Goal: Task Accomplishment & Management: Use online tool/utility

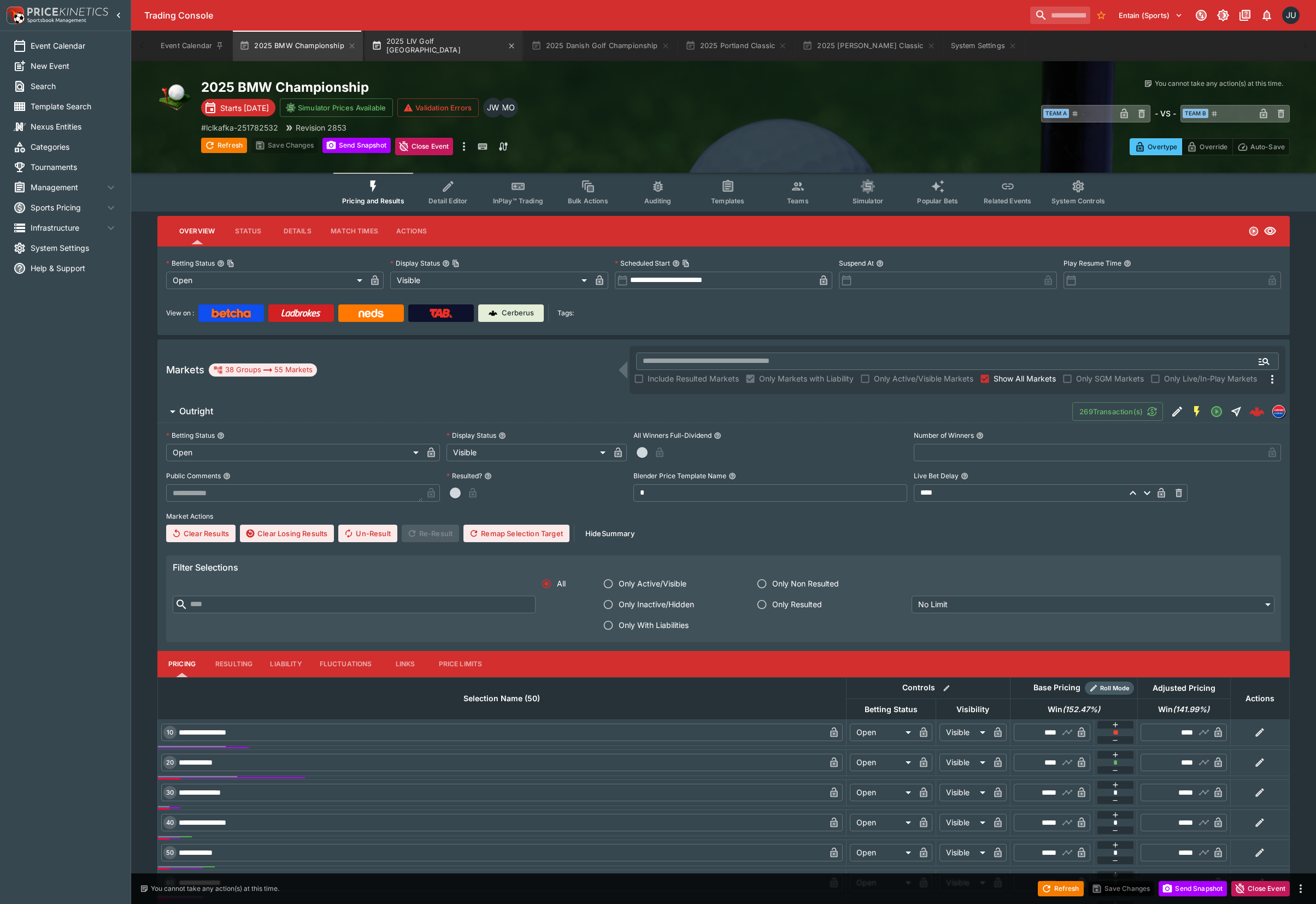
click at [416, 46] on button "2025 LIV Golf [GEOGRAPHIC_DATA]" at bounding box center [444, 46] width 157 height 31
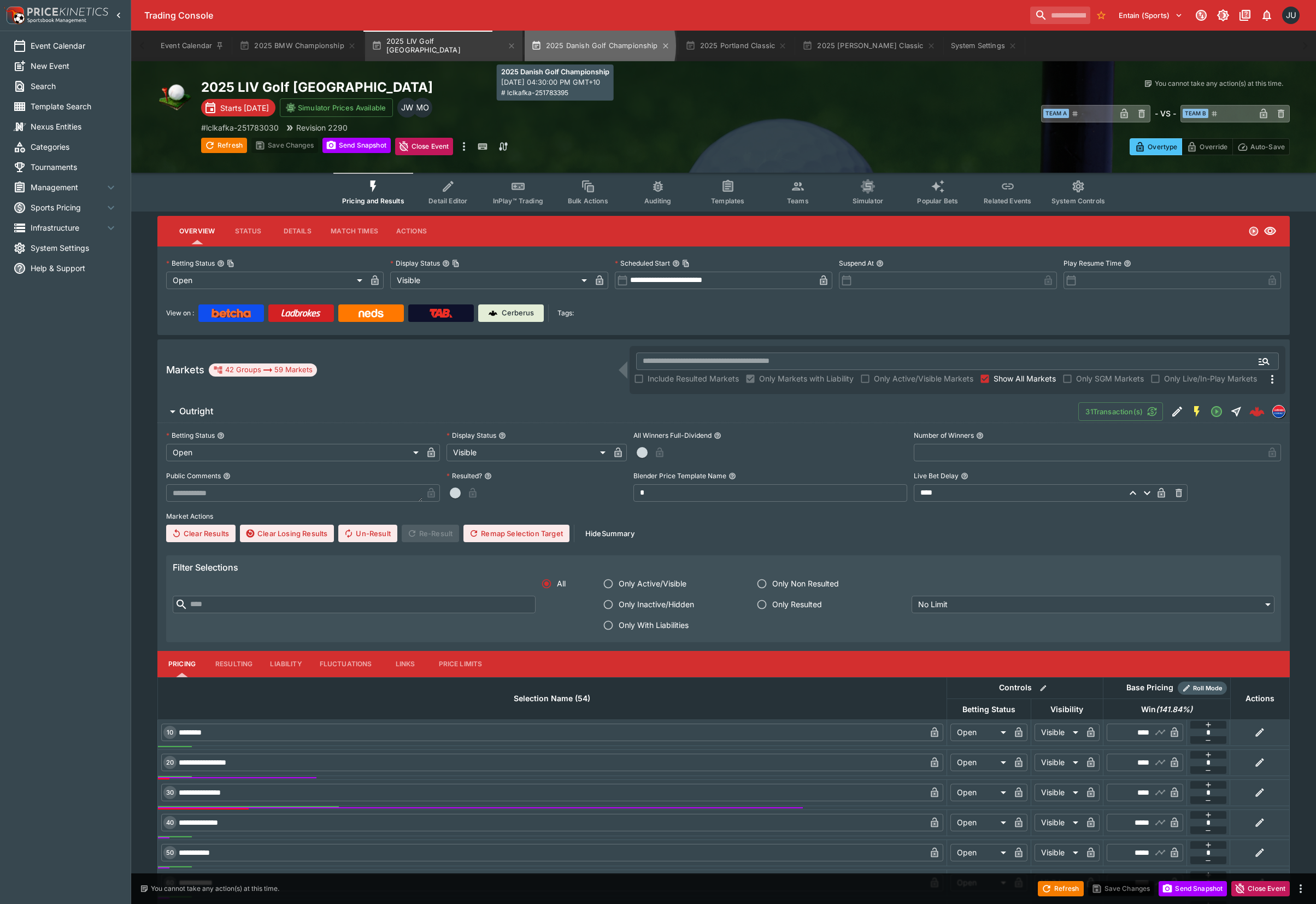
click at [569, 46] on button "2025 Danish Golf Championship" at bounding box center [600, 46] width 152 height 31
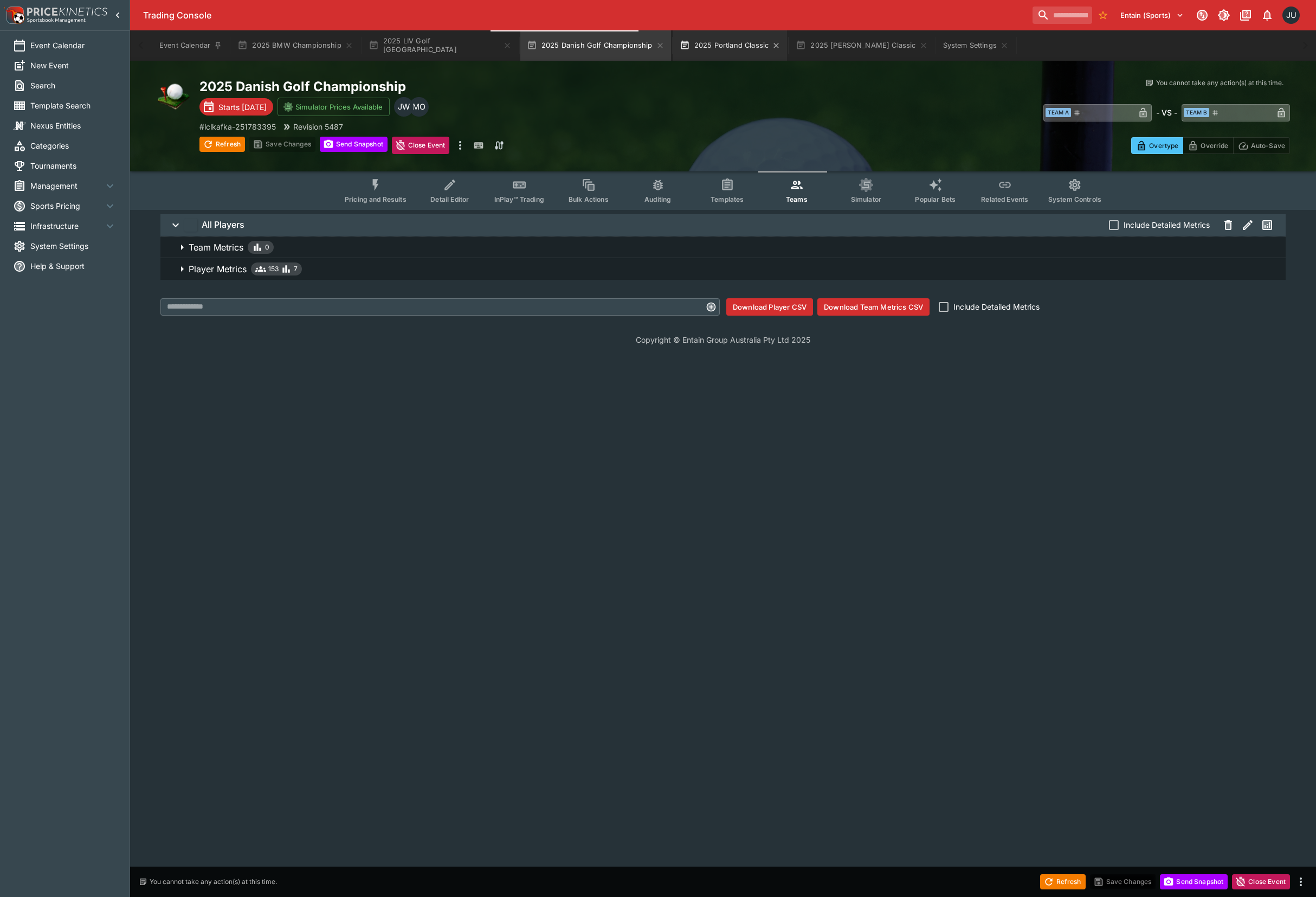
click at [710, 49] on button "2025 Portland Classic" at bounding box center [730, 46] width 115 height 31
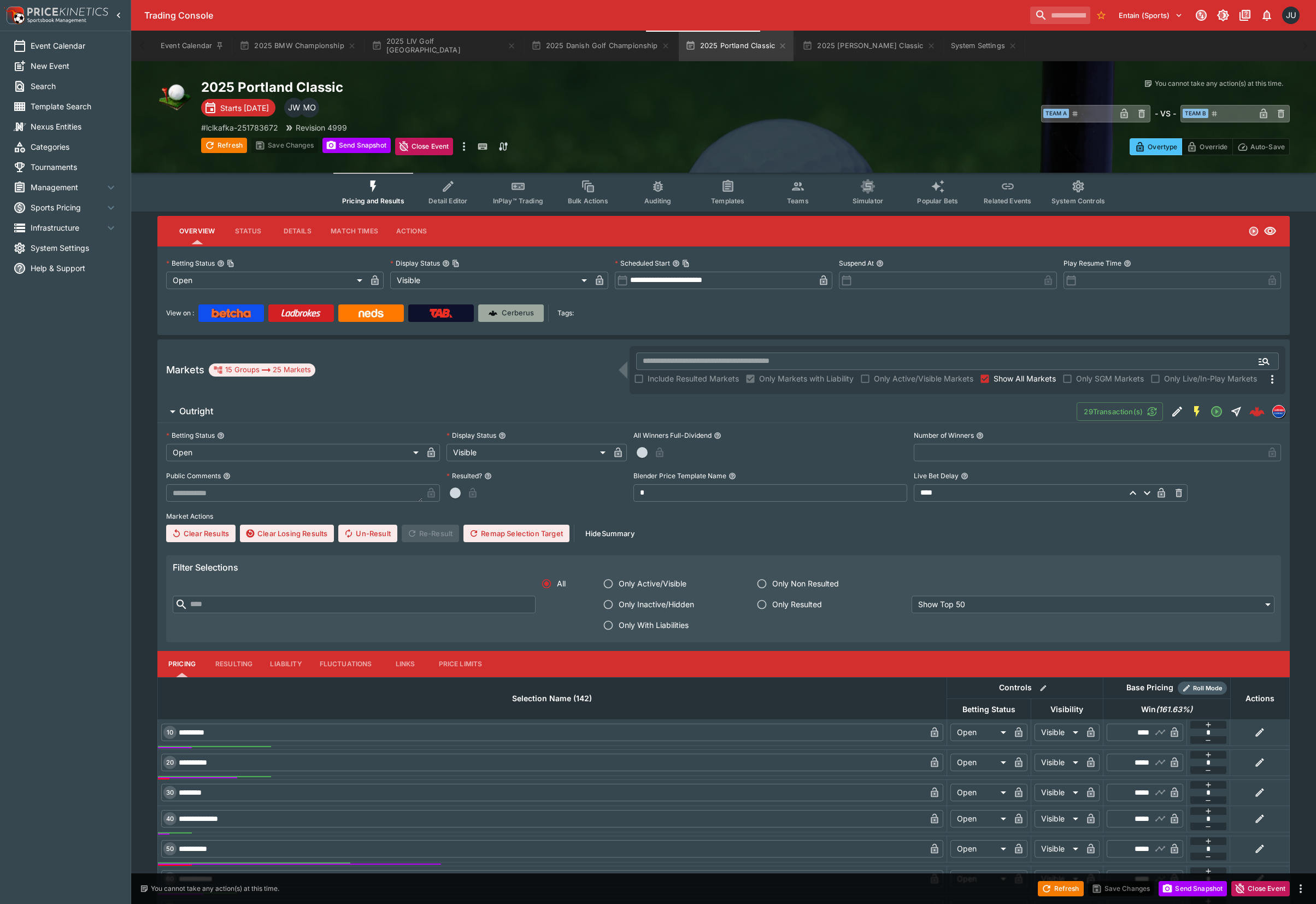
click at [510, 317] on p "Cerberus" at bounding box center [518, 313] width 32 height 11
click at [247, 125] on p "# lclkafka-251783672" at bounding box center [239, 127] width 77 height 12
click at [944, 42] on button "System Settings" at bounding box center [984, 46] width 79 height 31
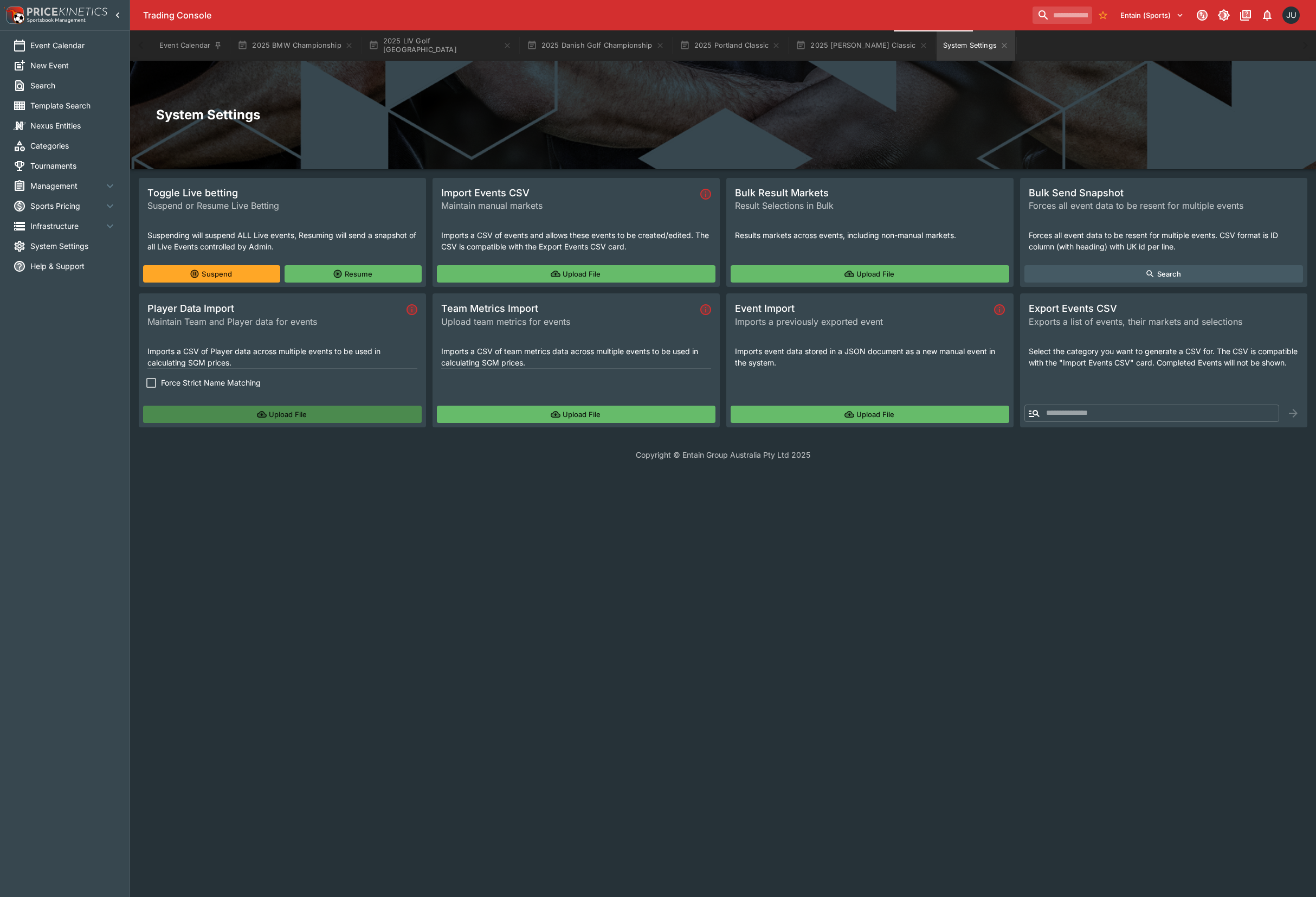
click at [170, 415] on button "Upload File" at bounding box center [282, 414] width 278 height 17
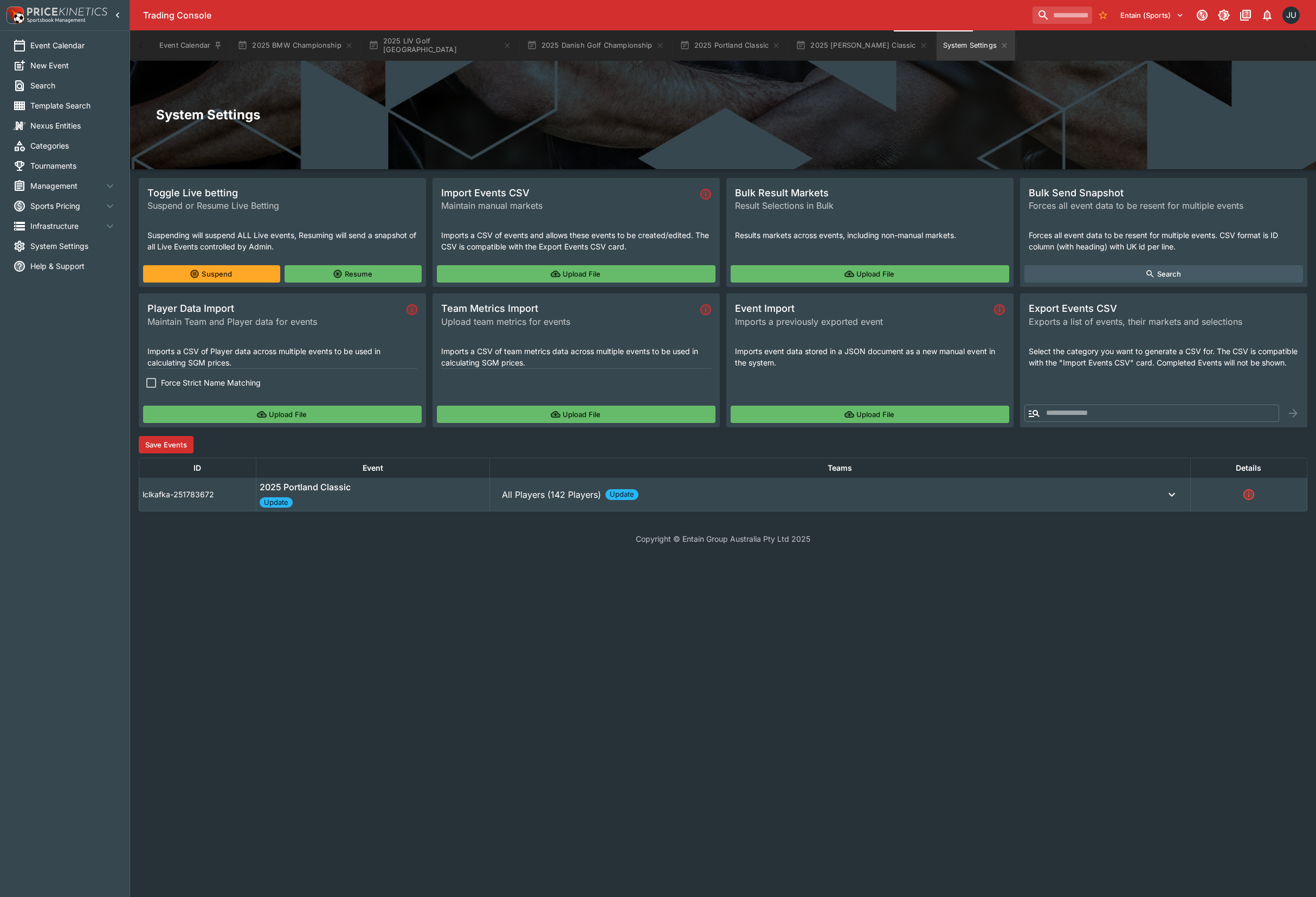
click at [169, 445] on button "Save Events" at bounding box center [166, 444] width 55 height 17
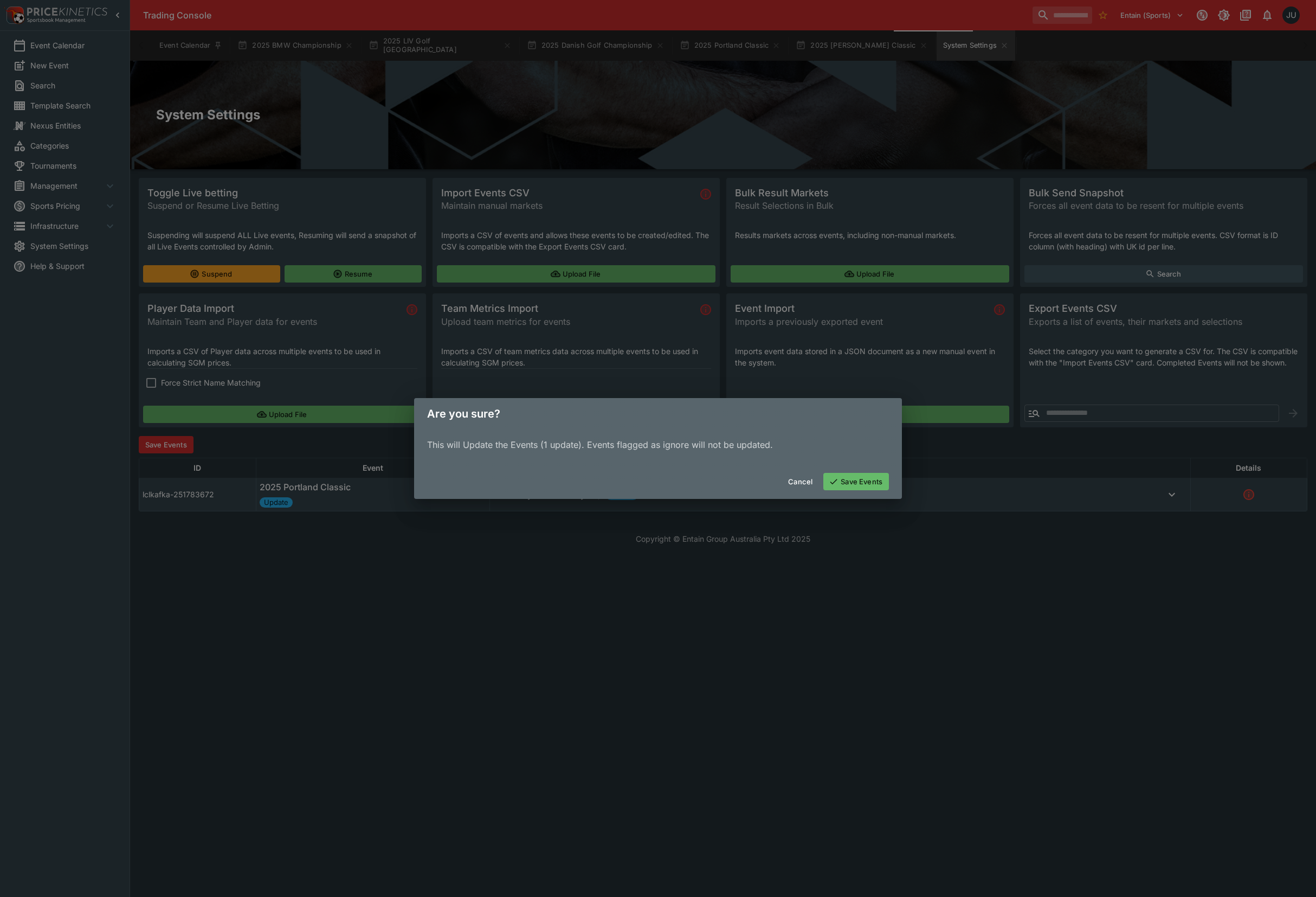
click at [859, 480] on button "Save Events" at bounding box center [856, 482] width 65 height 17
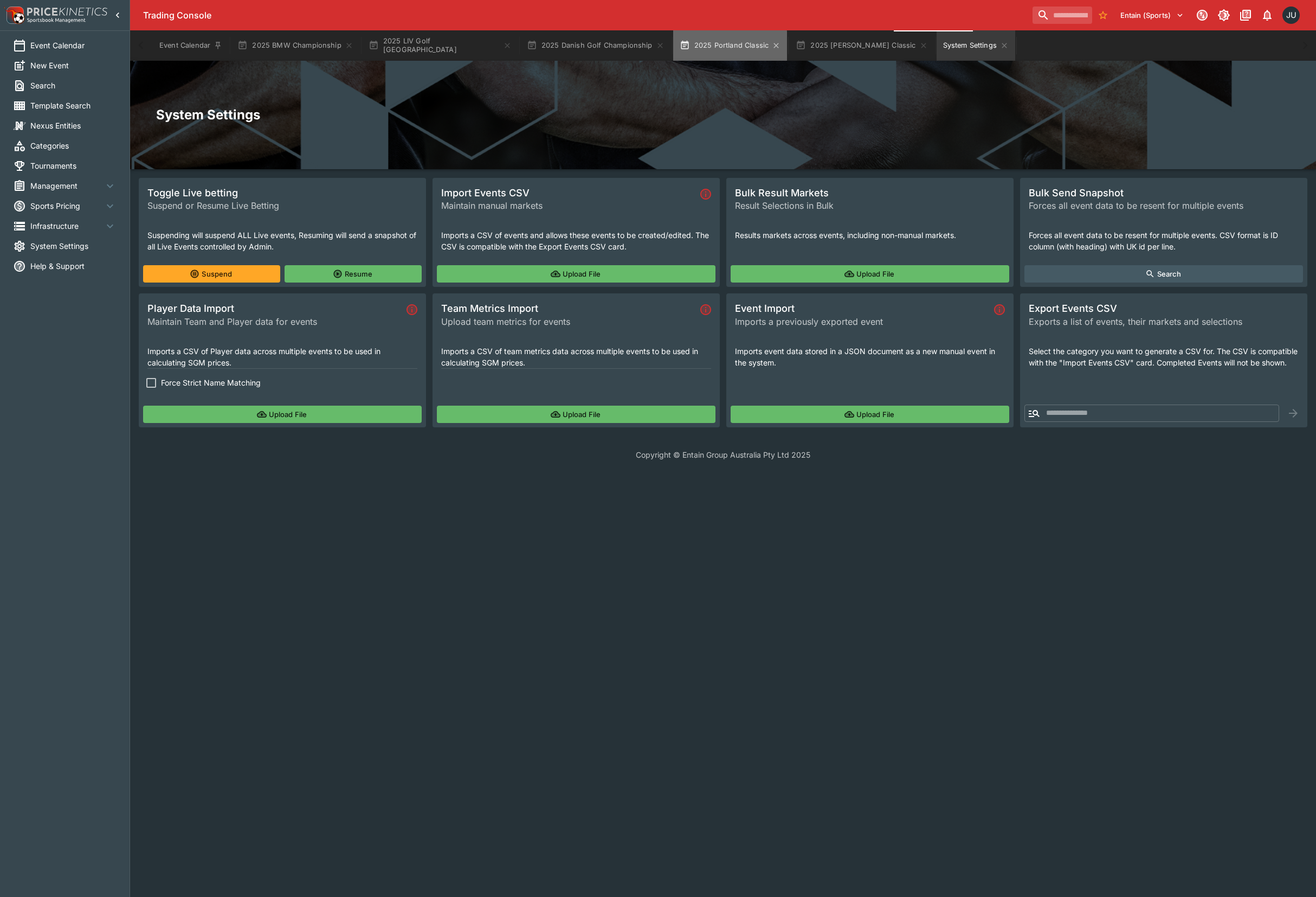
click at [683, 53] on button "2025 Portland Classic" at bounding box center [730, 46] width 115 height 31
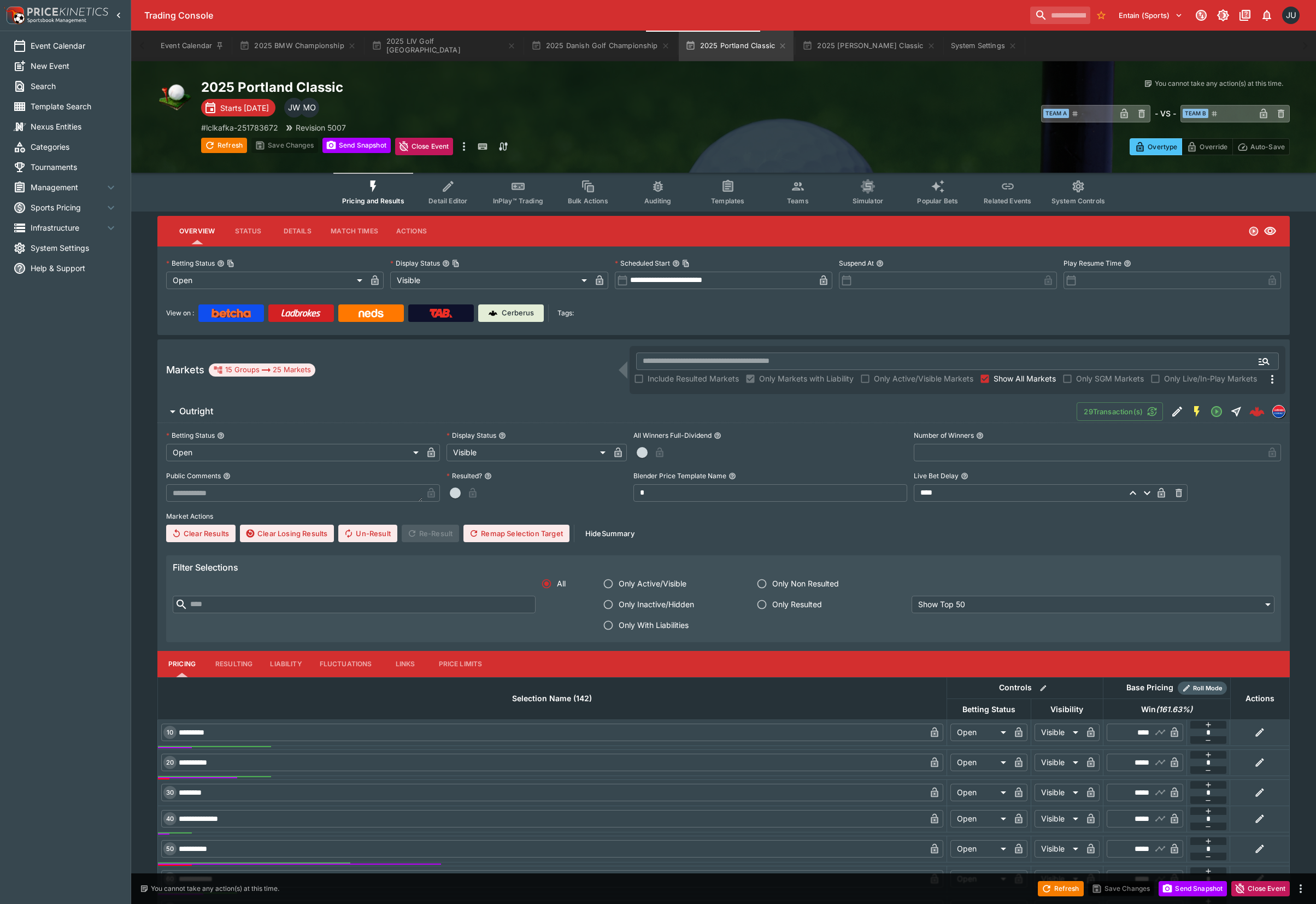
click at [387, 195] on button "Pricing and Results" at bounding box center [373, 192] width 80 height 39
click at [807, 190] on button "Teams" at bounding box center [798, 192] width 70 height 39
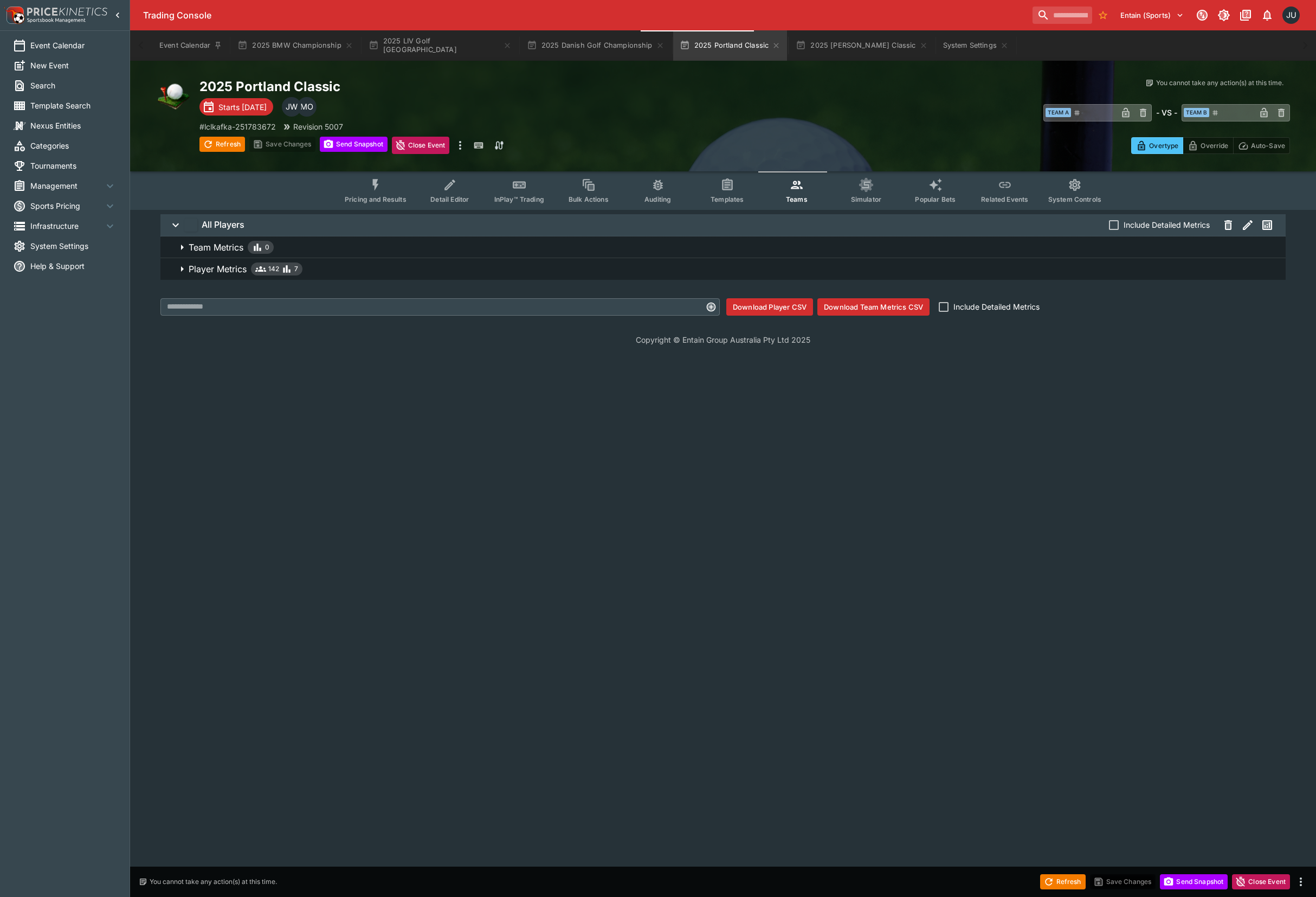
click at [426, 266] on span "Player Metrics 142 7" at bounding box center [733, 269] width 1088 height 13
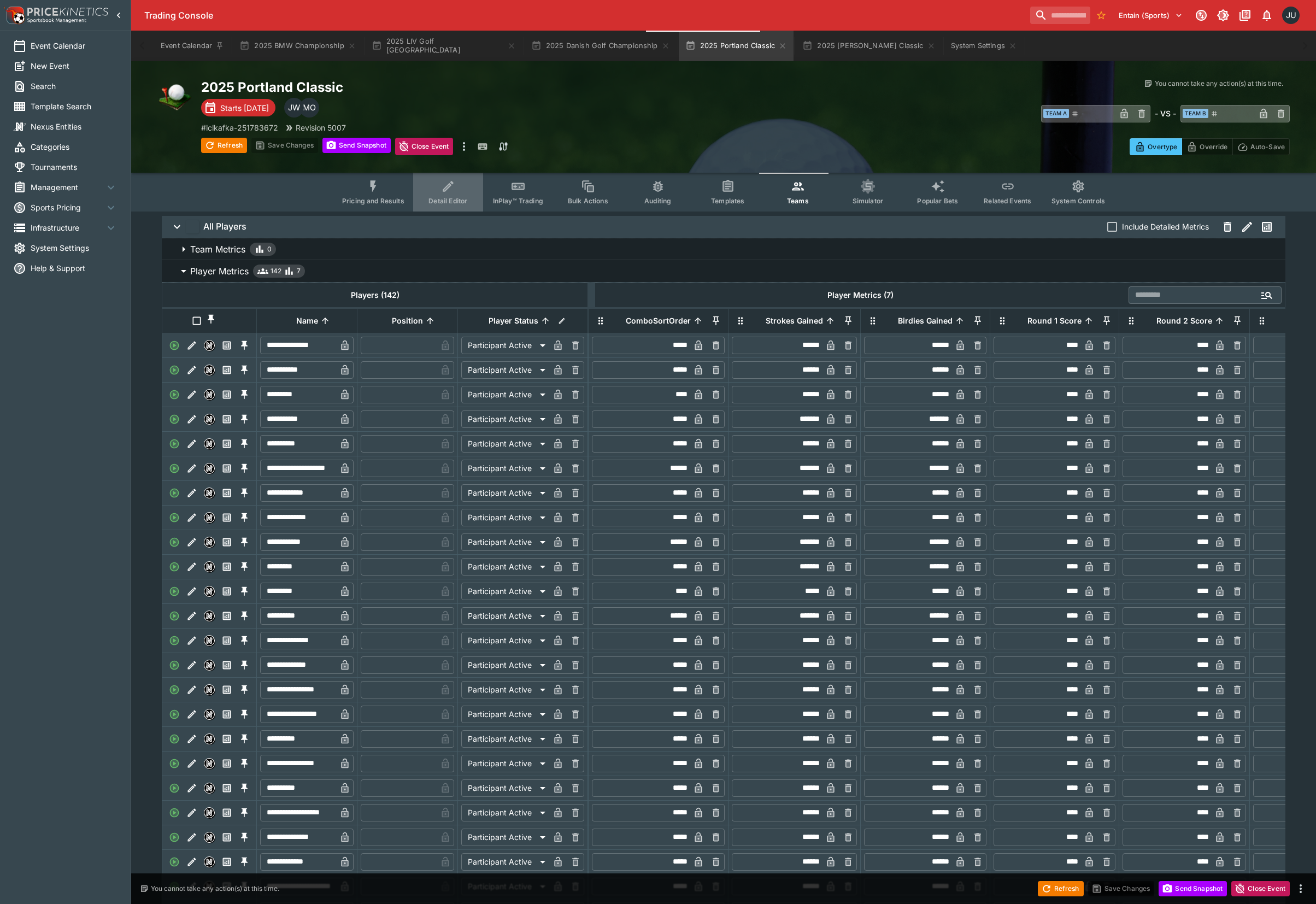
click at [457, 197] on span "Detail Editor" at bounding box center [448, 201] width 39 height 8
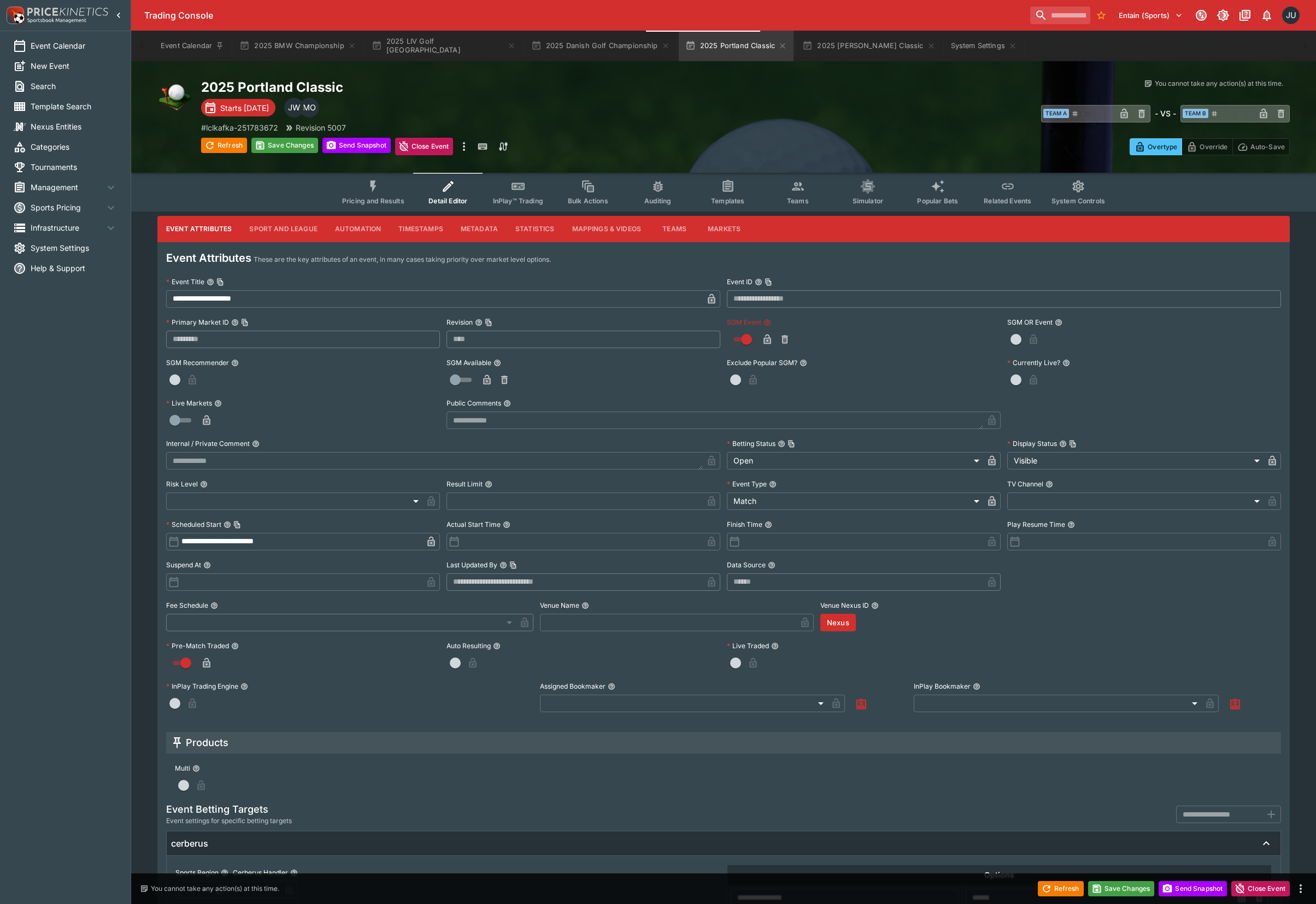
click at [764, 342] on icon "button" at bounding box center [767, 339] width 7 height 10
click at [291, 147] on button "Save Changes" at bounding box center [285, 145] width 67 height 15
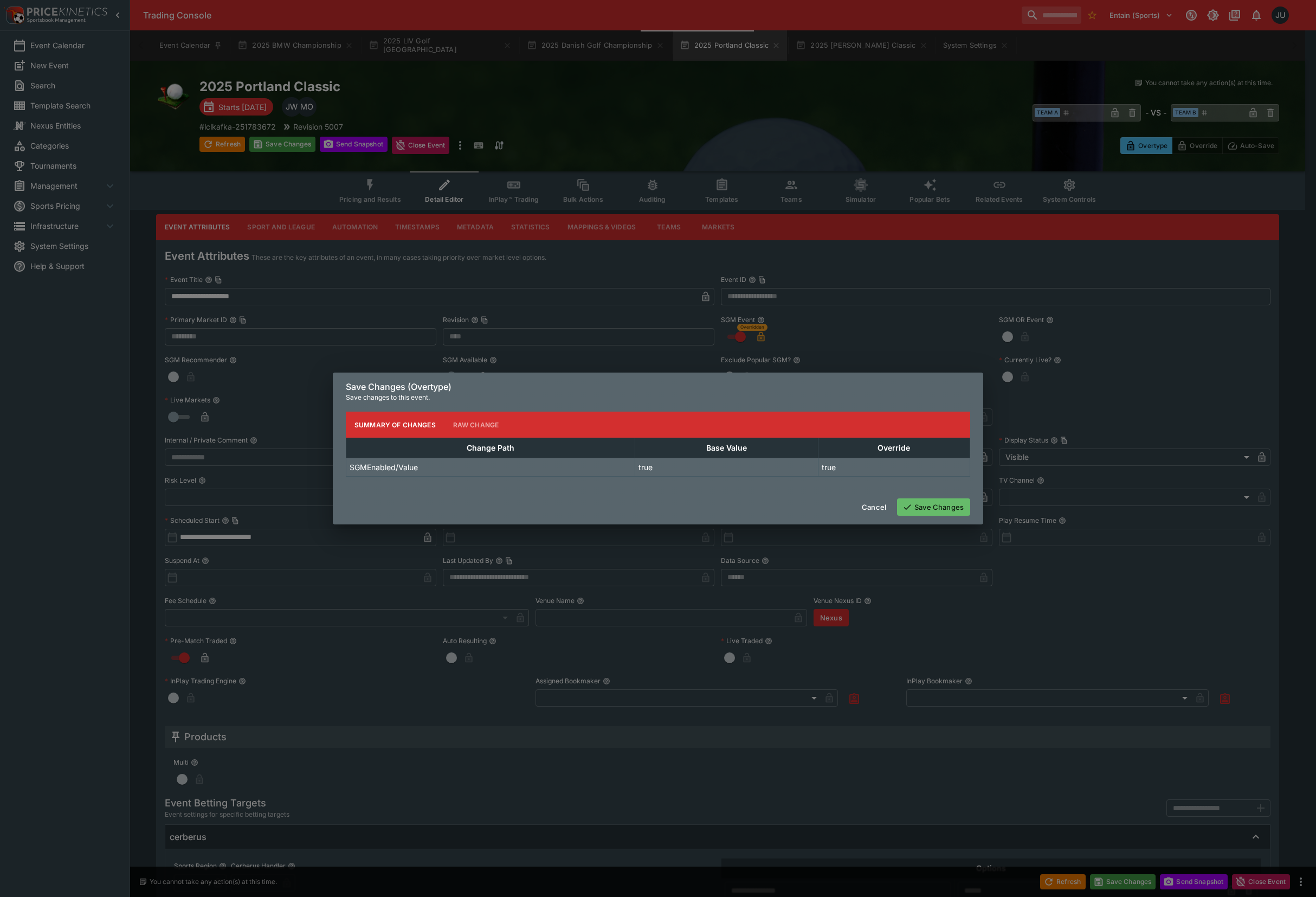
click at [925, 497] on div "Cancel Save Changes" at bounding box center [658, 507] width 651 height 35
click at [925, 500] on button "Save Changes" at bounding box center [934, 507] width 73 height 17
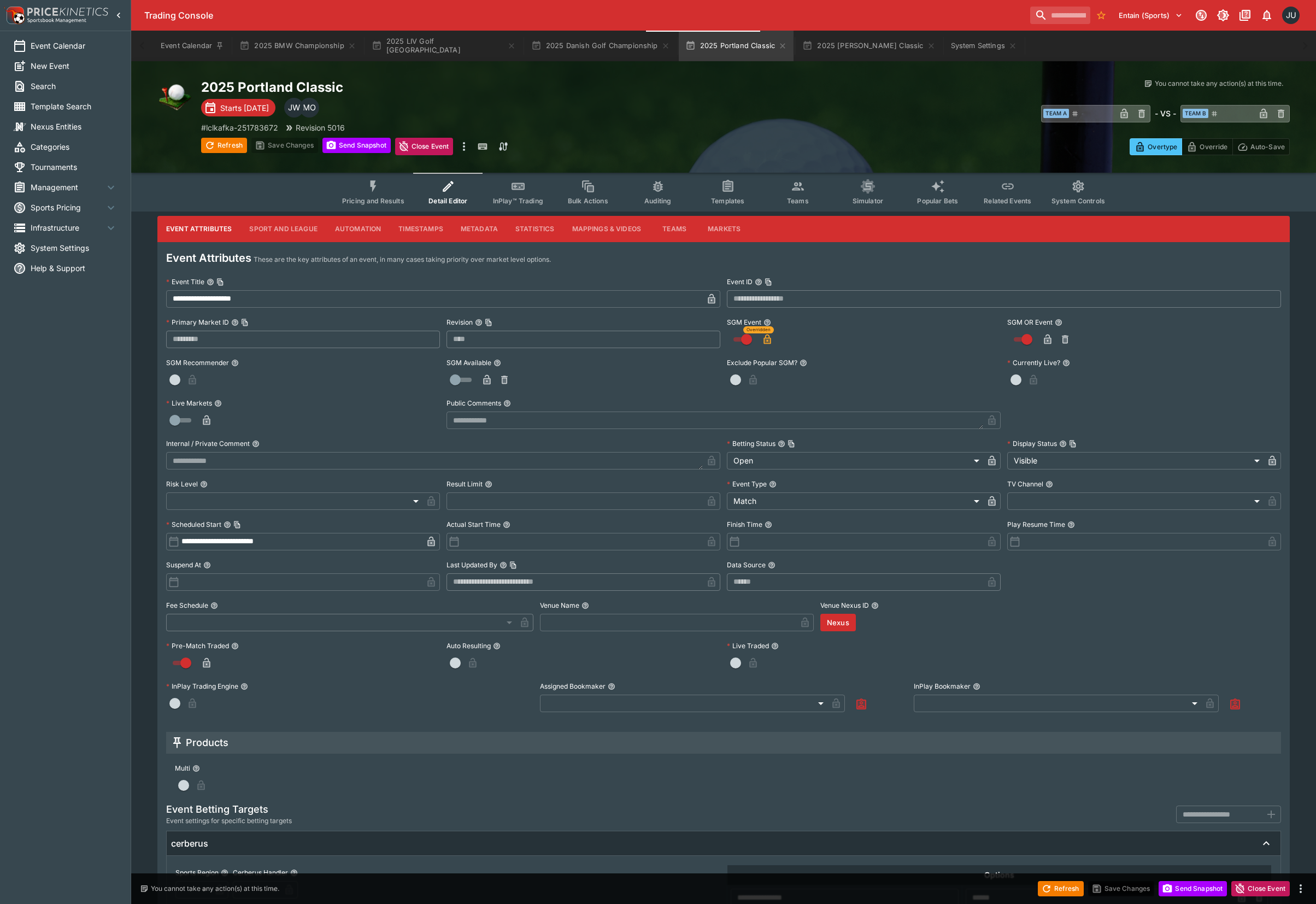
click at [385, 187] on button "Pricing and Results" at bounding box center [373, 192] width 80 height 39
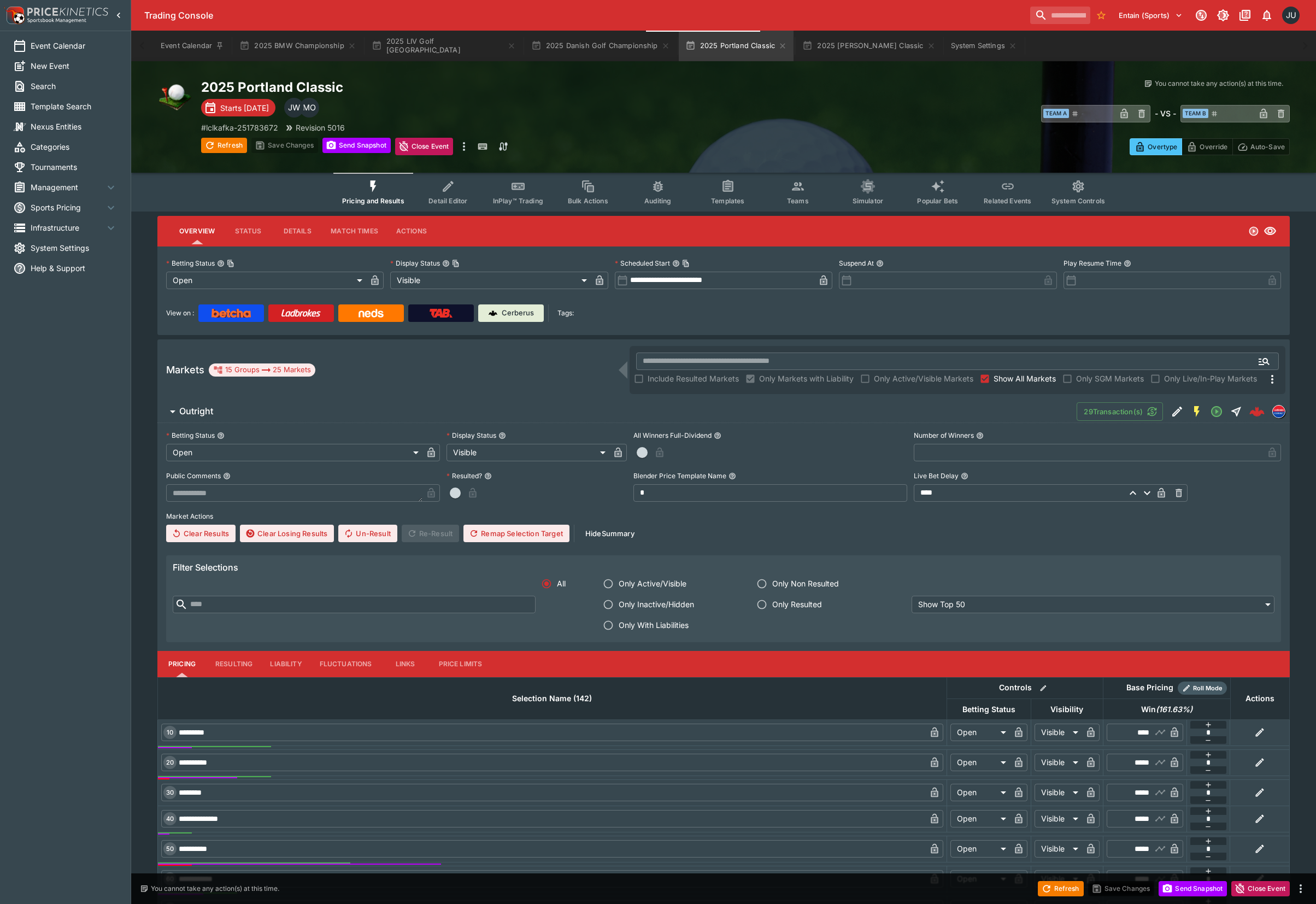
click at [802, 191] on icon "Event type filters" at bounding box center [798, 187] width 14 height 14
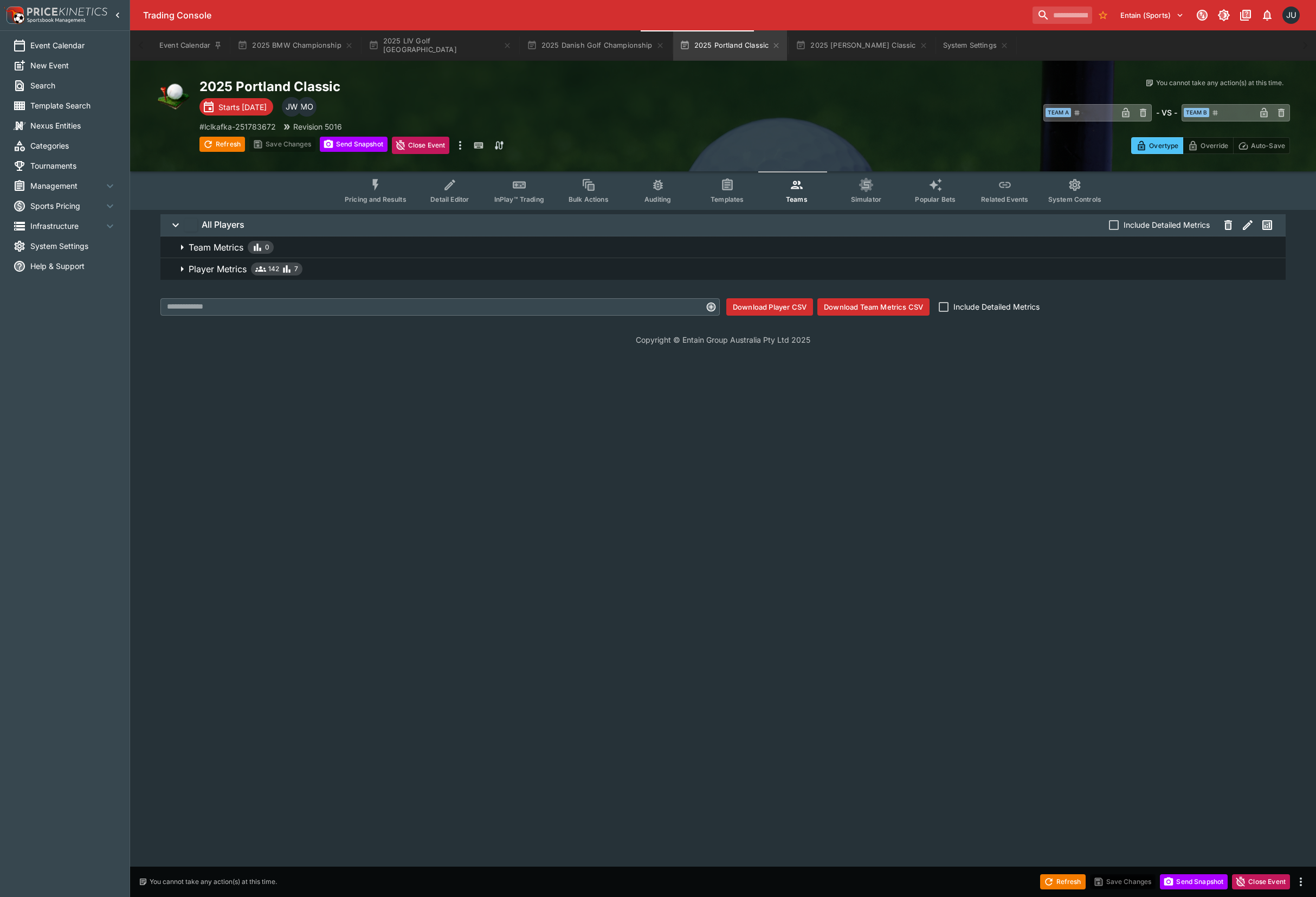
click at [445, 262] on button "Player Metrics 142 7" at bounding box center [723, 269] width 1126 height 22
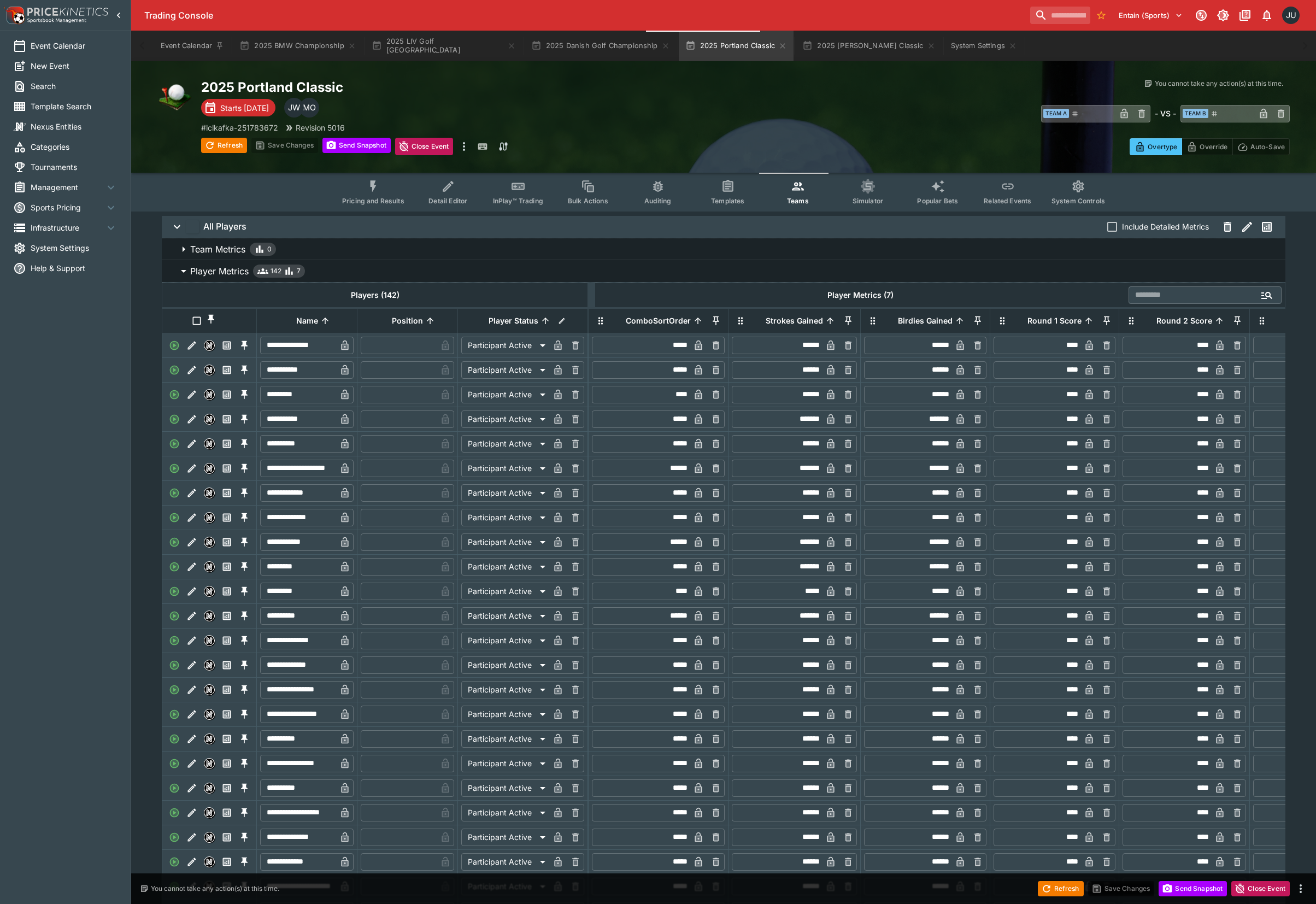
click at [192, 400] on icon "Edit" at bounding box center [192, 395] width 11 height 11
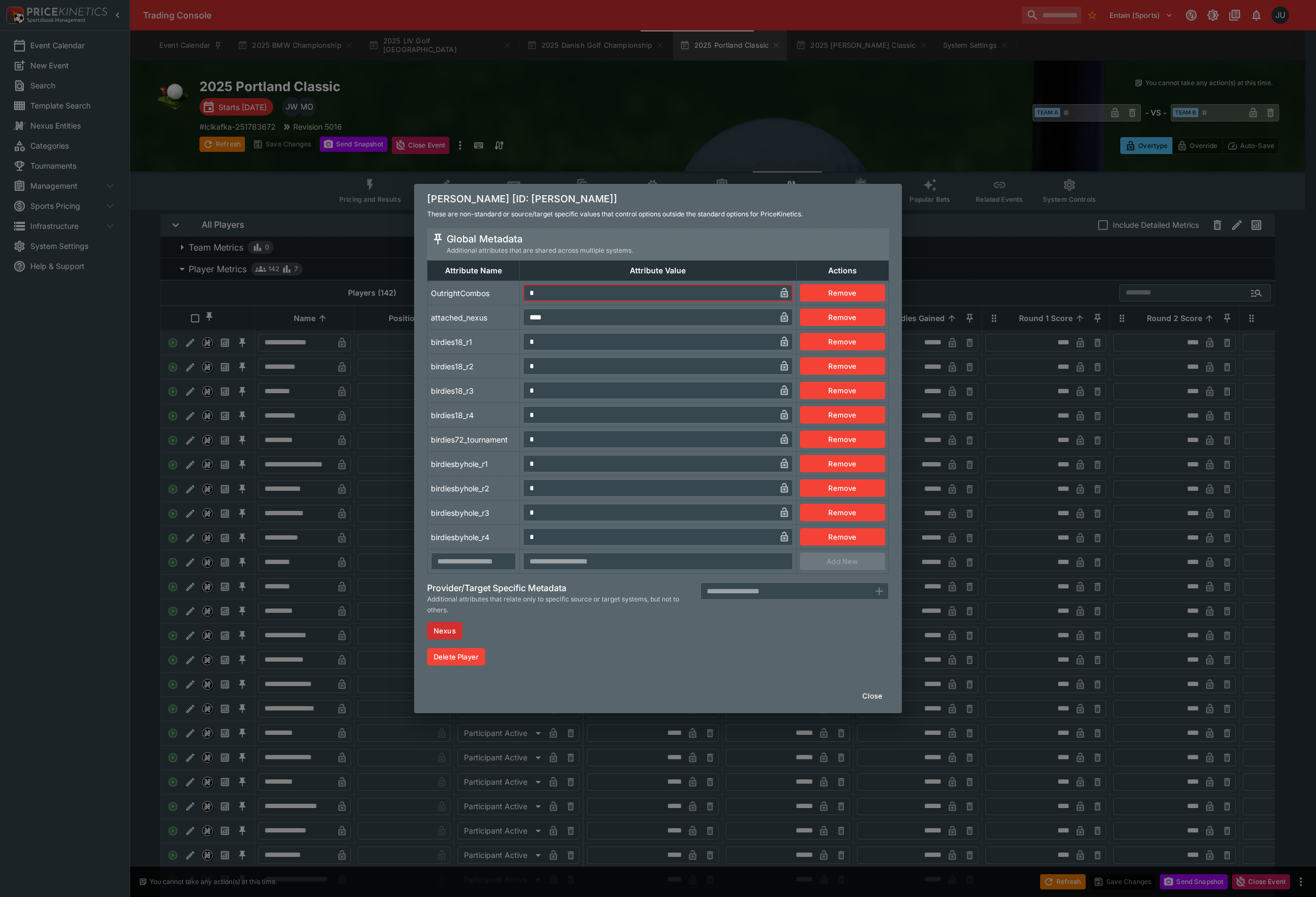
drag, startPoint x: 537, startPoint y: 296, endPoint x: 506, endPoint y: 313, distance: 35.4
click at [519, 293] on tr "OutrightCombos * ​ Remove" at bounding box center [658, 293] width 461 height 25
click at [451, 350] on td "birdies18_r1" at bounding box center [474, 342] width 92 height 25
click at [372, 413] on div "[PERSON_NAME] [ID: akie-iwai] These are non-standard or source/target specific …" at bounding box center [658, 448] width 1316 height 897
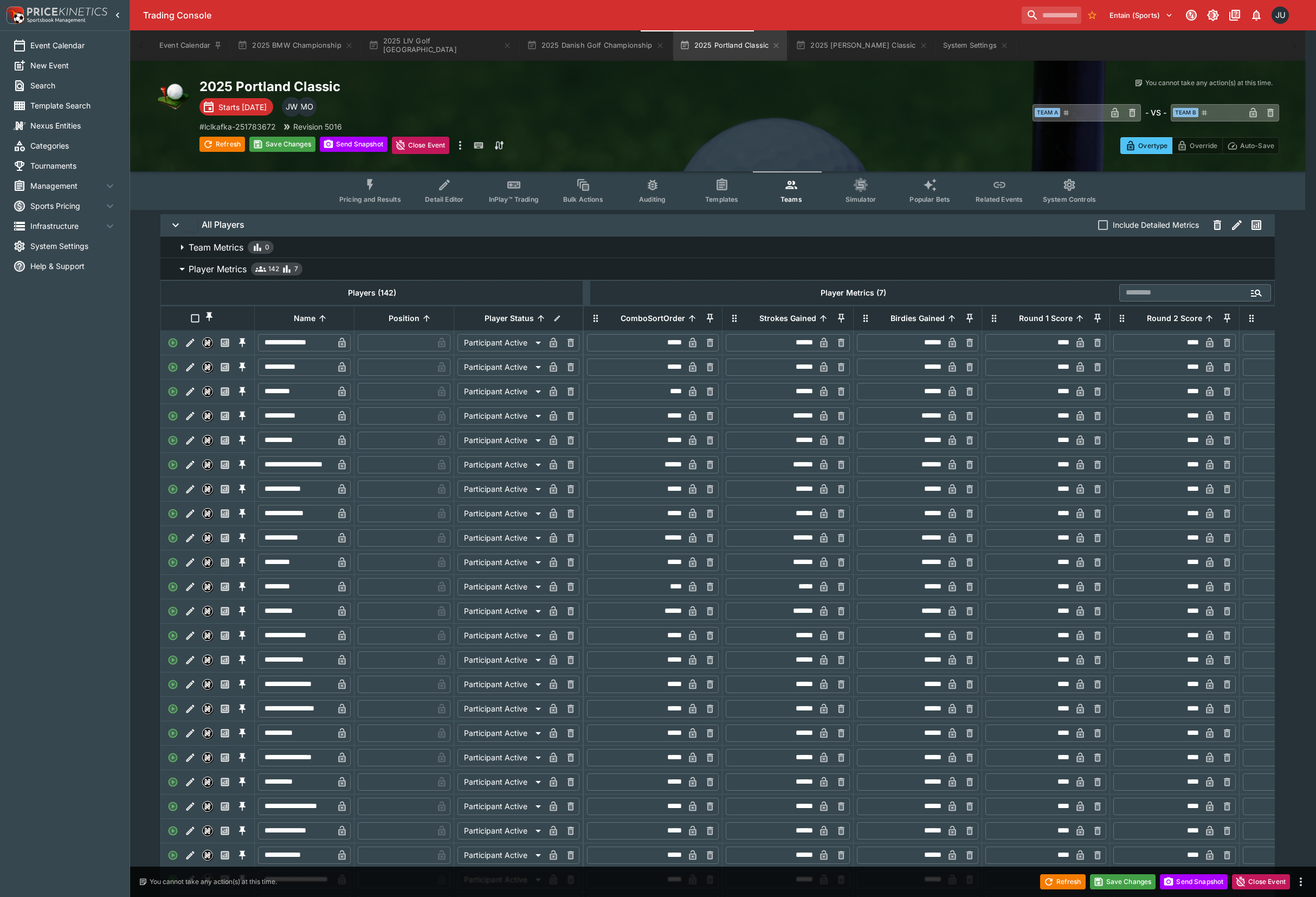
type input "*"
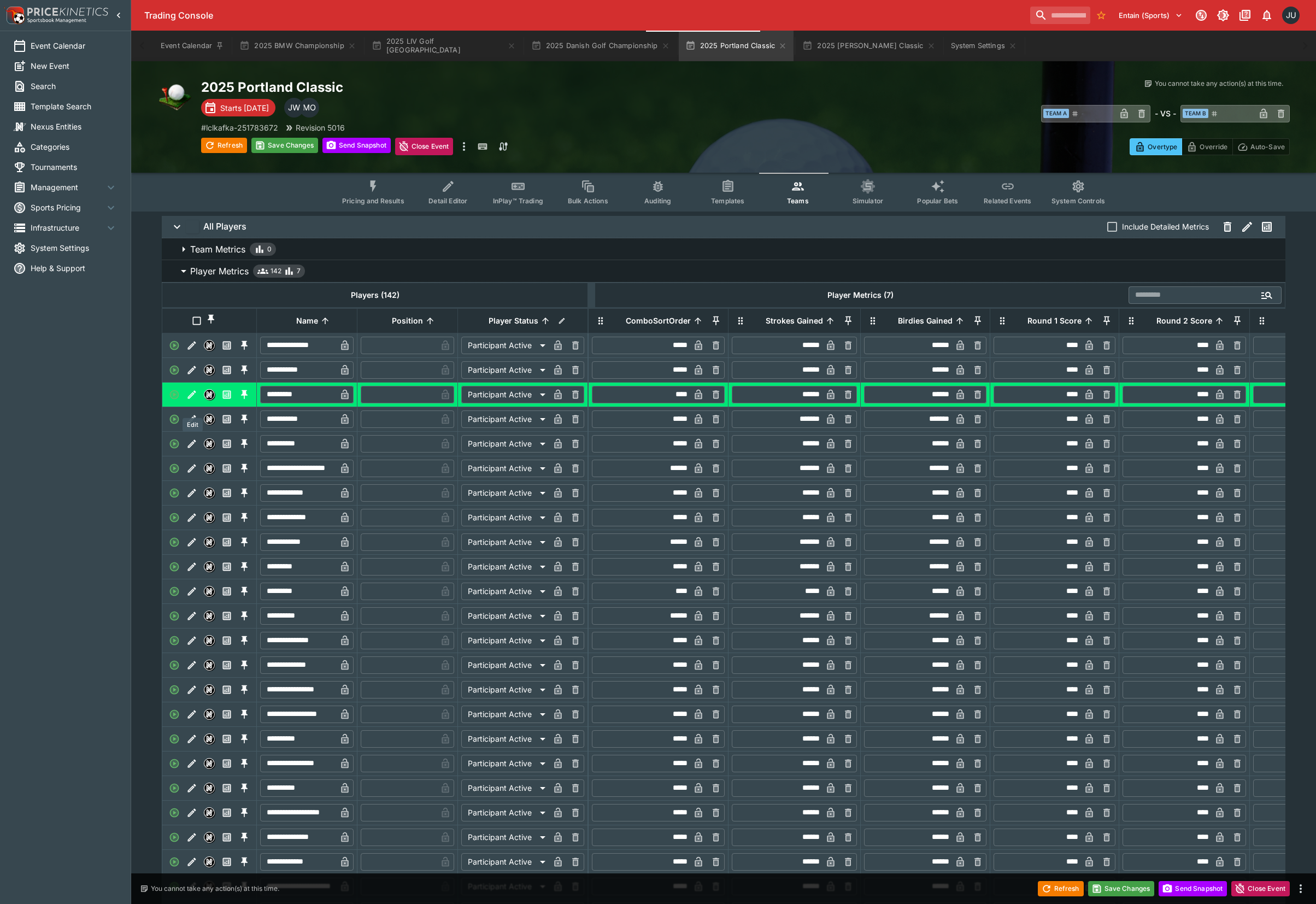
click at [187, 403] on button "Edit" at bounding box center [192, 395] width 18 height 18
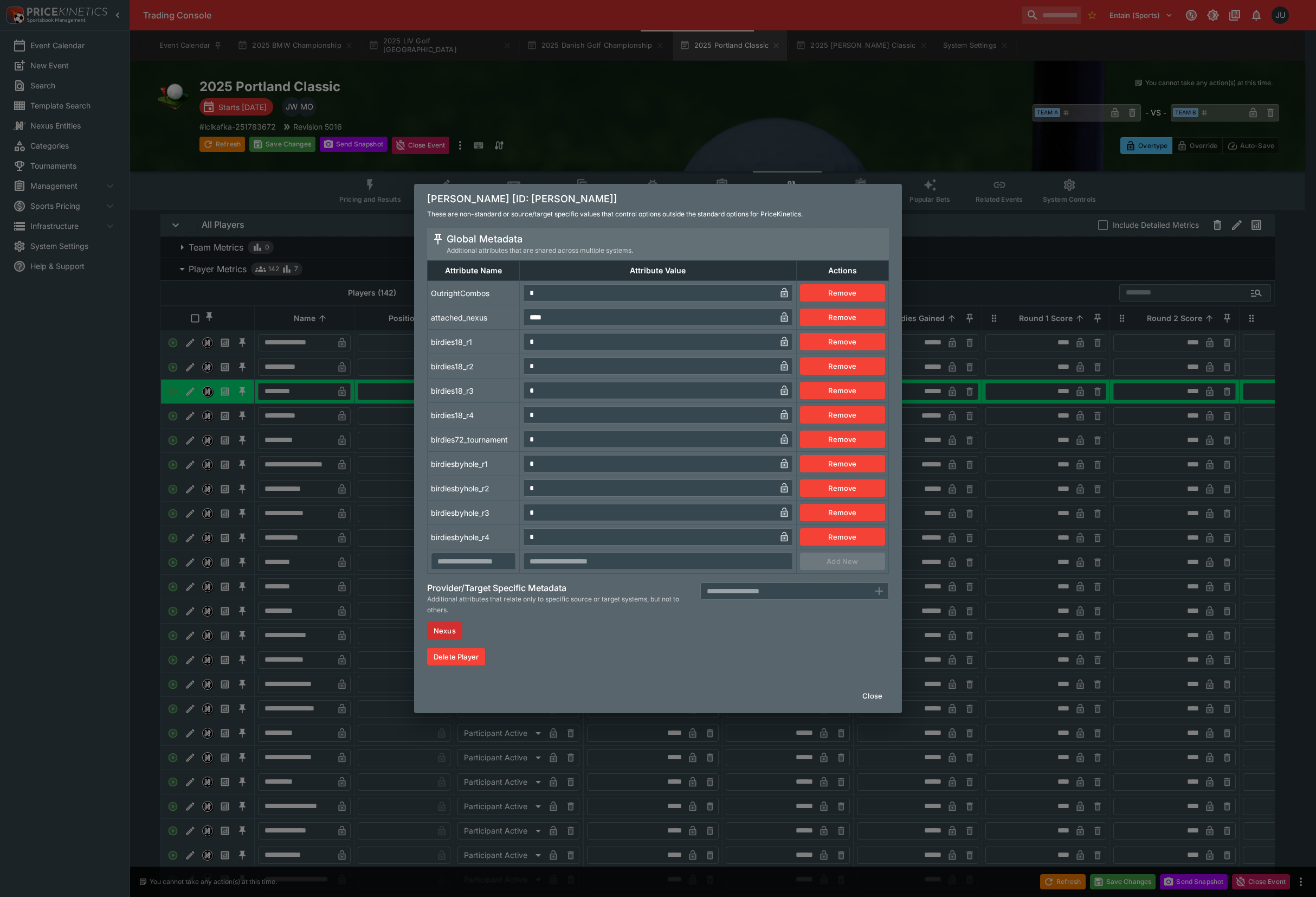
click at [252, 459] on div "[PERSON_NAME] [ID: akie-iwai] These are non-standard or source/target specific …" at bounding box center [658, 448] width 1316 height 897
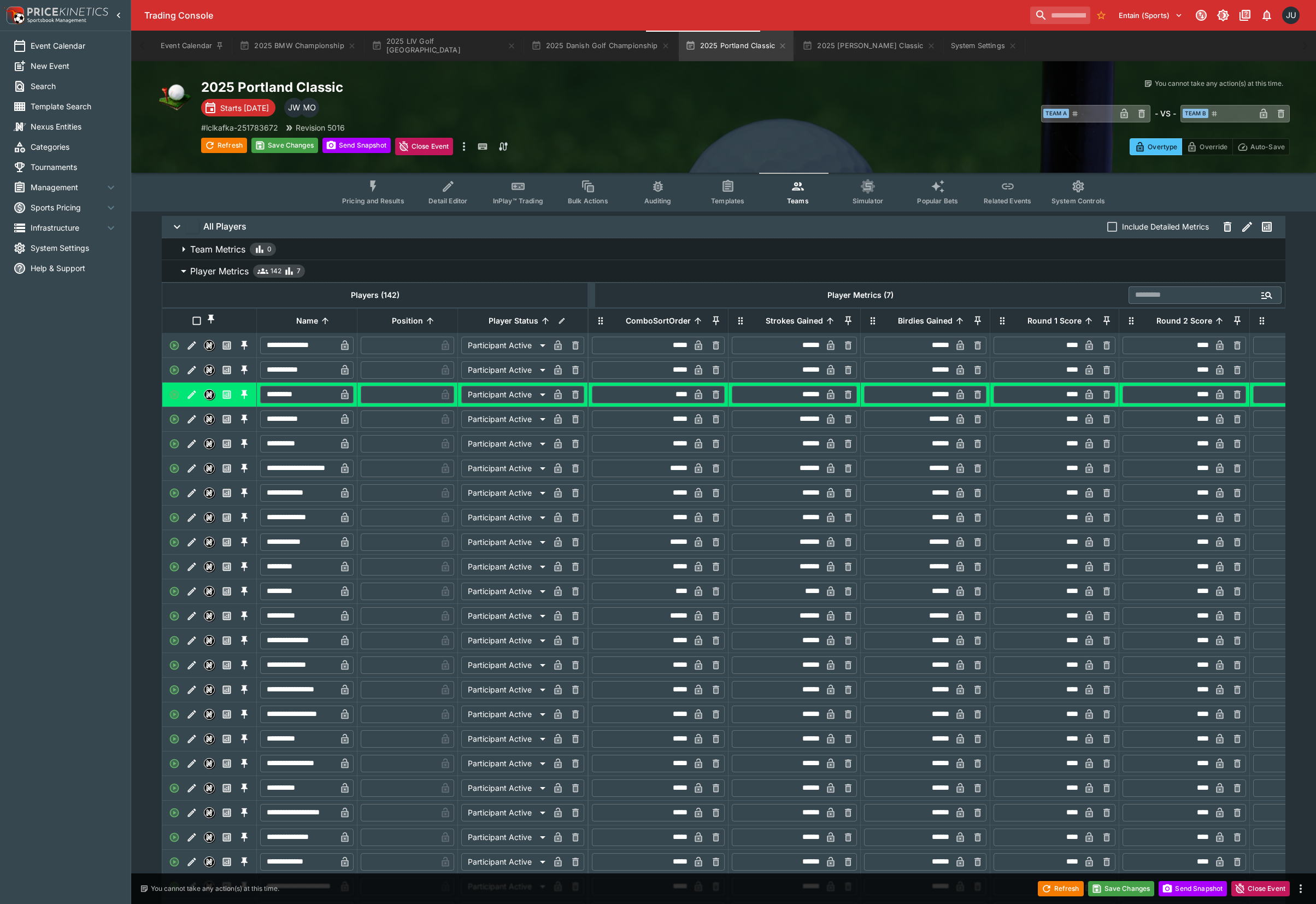
scroll to position [145, 0]
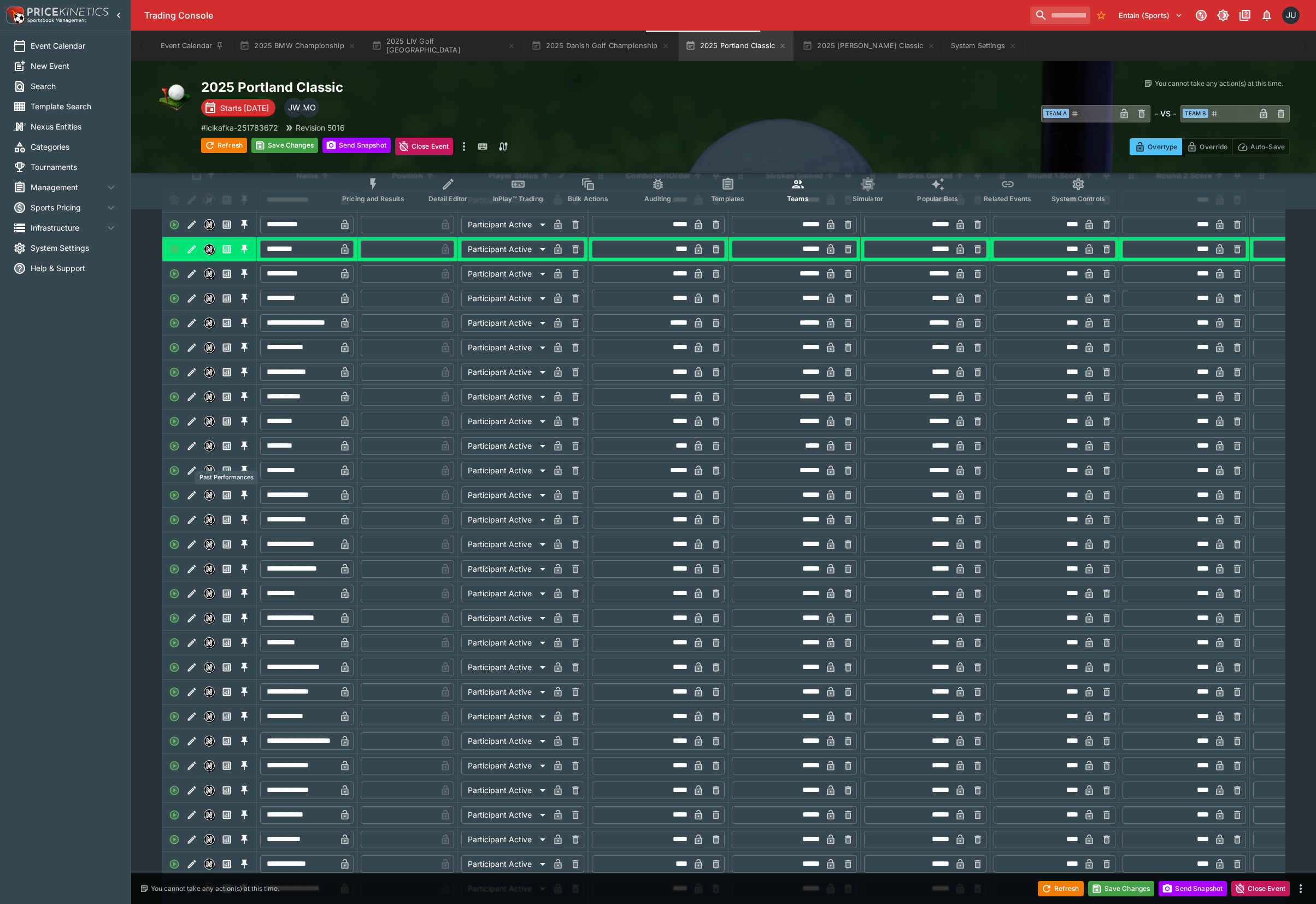
click at [195, 451] on icon "Edit" at bounding box center [192, 446] width 11 height 11
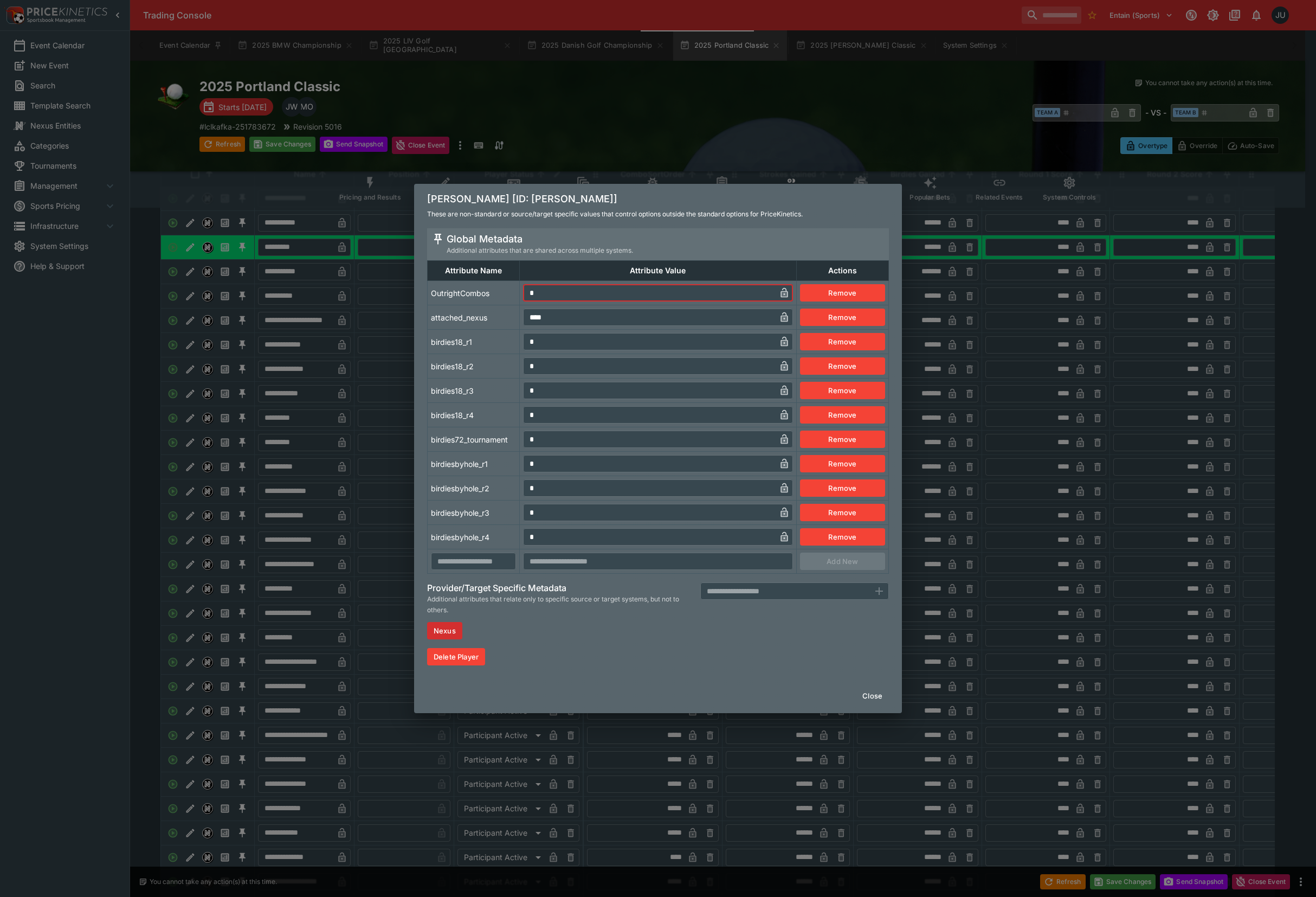
drag, startPoint x: 533, startPoint y: 293, endPoint x: 516, endPoint y: 293, distance: 17.0
click at [516, 293] on tr "OutrightCombos * ​ Remove" at bounding box center [658, 293] width 461 height 25
click at [487, 337] on td "birdies18_r1" at bounding box center [474, 342] width 92 height 25
click at [384, 404] on div "[PERSON_NAME] [ID: angel-yin] These are non-standard or source/target specific …" at bounding box center [658, 448] width 1316 height 897
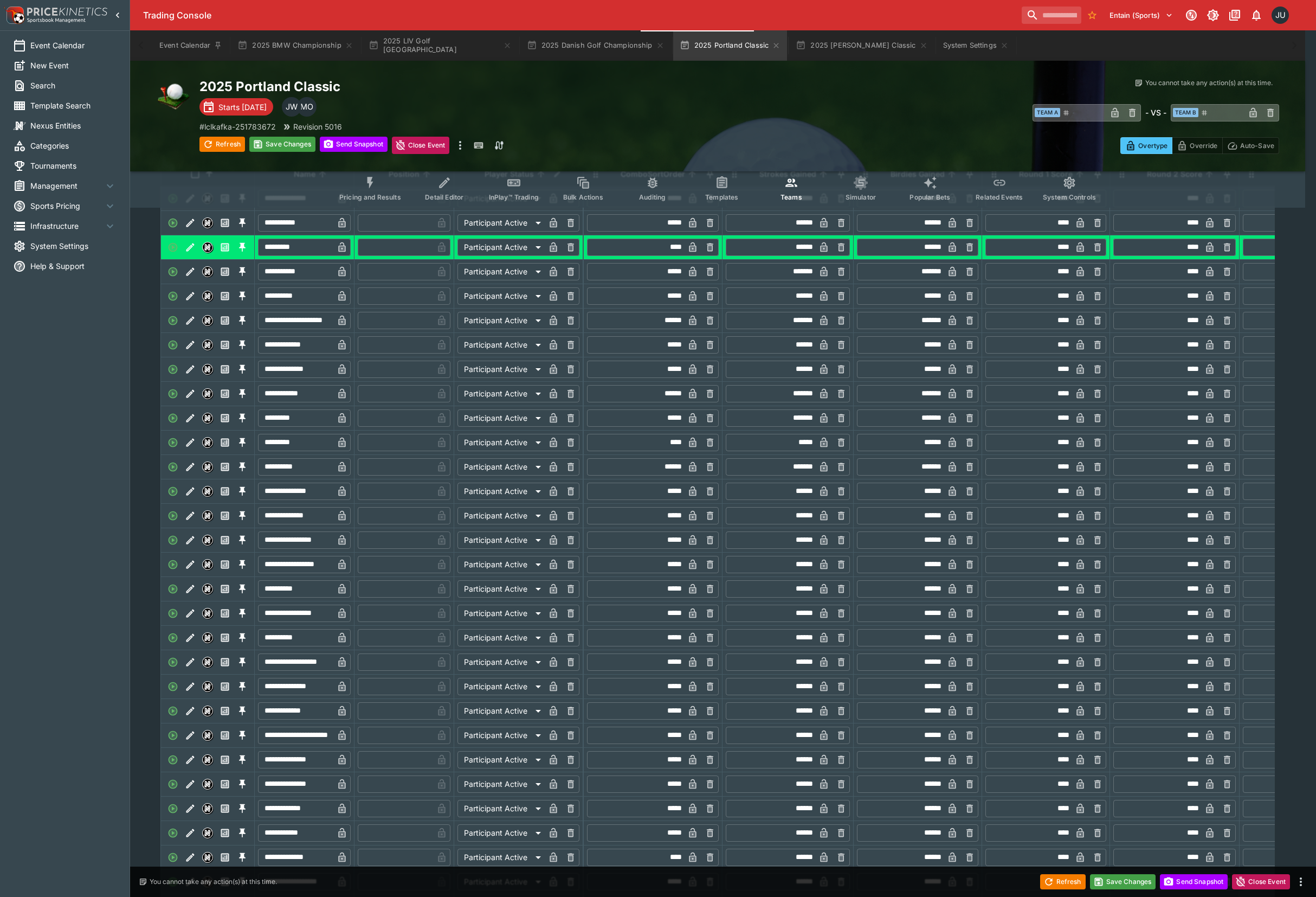
type input "*"
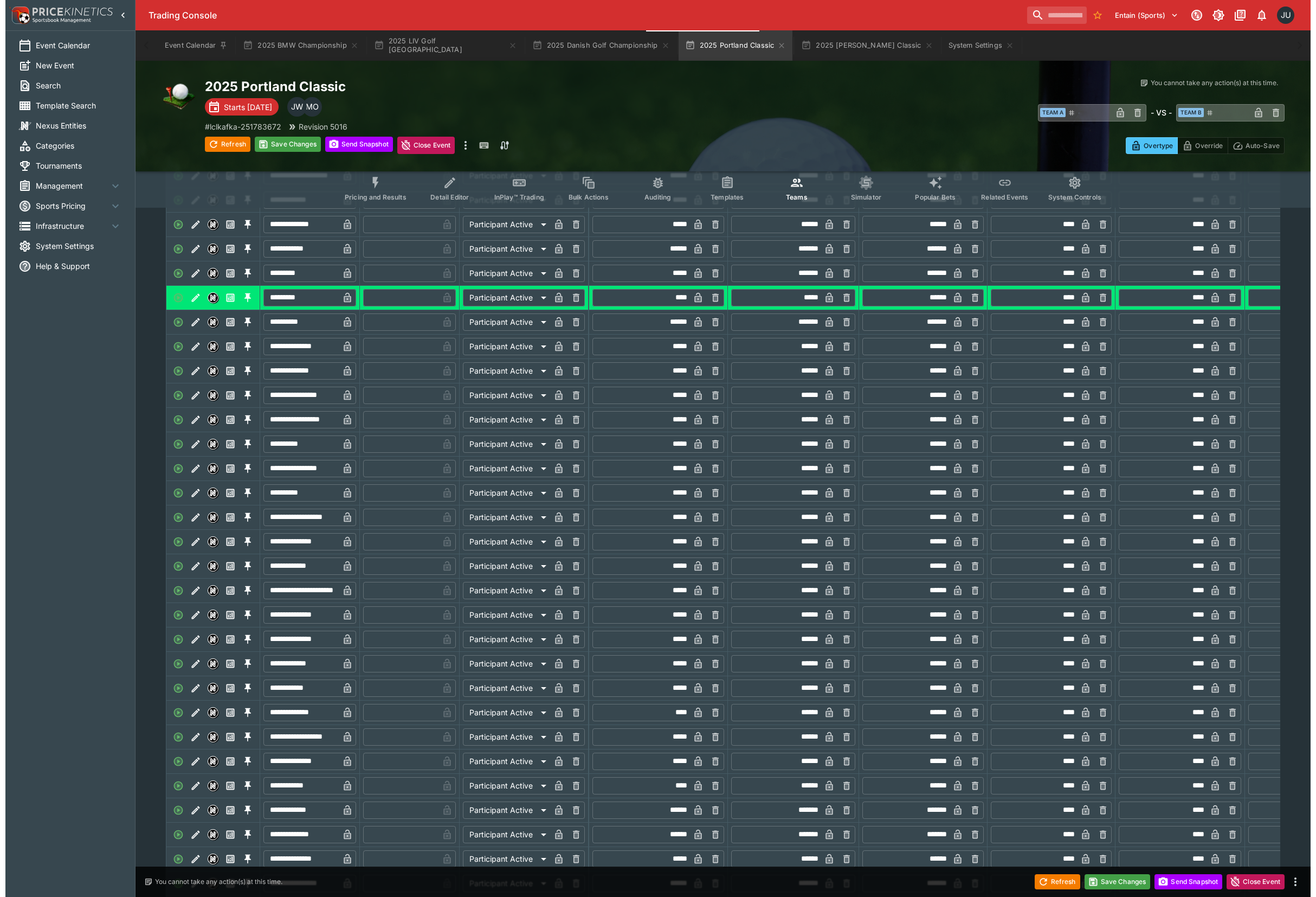
scroll to position [433, 0]
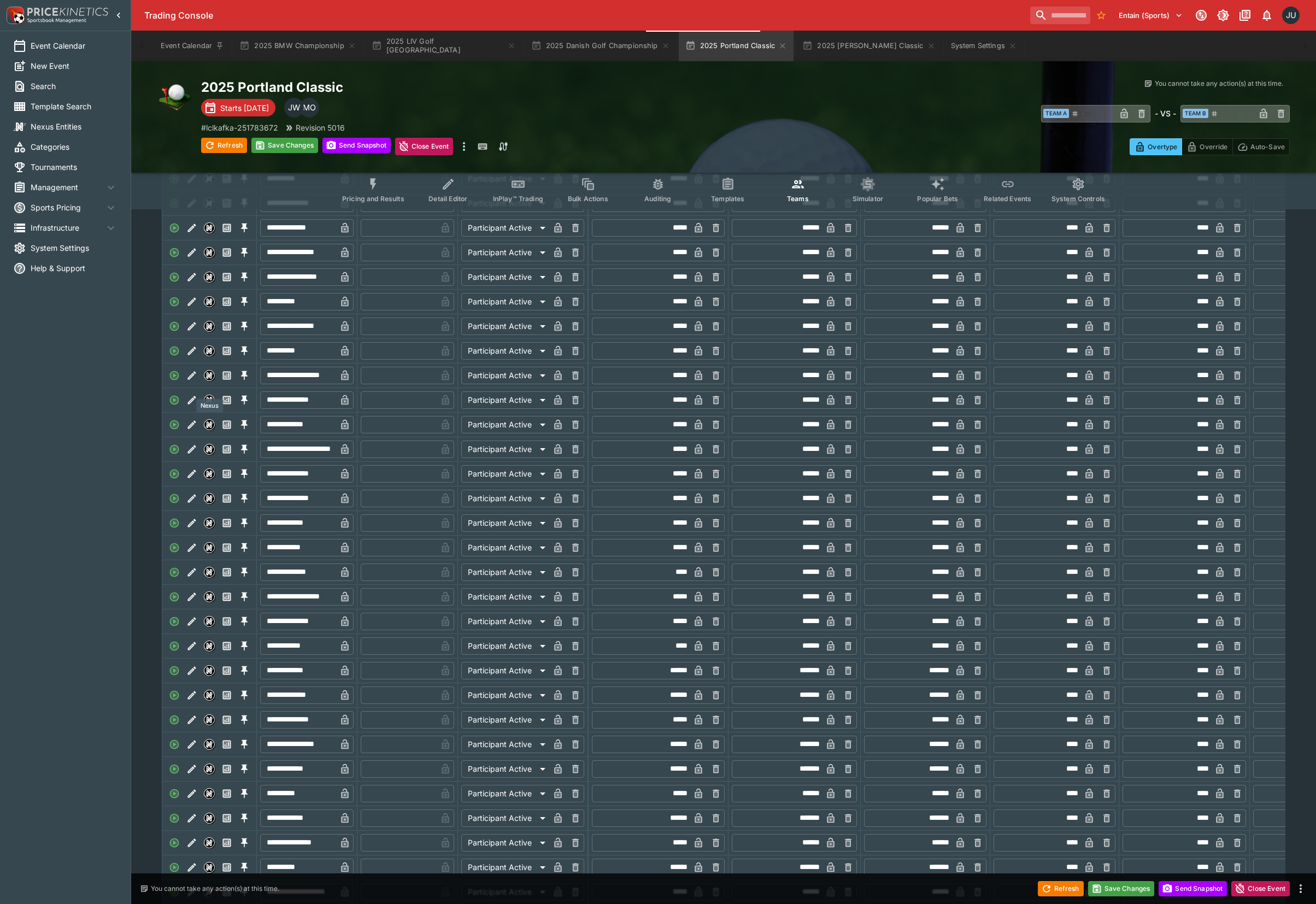
click at [195, 381] on icon "Edit" at bounding box center [192, 375] width 11 height 11
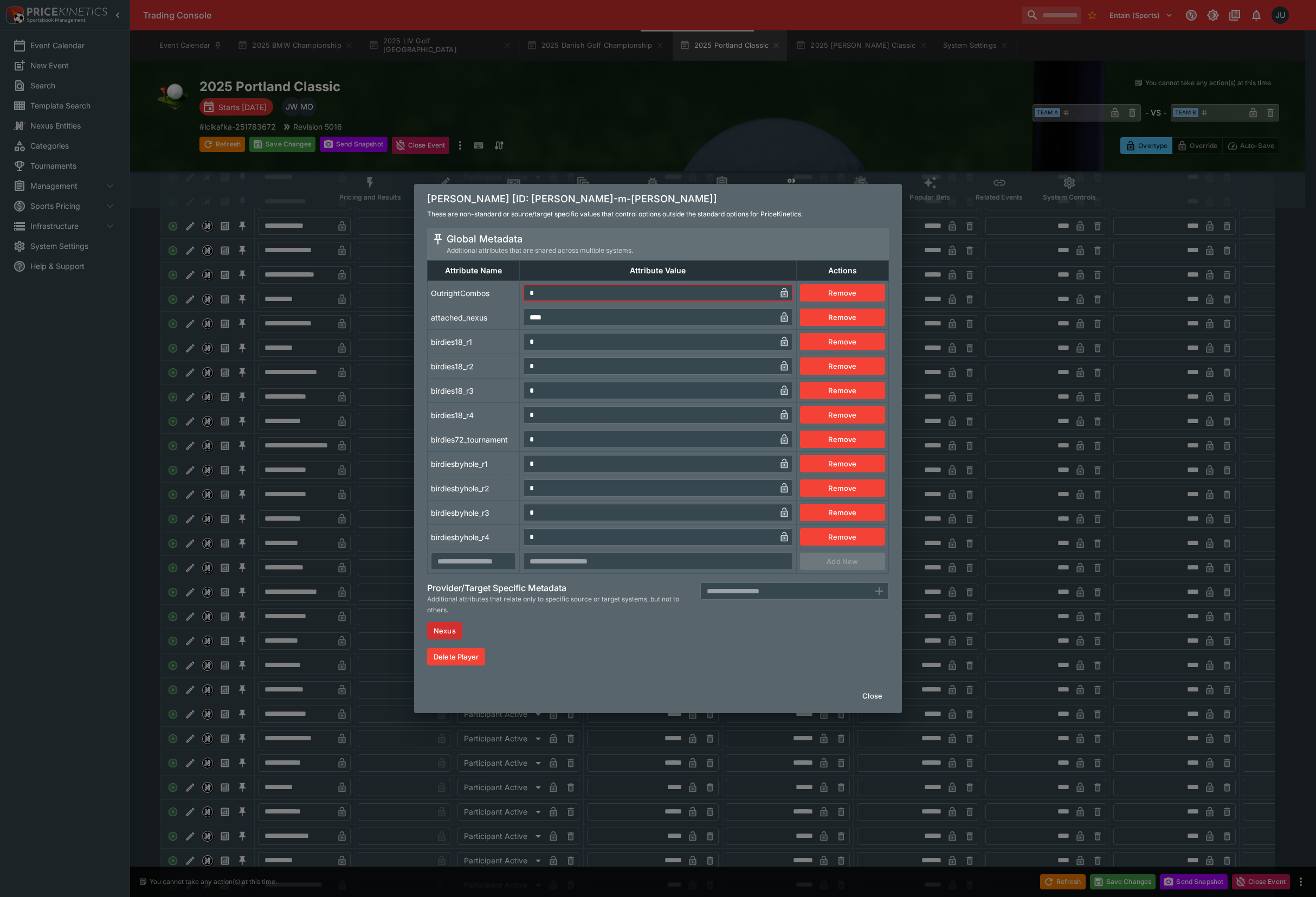
drag, startPoint x: 560, startPoint y: 291, endPoint x: 529, endPoint y: 292, distance: 31.0
click at [529, 292] on input "*" at bounding box center [649, 293] width 253 height 17
type input "*"
click at [499, 317] on td "attached_nexus" at bounding box center [474, 317] width 92 height 25
click at [371, 421] on div "[PERSON_NAME] [ID: [PERSON_NAME]-m-[PERSON_NAME]] These are non-standard or sou…" at bounding box center [658, 448] width 1316 height 897
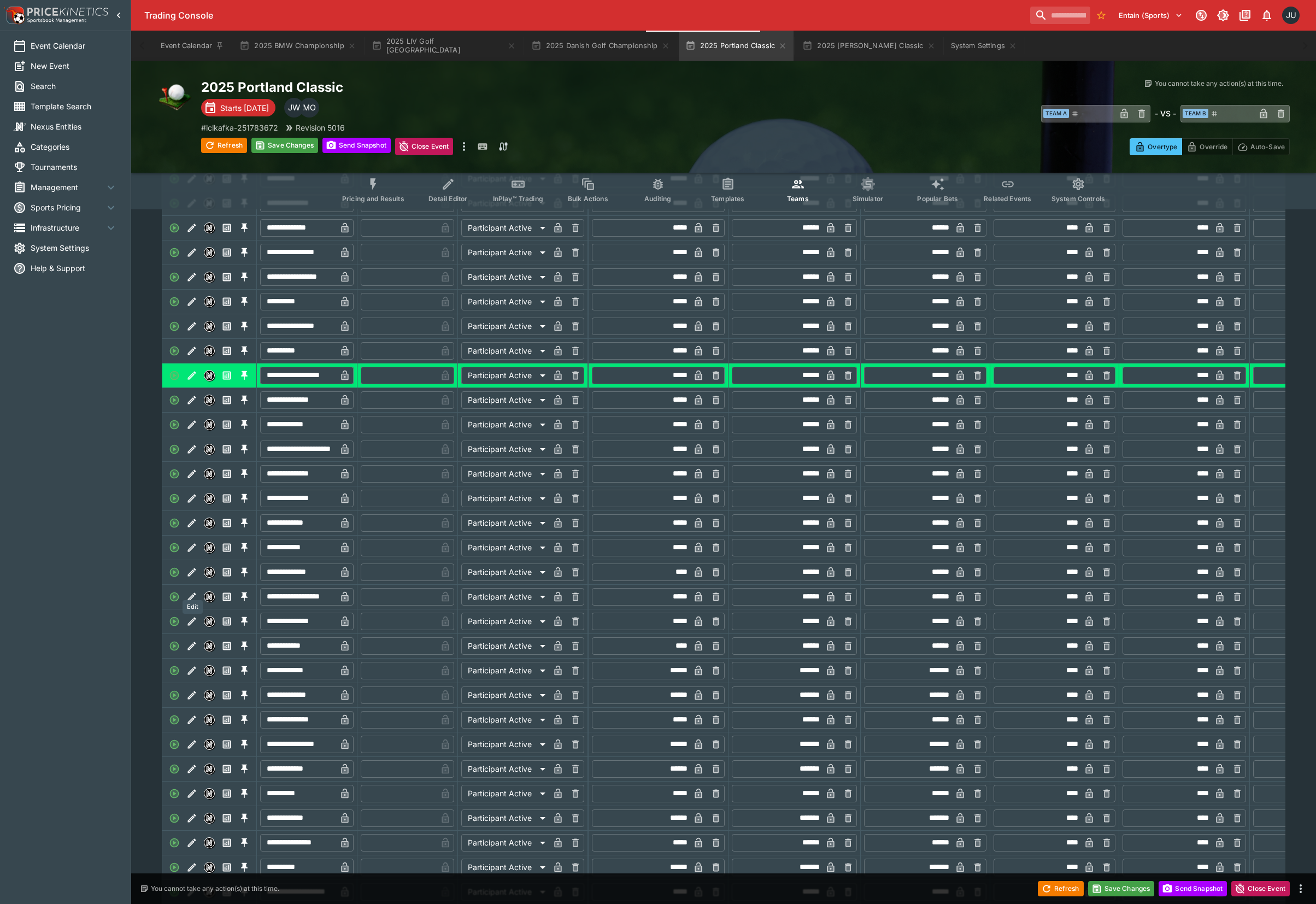
click at [191, 581] on button "Edit" at bounding box center [192, 572] width 18 height 18
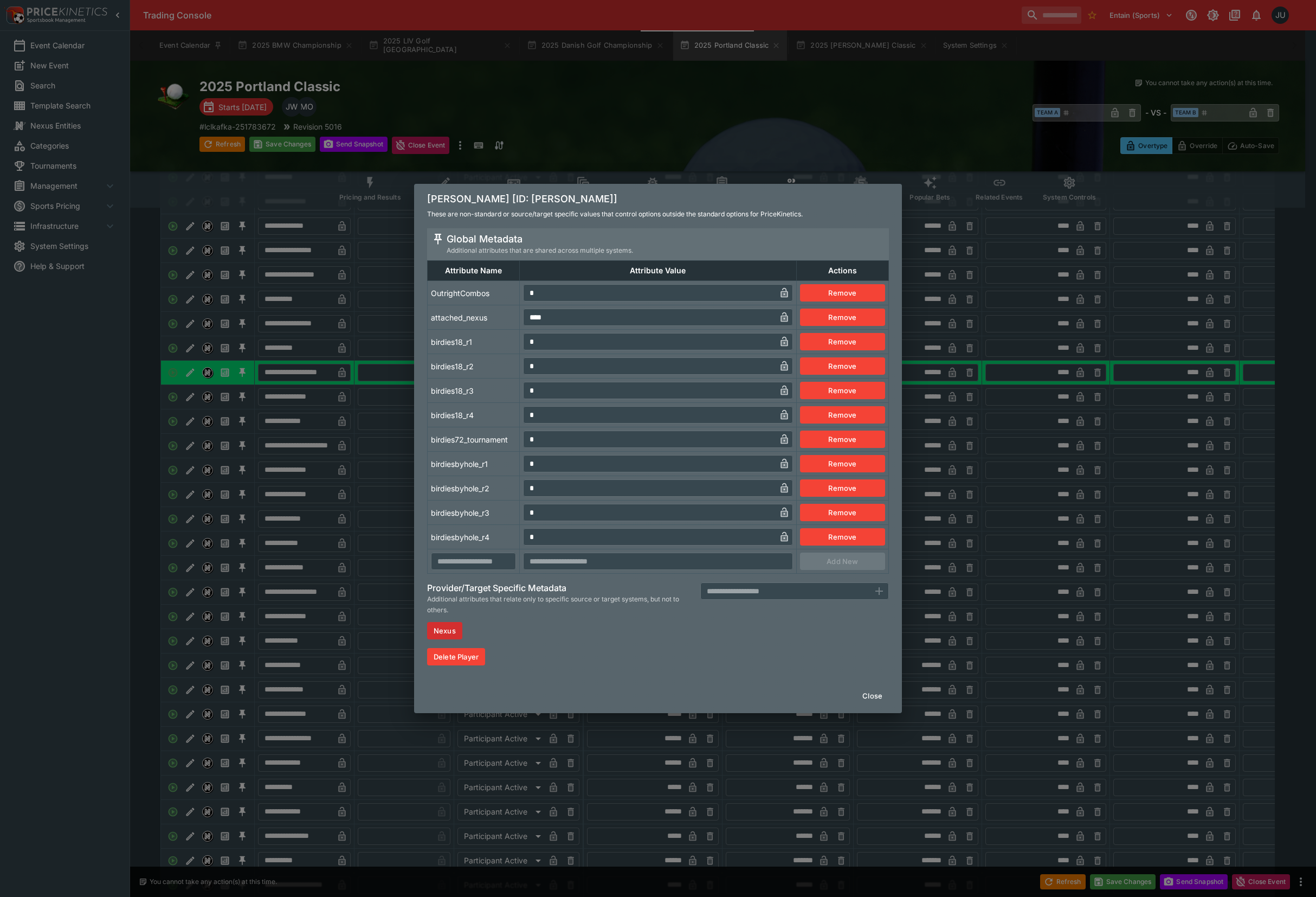
drag, startPoint x: 553, startPoint y: 287, endPoint x: 493, endPoint y: 296, distance: 60.7
click at [493, 296] on tr "OutrightCombos * ​ Remove" at bounding box center [658, 293] width 461 height 25
click at [491, 328] on td "attached_nexus" at bounding box center [474, 317] width 92 height 25
click at [390, 465] on div "[PERSON_NAME] [ID: celine-boutier] These are non-standard or source/target spec…" at bounding box center [658, 448] width 1316 height 897
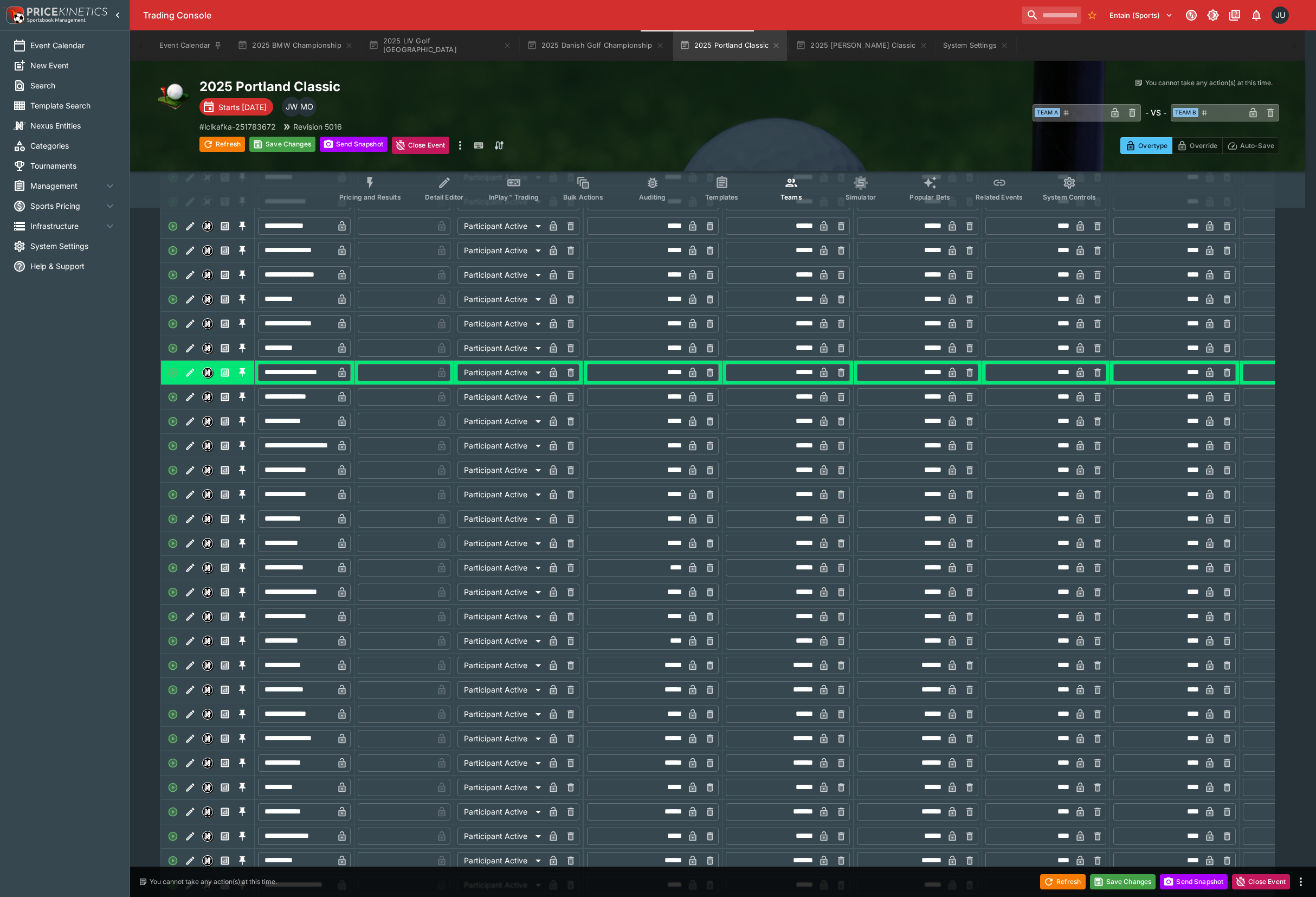
type input "*"
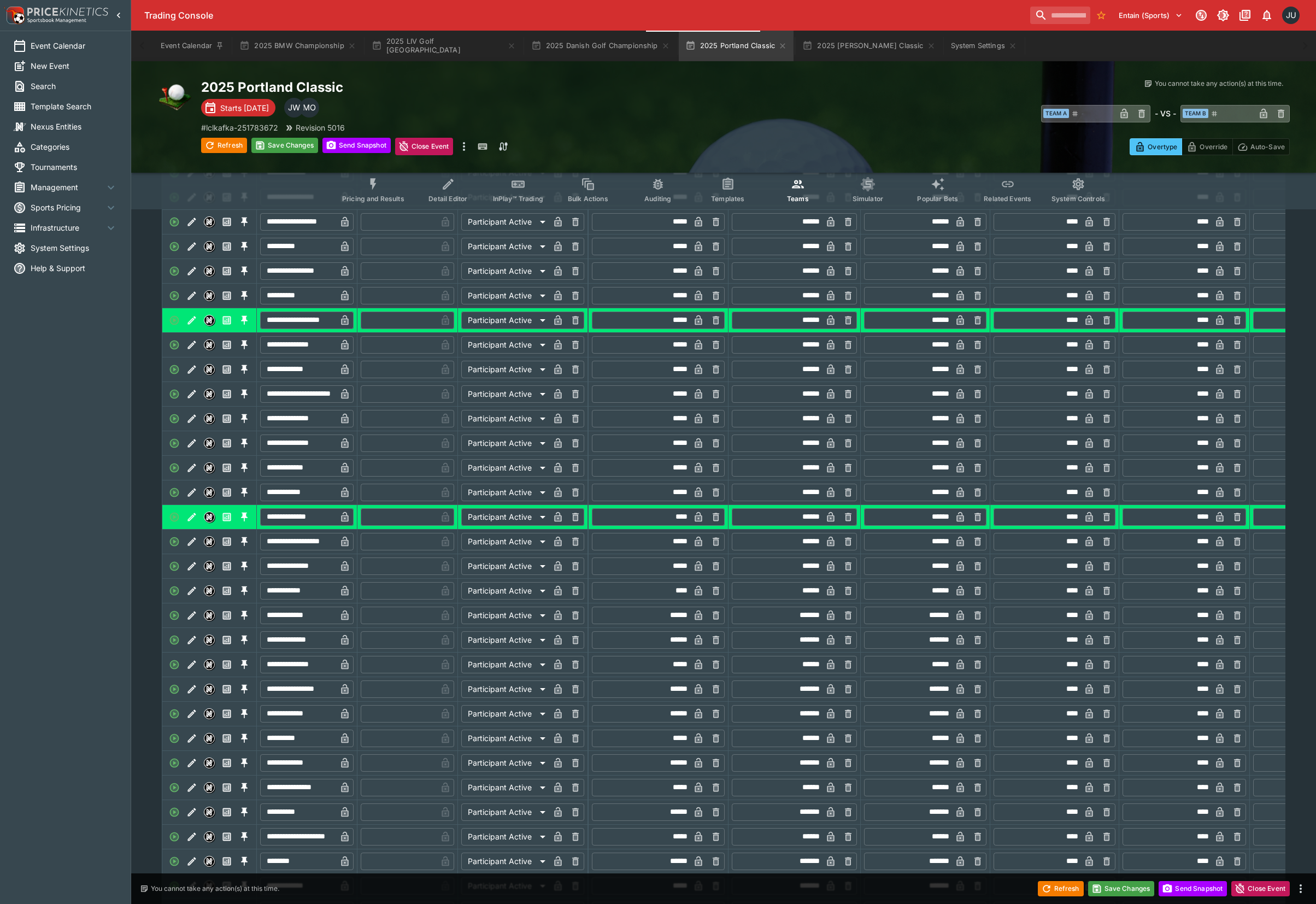
scroll to position [583, 0]
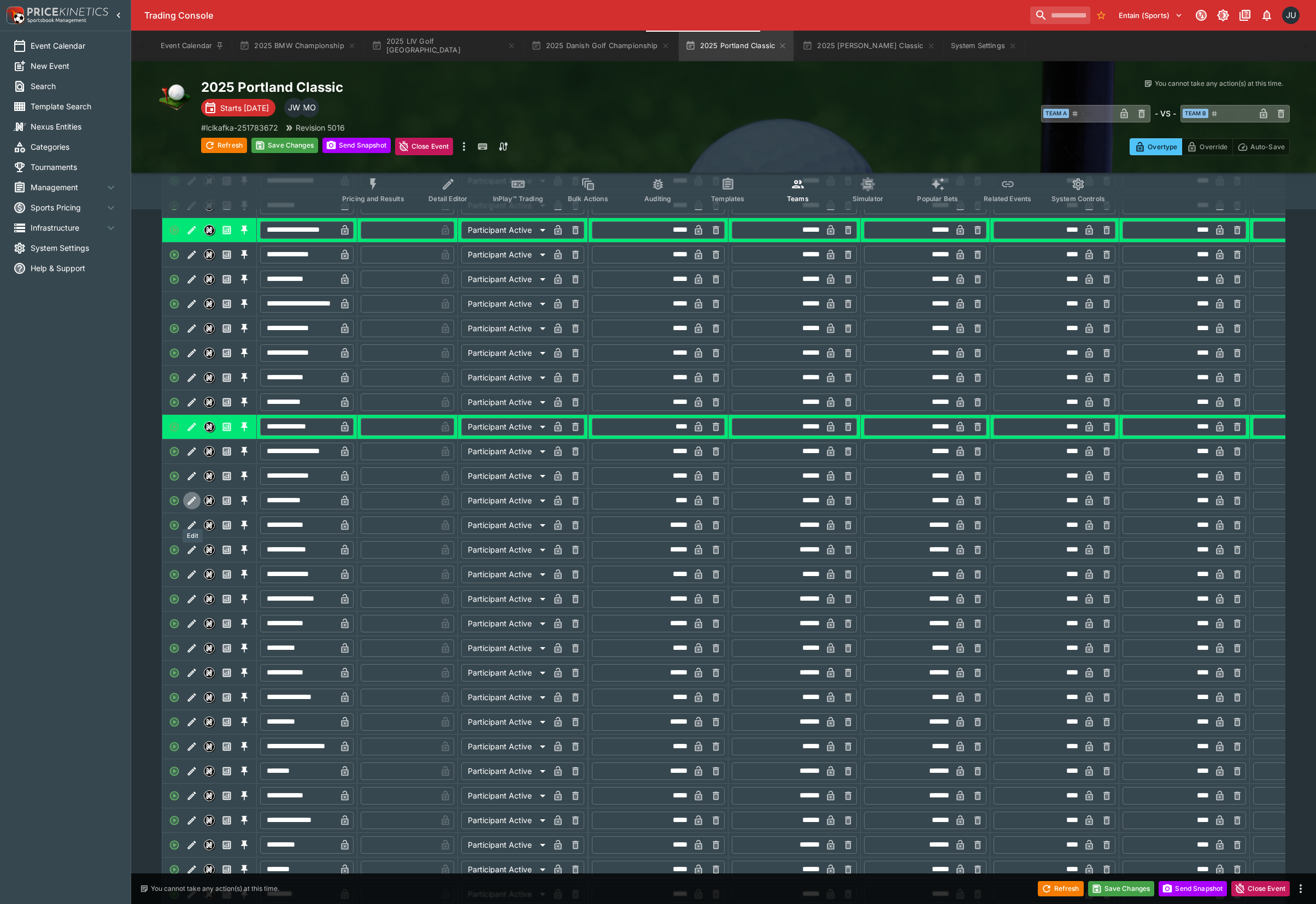
click at [192, 505] on icon "Edit" at bounding box center [192, 500] width 8 height 8
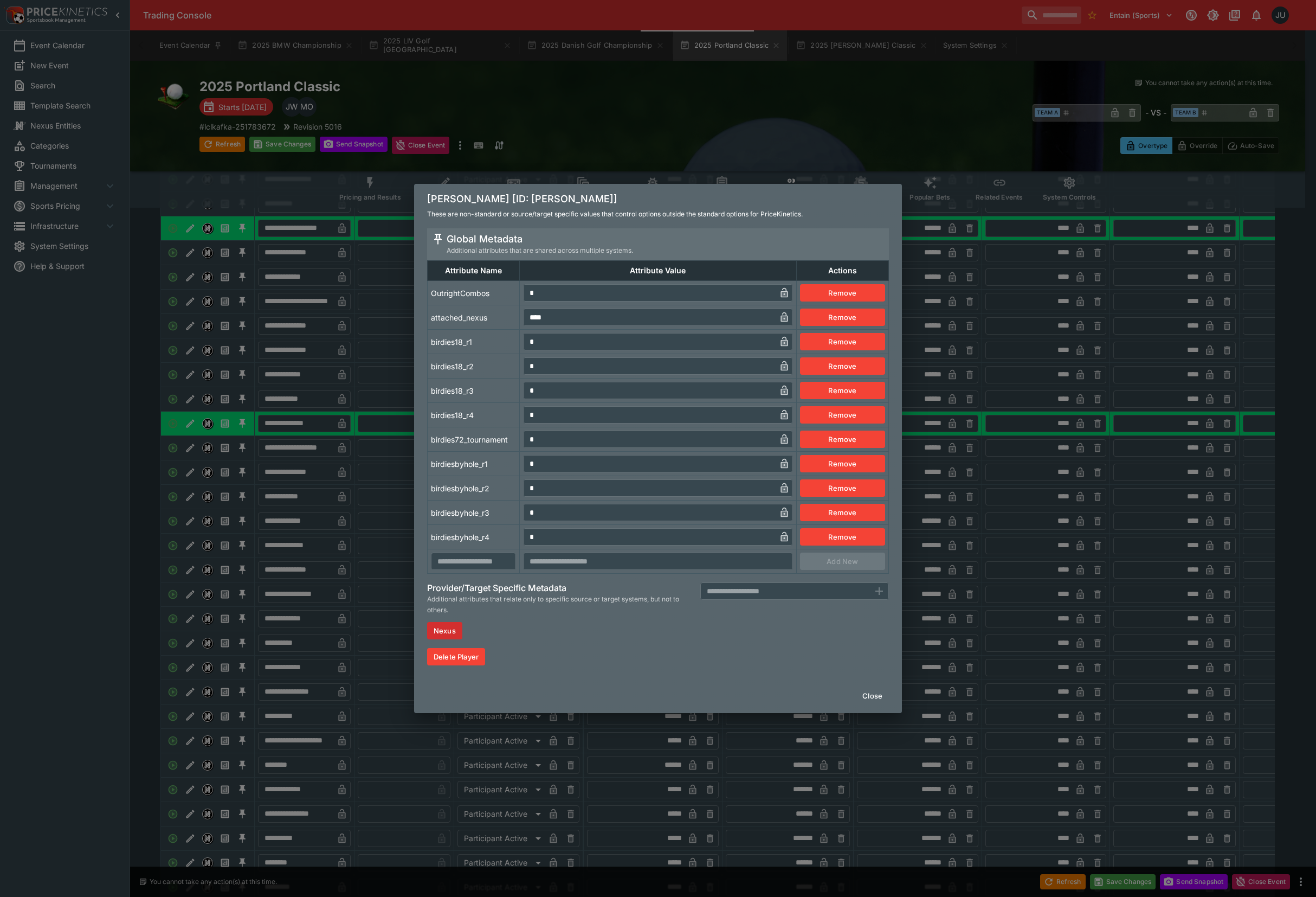
click at [493, 300] on tr "OutrightCombos * ​ Remove" at bounding box center [658, 293] width 461 height 25
click at [495, 322] on td "attached_nexus" at bounding box center [474, 317] width 92 height 25
type input "*"
click at [352, 478] on div "[PERSON_NAME] [ID: chisato-iwai] These are non-standard or source/target specif…" at bounding box center [658, 448] width 1316 height 897
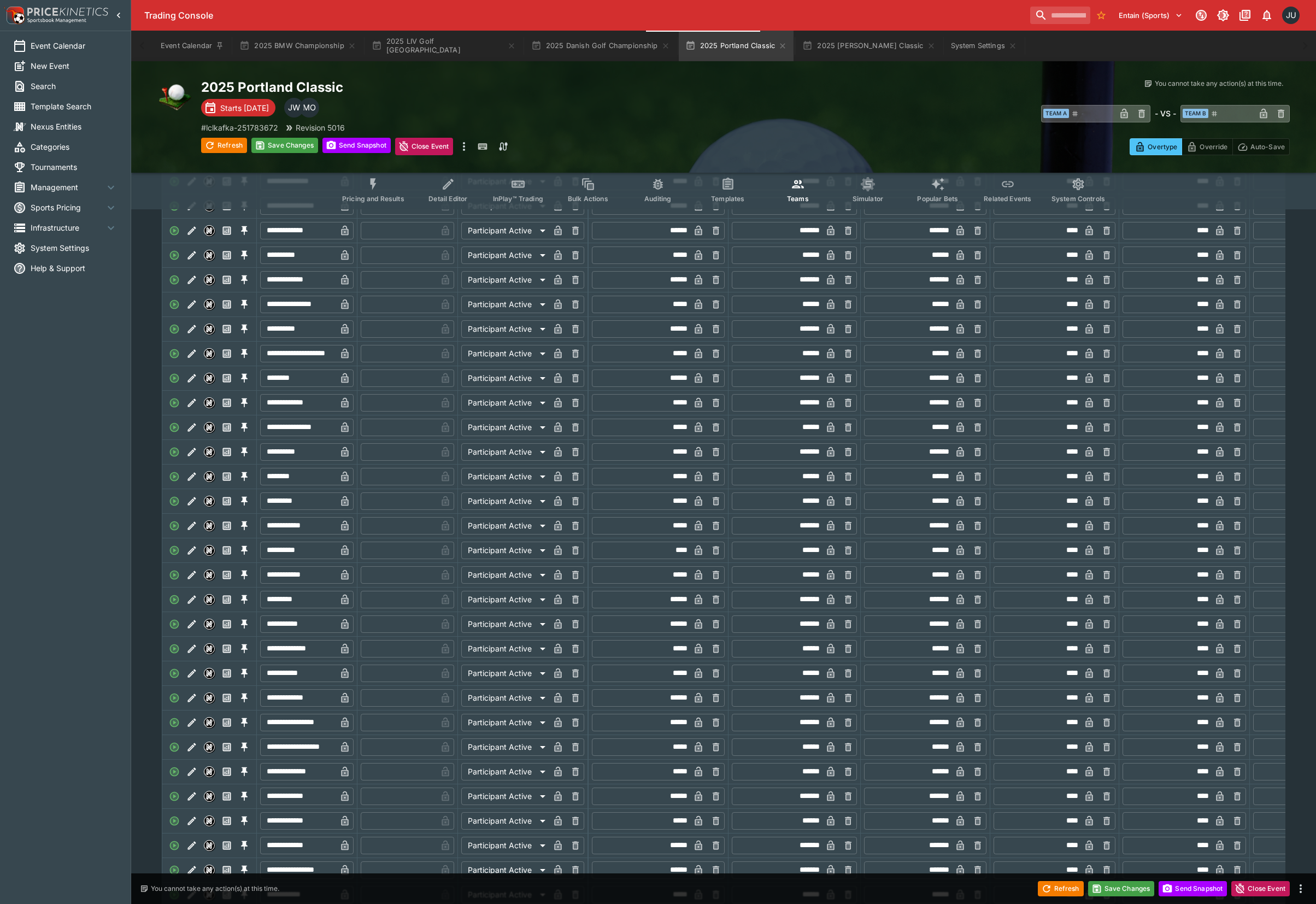
scroll to position [1020, 0]
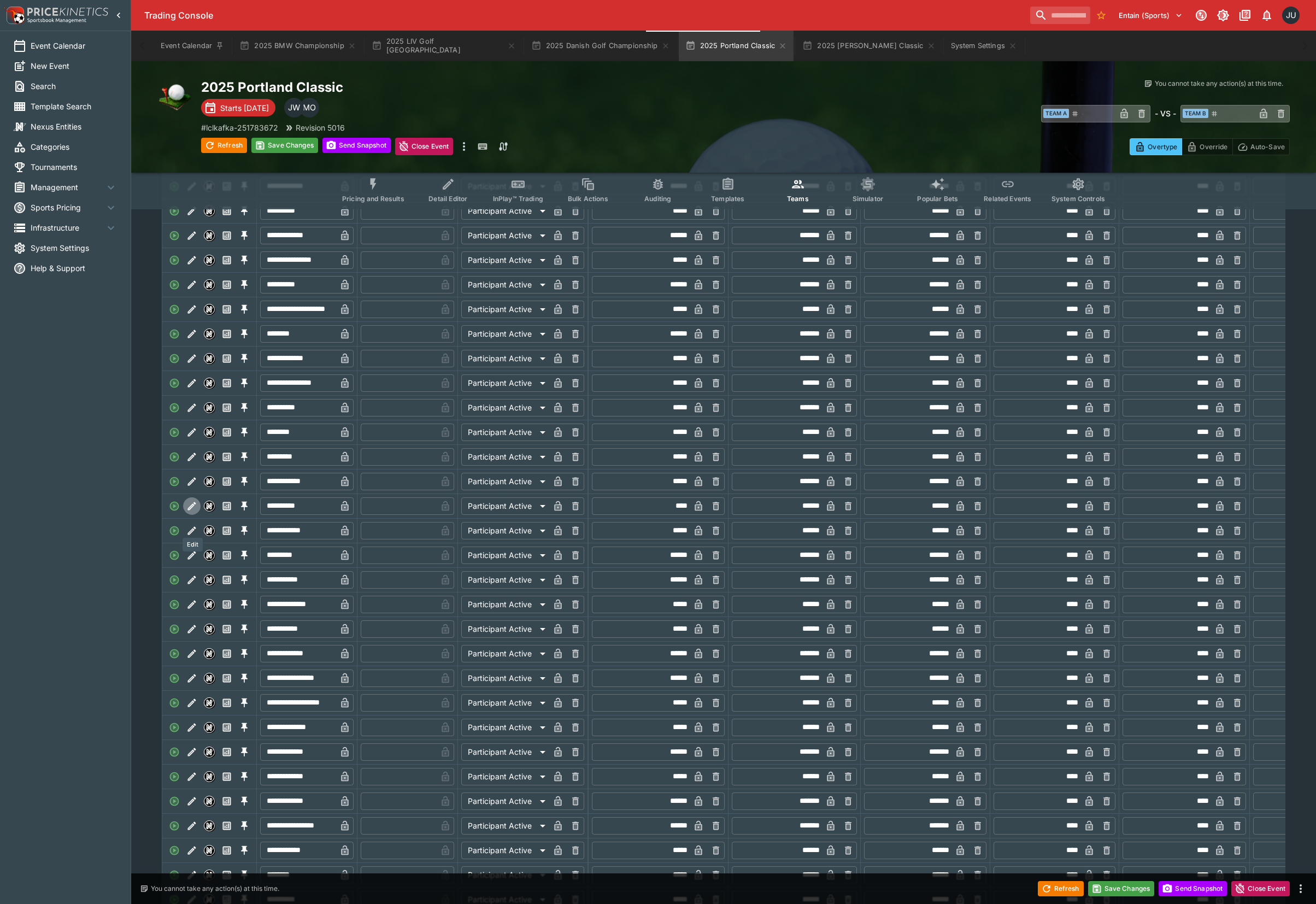
click at [185, 514] on button "Edit" at bounding box center [192, 506] width 18 height 18
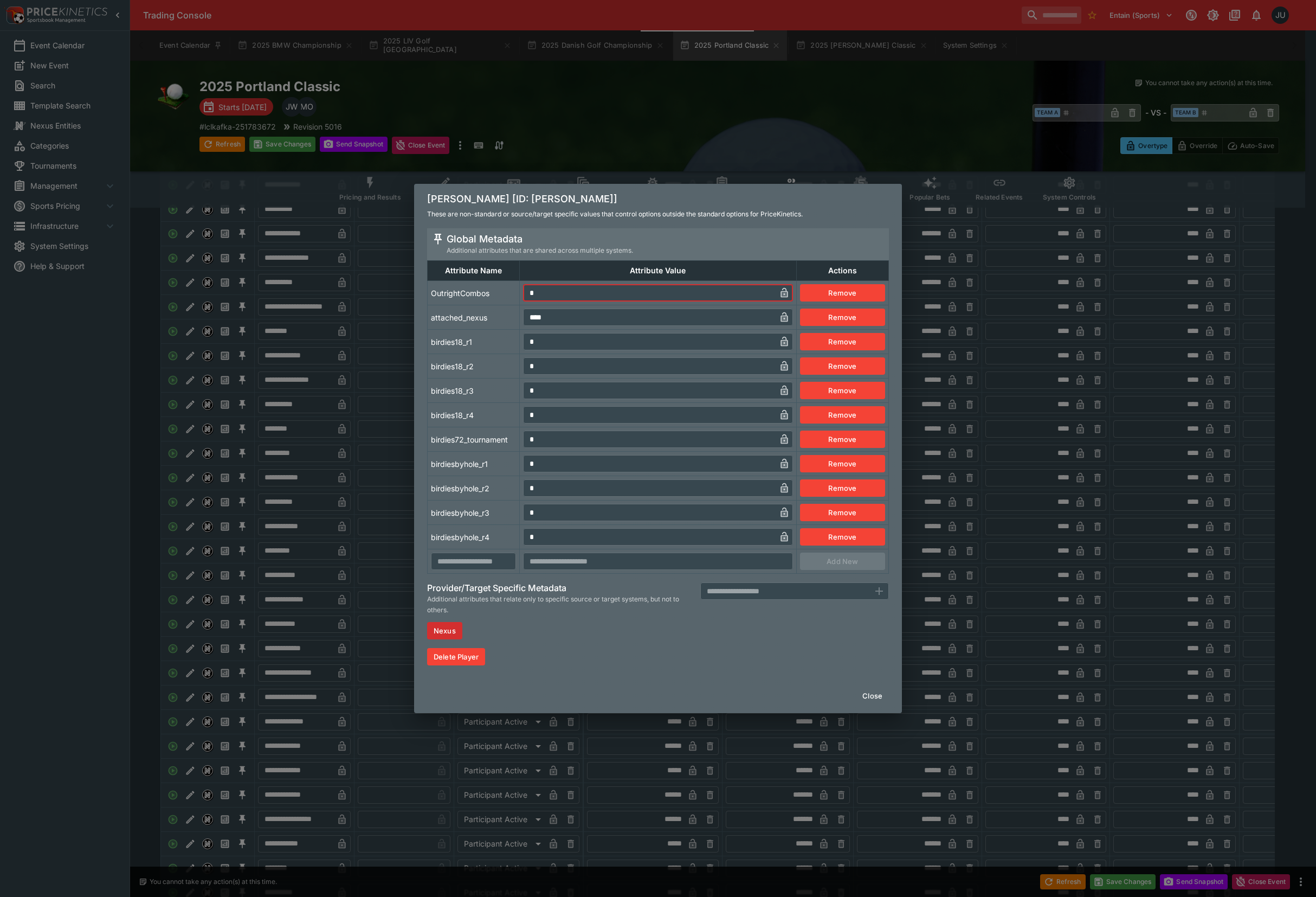
drag, startPoint x: 535, startPoint y: 289, endPoint x: 521, endPoint y: 299, distance: 17.2
click at [525, 296] on input "*" at bounding box center [649, 293] width 253 height 17
drag, startPoint x: 486, startPoint y: 328, endPoint x: 388, endPoint y: 462, distance: 166.0
click at [486, 332] on tbody "OutrightCombos * ​ Remove attached_nexus **** ​ Remove birdies18_r1 * ​ Remove …" at bounding box center [658, 427] width 461 height 293
type input "*"
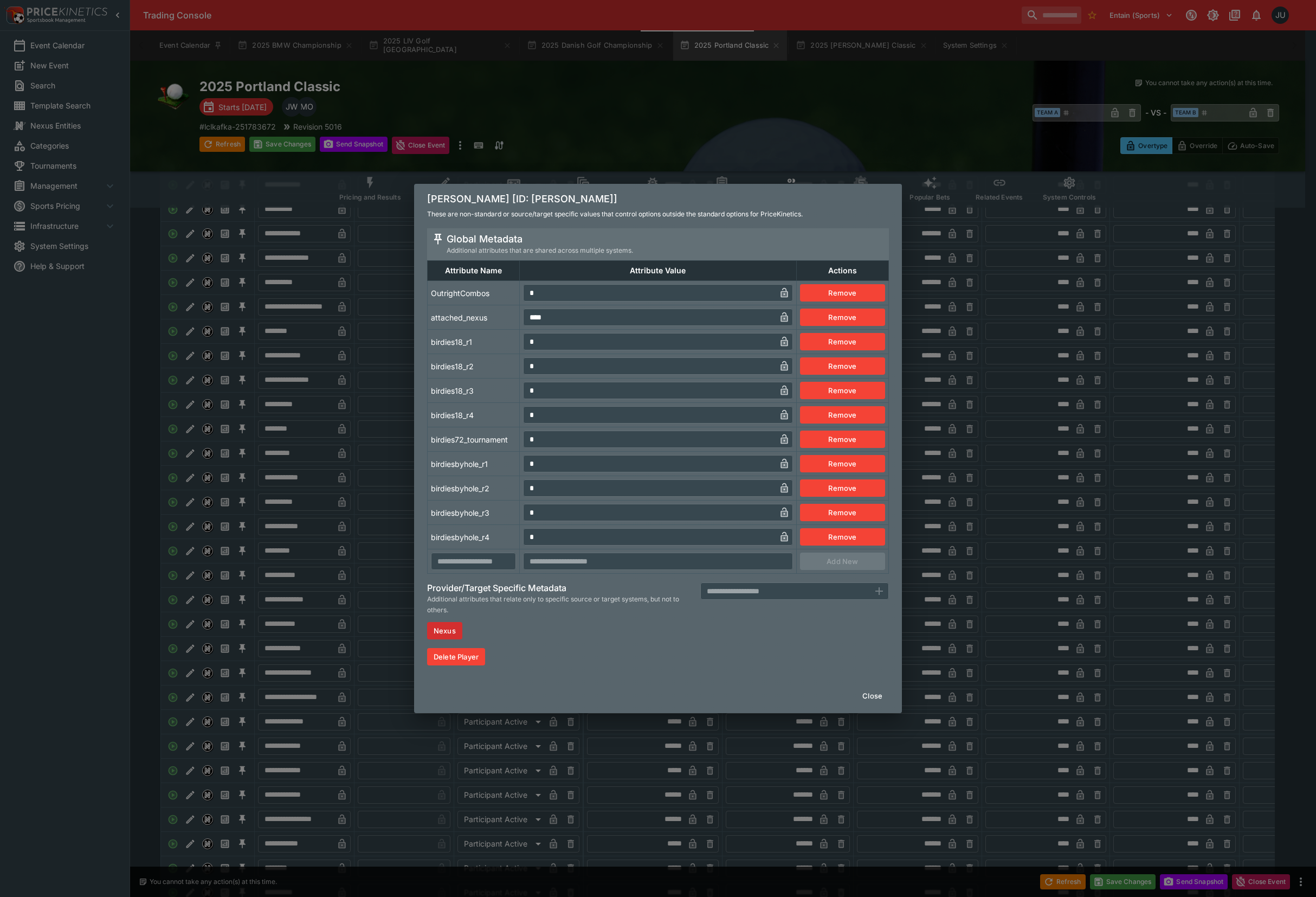
click at [354, 471] on div "[PERSON_NAME] [ID: [PERSON_NAME]-ryu] These are non-standard or source/target s…" at bounding box center [658, 448] width 1316 height 897
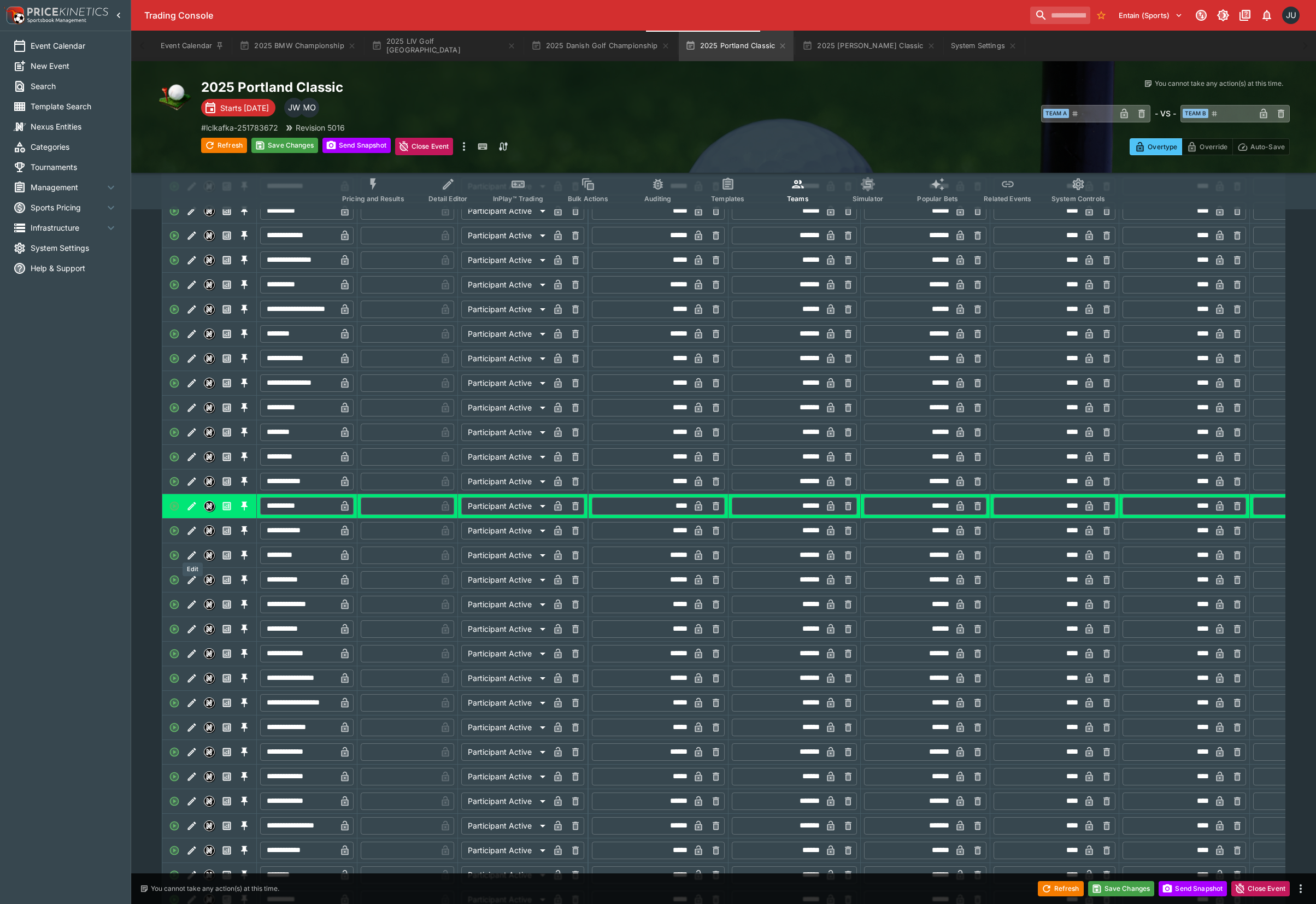
click at [194, 536] on icon "Edit" at bounding box center [192, 530] width 11 height 11
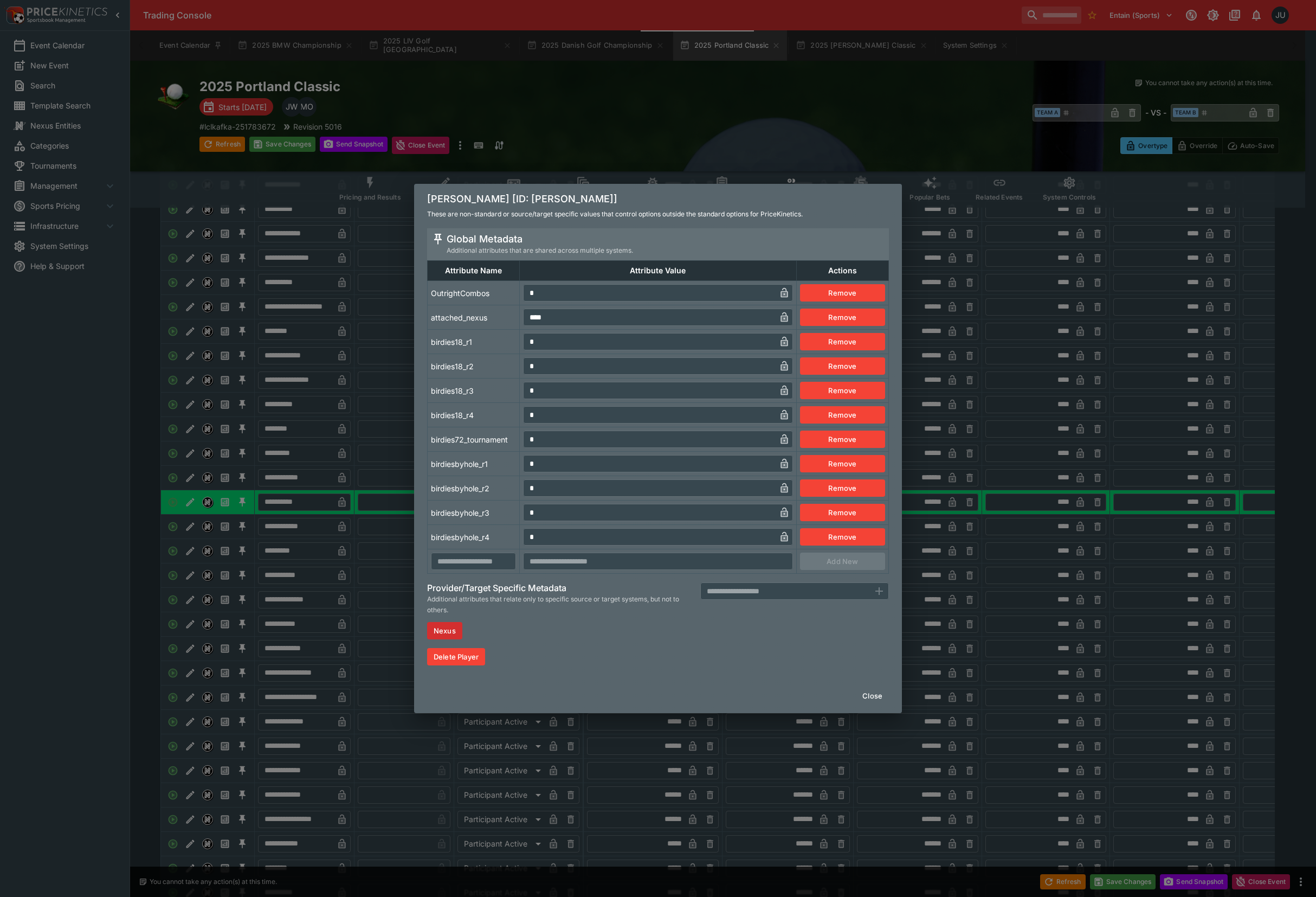
click at [521, 304] on td "* ​" at bounding box center [658, 293] width 277 height 25
click at [495, 332] on tbody "OutrightCombos * ​ Remove attached_nexus **** ​ Remove birdies18_r1 * ​ Remove …" at bounding box center [658, 427] width 461 height 293
type input "*"
click at [315, 459] on div "[PERSON_NAME] [ID: [PERSON_NAME]] These are non-standard or source/target speci…" at bounding box center [658, 448] width 1316 height 897
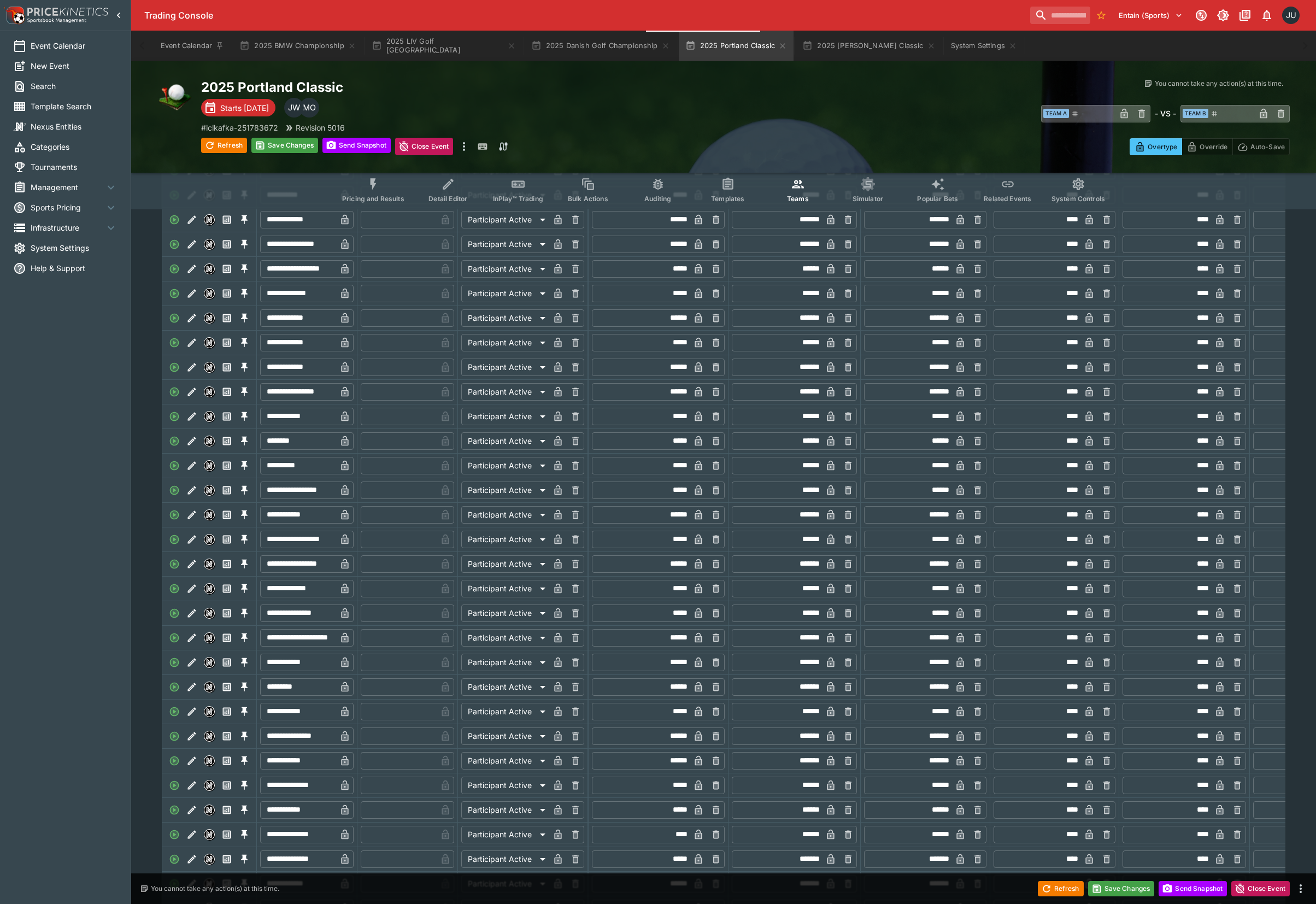
scroll to position [1457, 0]
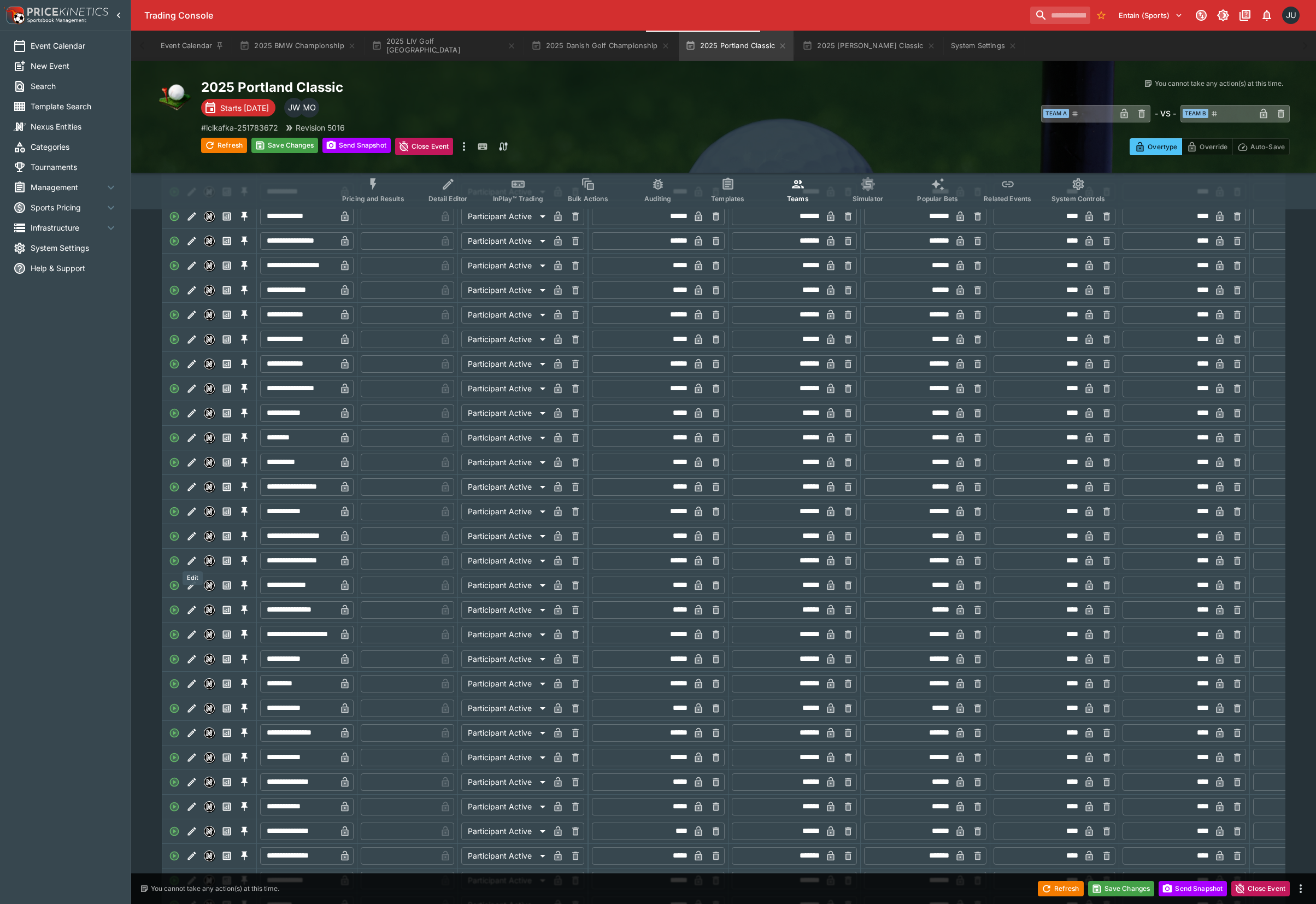
click at [190, 540] on icon "Edit" at bounding box center [192, 535] width 8 height 8
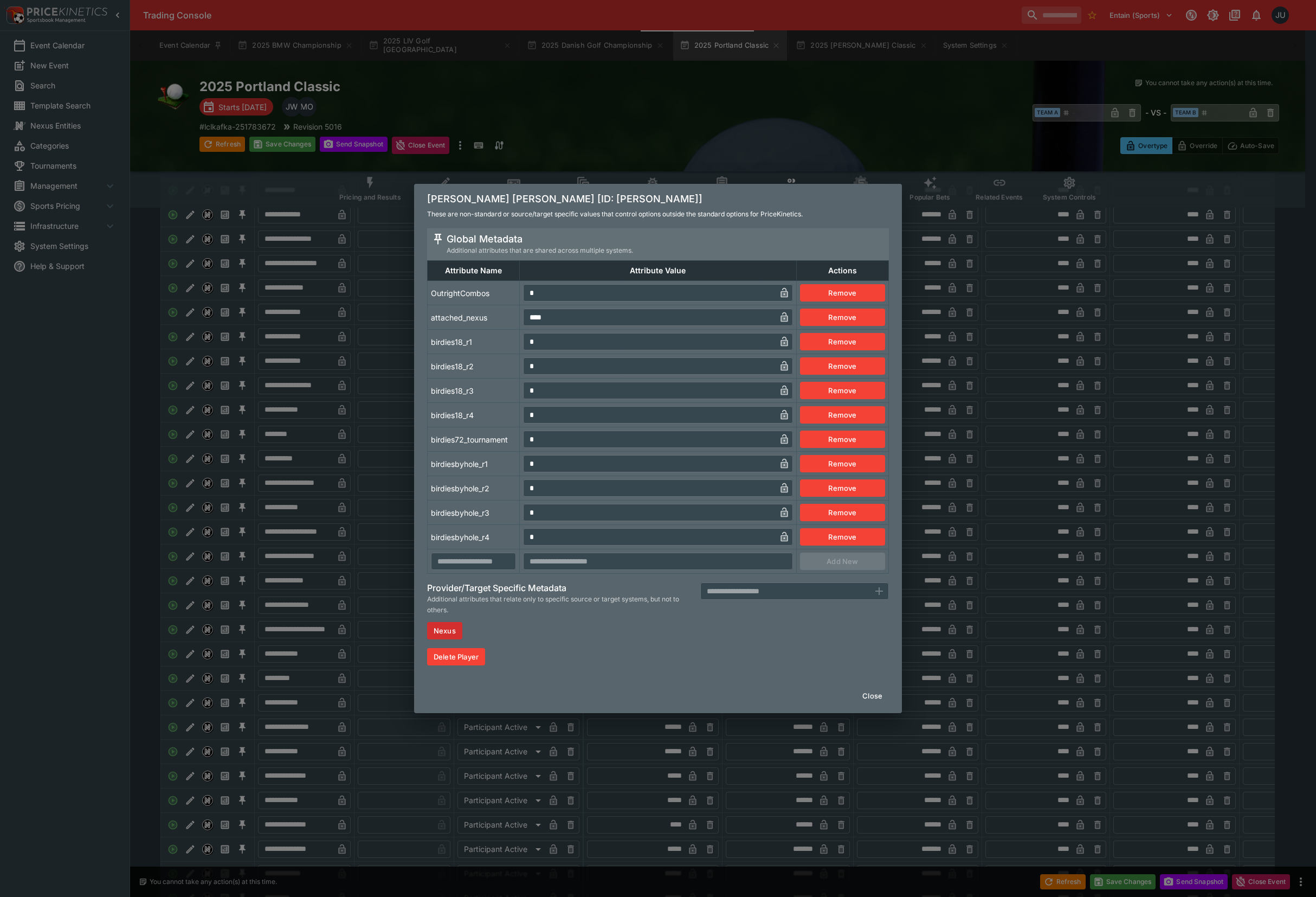
drag, startPoint x: 499, startPoint y: 299, endPoint x: 484, endPoint y: 306, distance: 16.6
click at [486, 305] on tbody "OutrightCombos * ​ Remove attached_nexus **** ​ Remove birdies18_r1 * ​ Remove …" at bounding box center [658, 427] width 461 height 293
click at [472, 344] on td "birdies18_r1" at bounding box center [474, 342] width 92 height 25
click at [352, 439] on div "[PERSON_NAME] [PERSON_NAME] [ID: [PERSON_NAME]] These are non-standard or sourc…" at bounding box center [658, 448] width 1316 height 897
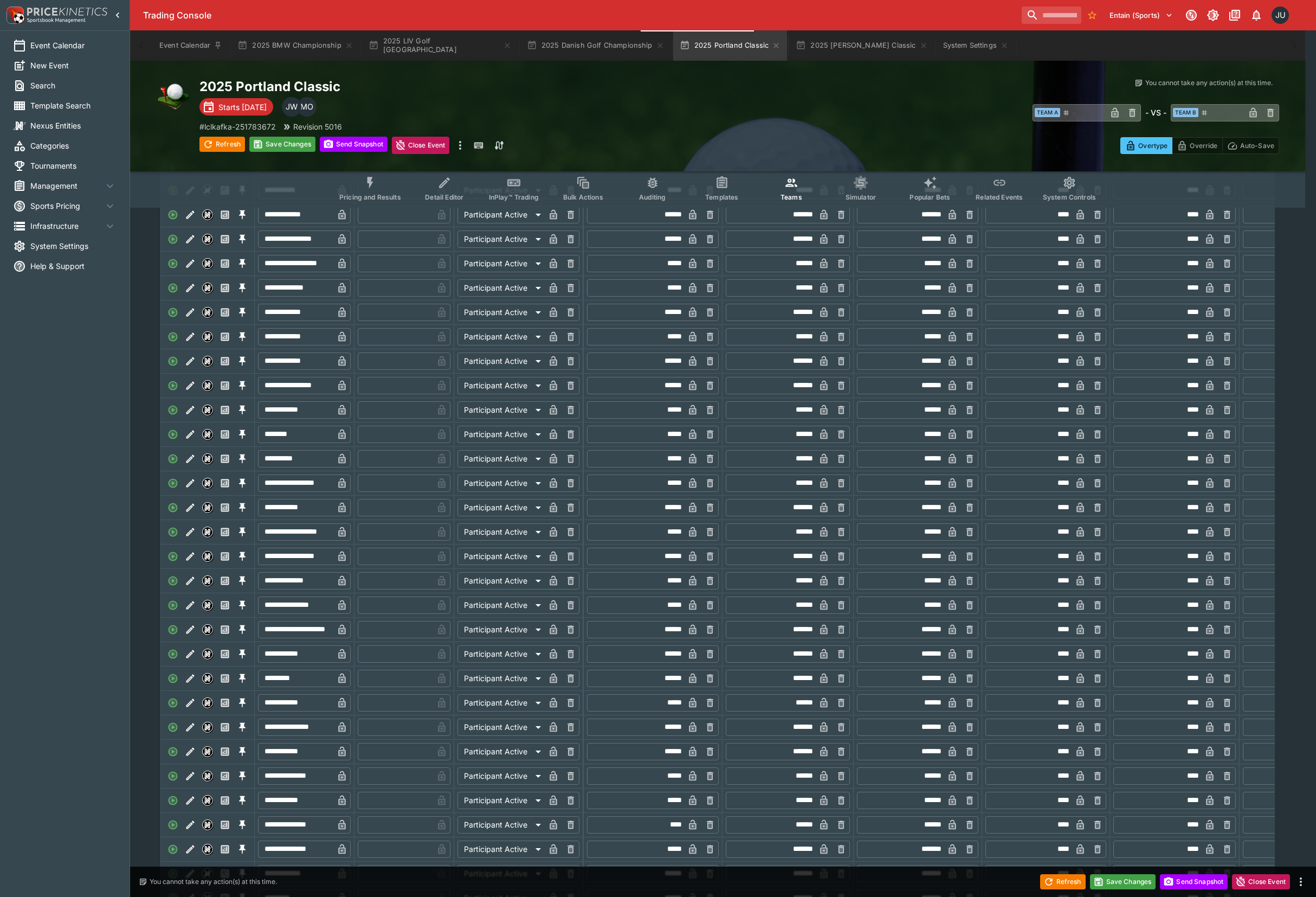
type input "*"
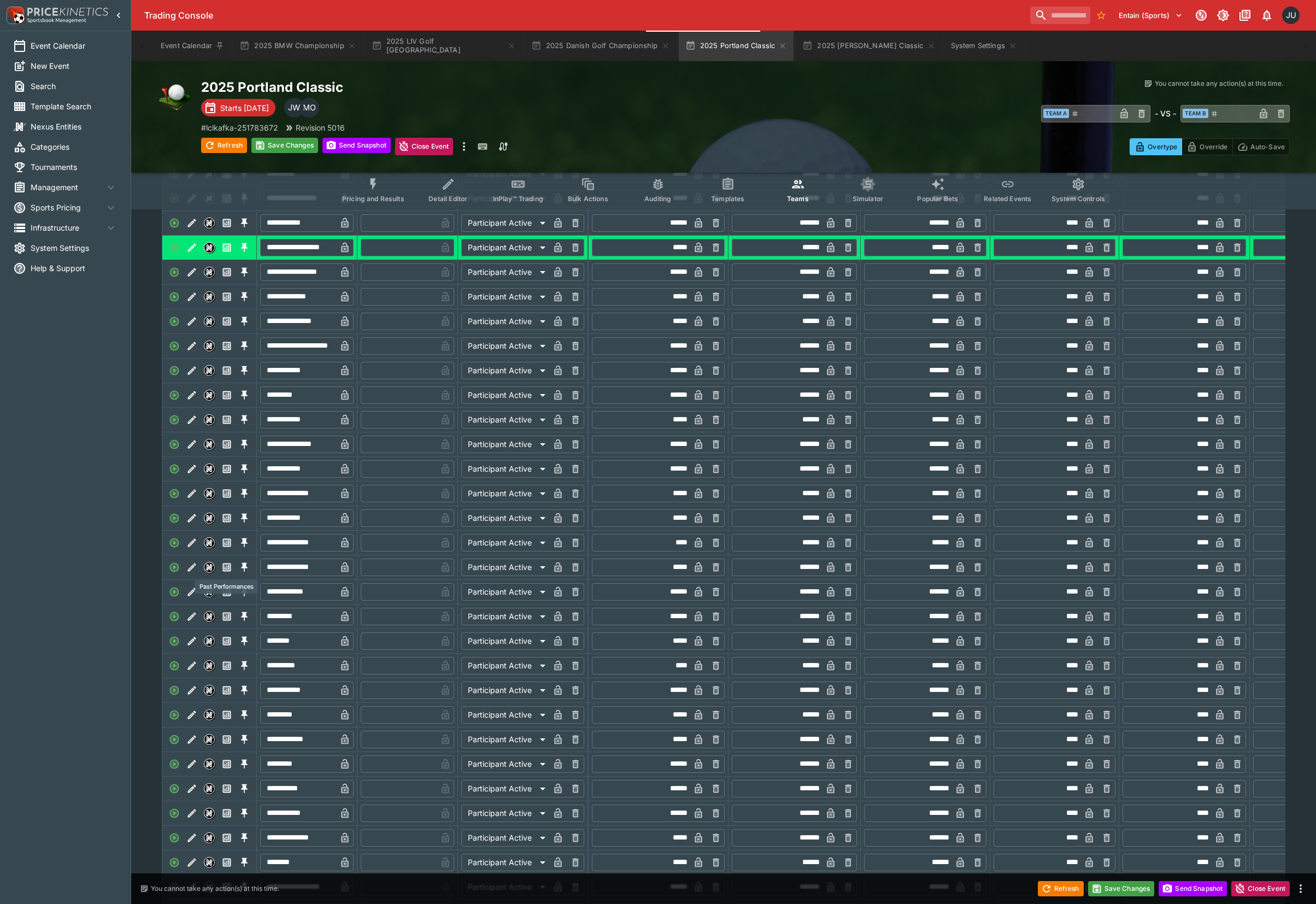
scroll to position [1821, 0]
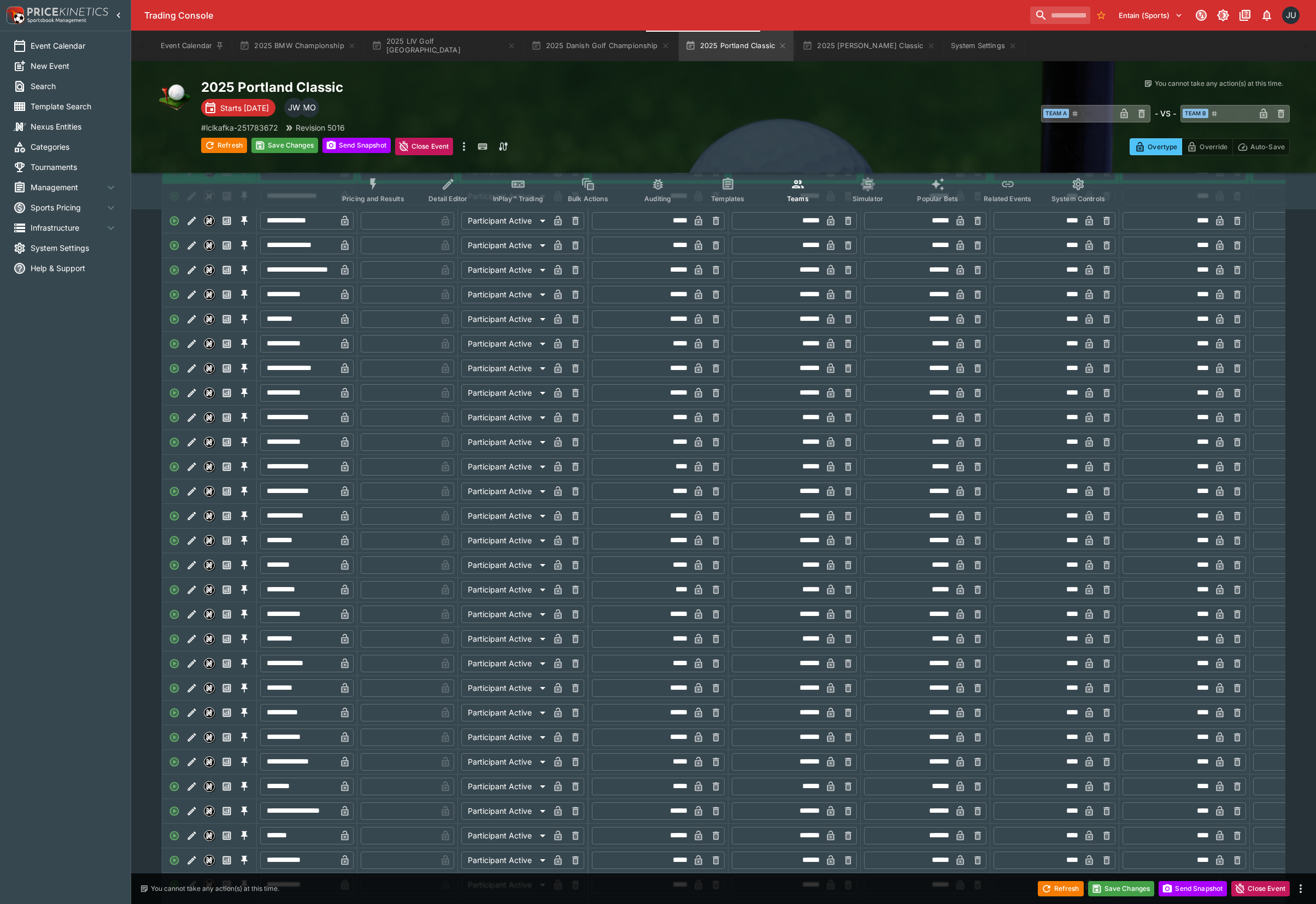
click at [189, 470] on icon "Edit" at bounding box center [192, 466] width 8 height 8
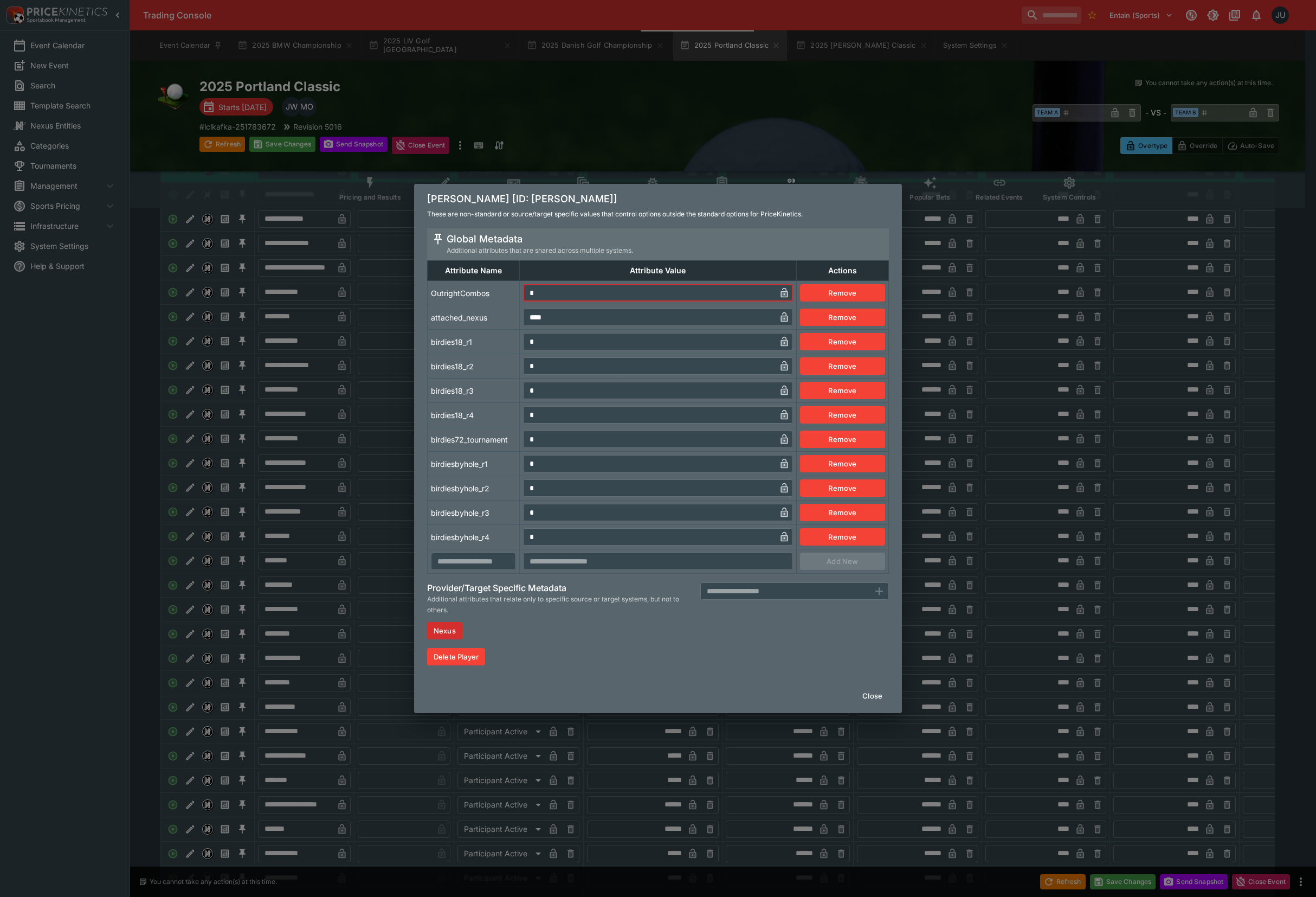
drag, startPoint x: 532, startPoint y: 291, endPoint x: 508, endPoint y: 307, distance: 28.8
click at [514, 298] on tr "OutrightCombos * ​ Remove" at bounding box center [658, 293] width 461 height 25
type input "*"
click at [493, 340] on td "birdies18_r1" at bounding box center [474, 342] width 92 height 25
drag, startPoint x: 370, startPoint y: 439, endPoint x: 346, endPoint y: 445, distance: 24.7
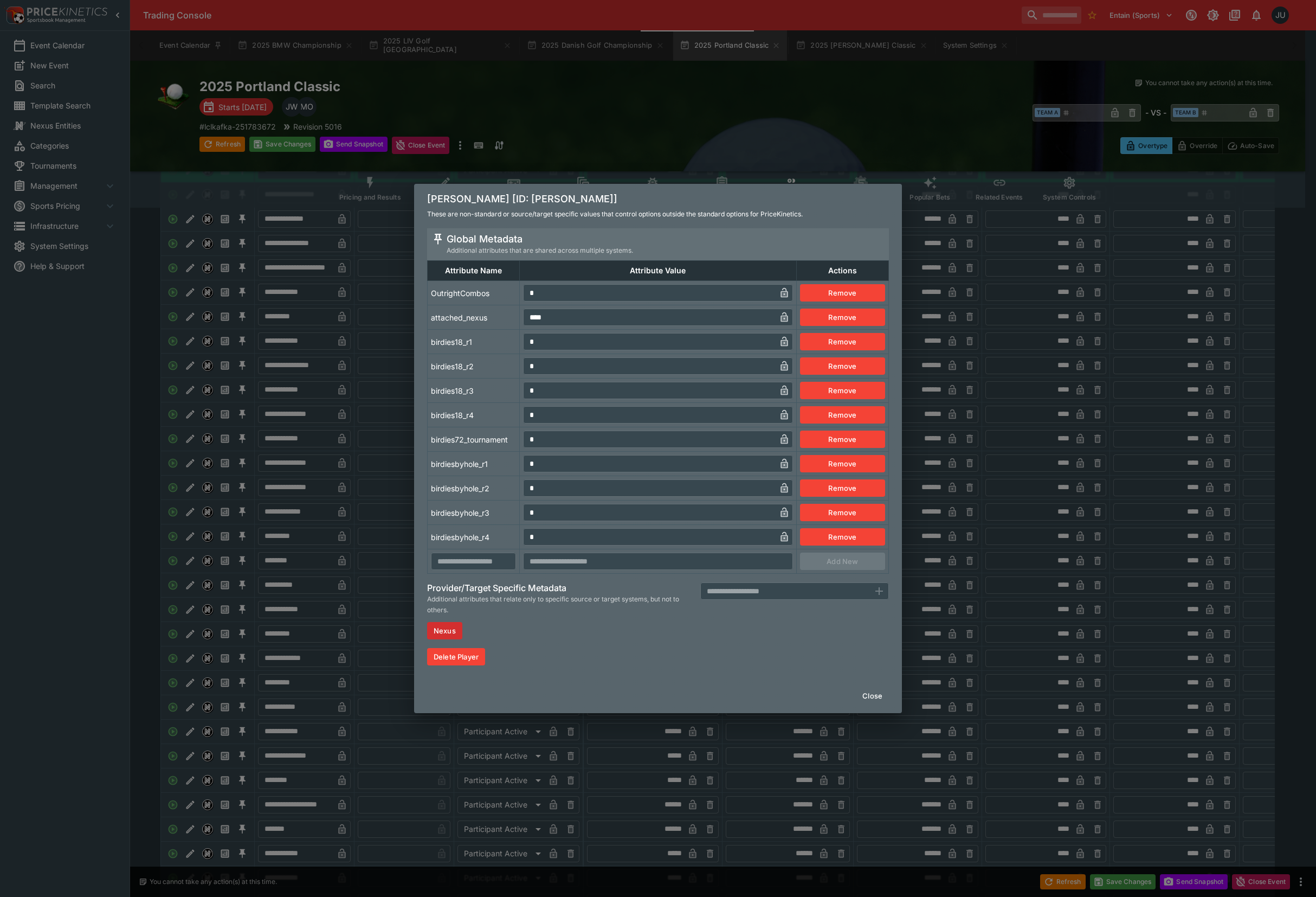
click at [370, 440] on div "[PERSON_NAME] [ID: [PERSON_NAME]] These are non-standard or source/target speci…" at bounding box center [658, 448] width 1316 height 897
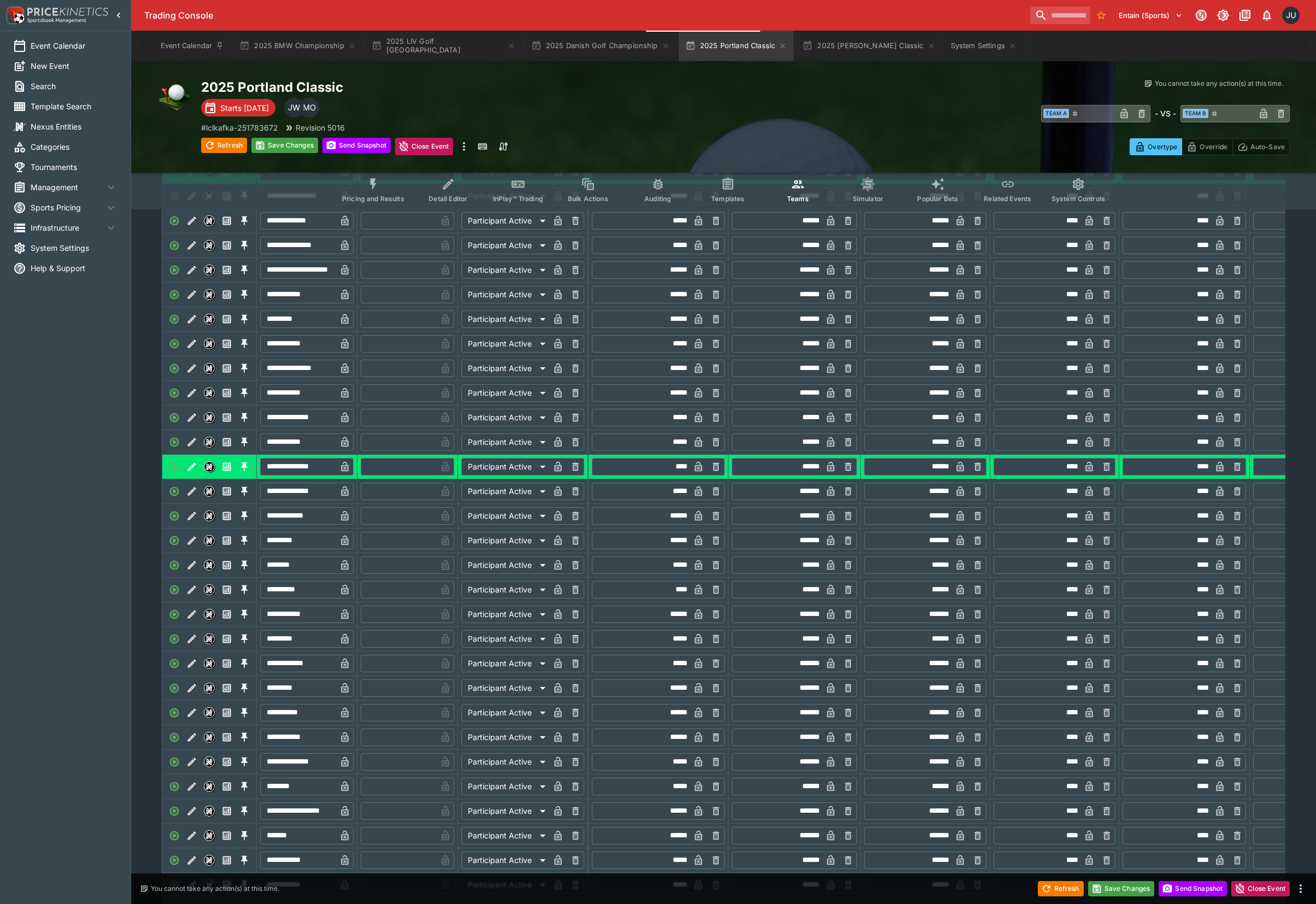
scroll to position [2040, 0]
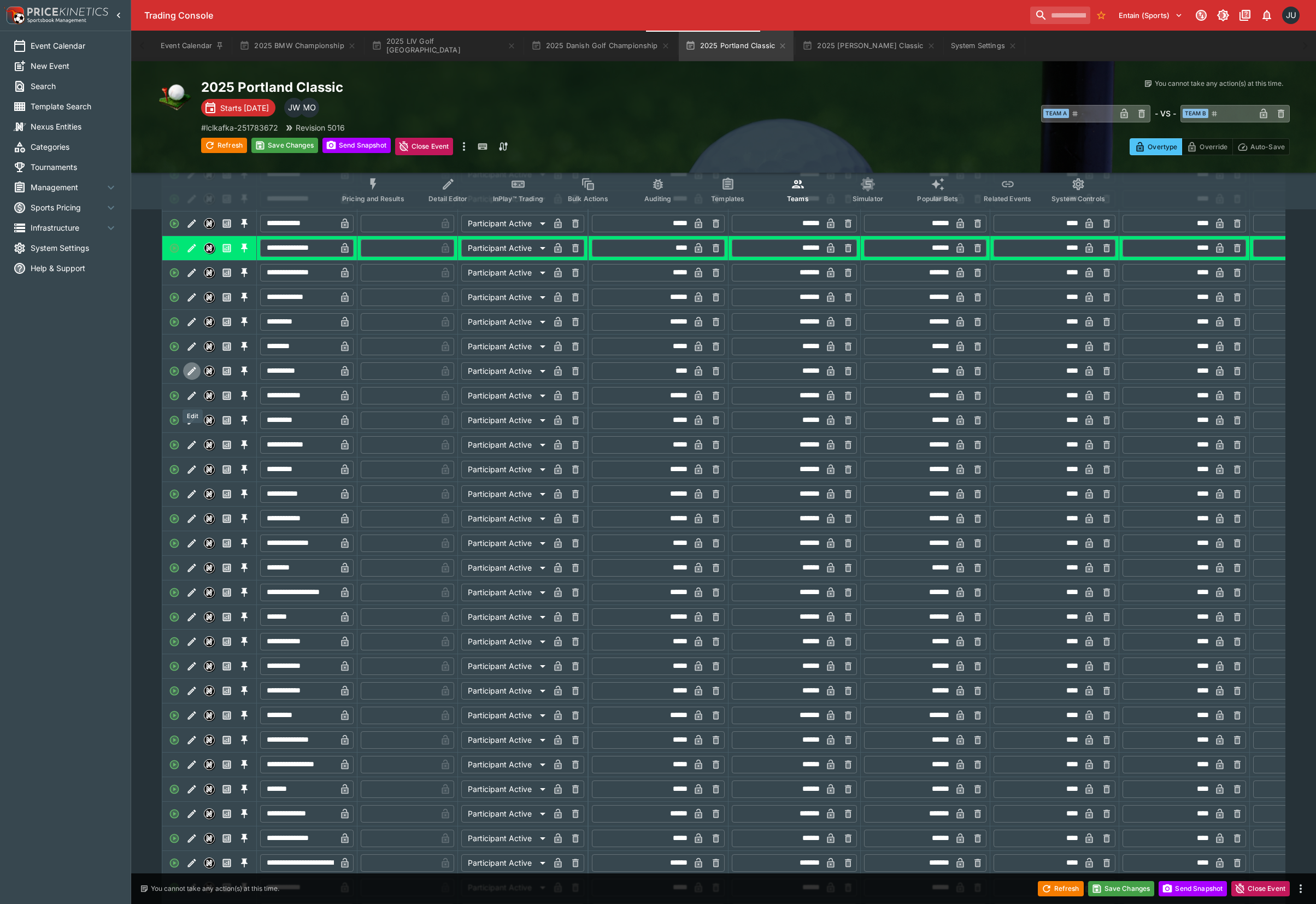
click at [193, 380] on button "Edit" at bounding box center [192, 371] width 18 height 18
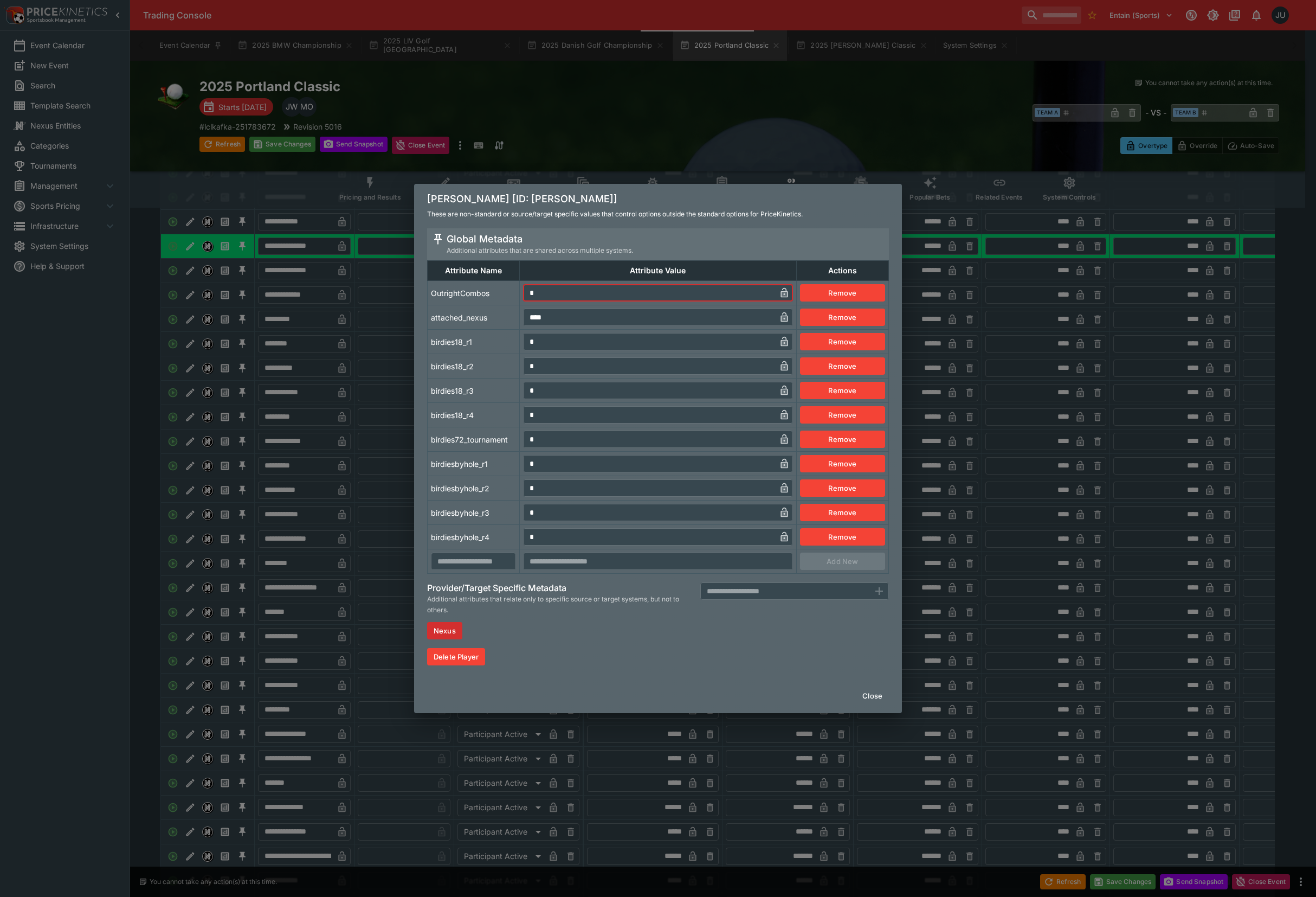
drag, startPoint x: 537, startPoint y: 295, endPoint x: 525, endPoint y: 297, distance: 12.2
click at [525, 297] on input "*" at bounding box center [649, 293] width 253 height 17
click at [487, 354] on tbody "OutrightCombos * ​ Remove attached_nexus **** ​ Remove birdies18_r1 * ​ Remove …" at bounding box center [658, 427] width 461 height 293
click at [345, 438] on div "[PERSON_NAME] [ID: [PERSON_NAME]] These are non-standard or source/target speci…" at bounding box center [658, 448] width 1316 height 897
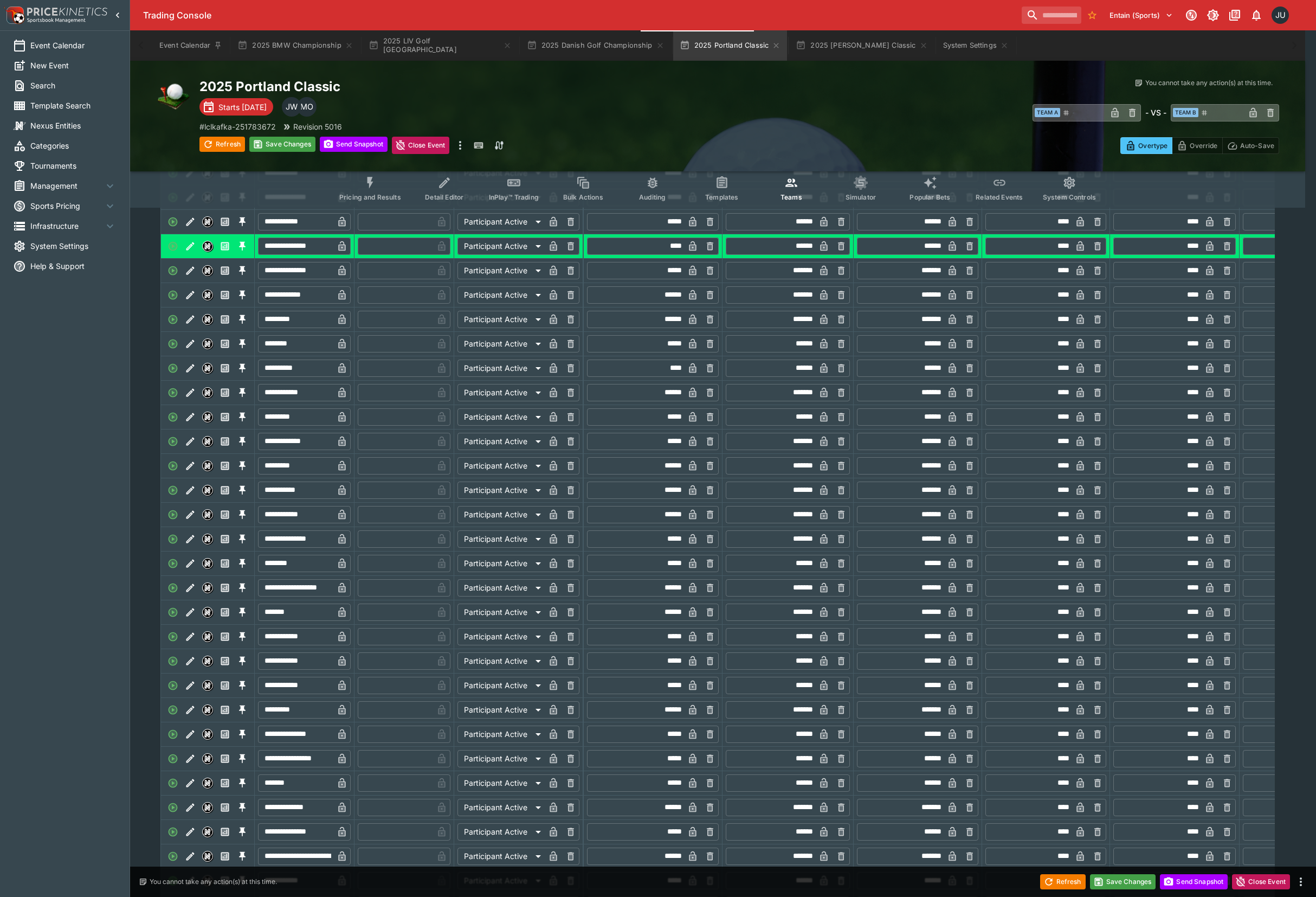
type input "*"
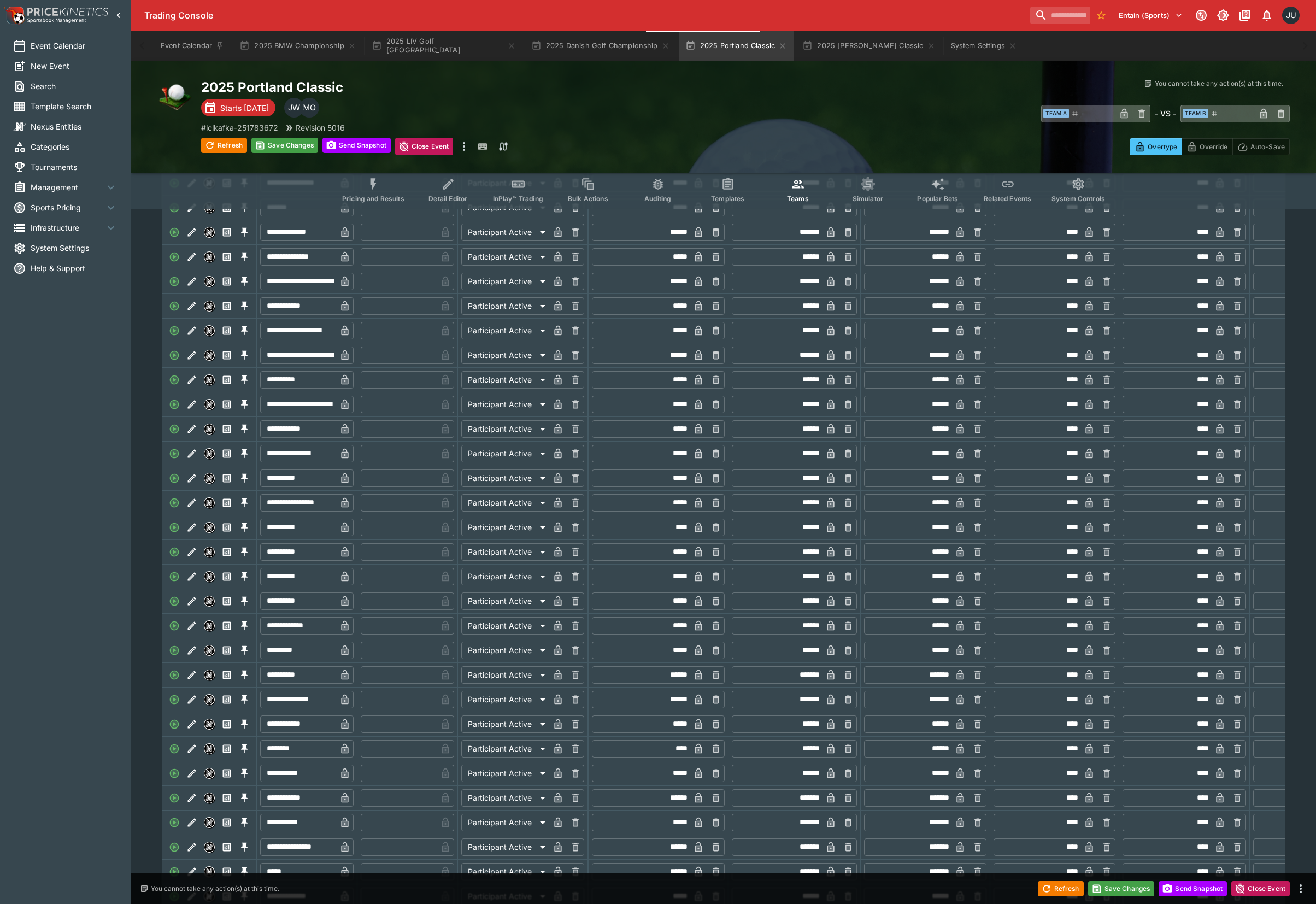
scroll to position [2623, 0]
click at [190, 529] on icon "Edit" at bounding box center [192, 525] width 8 height 8
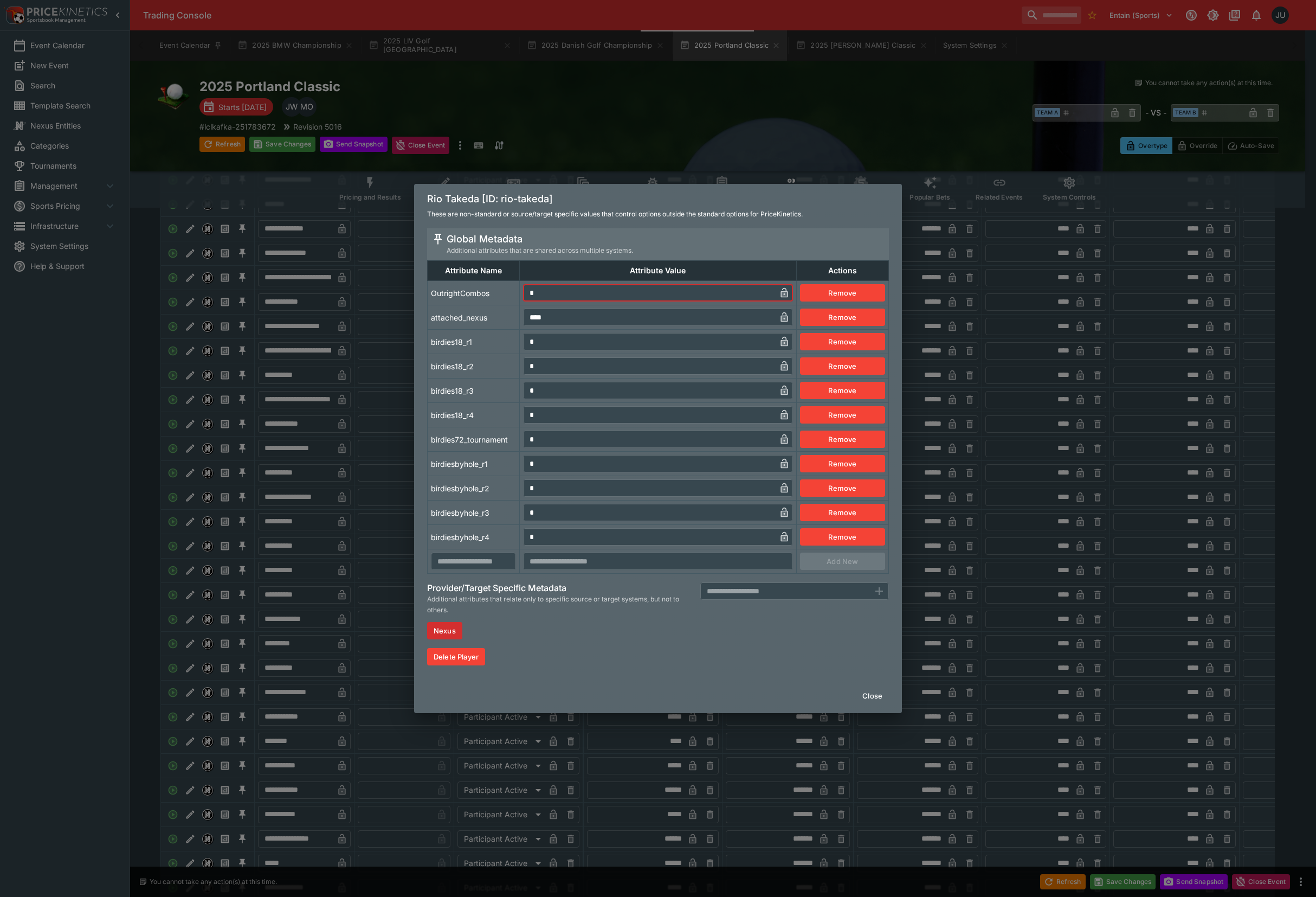
drag, startPoint x: 550, startPoint y: 292, endPoint x: 497, endPoint y: 319, distance: 59.5
click at [510, 301] on tr "OutrightCombos * ​ Remove" at bounding box center [658, 293] width 461 height 25
type input "*"
click at [491, 329] on tbody "OutrightCombos * ​ Remove attached_nexus **** ​ Remove birdies18_r1 * ​ Remove …" at bounding box center [658, 427] width 461 height 293
click at [362, 440] on div "Rio Takeda [ID: rio-takeda] These are non-standard or source/target specific va…" at bounding box center [658, 448] width 1316 height 897
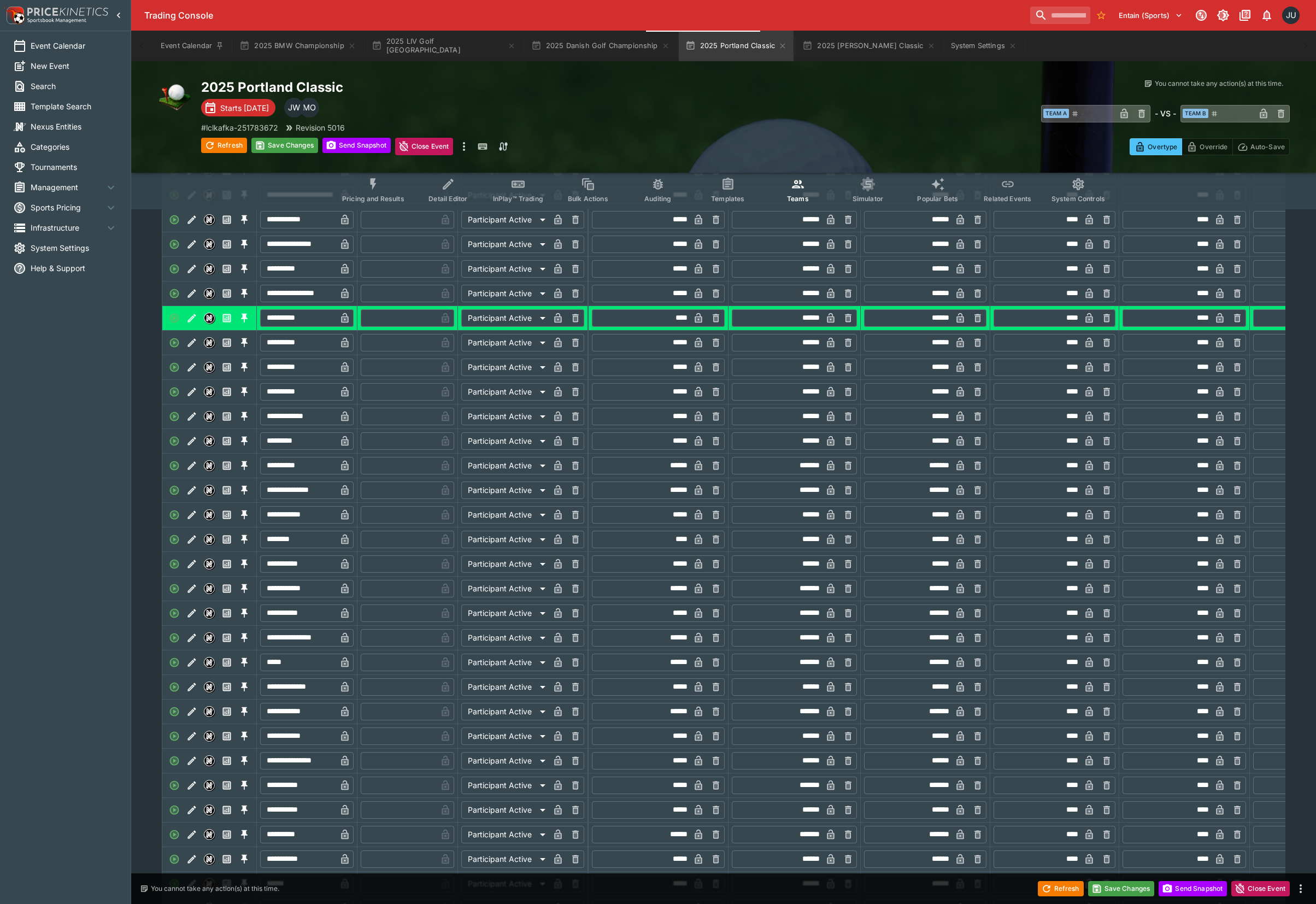
scroll to position [2914, 0]
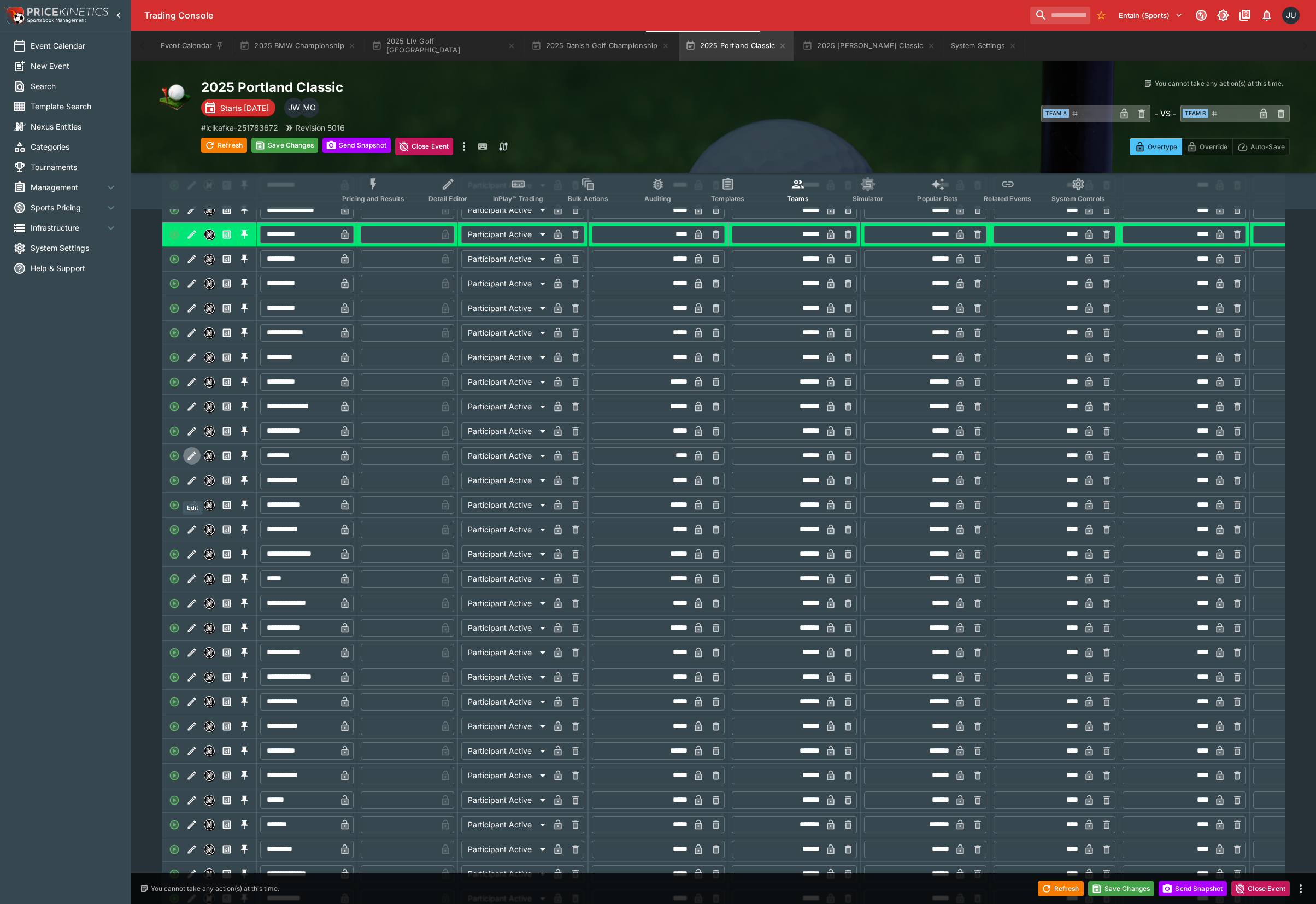
click at [190, 459] on icon "Edit" at bounding box center [192, 455] width 8 height 8
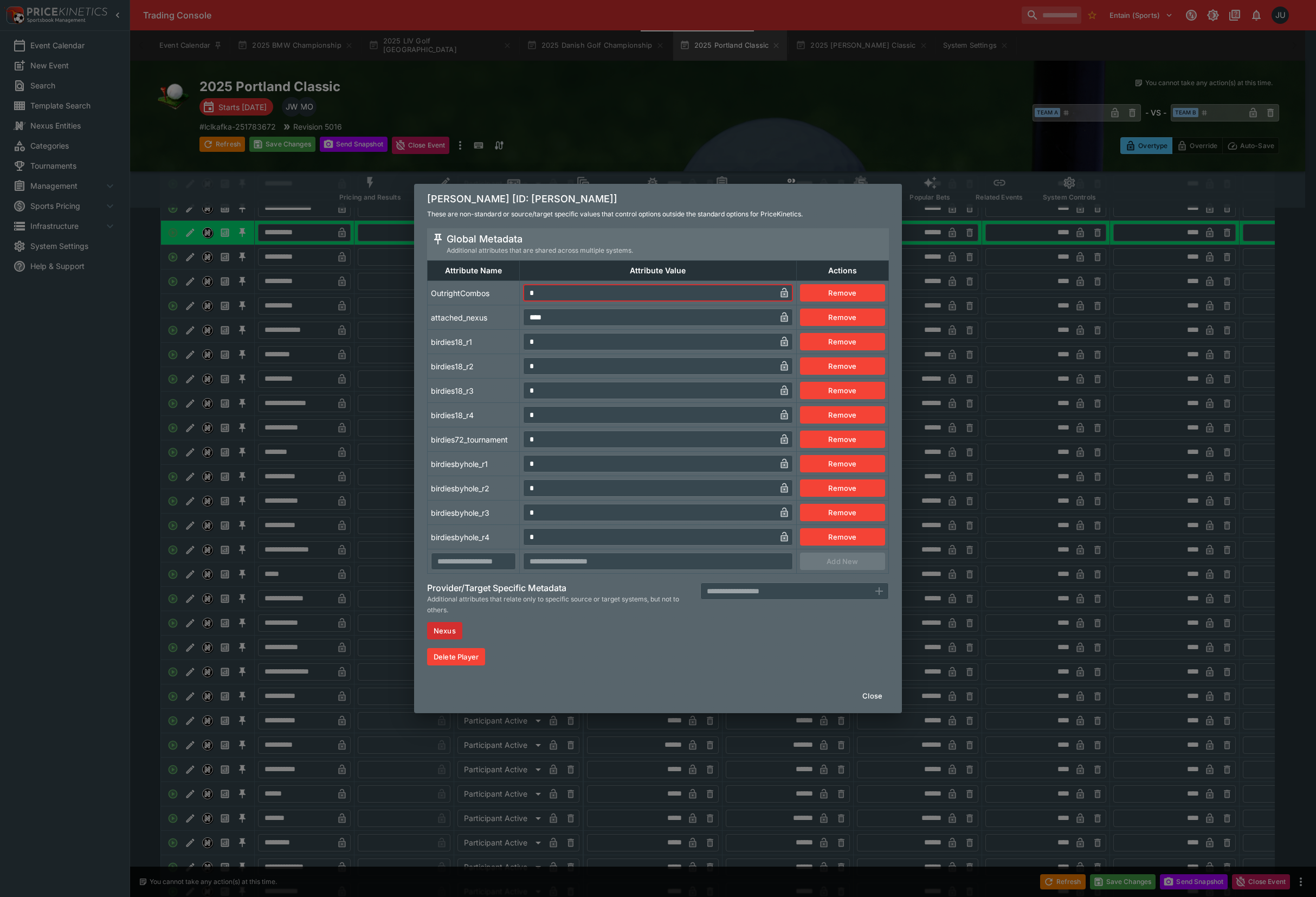
drag, startPoint x: 536, startPoint y: 293, endPoint x: 528, endPoint y: 298, distance: 9.4
click at [529, 298] on input "*" at bounding box center [649, 293] width 253 height 17
click at [493, 342] on td "birdies18_r1" at bounding box center [474, 342] width 92 height 25
click at [341, 434] on div "[PERSON_NAME] [ID: [PERSON_NAME]] These are non-standard or source/target speci…" at bounding box center [658, 448] width 1316 height 897
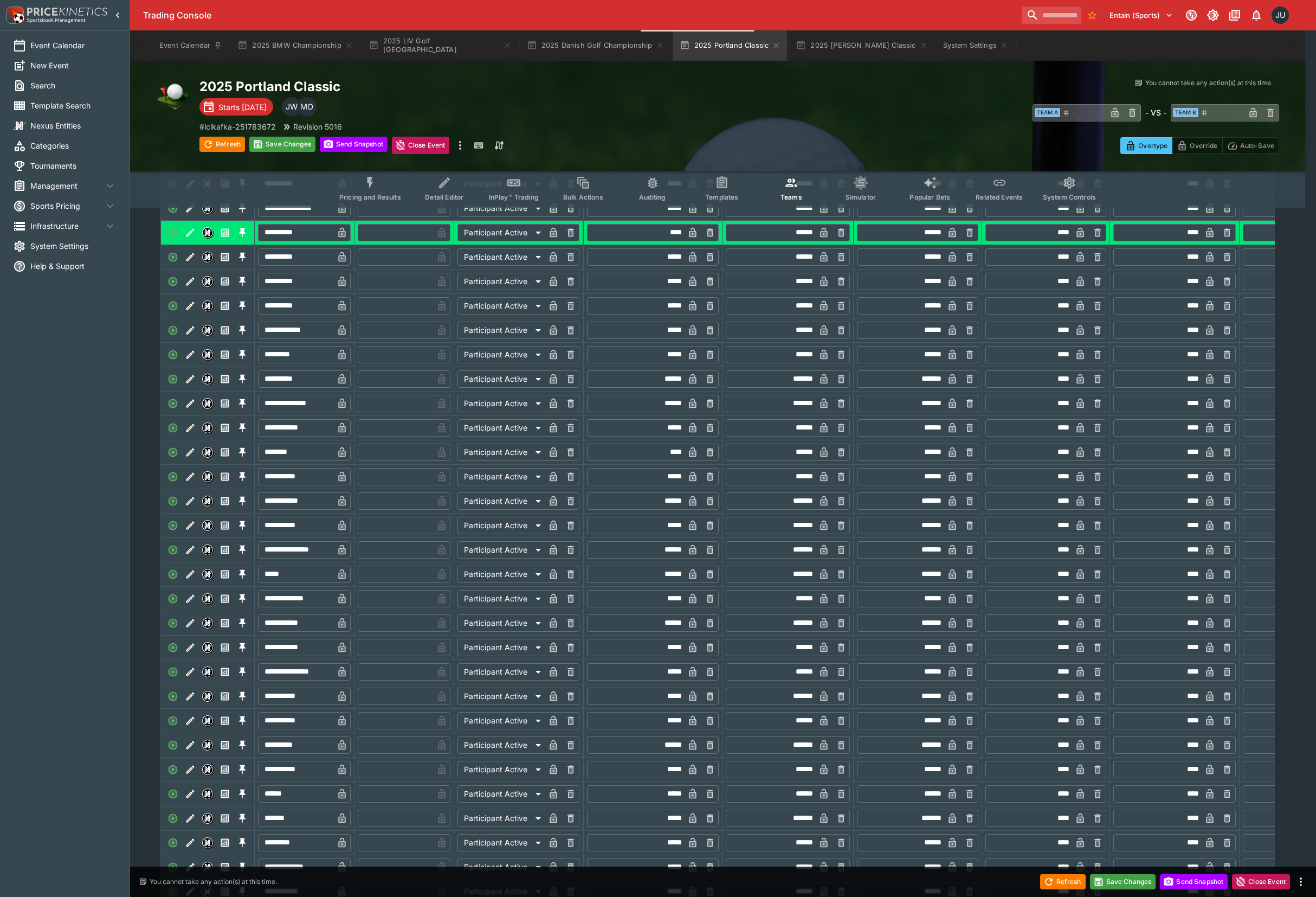
type input "*"
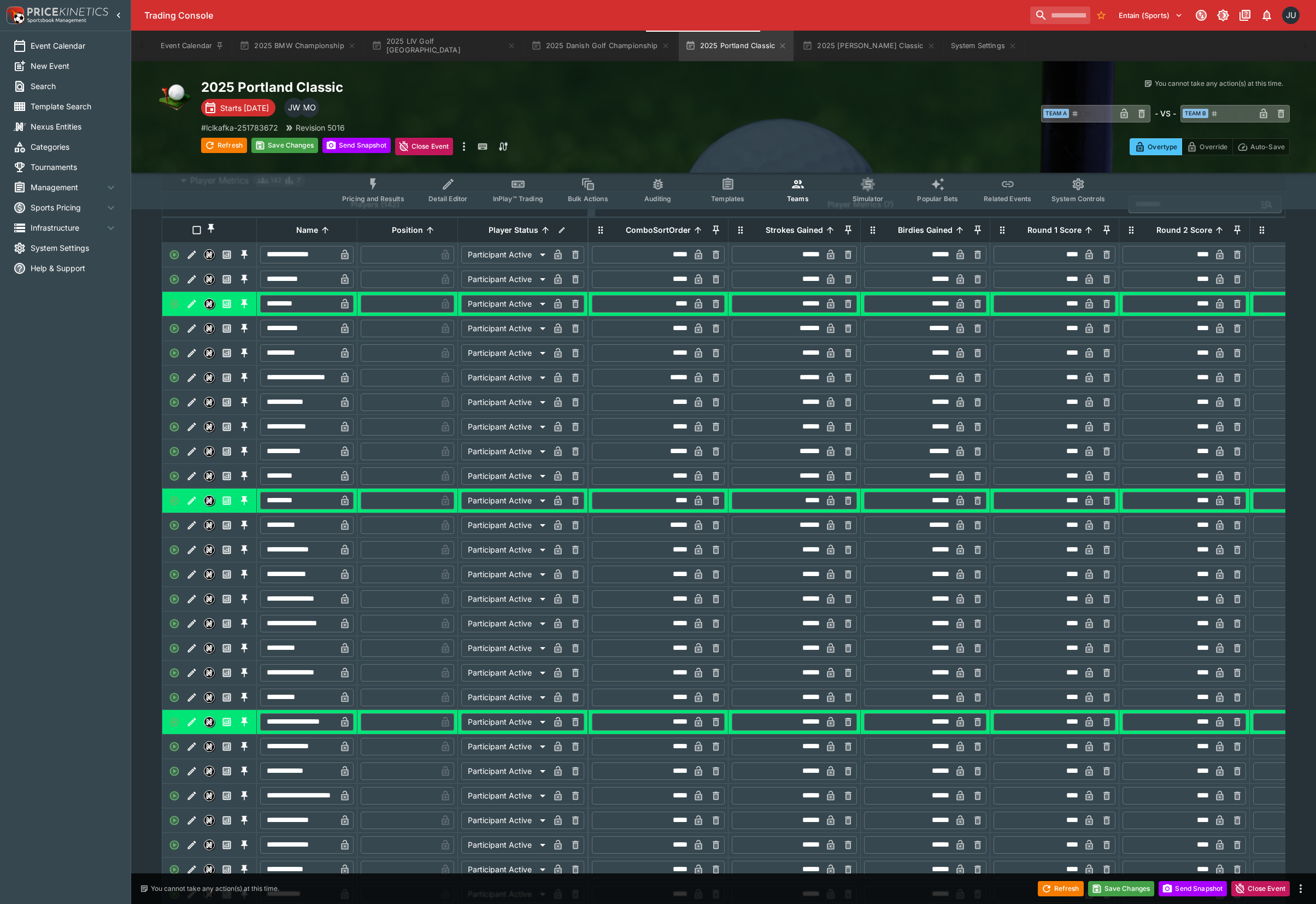
scroll to position [0, 0]
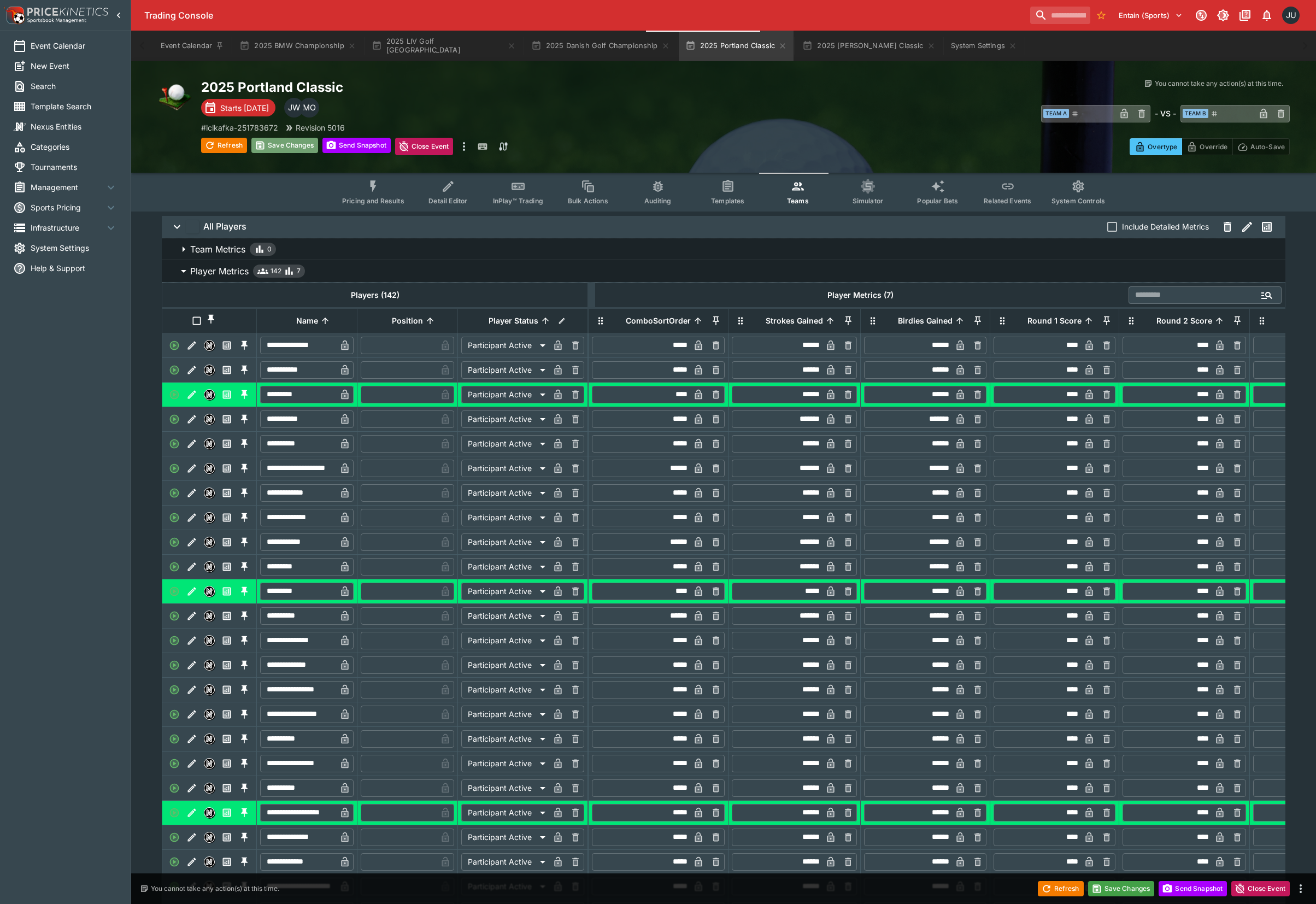
click at [270, 145] on button "Save Changes" at bounding box center [285, 145] width 67 height 15
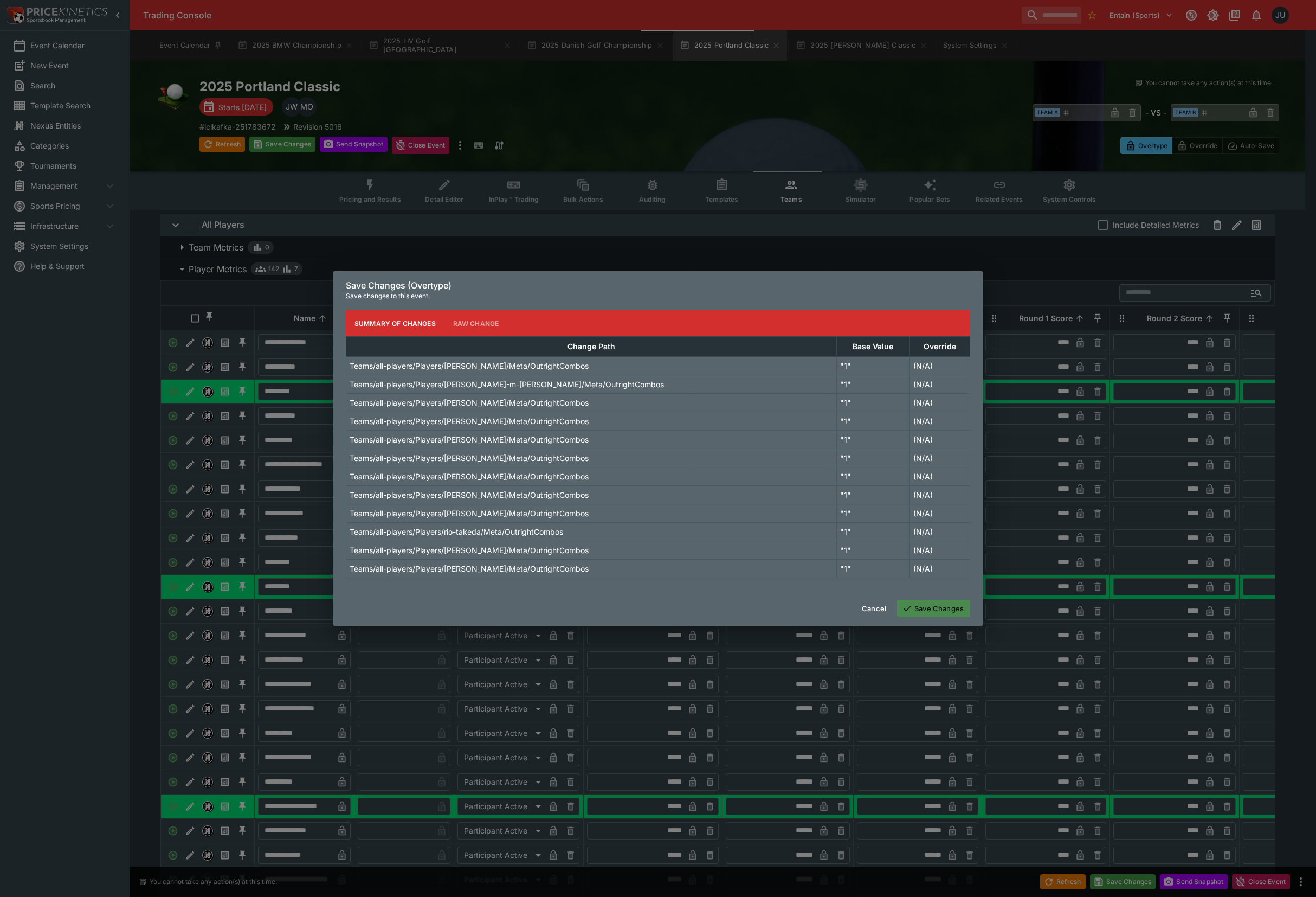
click at [950, 614] on button "Save Changes" at bounding box center [934, 608] width 73 height 17
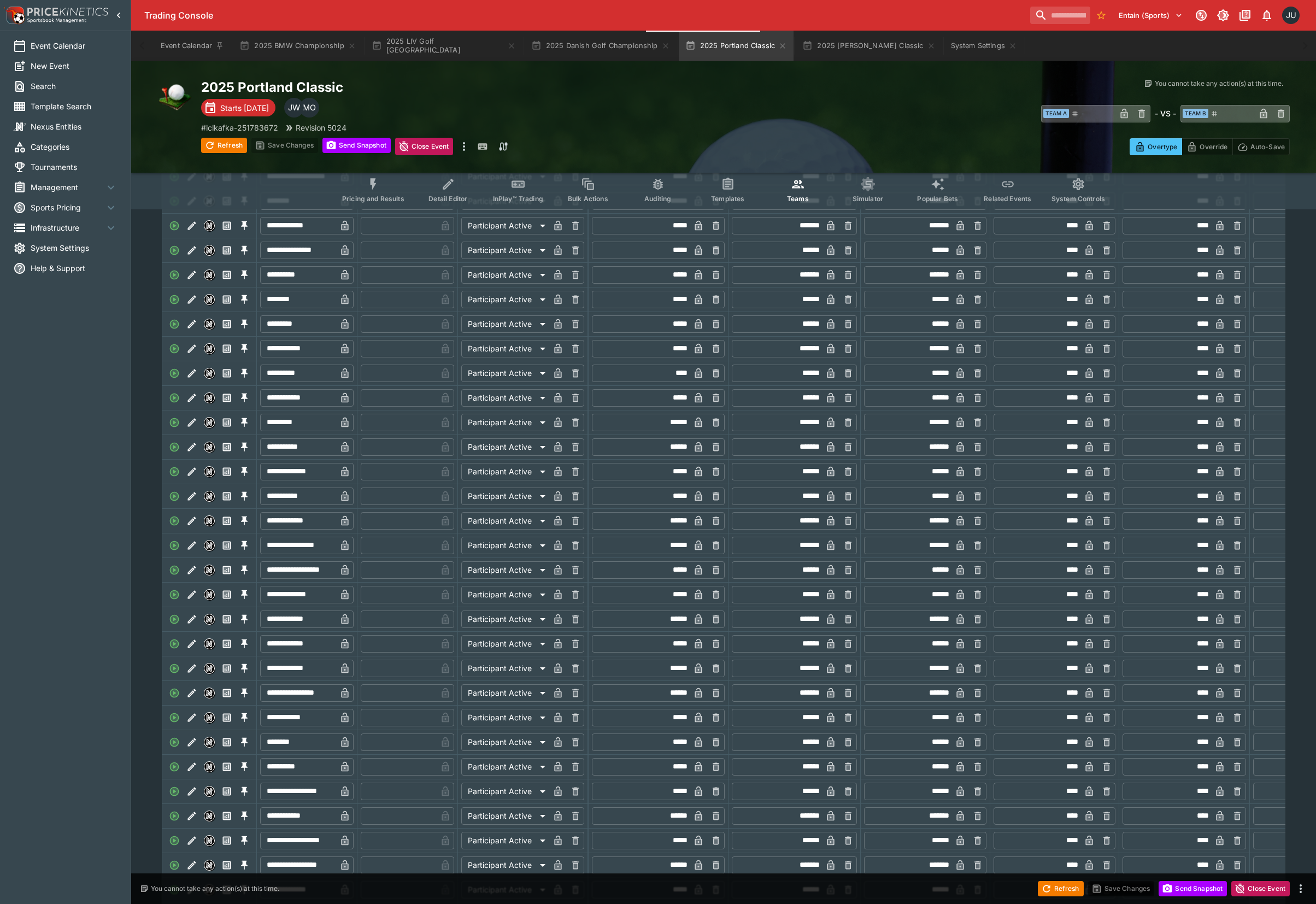
scroll to position [1165, 0]
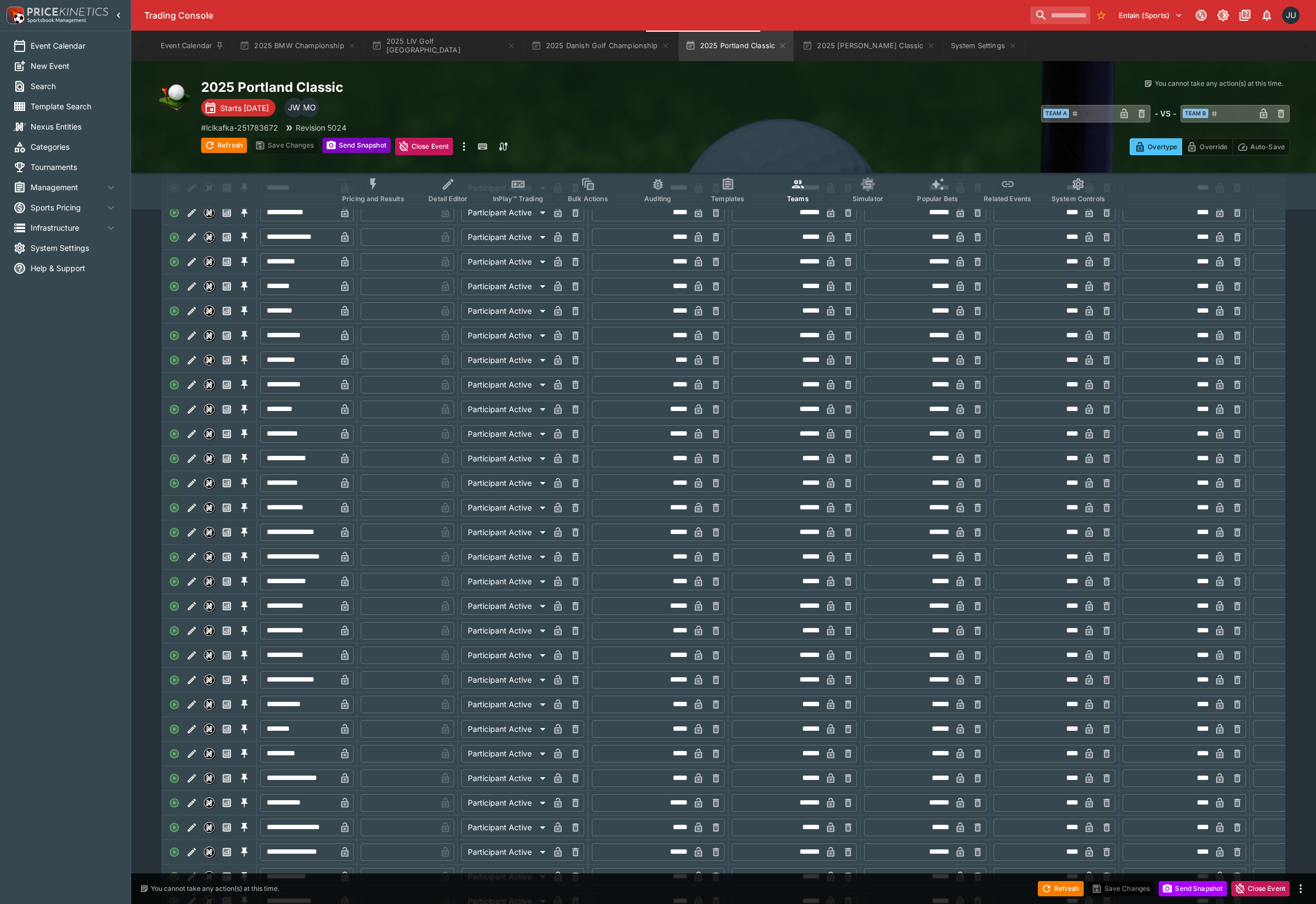
click at [361, 143] on button "Send Snapshot" at bounding box center [357, 145] width 68 height 15
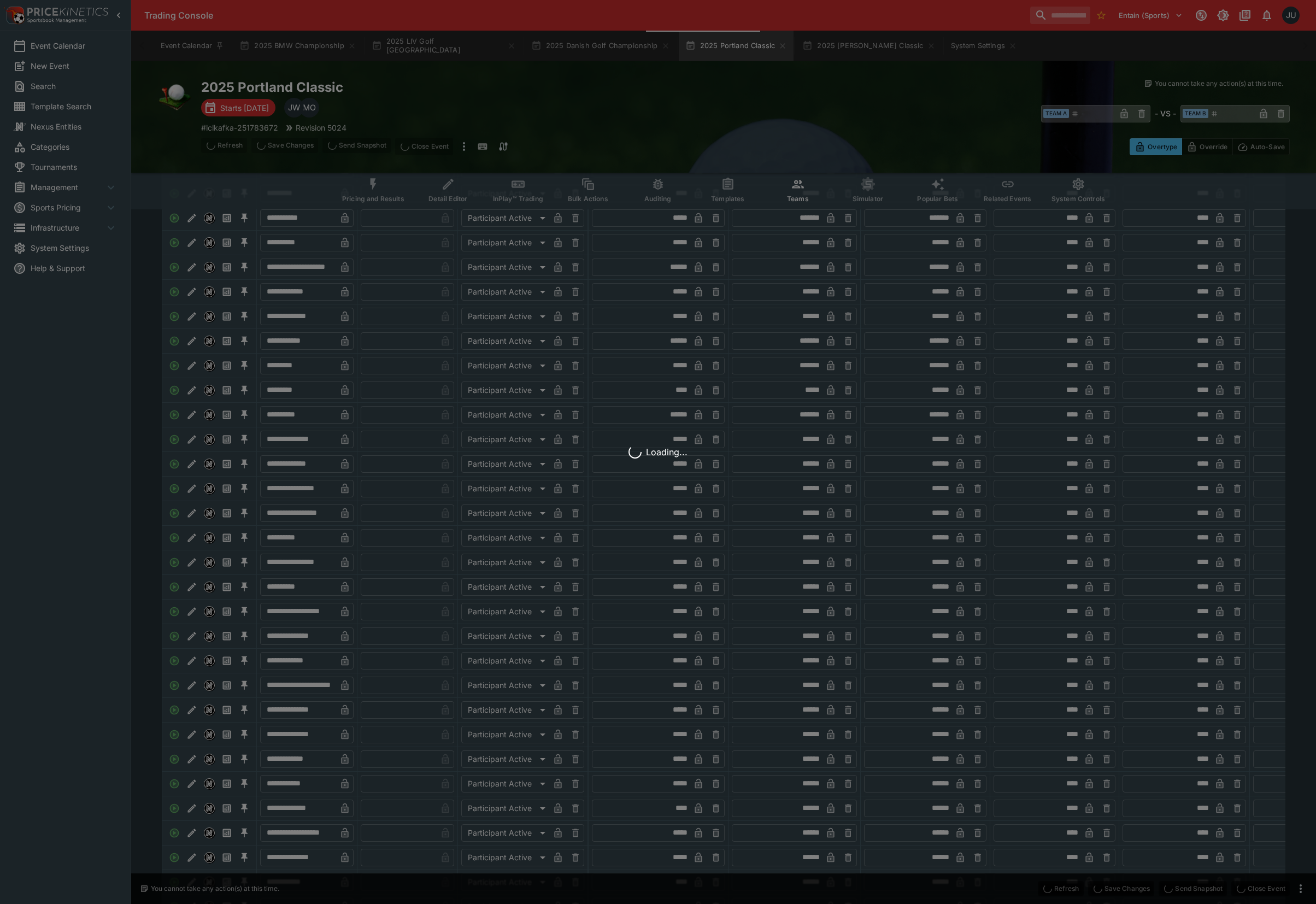
scroll to position [0, 0]
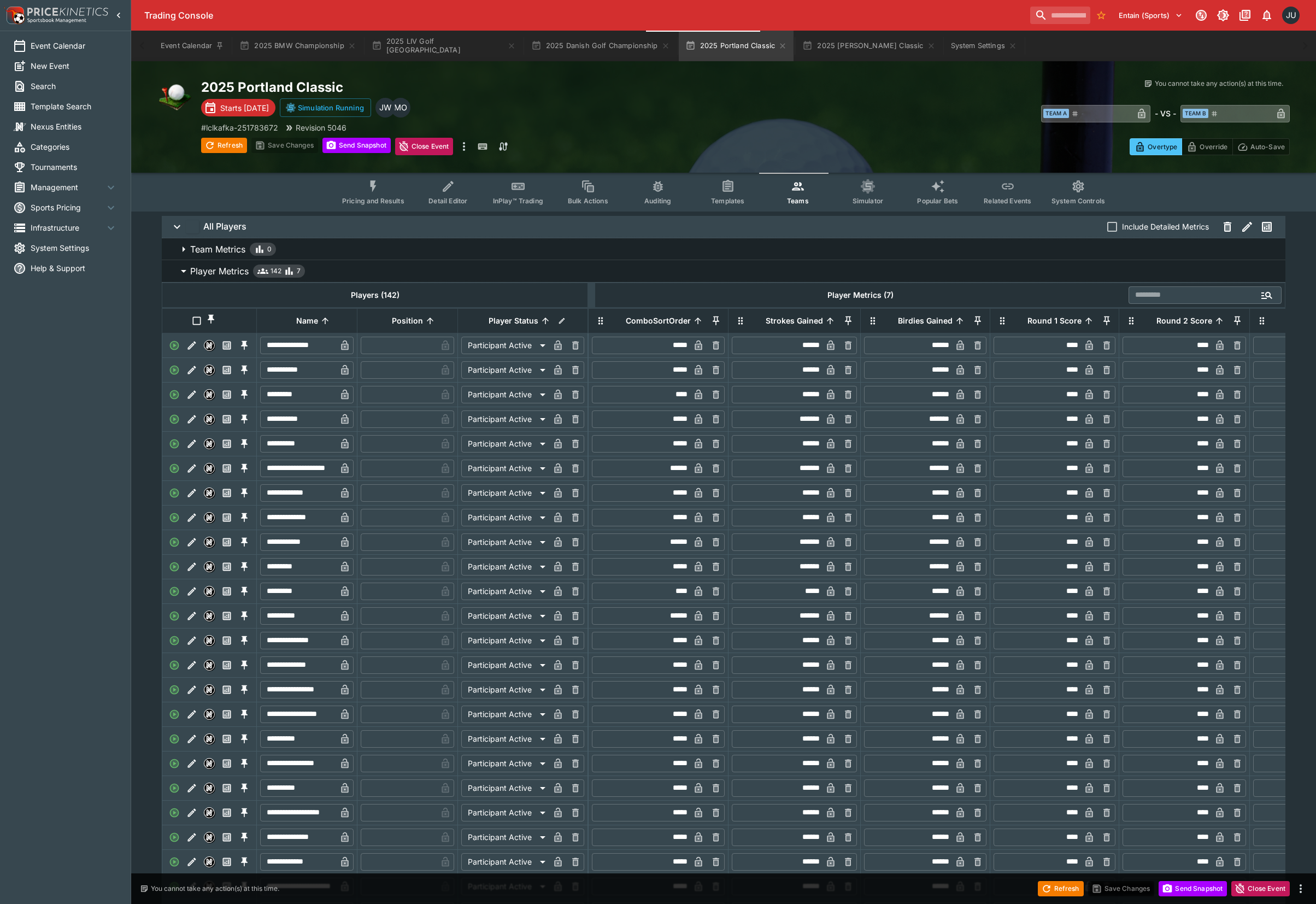
click at [379, 197] on span "Pricing and Results" at bounding box center [373, 201] width 62 height 8
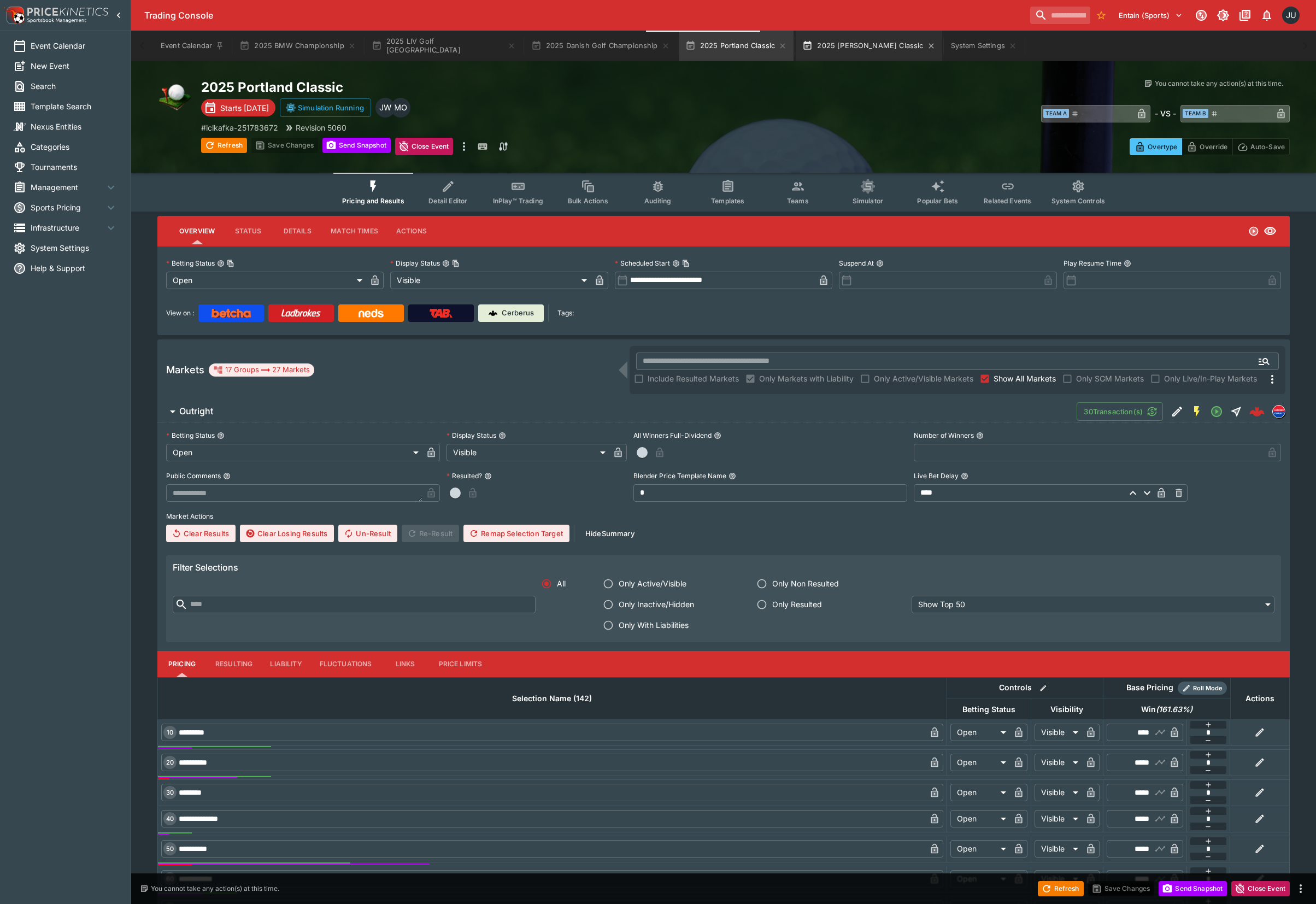
click at [823, 49] on button "2025 [PERSON_NAME] Classic" at bounding box center [869, 46] width 146 height 31
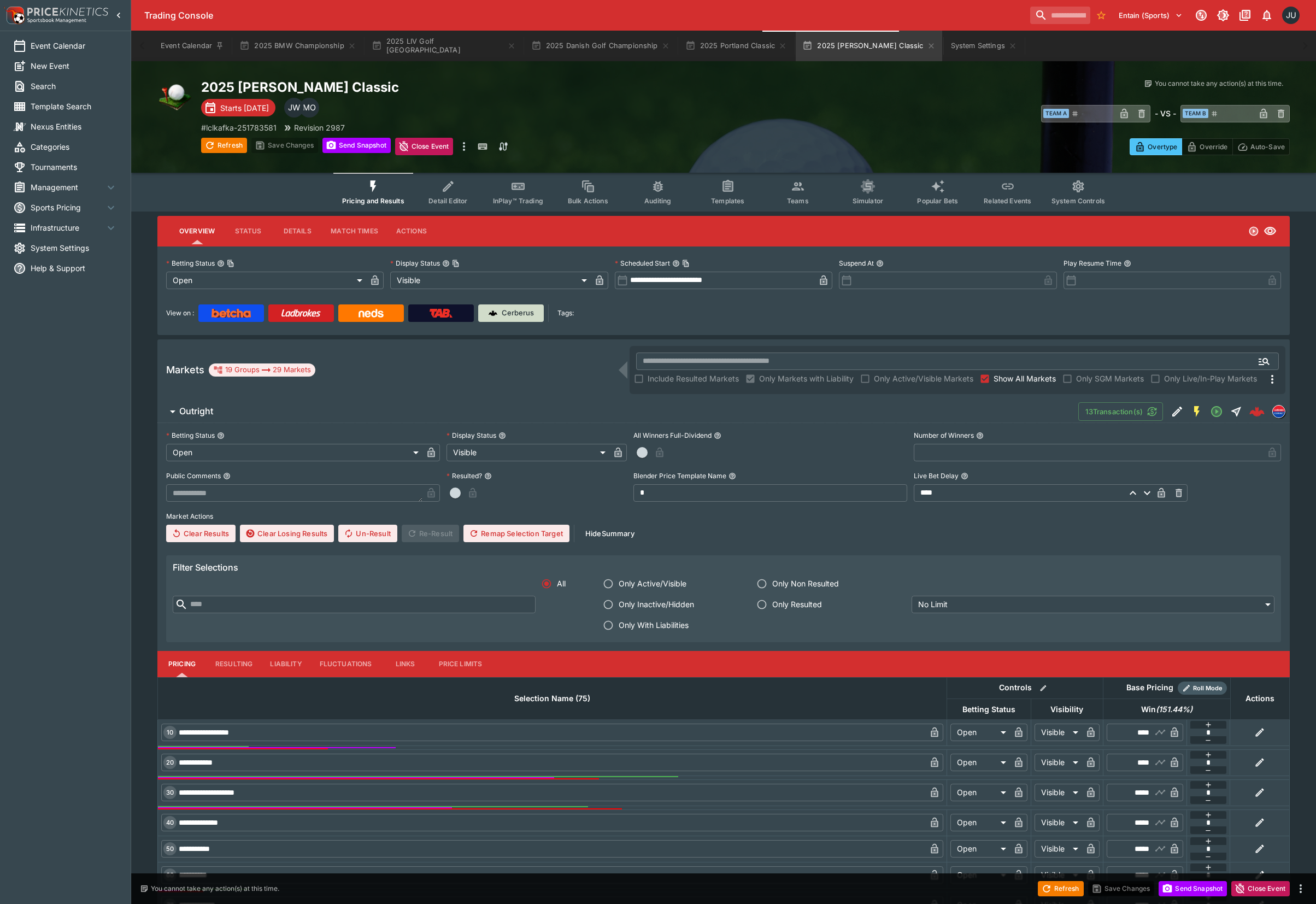
click at [523, 315] on p "Cerberus" at bounding box center [518, 313] width 32 height 11
click at [241, 128] on p "# lclkafka-251783581" at bounding box center [238, 127] width 75 height 12
click at [445, 193] on icon "Event type filters" at bounding box center [448, 187] width 14 height 14
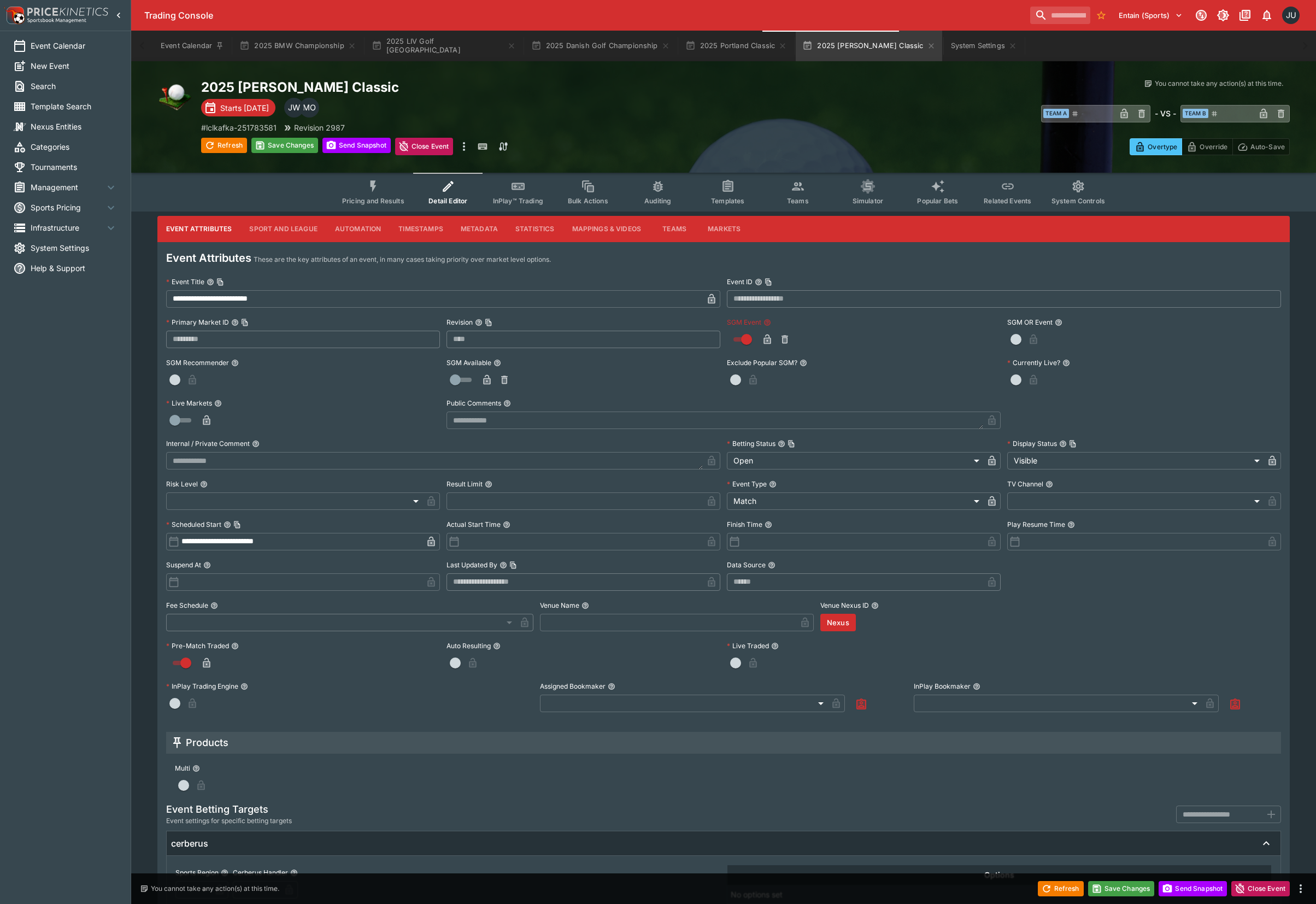
drag, startPoint x: 765, startPoint y: 339, endPoint x: 681, endPoint y: 305, distance: 90.6
click at [760, 339] on button "button" at bounding box center [767, 339] width 18 height 18
drag, startPoint x: 293, startPoint y: 156, endPoint x: 291, endPoint y: 142, distance: 14.1
click at [292, 153] on div "2025 [PERSON_NAME] Classic Starts [DATE] MO JW # lclkafka-251783581 Revision 29…" at bounding box center [723, 117] width 1185 height 112
click at [291, 146] on button "Save Changes" at bounding box center [285, 145] width 67 height 15
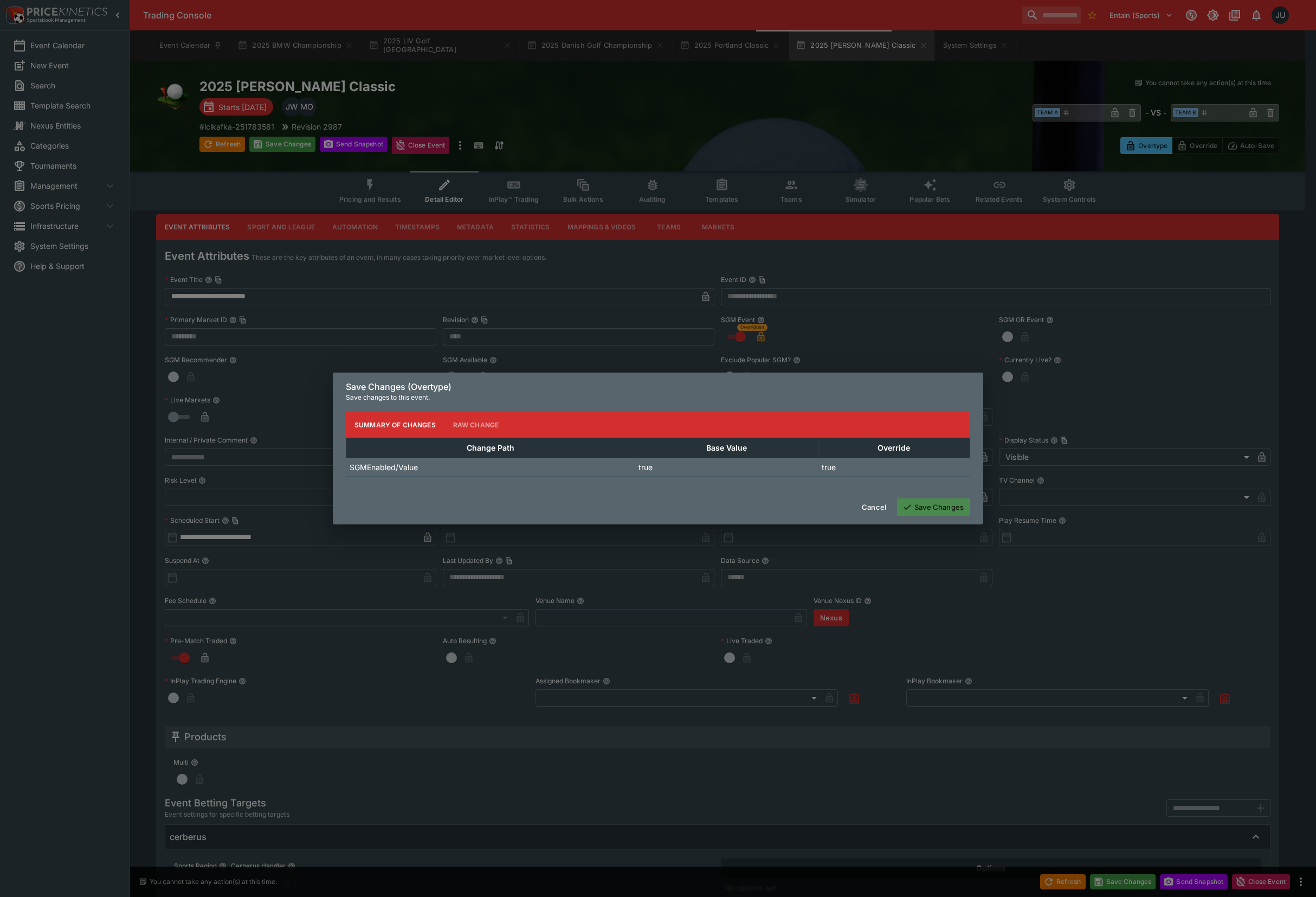
drag, startPoint x: 956, startPoint y: 504, endPoint x: 874, endPoint y: 453, distance: 96.6
click at [955, 504] on button "Save Changes" at bounding box center [934, 507] width 73 height 17
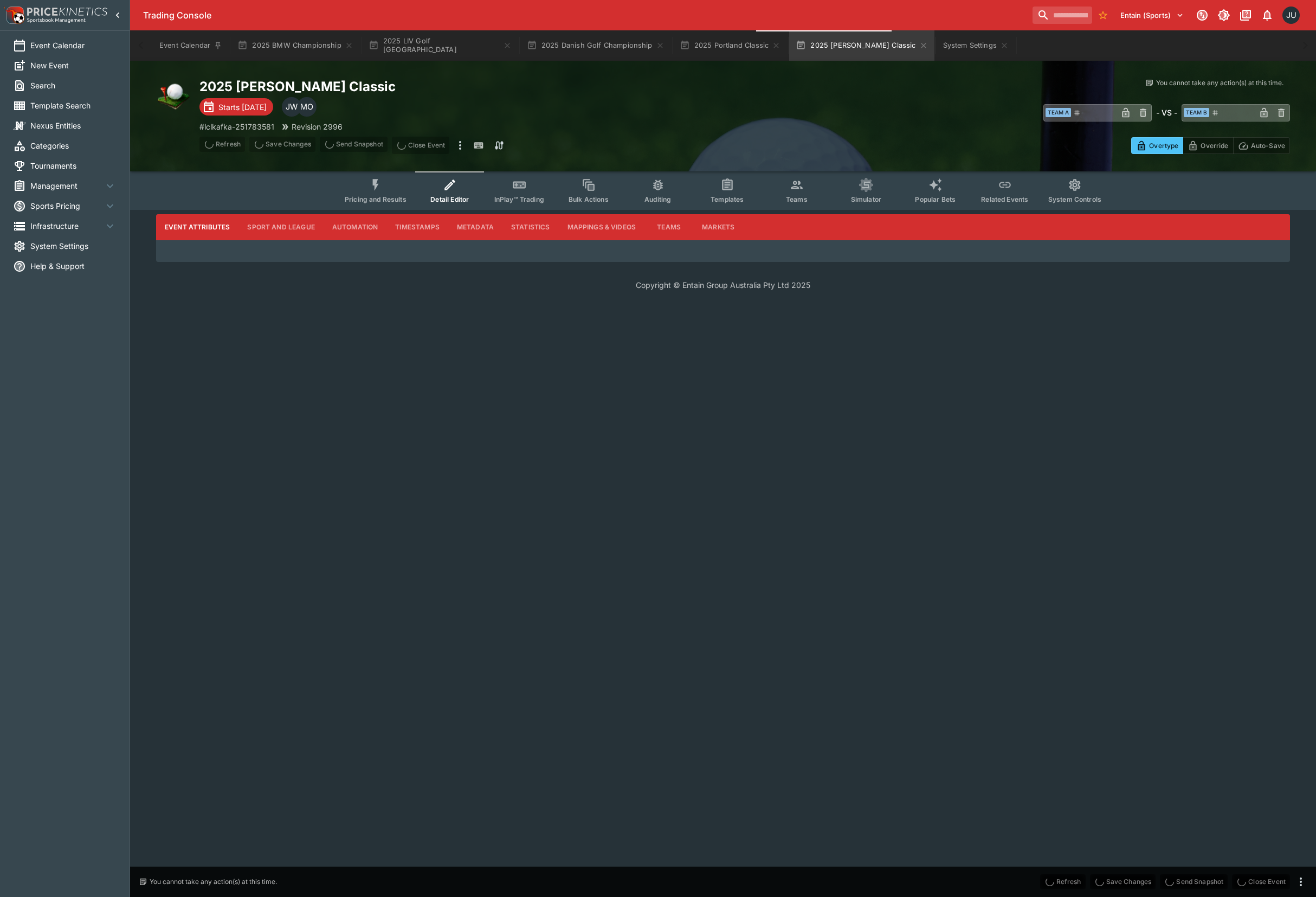
click at [367, 200] on span "Pricing and Results" at bounding box center [376, 199] width 62 height 8
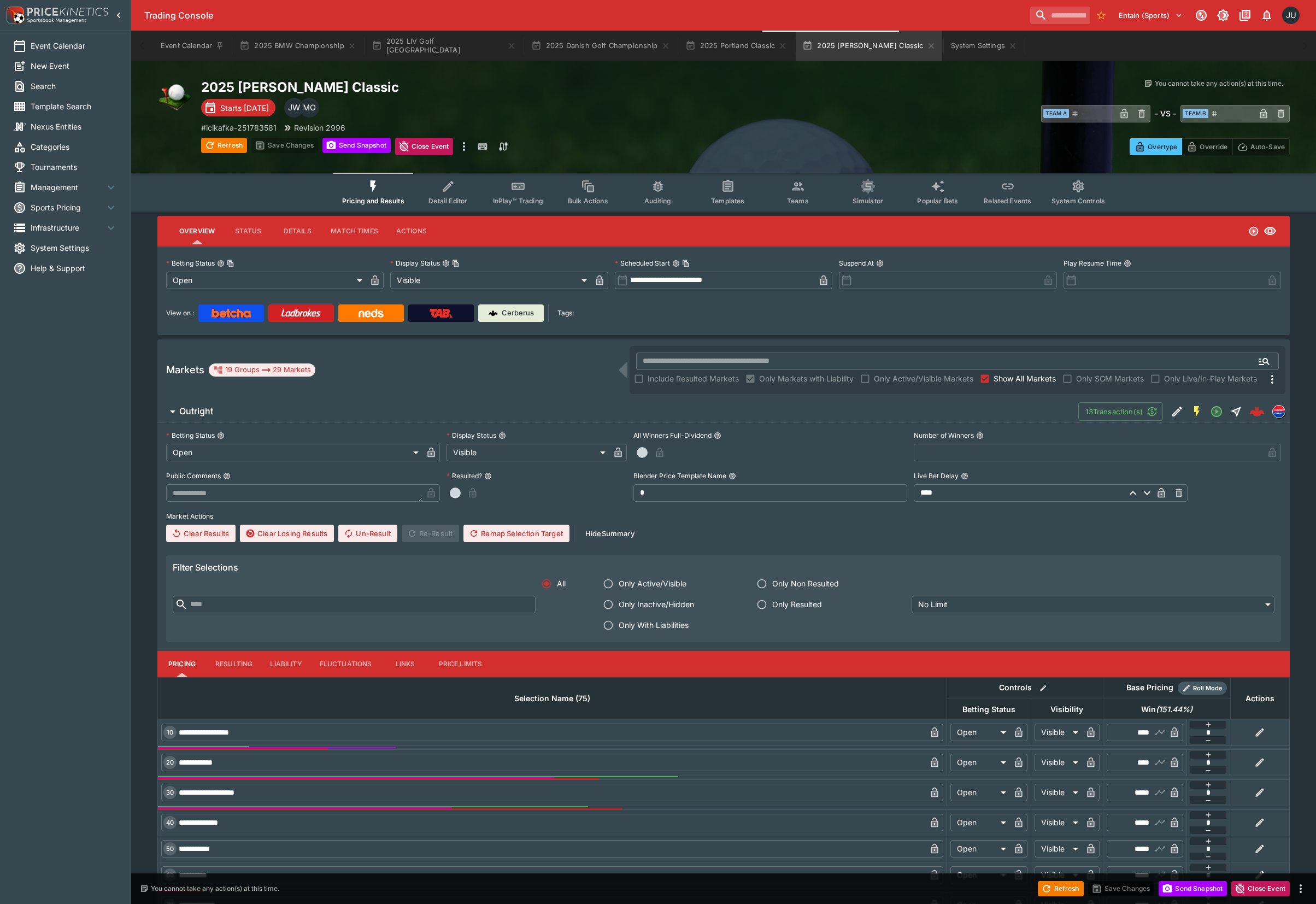
click at [799, 198] on span "Teams" at bounding box center [798, 201] width 22 height 8
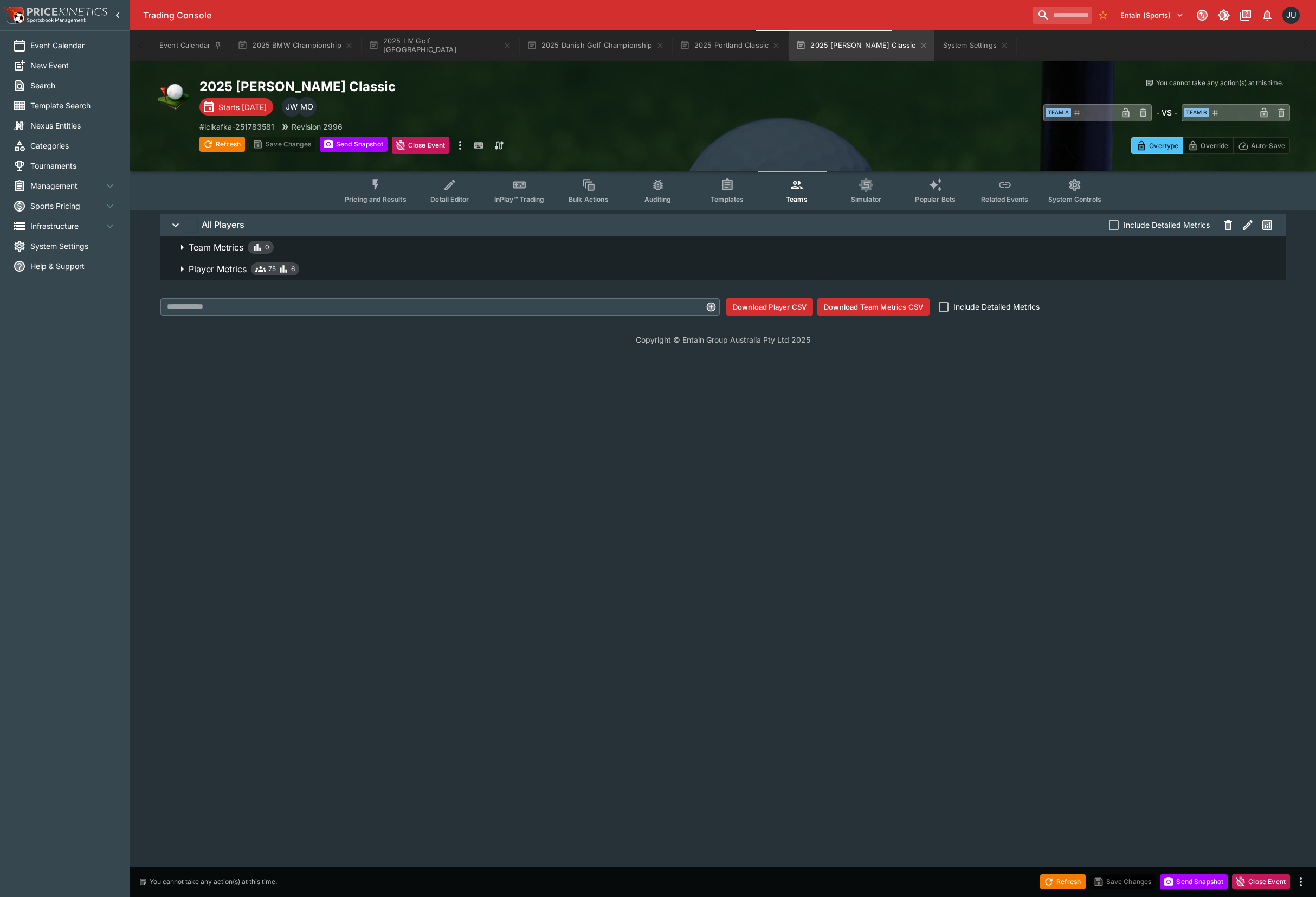
click at [308, 268] on span "Player Metrics 75 6" at bounding box center [733, 269] width 1088 height 13
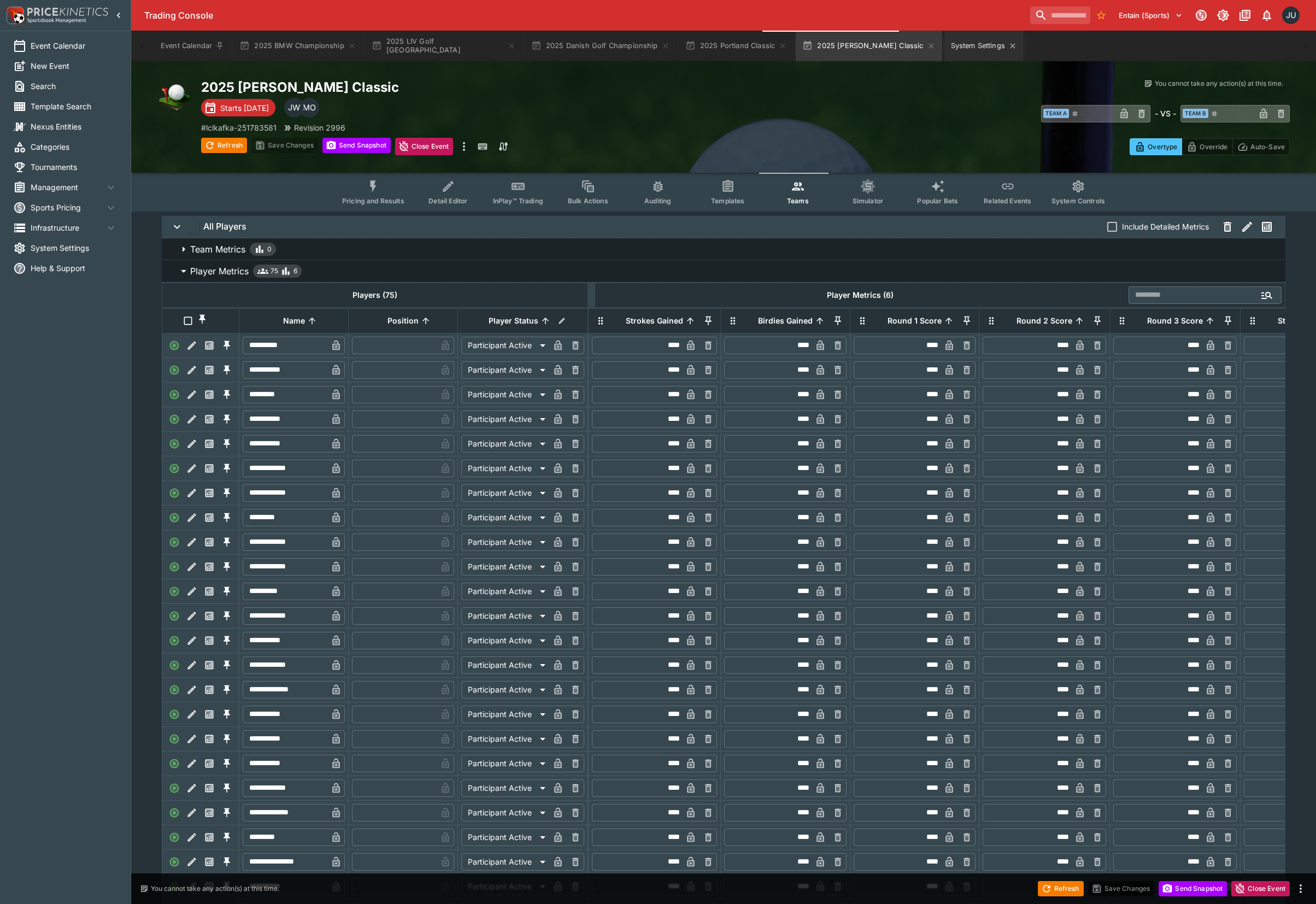
click at [944, 48] on button "System Settings" at bounding box center [984, 46] width 79 height 31
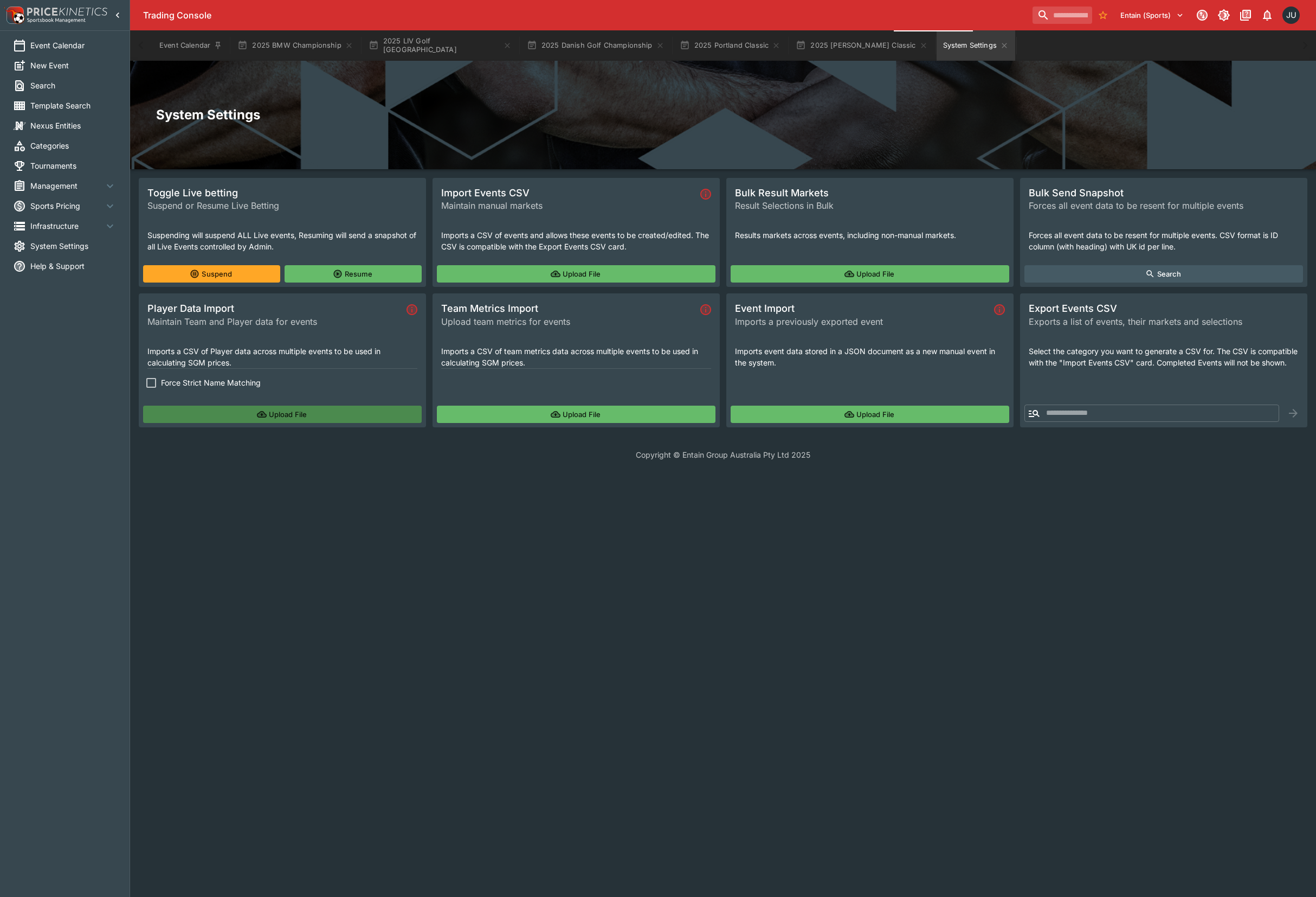
click at [170, 409] on button "Upload File" at bounding box center [282, 414] width 278 height 17
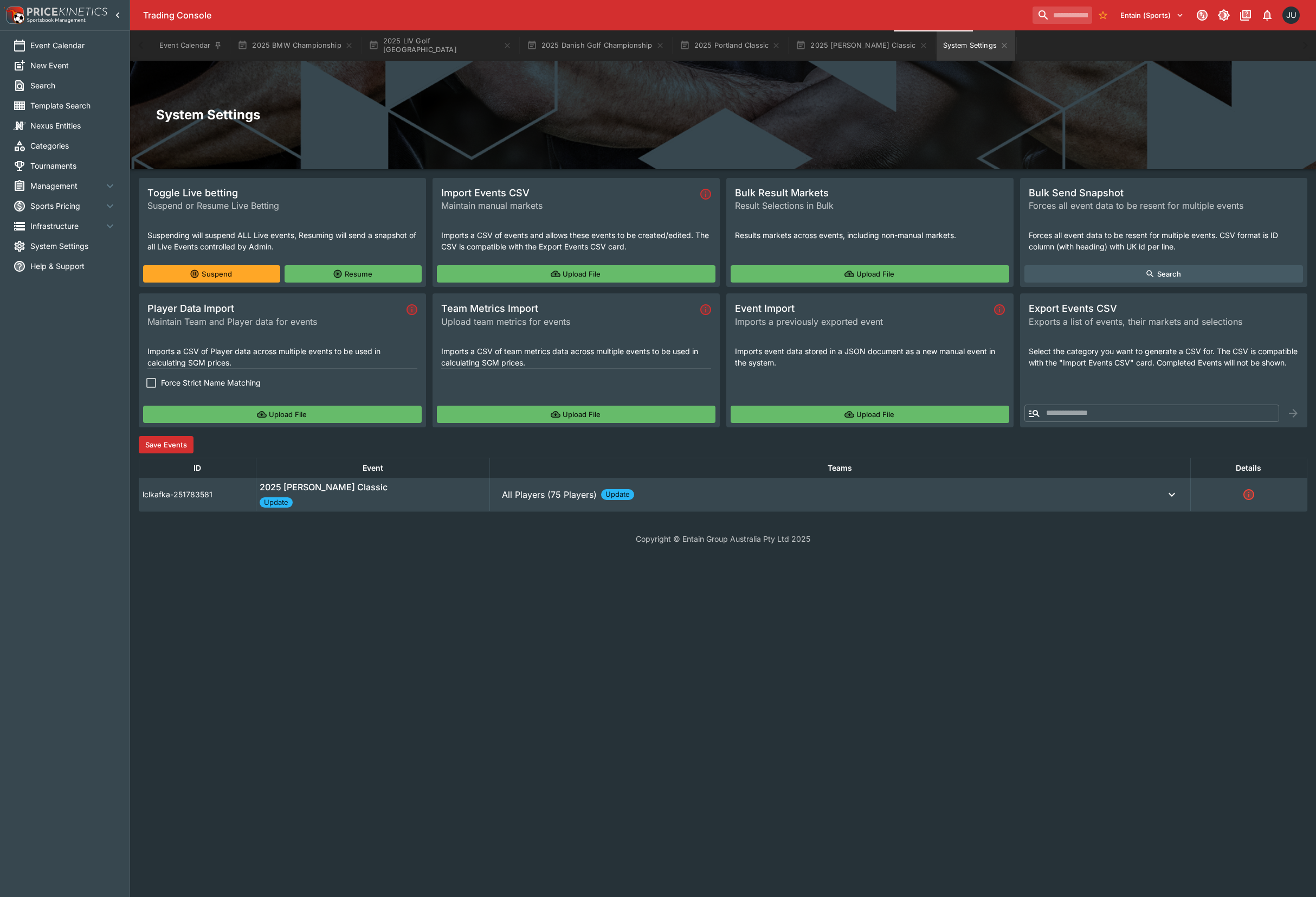
click at [168, 448] on button "Save Events" at bounding box center [166, 444] width 55 height 17
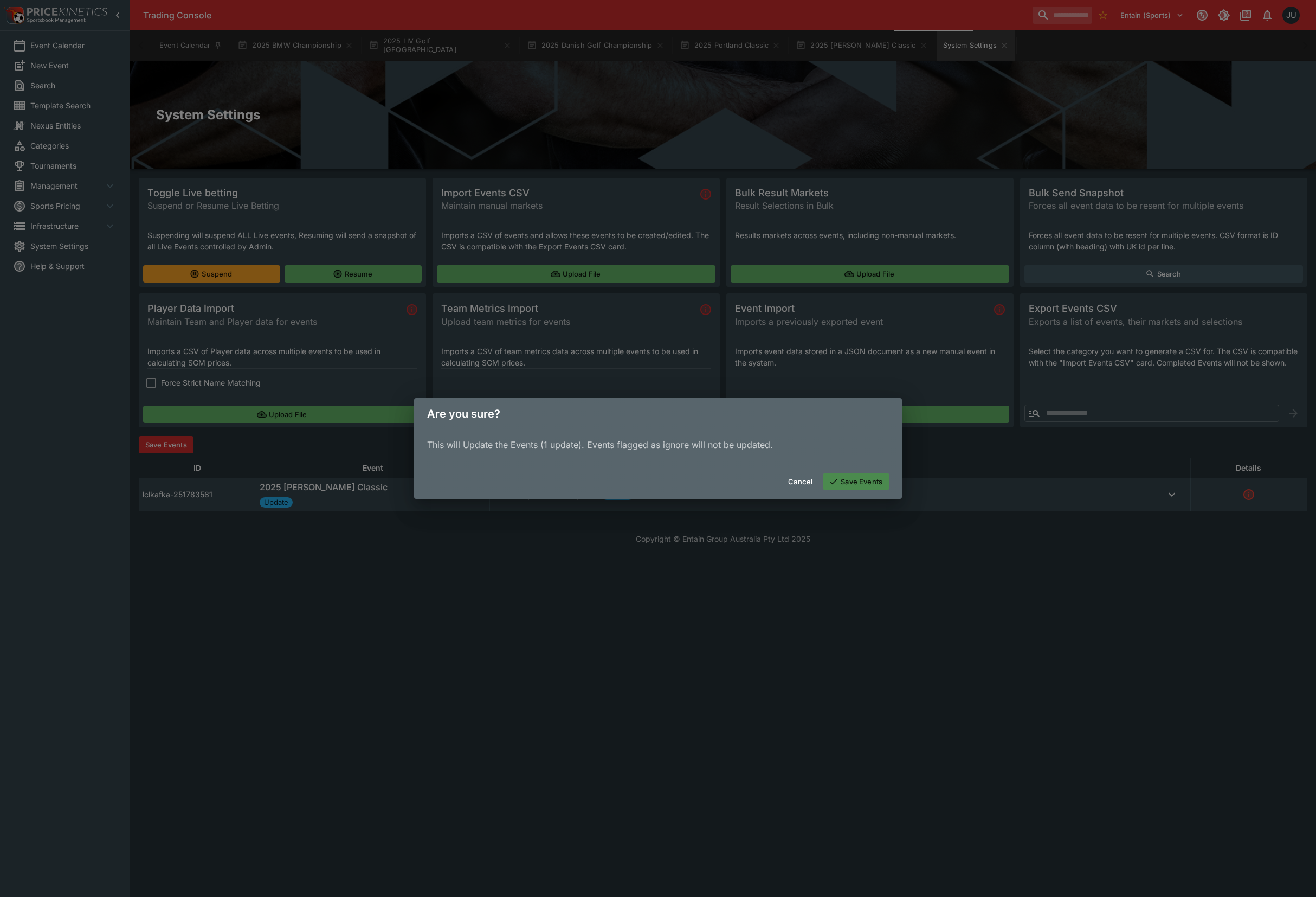
click at [863, 482] on button "Save Events" at bounding box center [856, 482] width 65 height 17
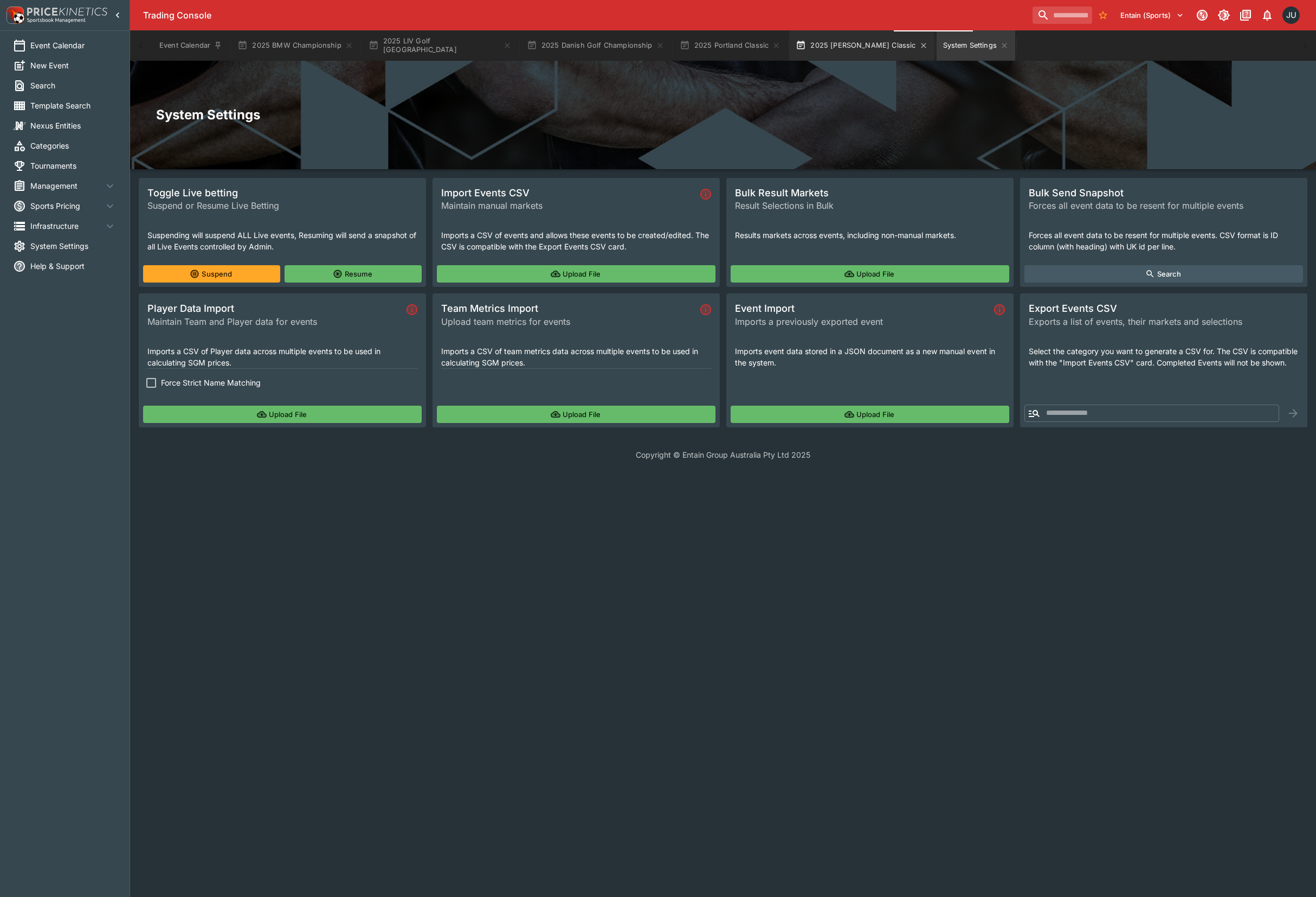
click at [814, 46] on button "2025 [PERSON_NAME] Classic" at bounding box center [861, 46] width 145 height 31
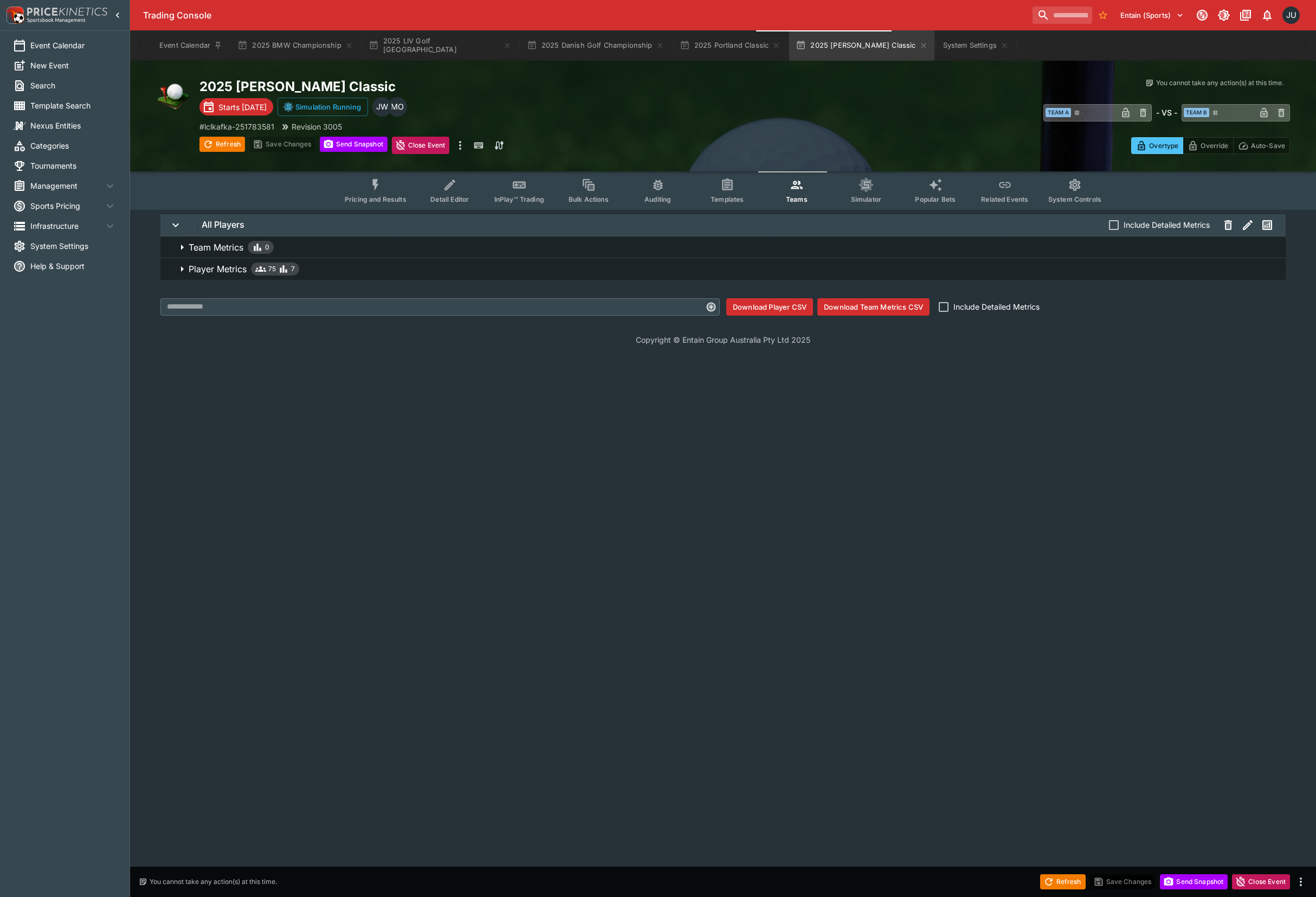
click at [444, 275] on button "Player Metrics 75 7" at bounding box center [723, 269] width 1126 height 22
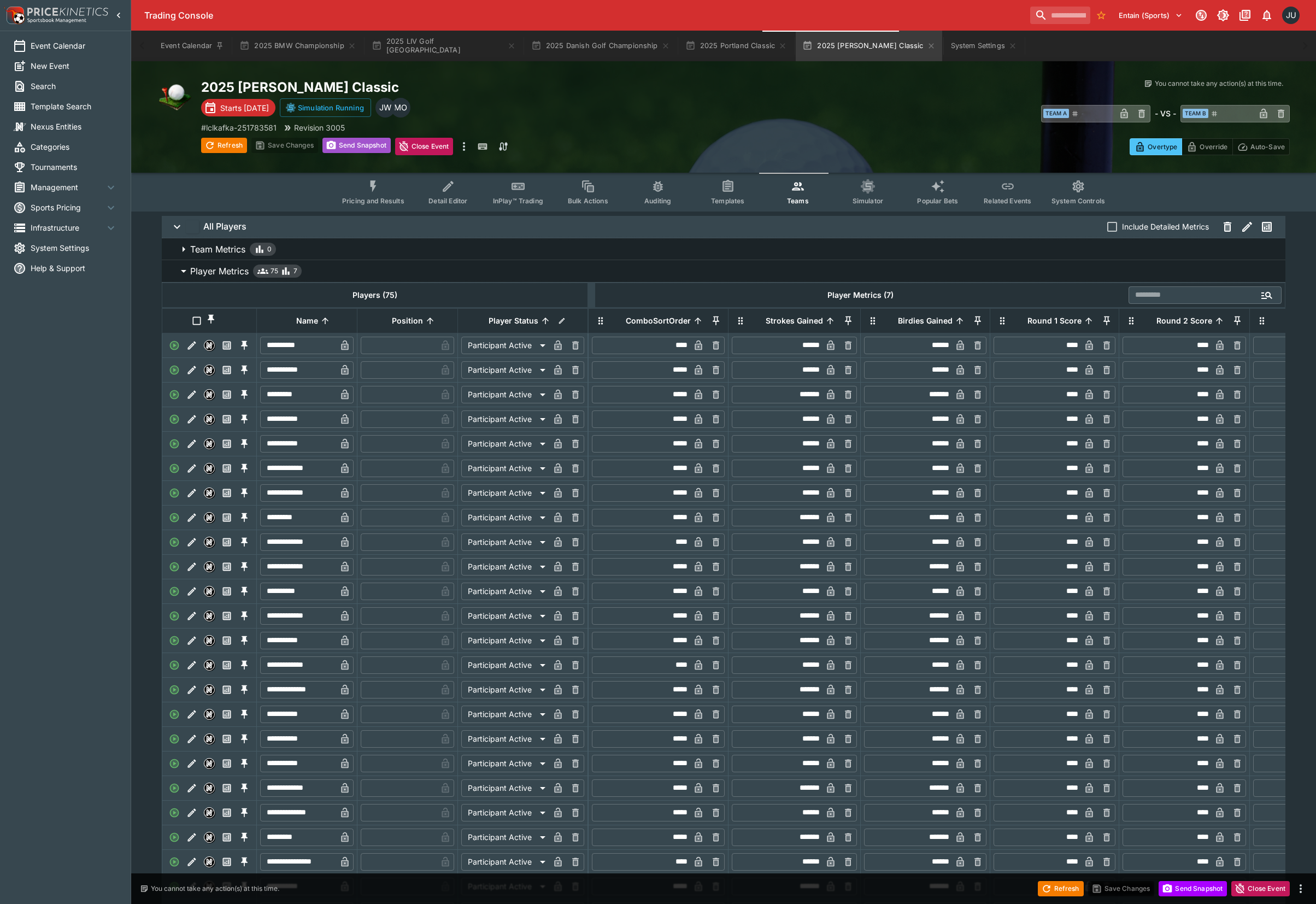
click at [374, 147] on button "Send Snapshot" at bounding box center [357, 145] width 68 height 15
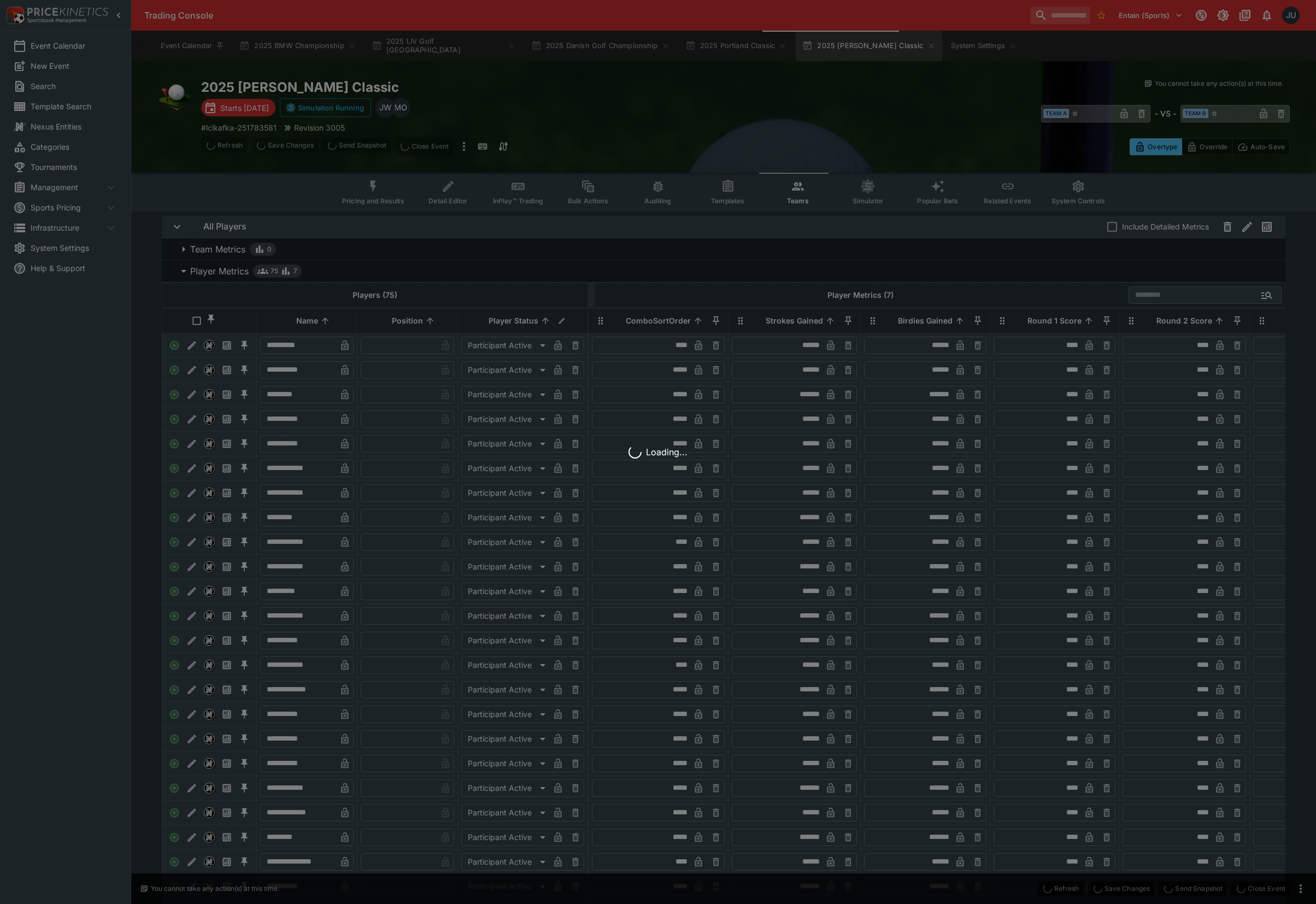
click at [363, 147] on div "Loading..." at bounding box center [658, 452] width 1316 height 904
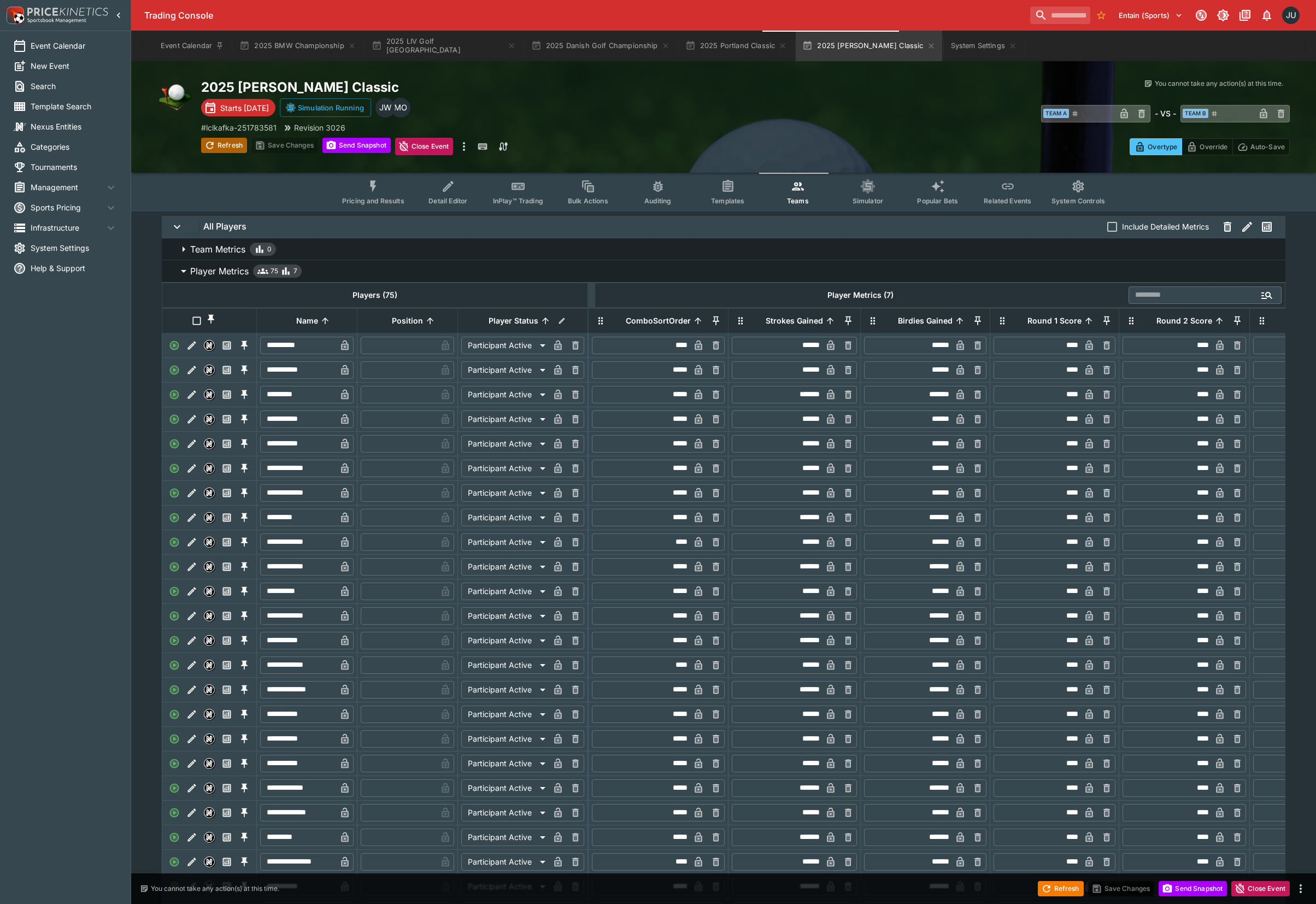
click at [223, 150] on button "Refresh" at bounding box center [223, 145] width 46 height 15
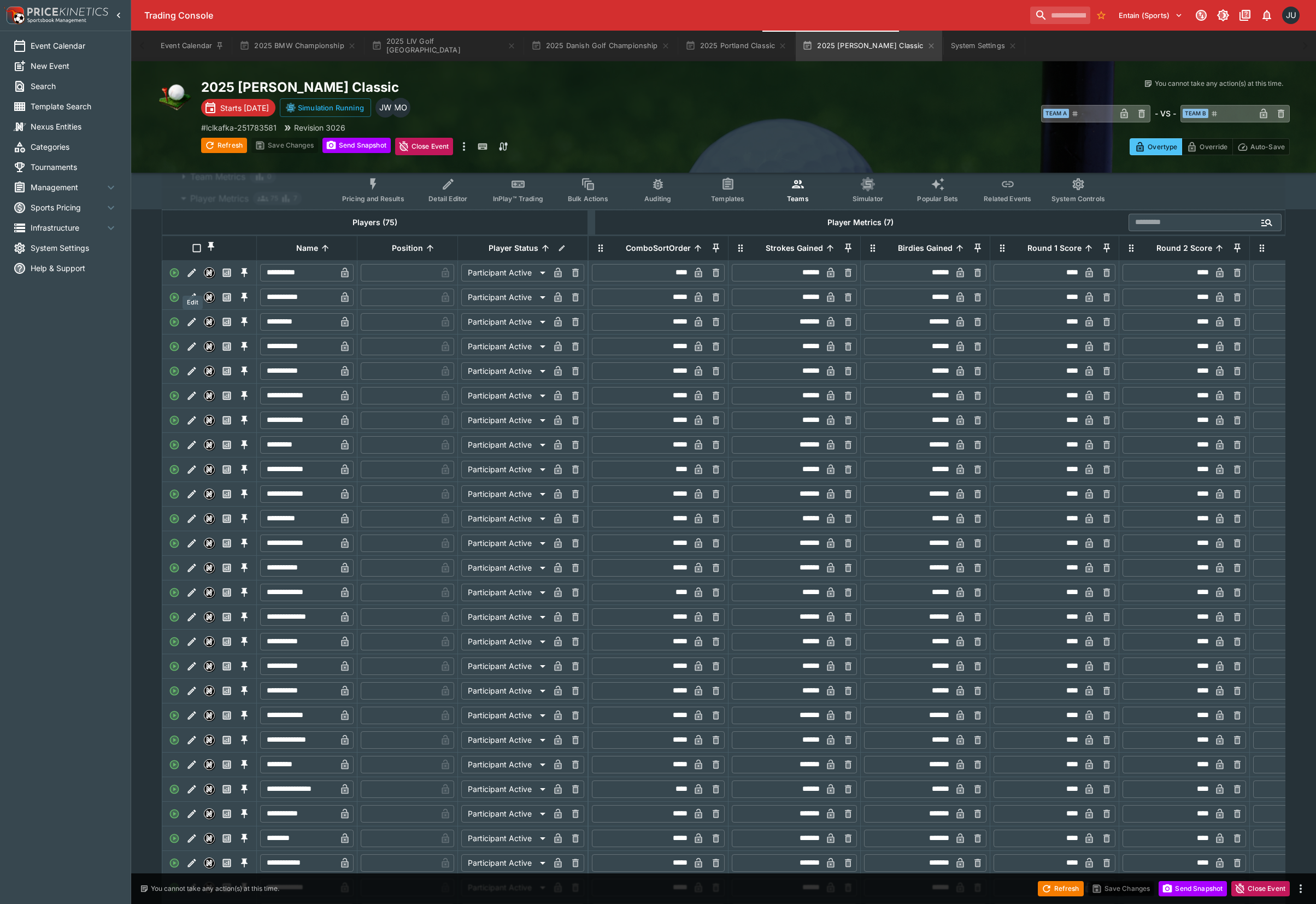
click at [193, 278] on icon "Edit" at bounding box center [192, 273] width 11 height 11
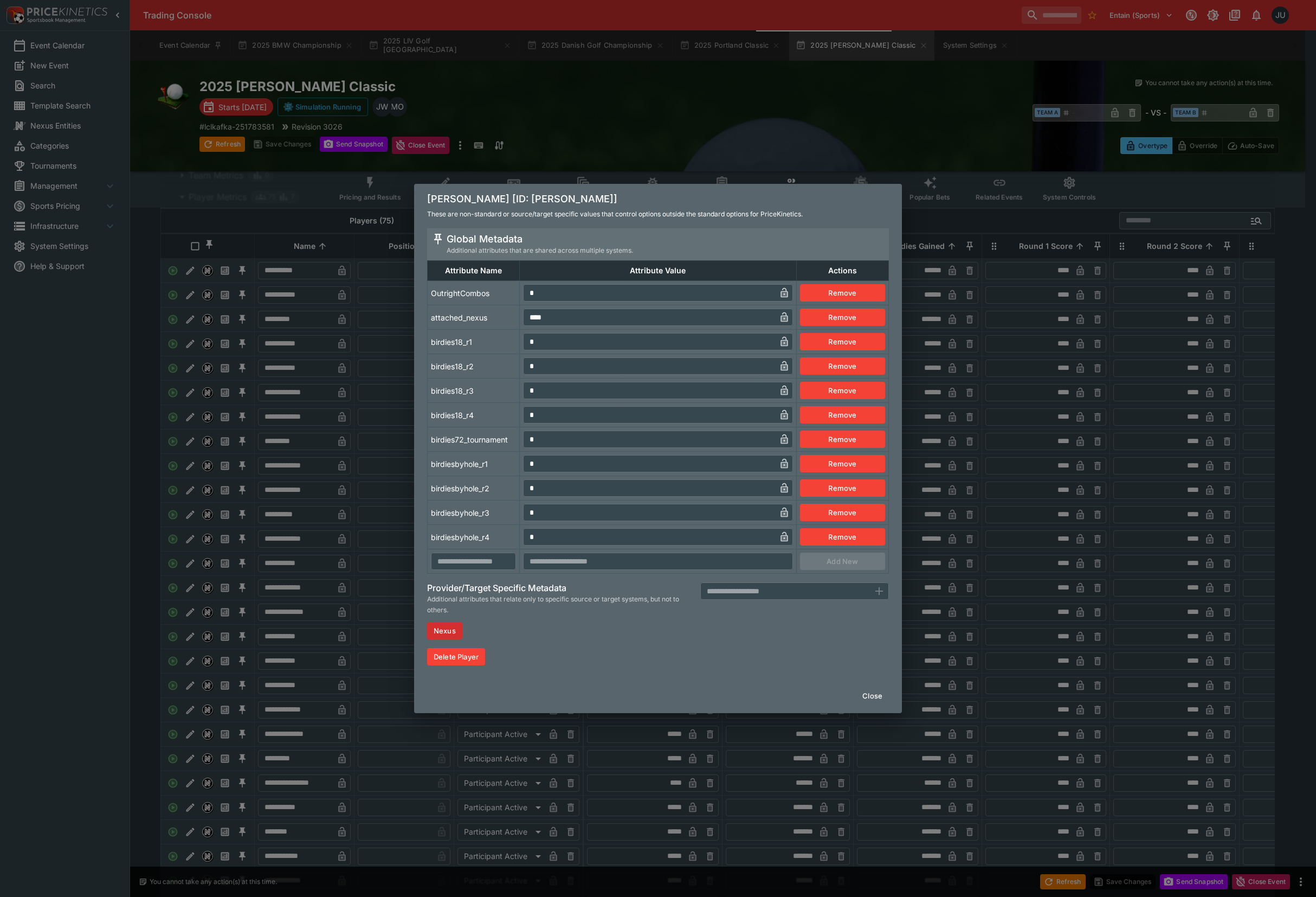
drag, startPoint x: 519, startPoint y: 294, endPoint x: 512, endPoint y: 300, distance: 9.2
click at [516, 295] on tr "OutrightCombos * ​ Remove" at bounding box center [658, 293] width 461 height 25
drag, startPoint x: 547, startPoint y: 288, endPoint x: 495, endPoint y: 293, distance: 52.2
click at [471, 289] on tr "OutrightCombos ** ​ Remove" at bounding box center [658, 293] width 461 height 25
drag, startPoint x: 546, startPoint y: 292, endPoint x: 497, endPoint y: 293, distance: 49.0
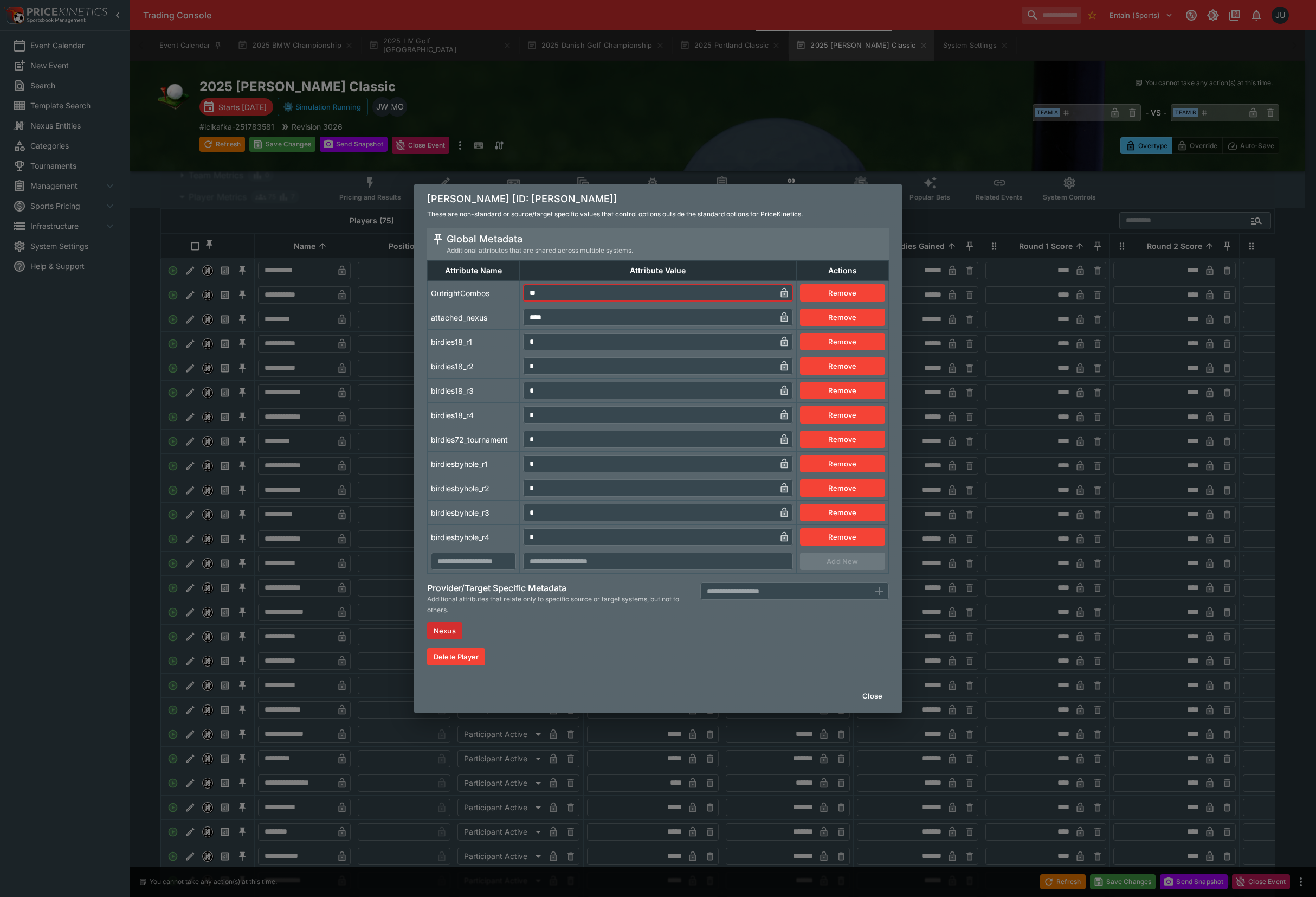
click at [504, 292] on tr "OutrightCombos ** ​ Remove" at bounding box center [658, 293] width 461 height 25
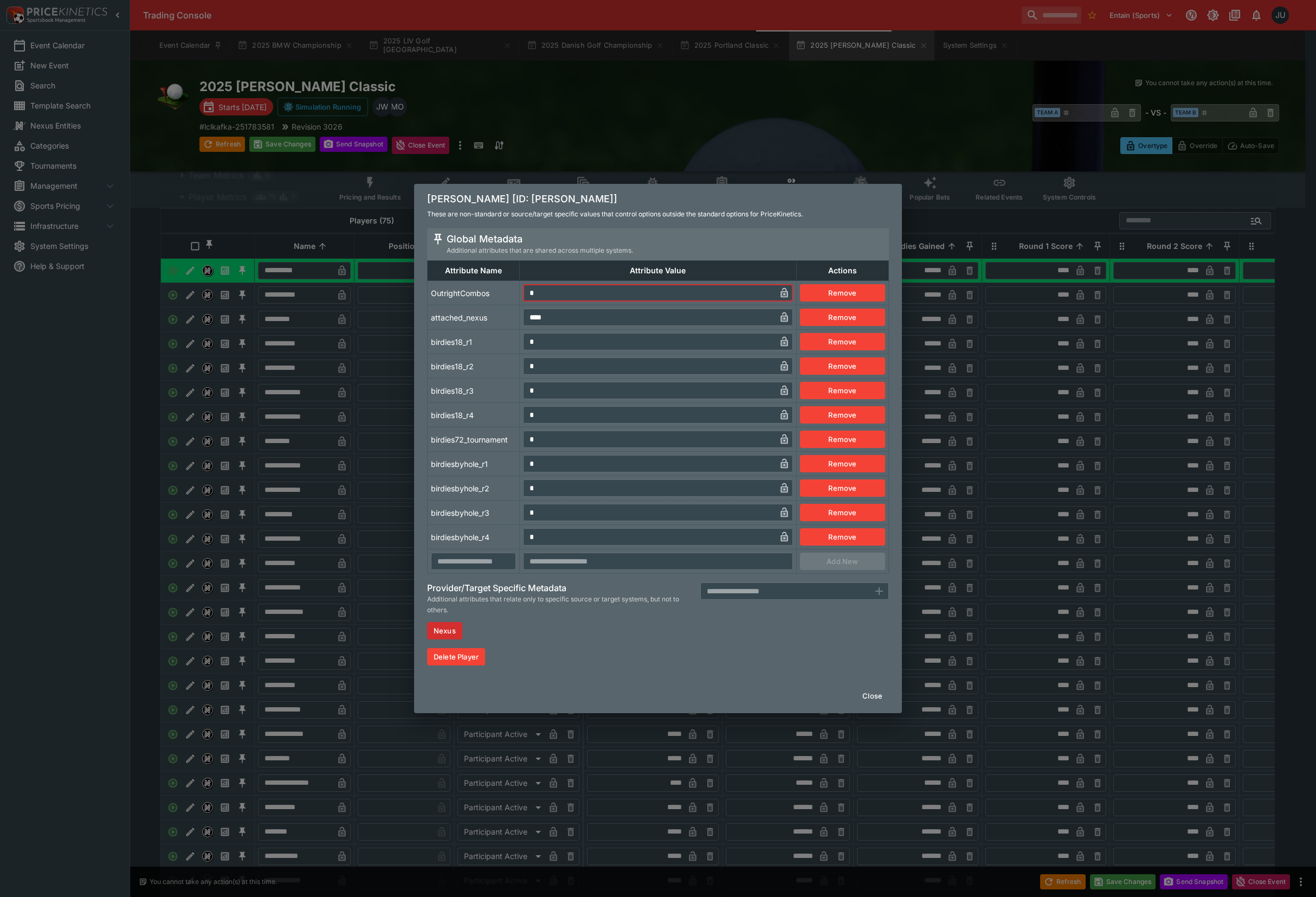
type input "*"
click at [376, 319] on div "[PERSON_NAME] [ID: [PERSON_NAME]] These are non-standard or source/target speci…" at bounding box center [658, 448] width 1316 height 897
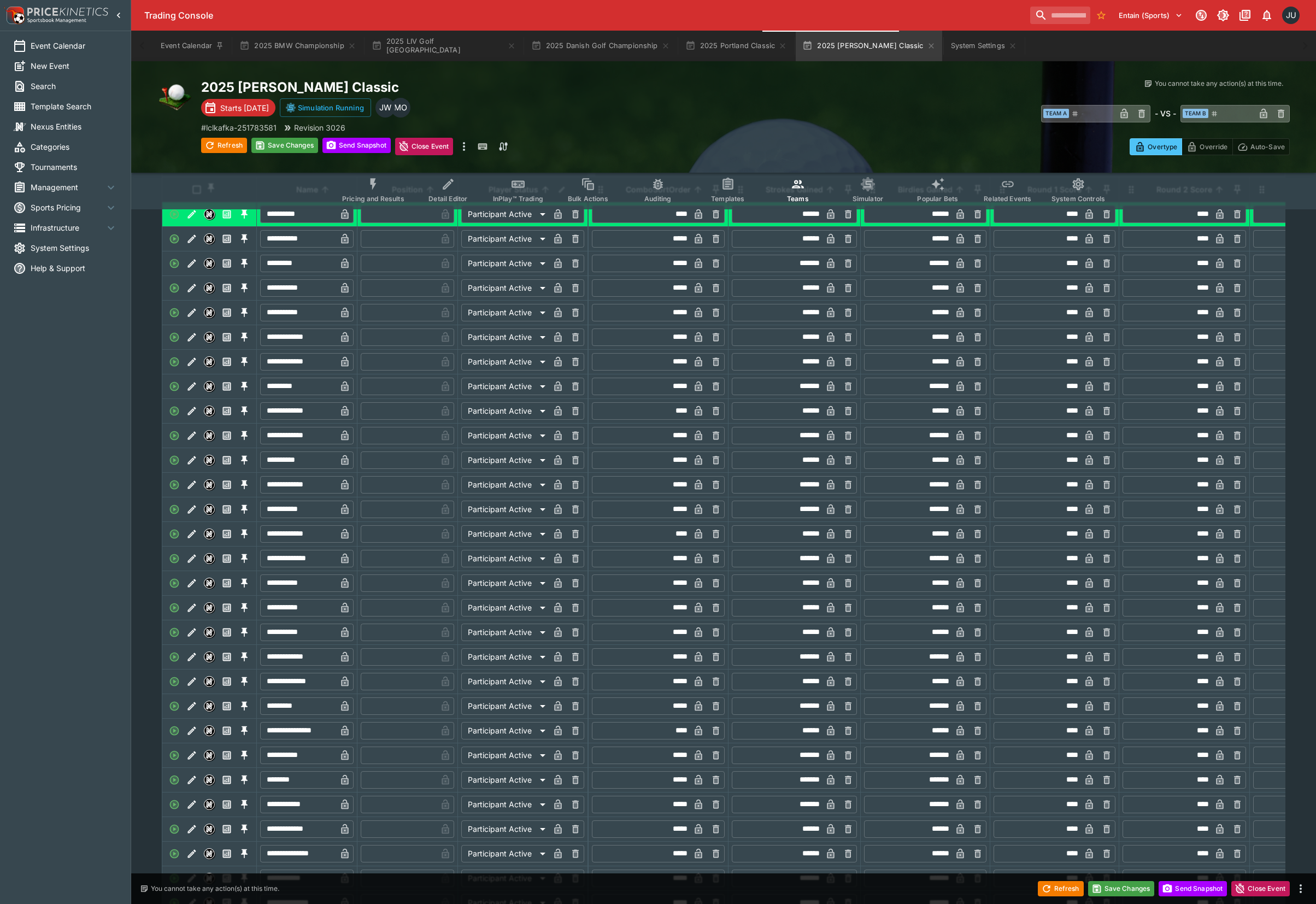
scroll to position [218, 0]
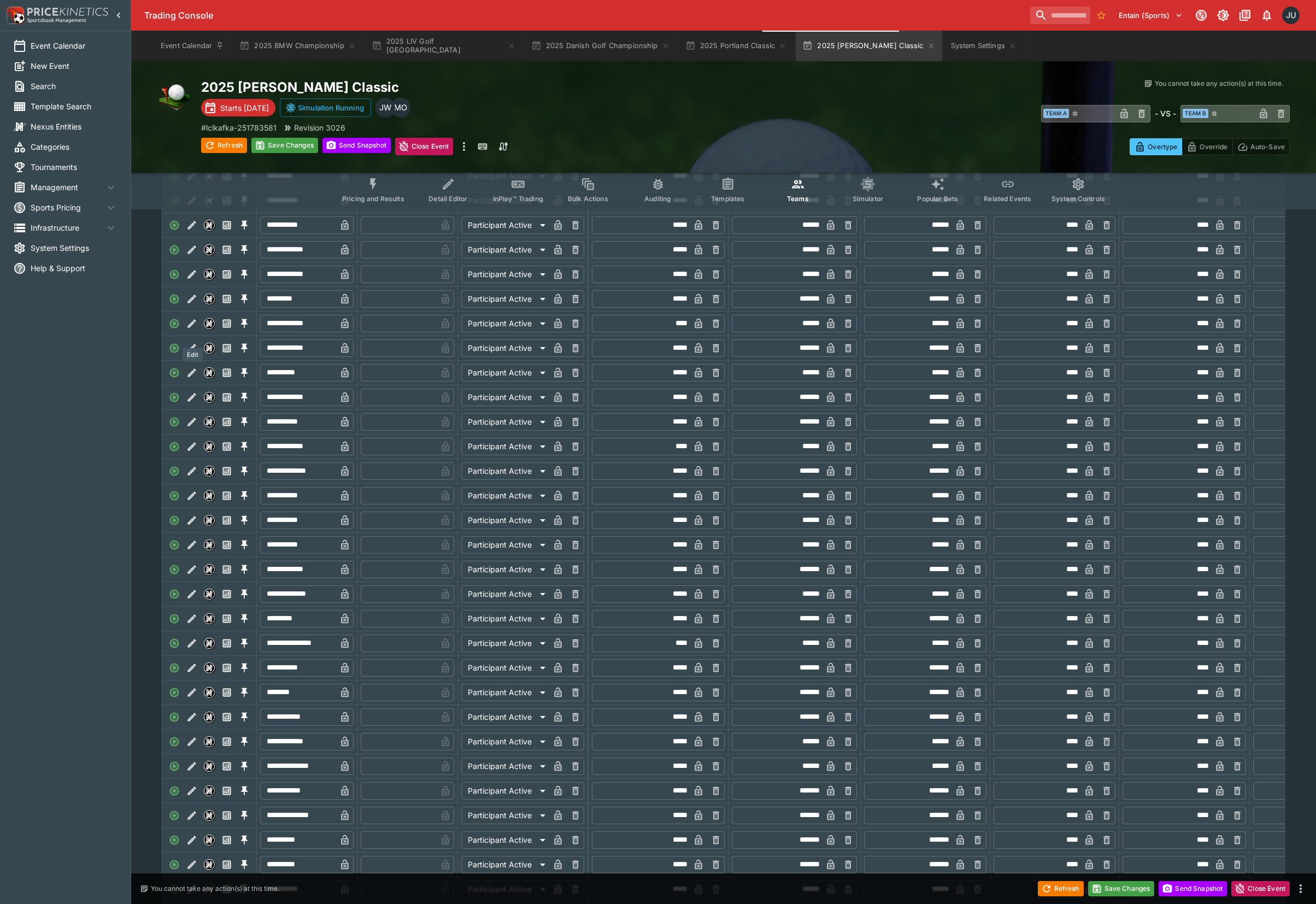
click at [194, 329] on icon "Edit" at bounding box center [192, 324] width 11 height 11
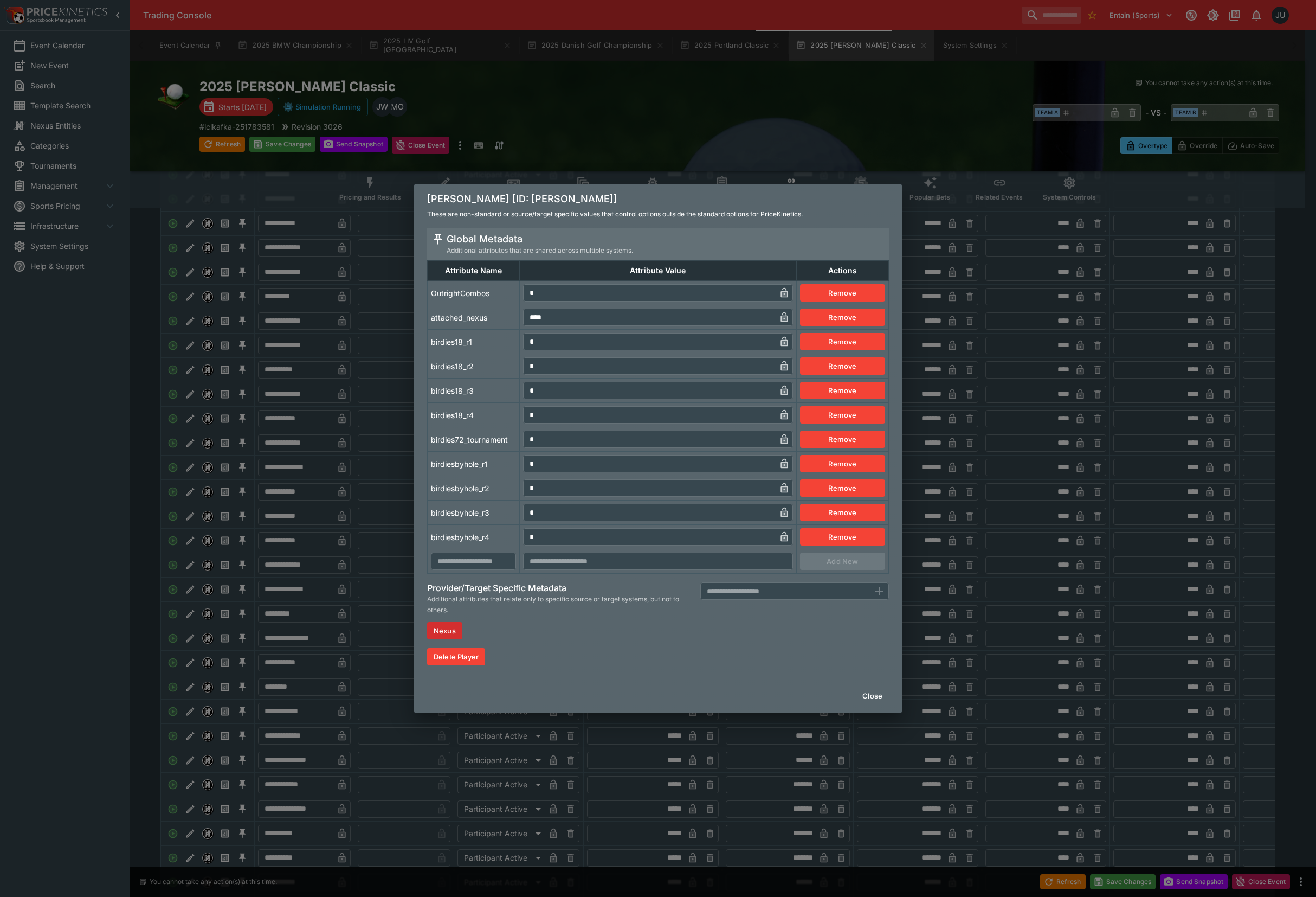
drag, startPoint x: 549, startPoint y: 287, endPoint x: 517, endPoint y: 290, distance: 32.1
click at [520, 289] on td "* ​" at bounding box center [658, 293] width 277 height 25
click at [467, 314] on td "attached_nexus" at bounding box center [474, 317] width 92 height 25
click at [332, 376] on div "[PERSON_NAME] [ID: [PERSON_NAME]] These are non-standard or source/target speci…" at bounding box center [658, 448] width 1316 height 897
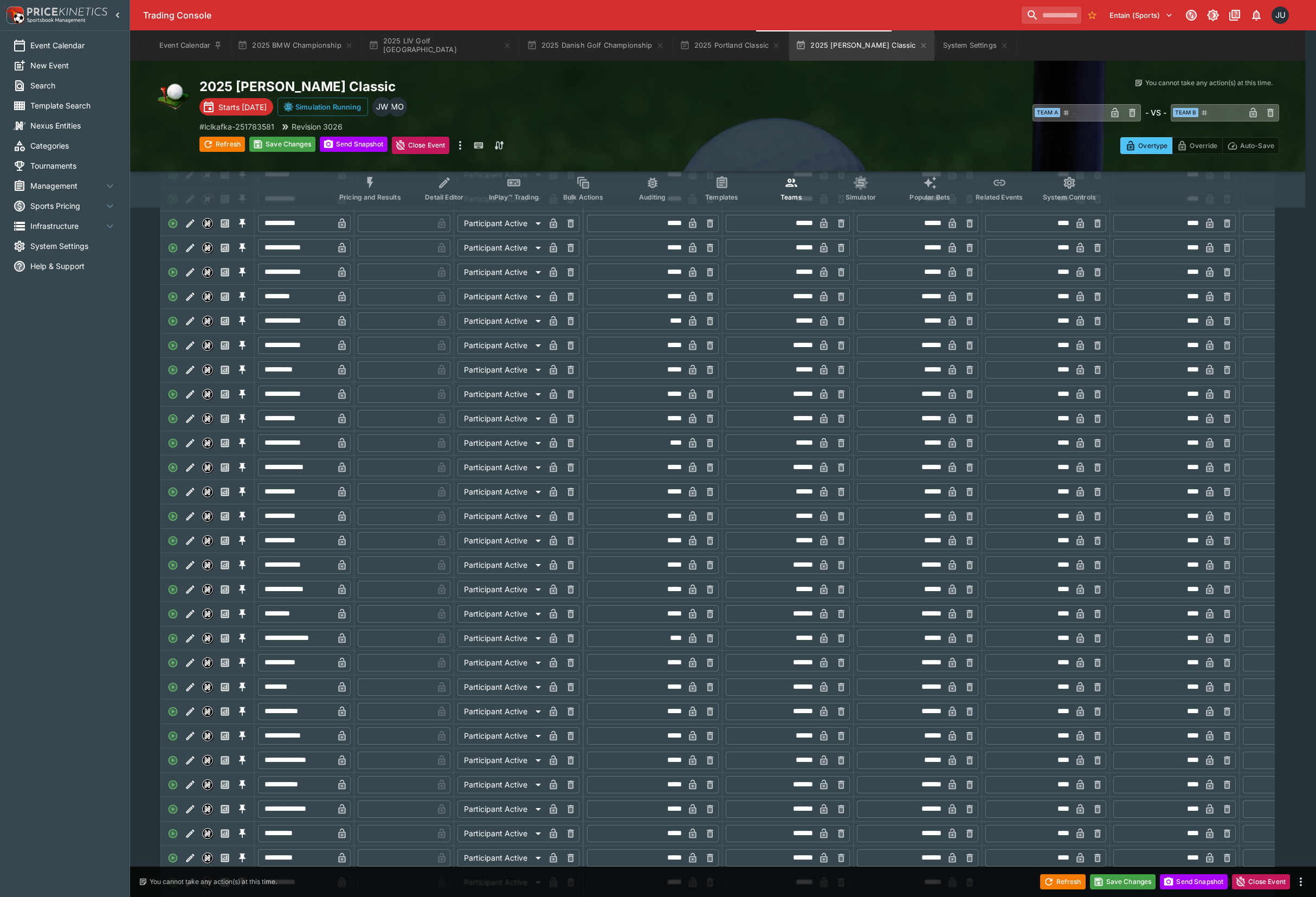
type input "*"
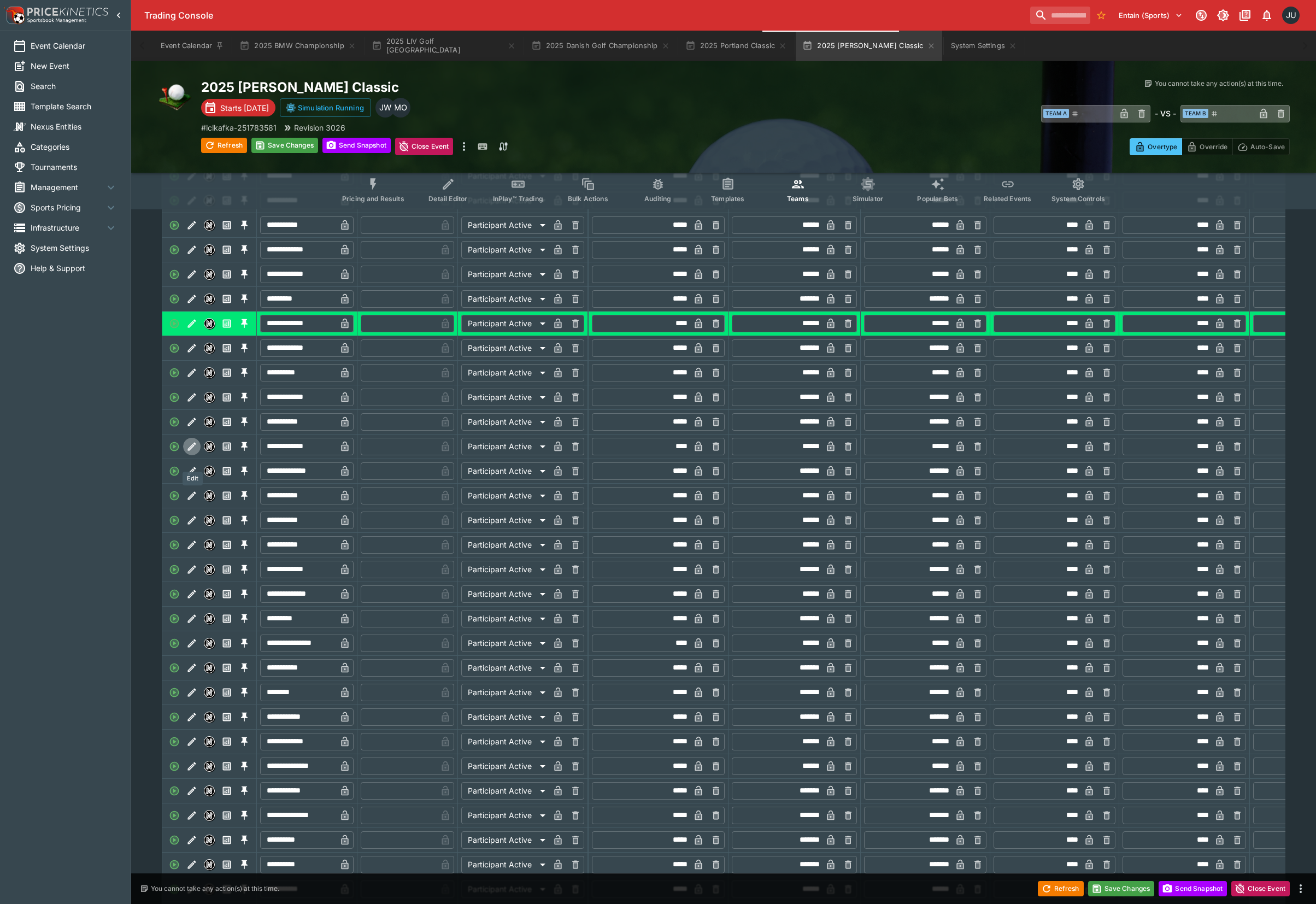
click at [193, 450] on icon "Edit" at bounding box center [192, 446] width 8 height 8
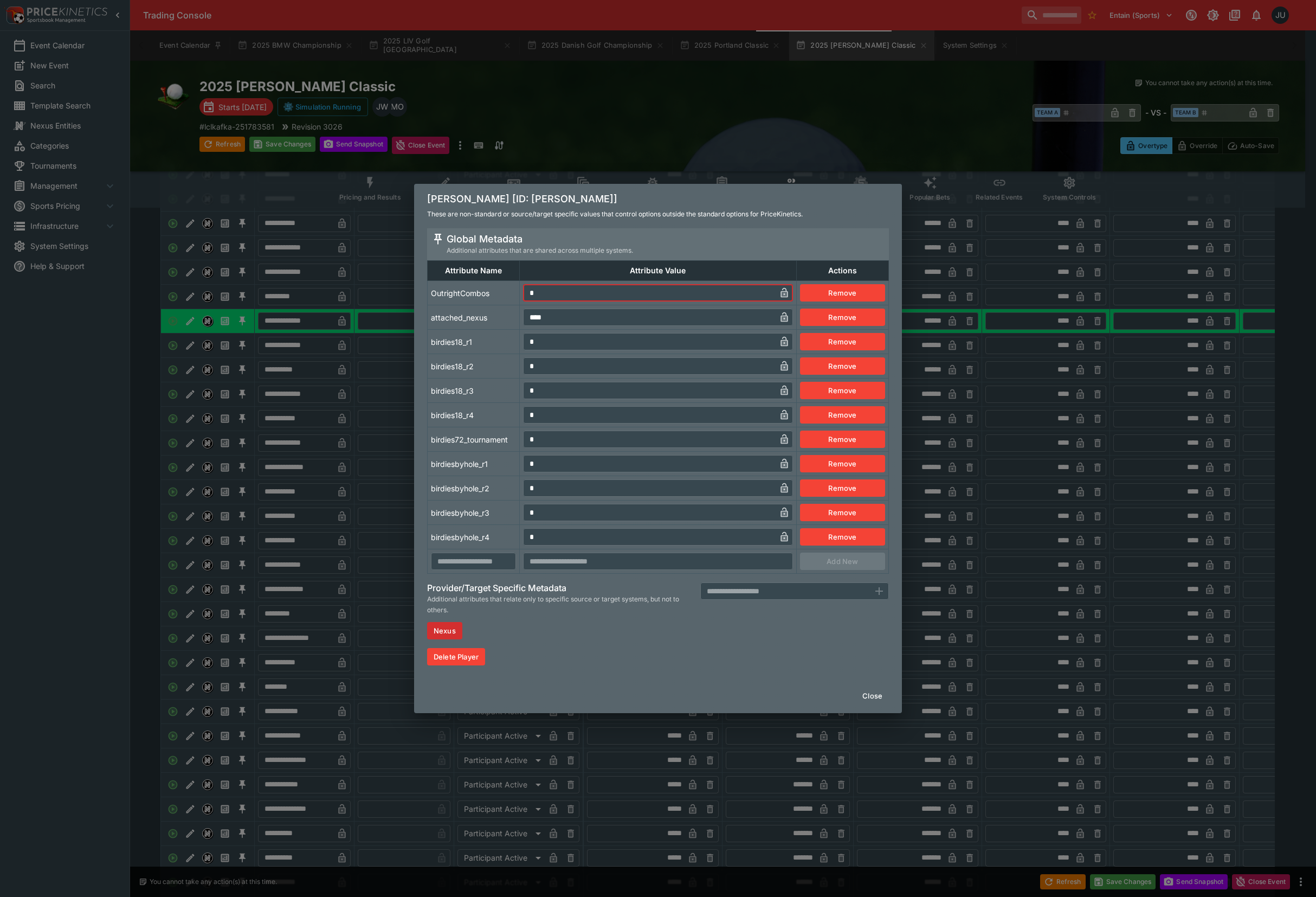
drag, startPoint x: 537, startPoint y: 287, endPoint x: 516, endPoint y: 295, distance: 22.5
click at [516, 295] on tr "OutrightCombos * ​ Remove" at bounding box center [658, 293] width 461 height 25
type input "*"
click at [478, 335] on td "birdies18_r1" at bounding box center [474, 342] width 92 height 25
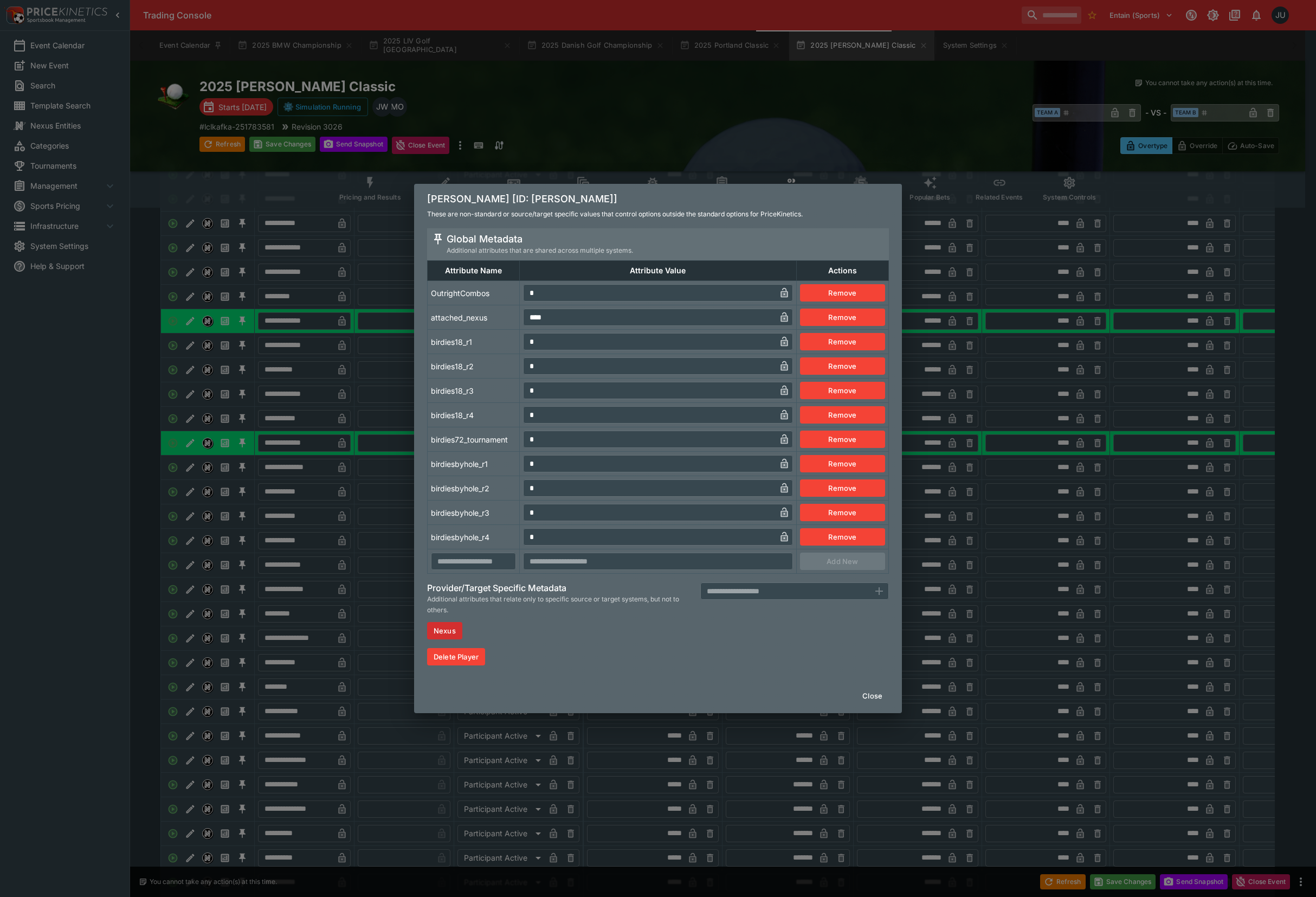
click at [254, 460] on div "[PERSON_NAME] [ID: [PERSON_NAME]] These are non-standard or source/target speci…" at bounding box center [658, 448] width 1316 height 897
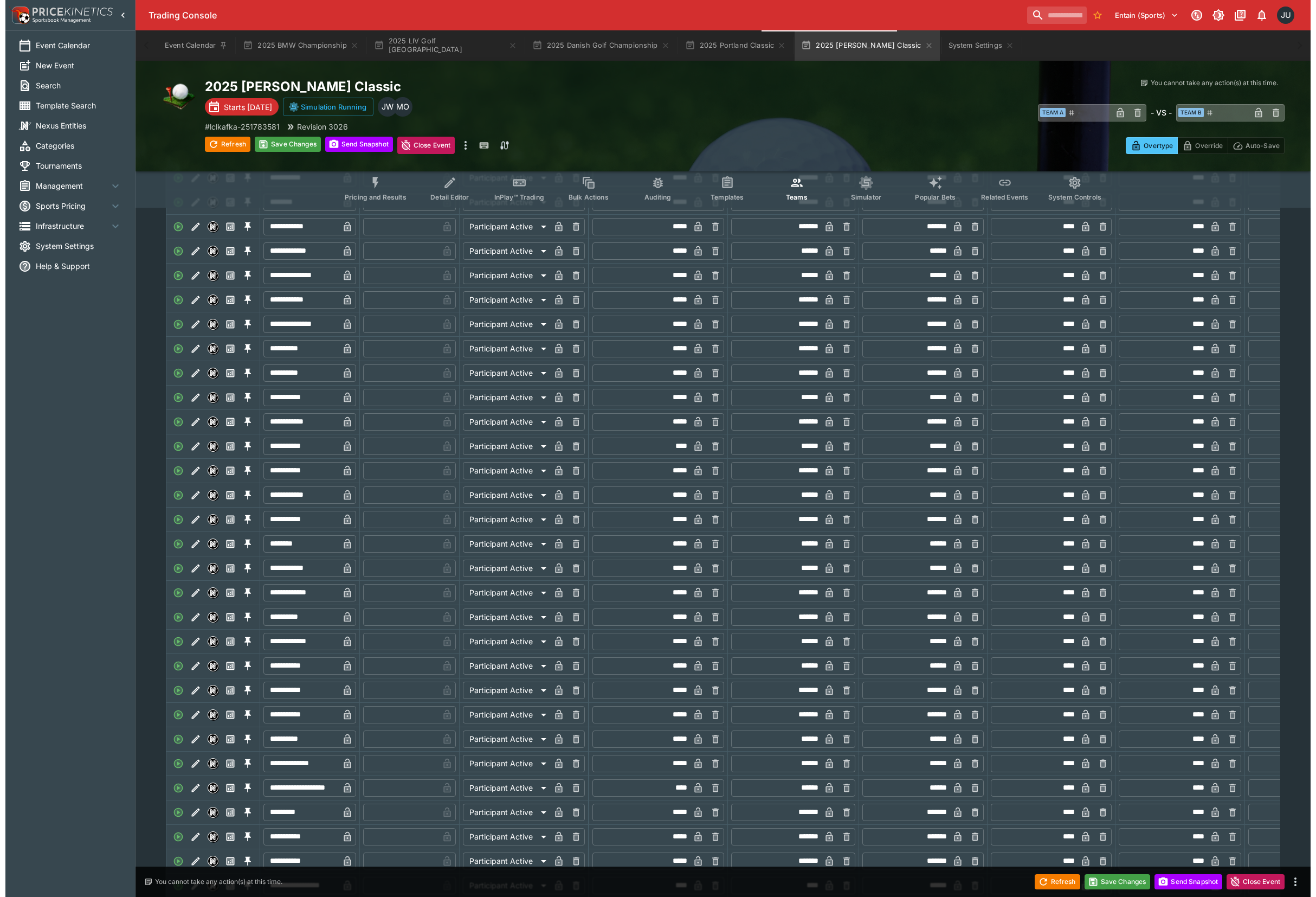
scroll to position [723, 0]
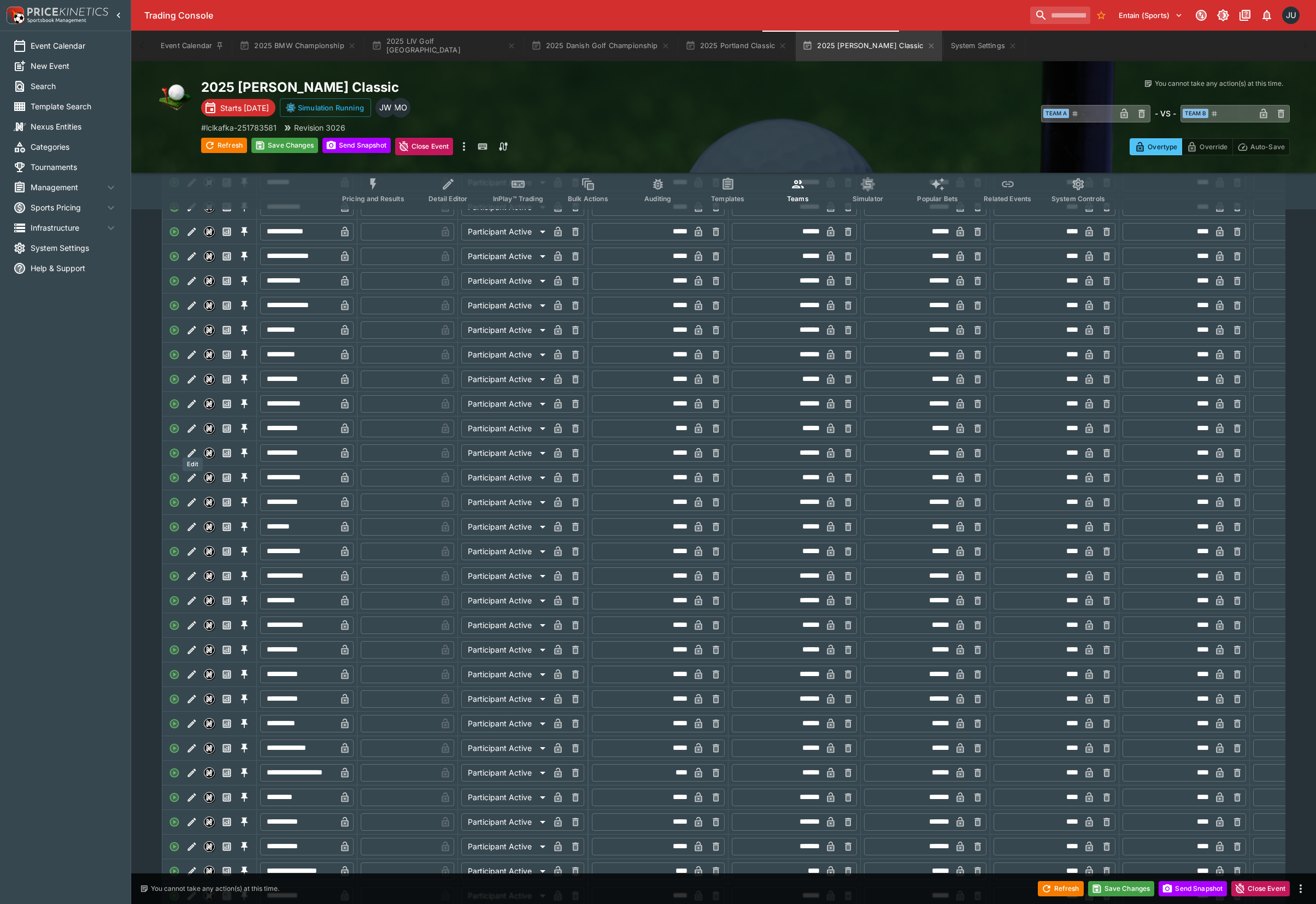
click at [194, 434] on icon "Edit" at bounding box center [192, 429] width 11 height 11
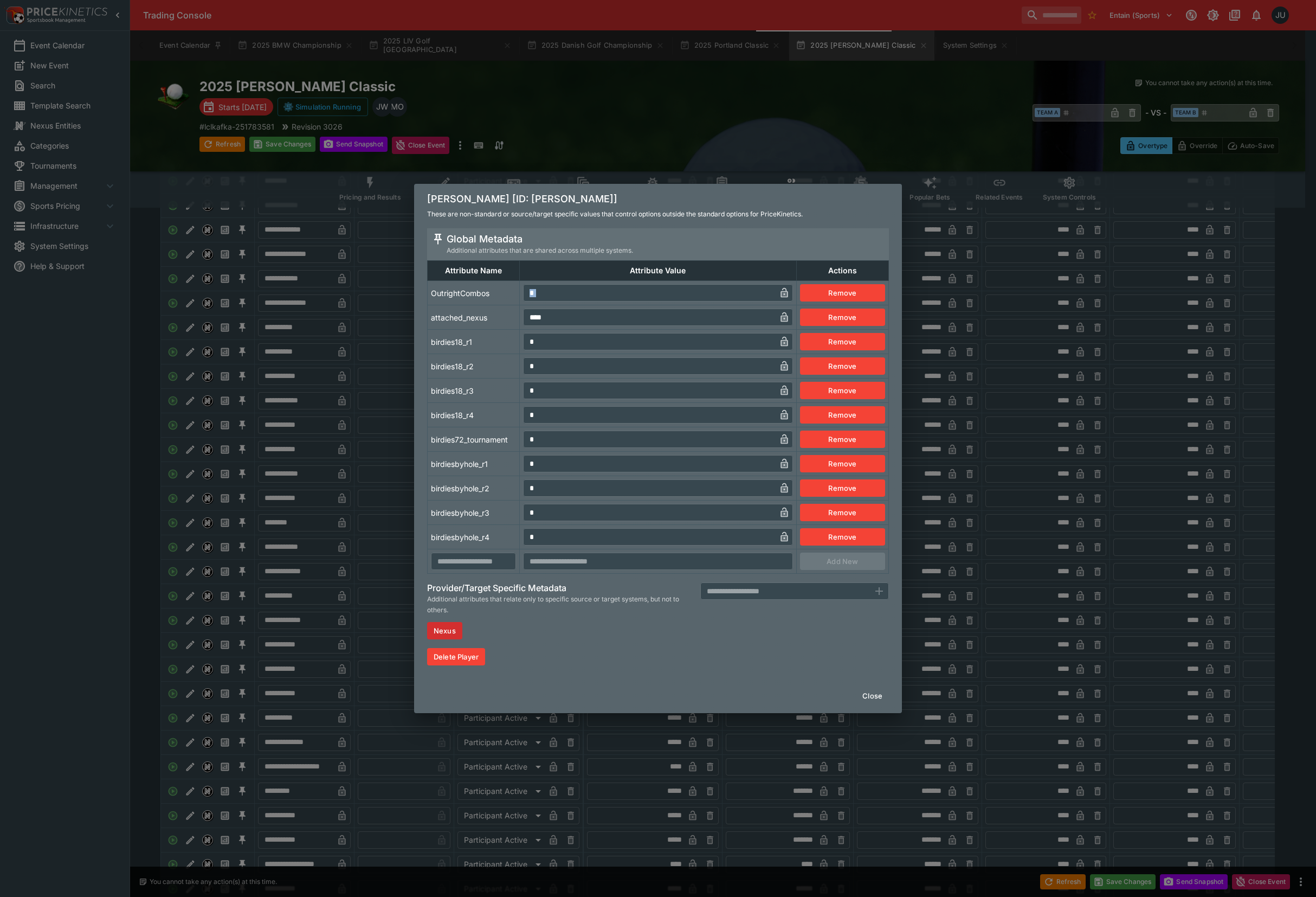
drag, startPoint x: 553, startPoint y: 302, endPoint x: 531, endPoint y: 295, distance: 23.1
click at [521, 298] on td "* ​" at bounding box center [658, 293] width 277 height 25
click at [543, 292] on input "*" at bounding box center [649, 293] width 253 height 17
click at [490, 318] on td "attached_nexus" at bounding box center [474, 317] width 92 height 25
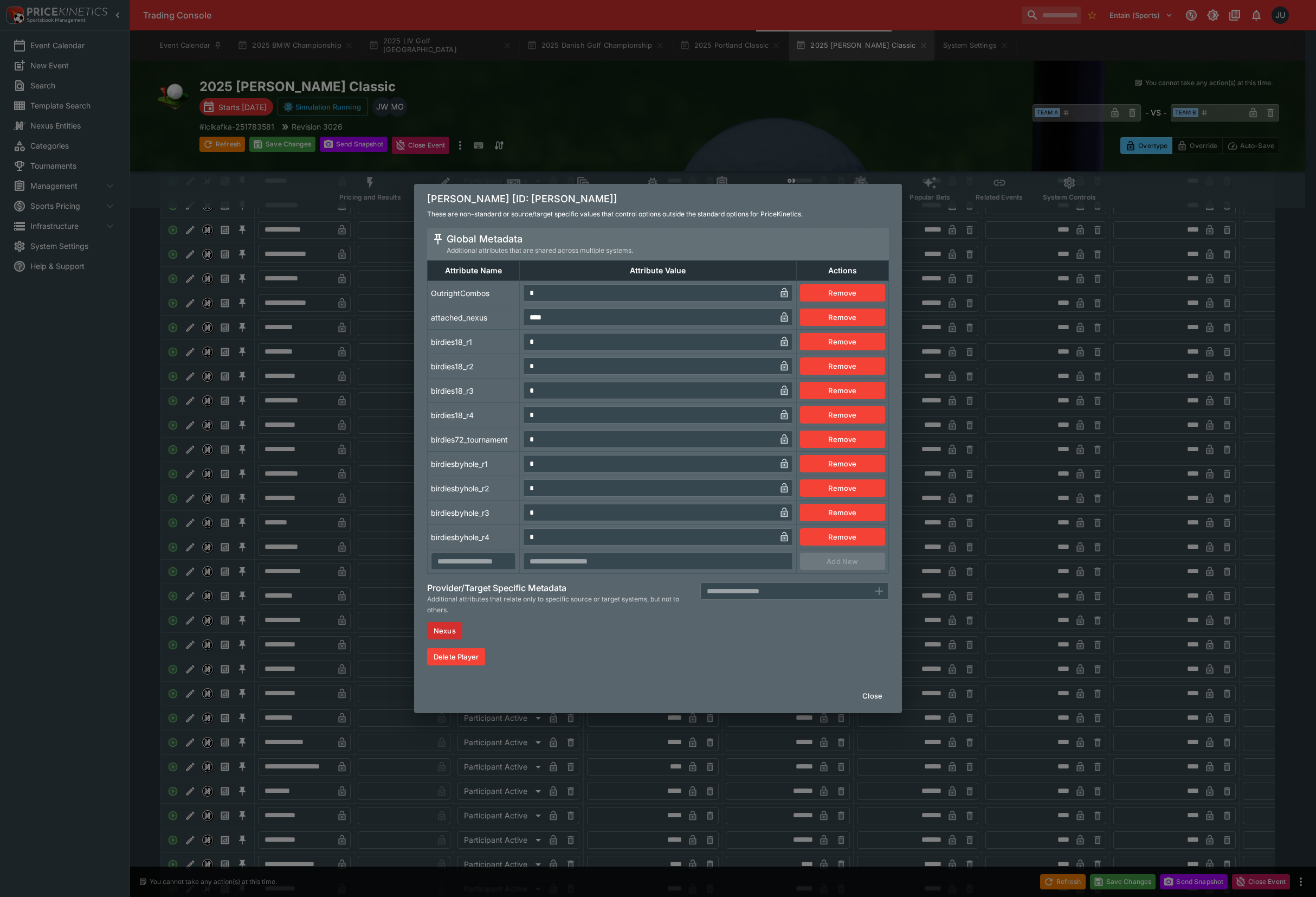
click at [364, 382] on div "[PERSON_NAME] [ID: [PERSON_NAME]] These are non-standard or source/target speci…" at bounding box center [658, 448] width 1316 height 897
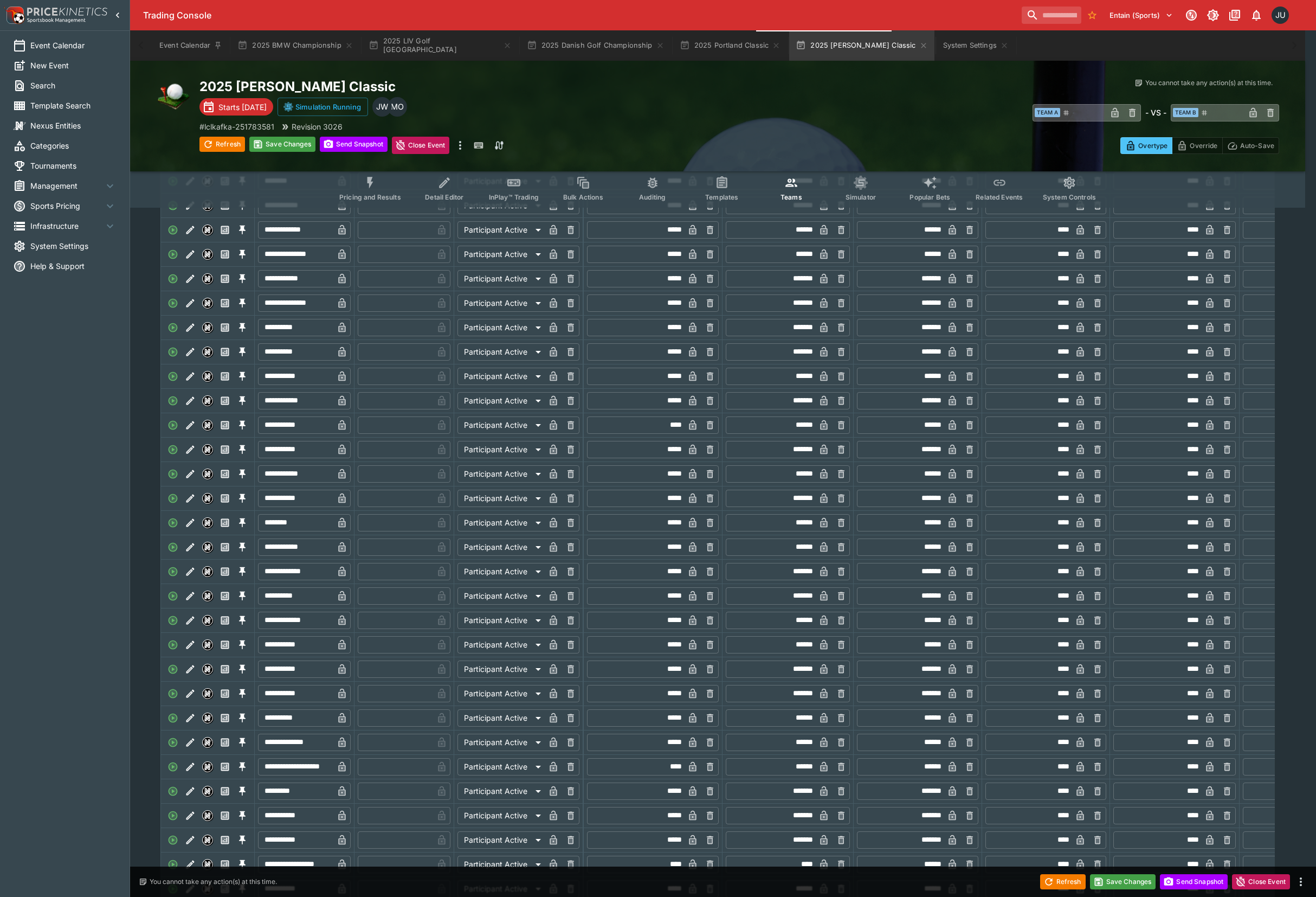
type input "*"
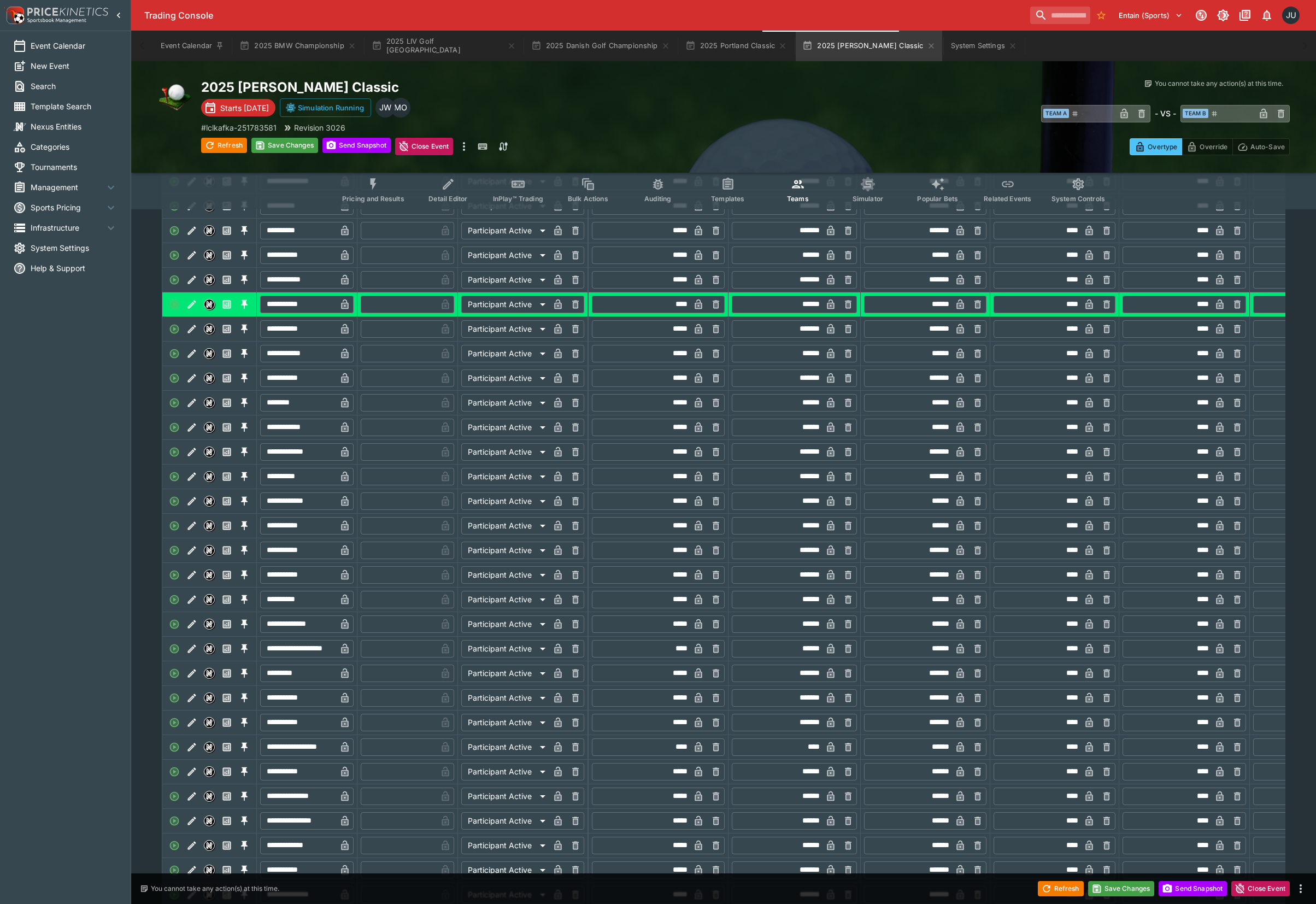
scroll to position [874, 0]
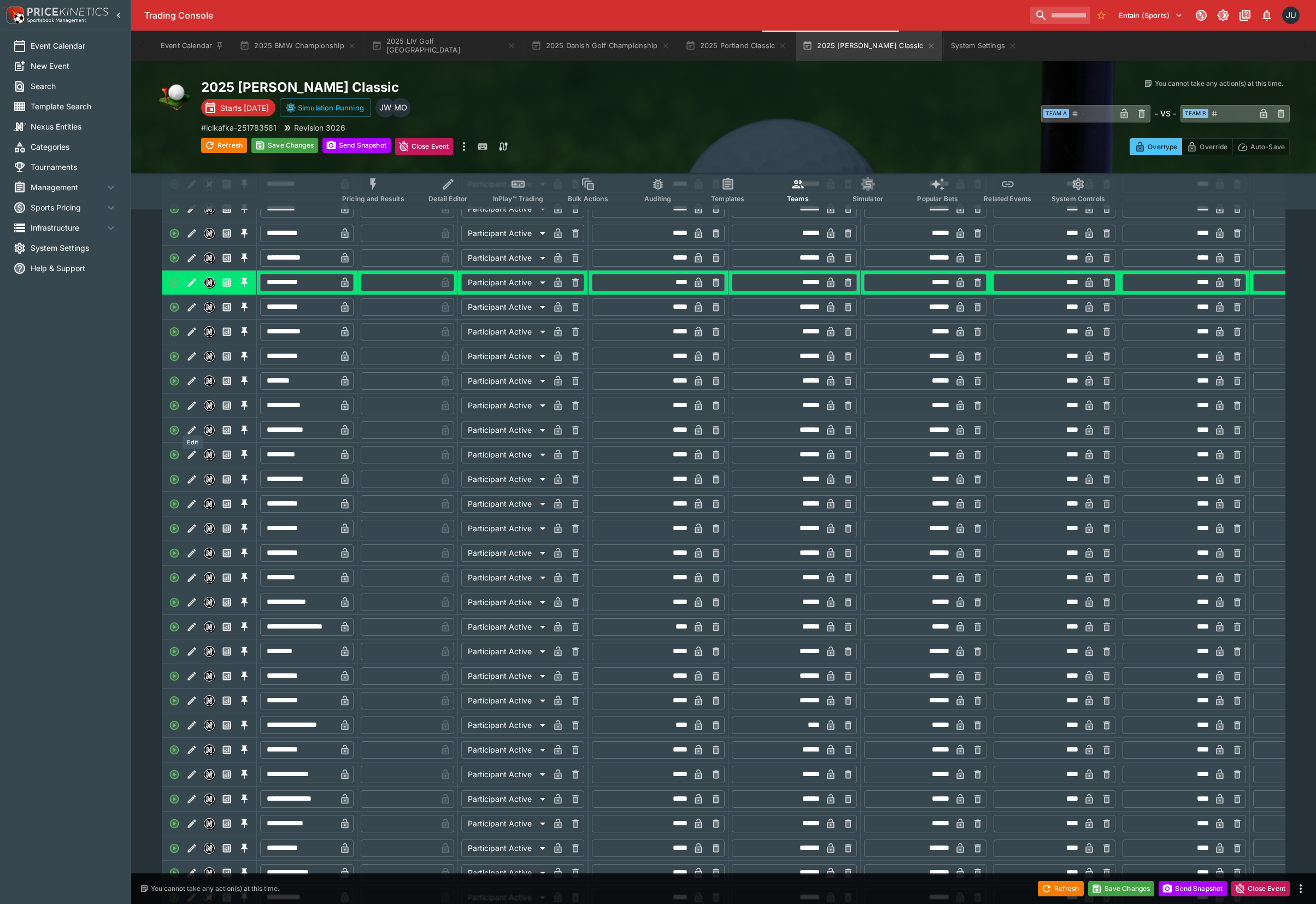
click at [188, 409] on icon "Edit" at bounding box center [192, 405] width 8 height 8
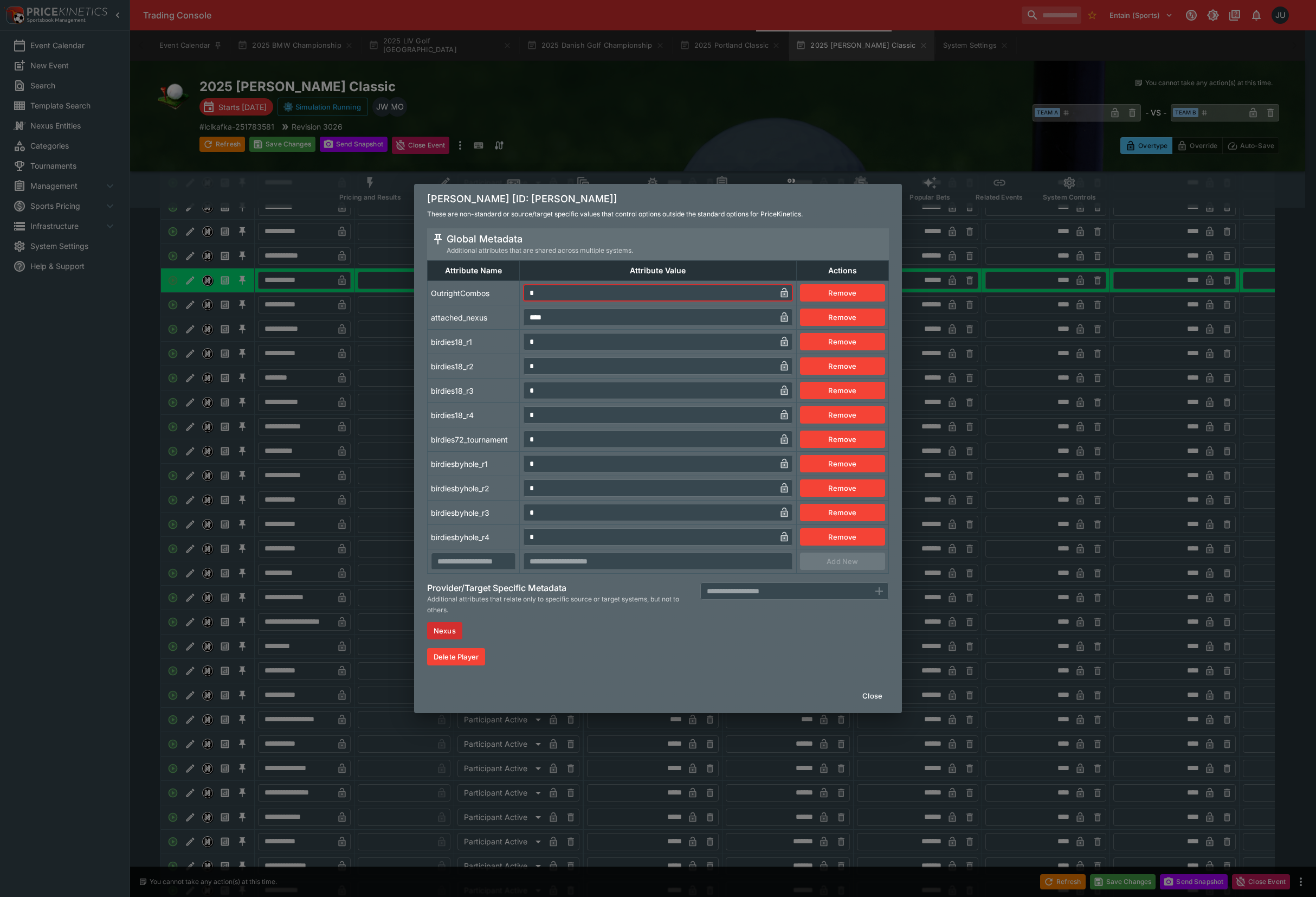
drag, startPoint x: 510, startPoint y: 295, endPoint x: 497, endPoint y: 302, distance: 14.8
click at [501, 296] on tr "OutrightCombos * ​ Remove" at bounding box center [658, 293] width 461 height 25
type input "*"
click at [467, 329] on tbody "OutrightCombos * ​ Remove attached_nexus **** ​ Remove birdies18_r1 * ​ Remove …" at bounding box center [658, 427] width 461 height 293
drag, startPoint x: 360, startPoint y: 408, endPoint x: 350, endPoint y: 427, distance: 21.5
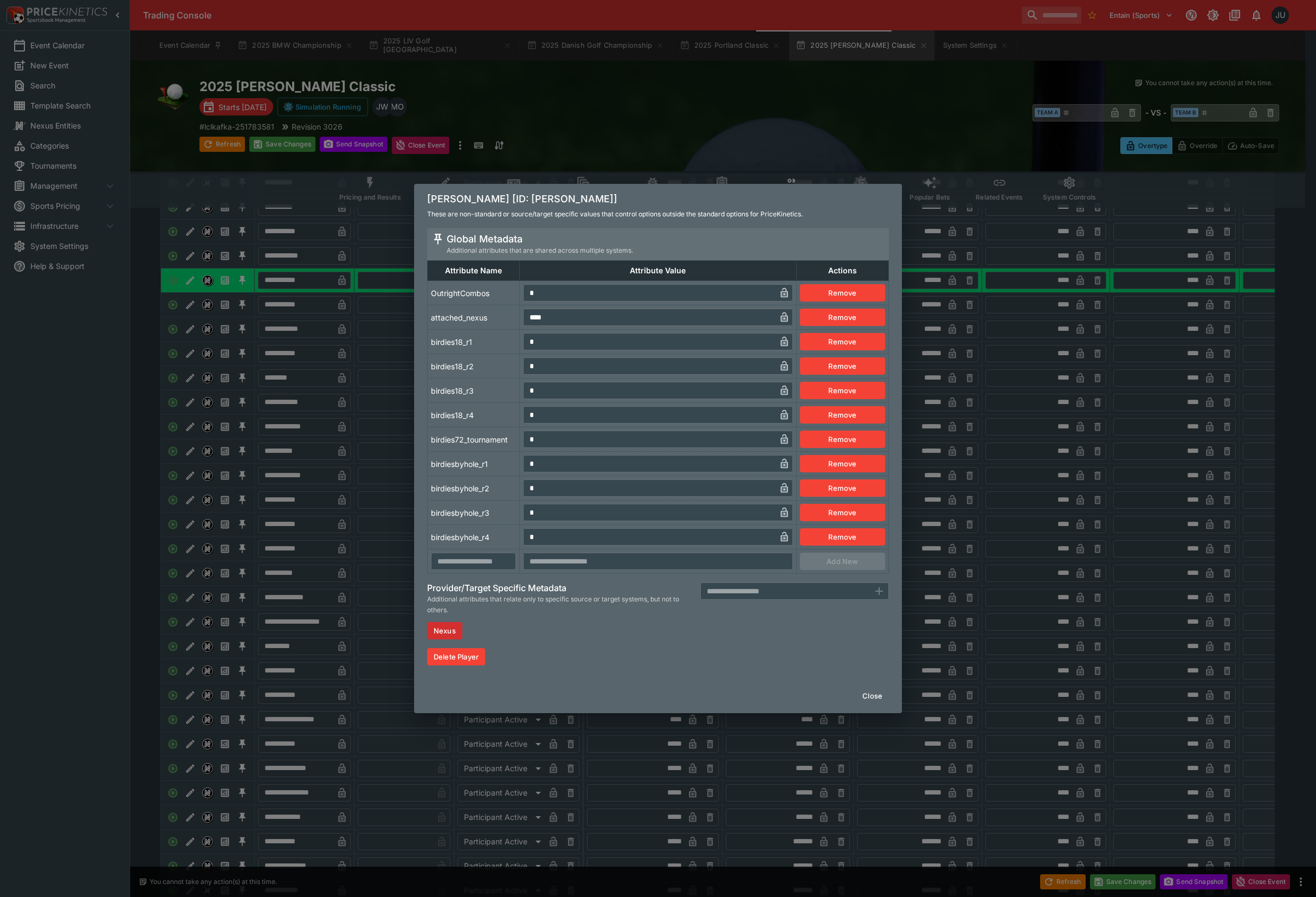
click at [360, 409] on div "[PERSON_NAME] [ID: [PERSON_NAME]] These are non-standard or source/target speci…" at bounding box center [658, 448] width 1316 height 897
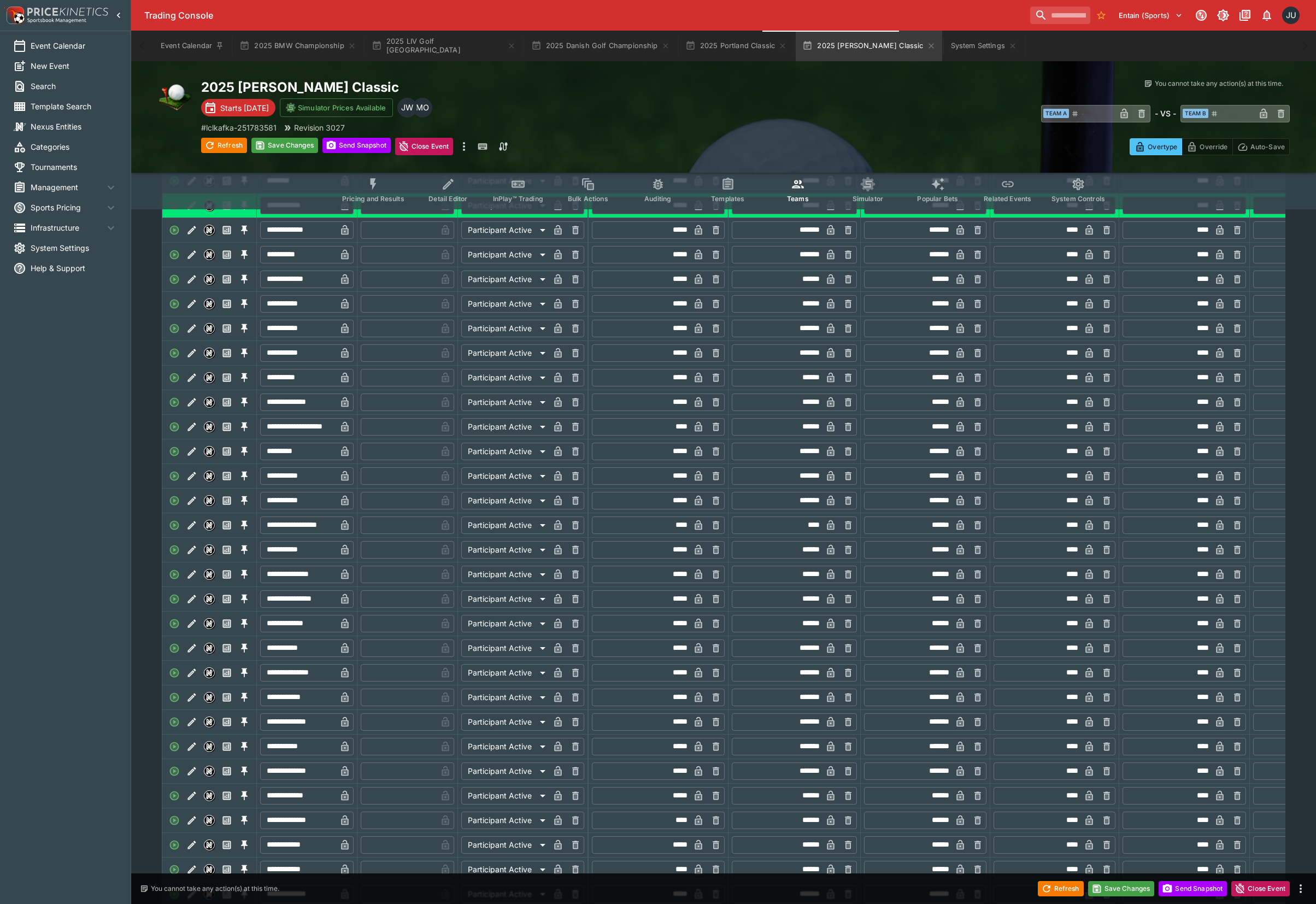
scroll to position [1093, 0]
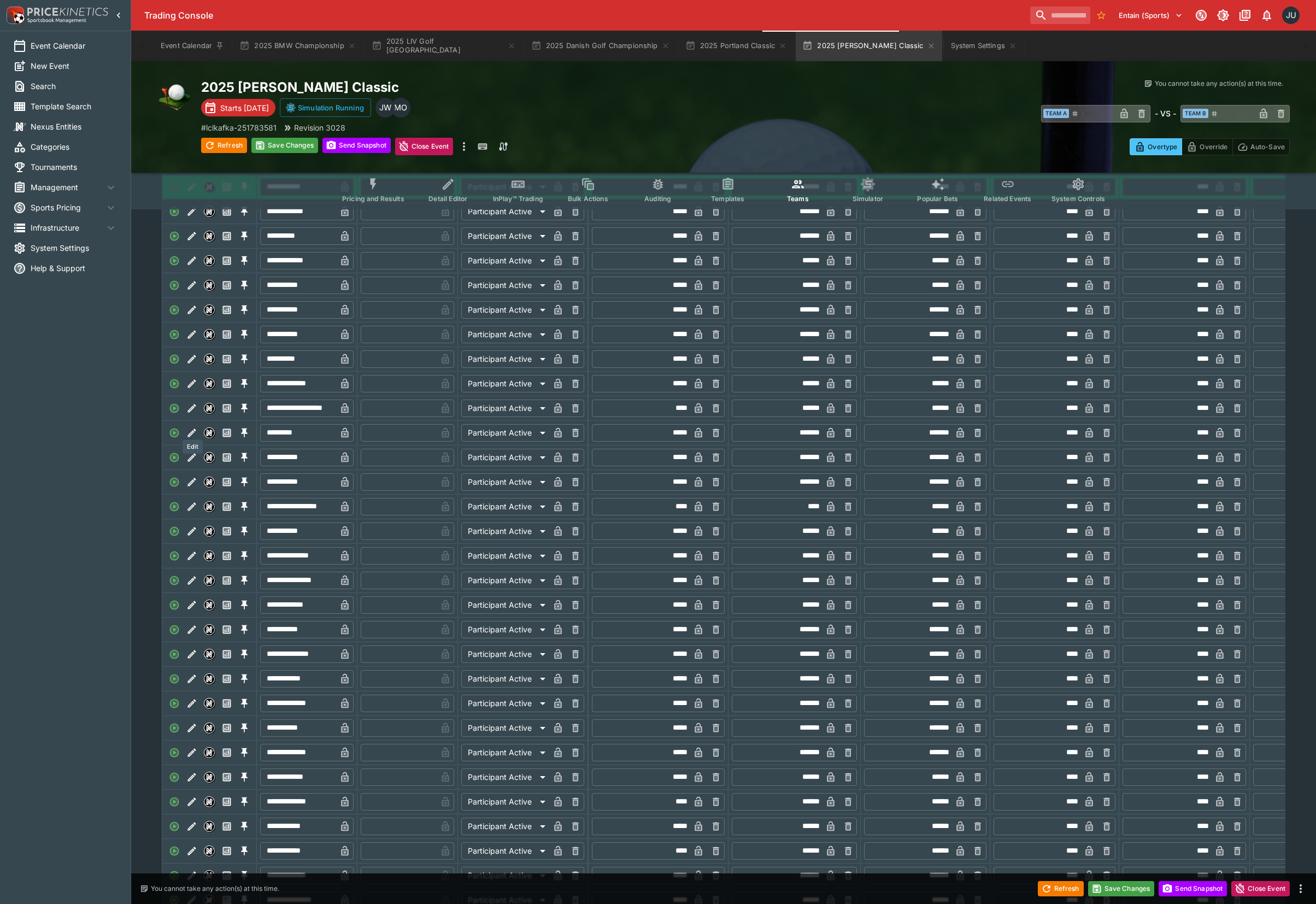
click at [194, 414] on icon "Edit" at bounding box center [192, 408] width 11 height 11
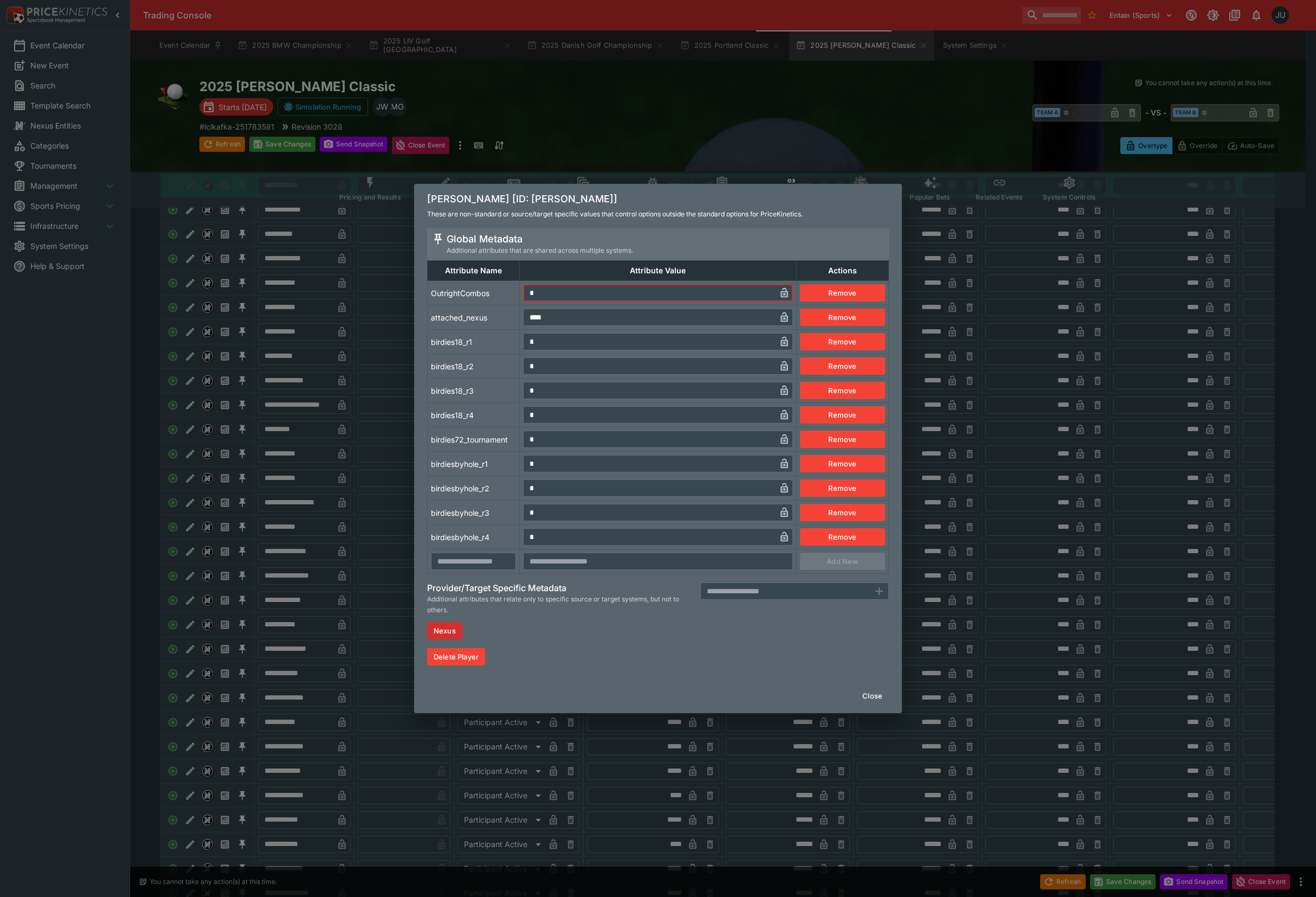
drag, startPoint x: 540, startPoint y: 285, endPoint x: 523, endPoint y: 297, distance: 20.8
click at [523, 296] on input "*" at bounding box center [649, 293] width 253 height 17
type input "*"
click at [505, 326] on td "attached_nexus" at bounding box center [474, 317] width 92 height 25
drag, startPoint x: 387, startPoint y: 424, endPoint x: 335, endPoint y: 454, distance: 60.0
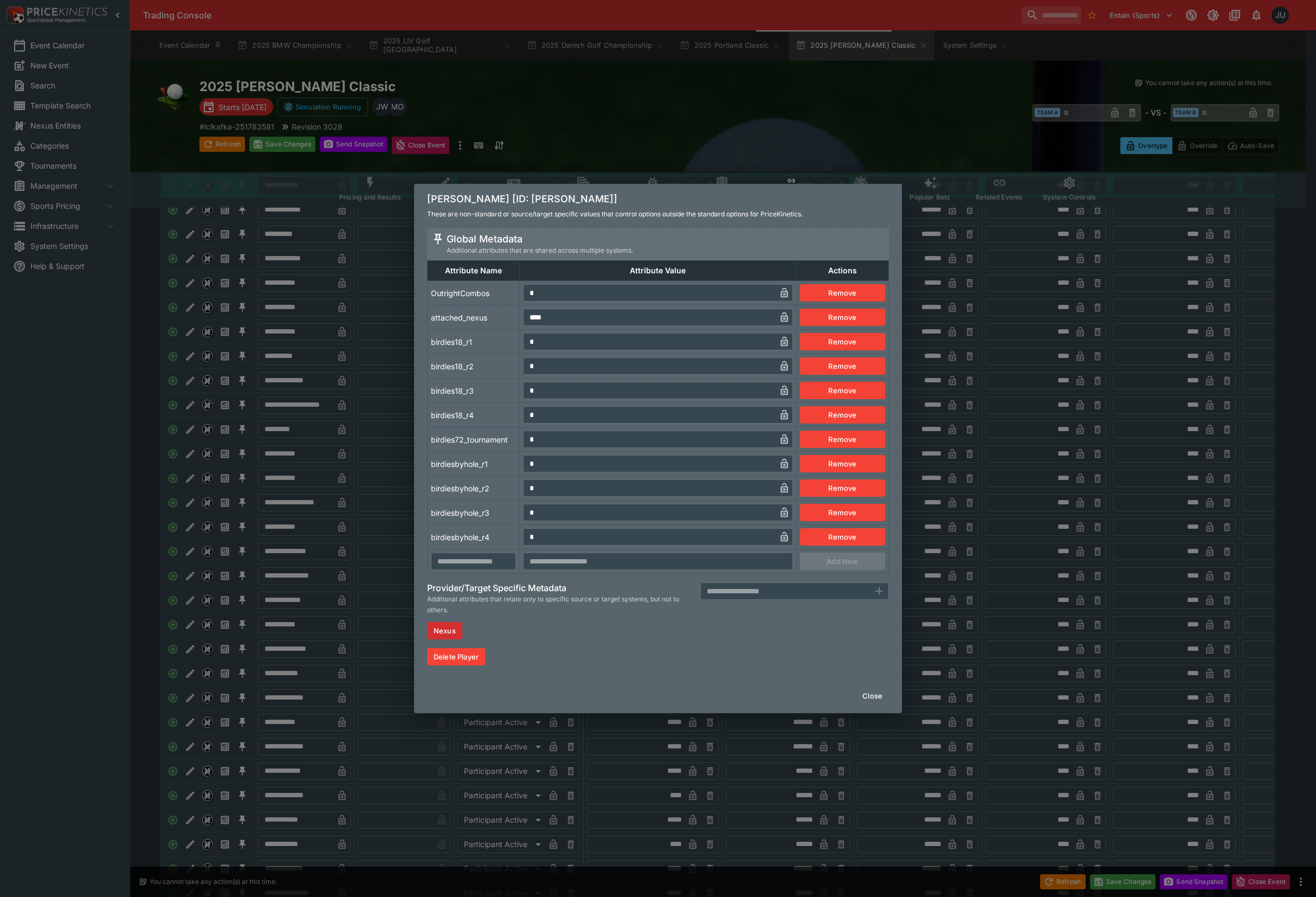
click at [387, 426] on div "[PERSON_NAME] [ID: [PERSON_NAME]] These are non-standard or source/target speci…" at bounding box center [658, 448] width 1316 height 897
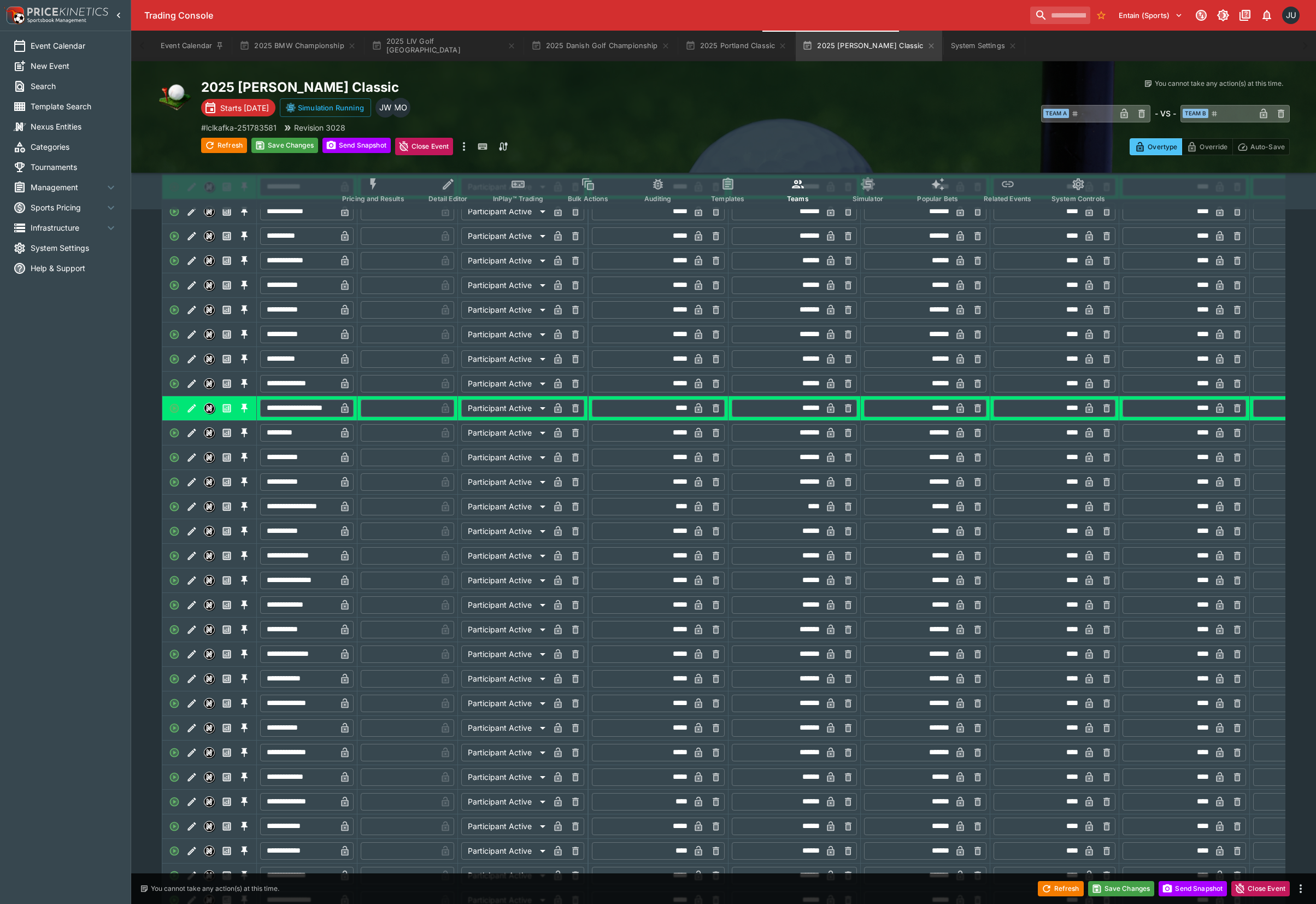
click at [193, 512] on icon "Edit" at bounding box center [192, 507] width 11 height 11
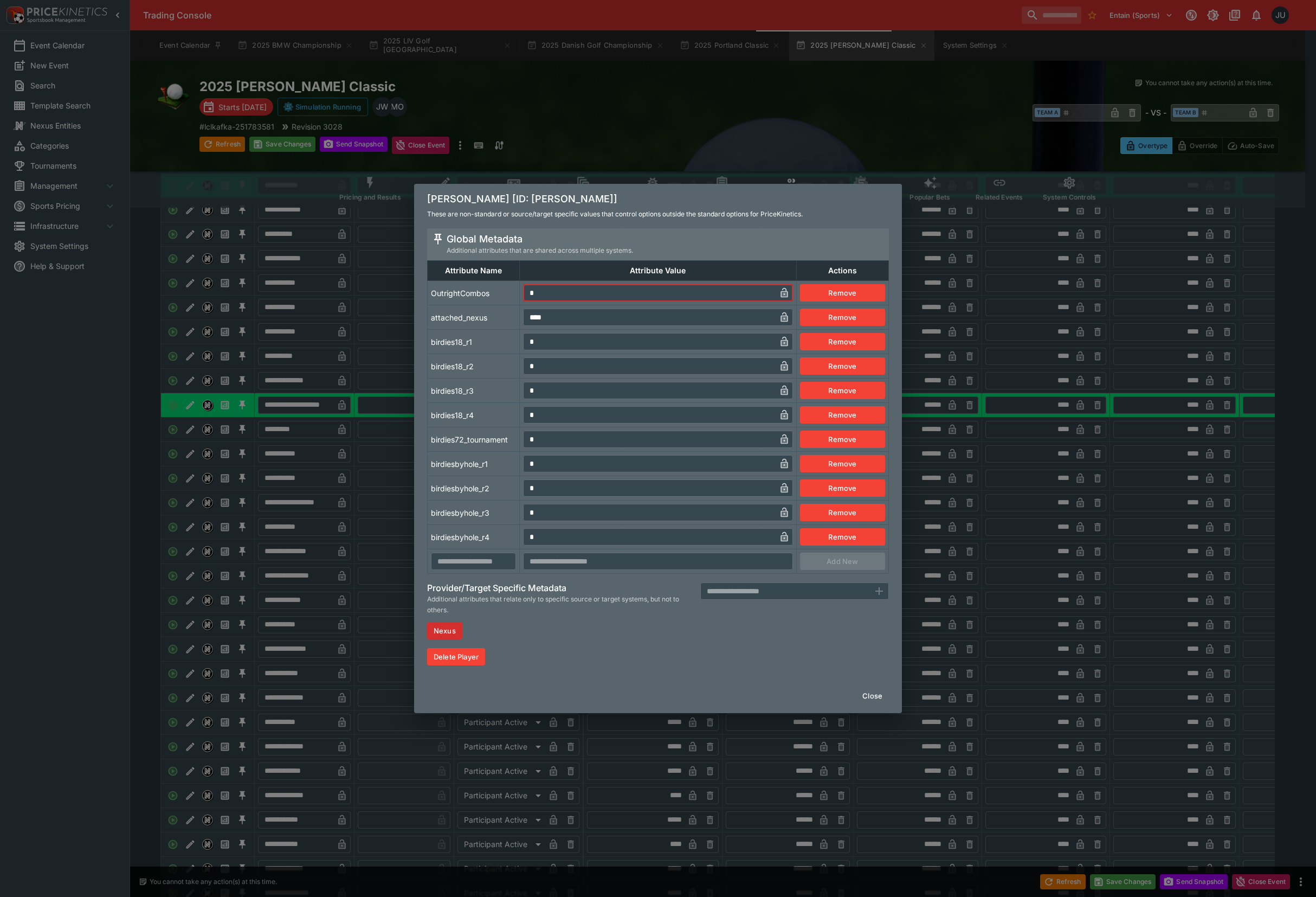
drag, startPoint x: 521, startPoint y: 293, endPoint x: 488, endPoint y: 335, distance: 53.4
click at [520, 295] on td "* ​" at bounding box center [658, 293] width 277 height 25
type input "*"
click at [476, 357] on tbody "OutrightCombos * ​ Remove attached_nexus **** ​ Remove birdies18_r1 * ​ Remove …" at bounding box center [658, 427] width 461 height 293
drag, startPoint x: 344, startPoint y: 497, endPoint x: 340, endPoint y: 494, distance: 5.0
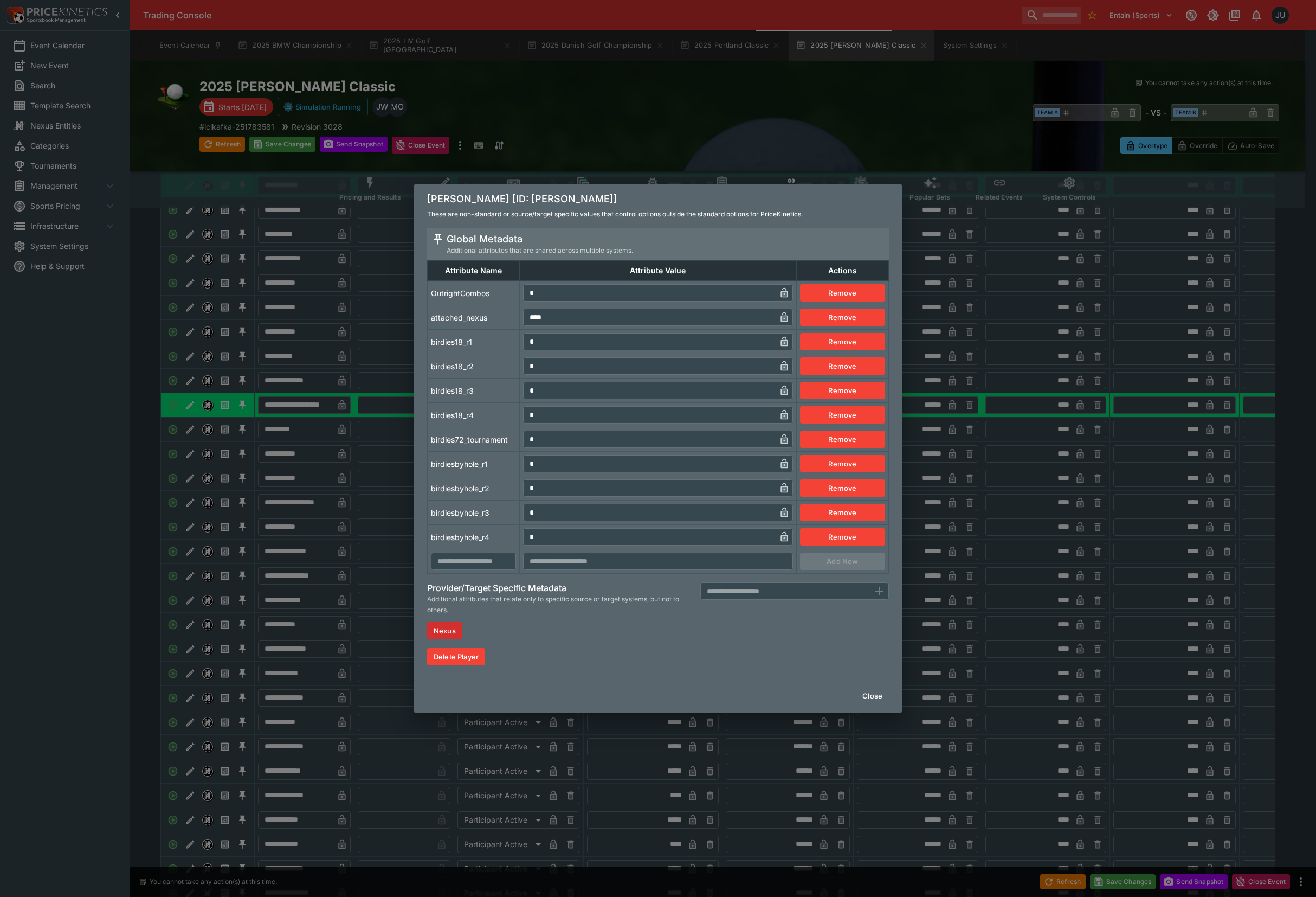
click at [344, 498] on div "[PERSON_NAME] [ID: [PERSON_NAME]] These are non-standard or source/target speci…" at bounding box center [658, 448] width 1316 height 897
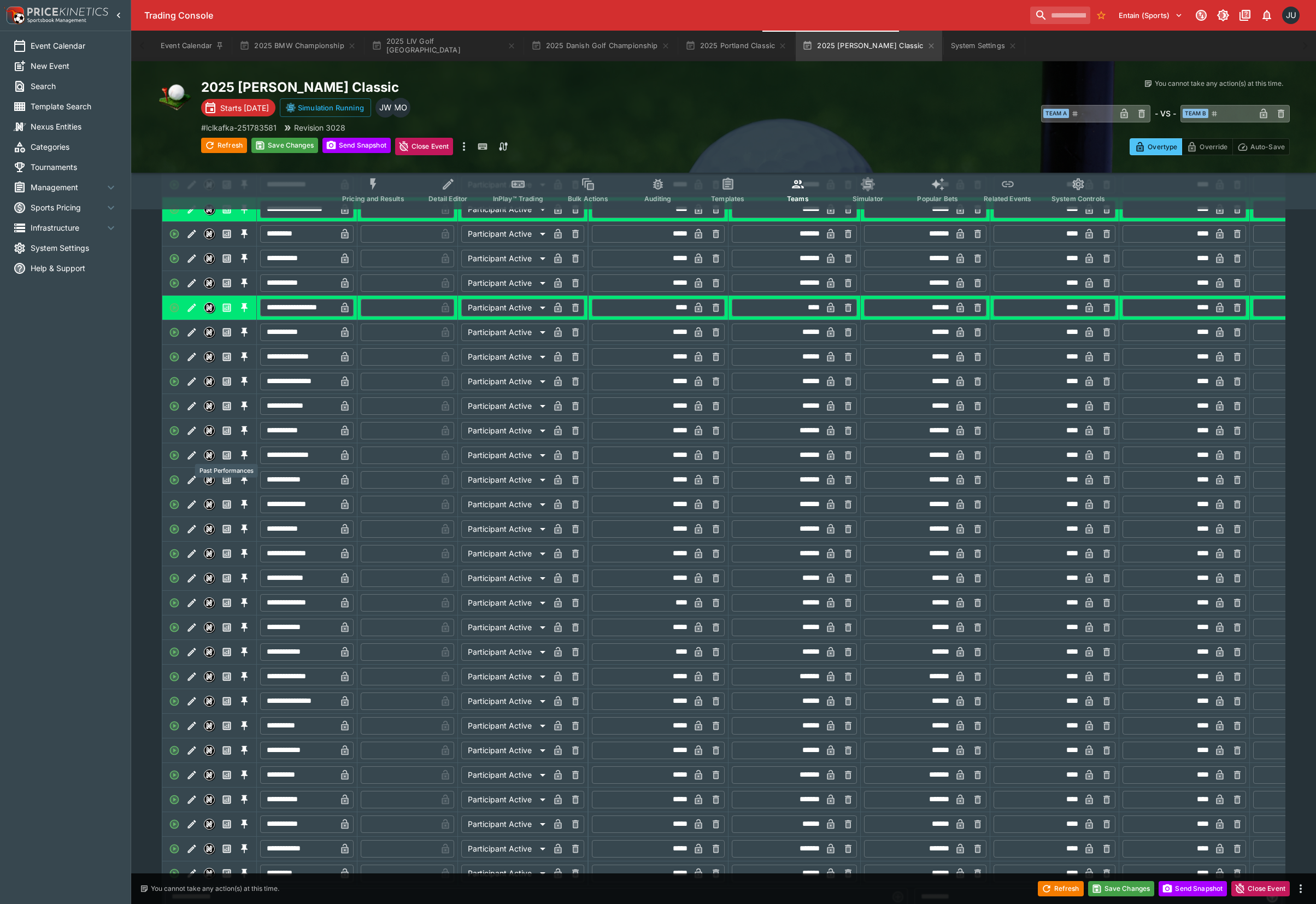
scroll to position [1384, 0]
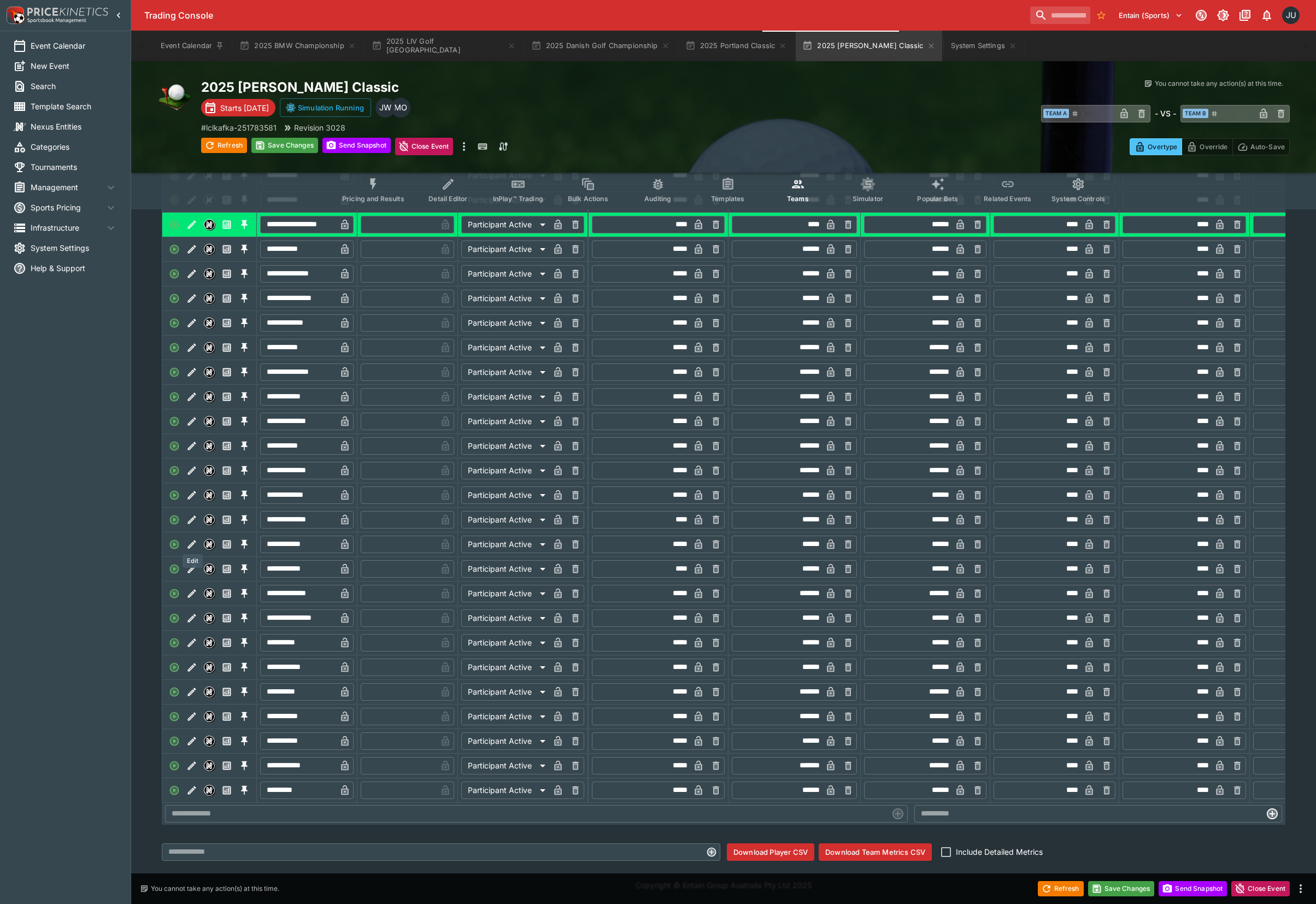
click at [197, 528] on button "Edit" at bounding box center [192, 520] width 18 height 18
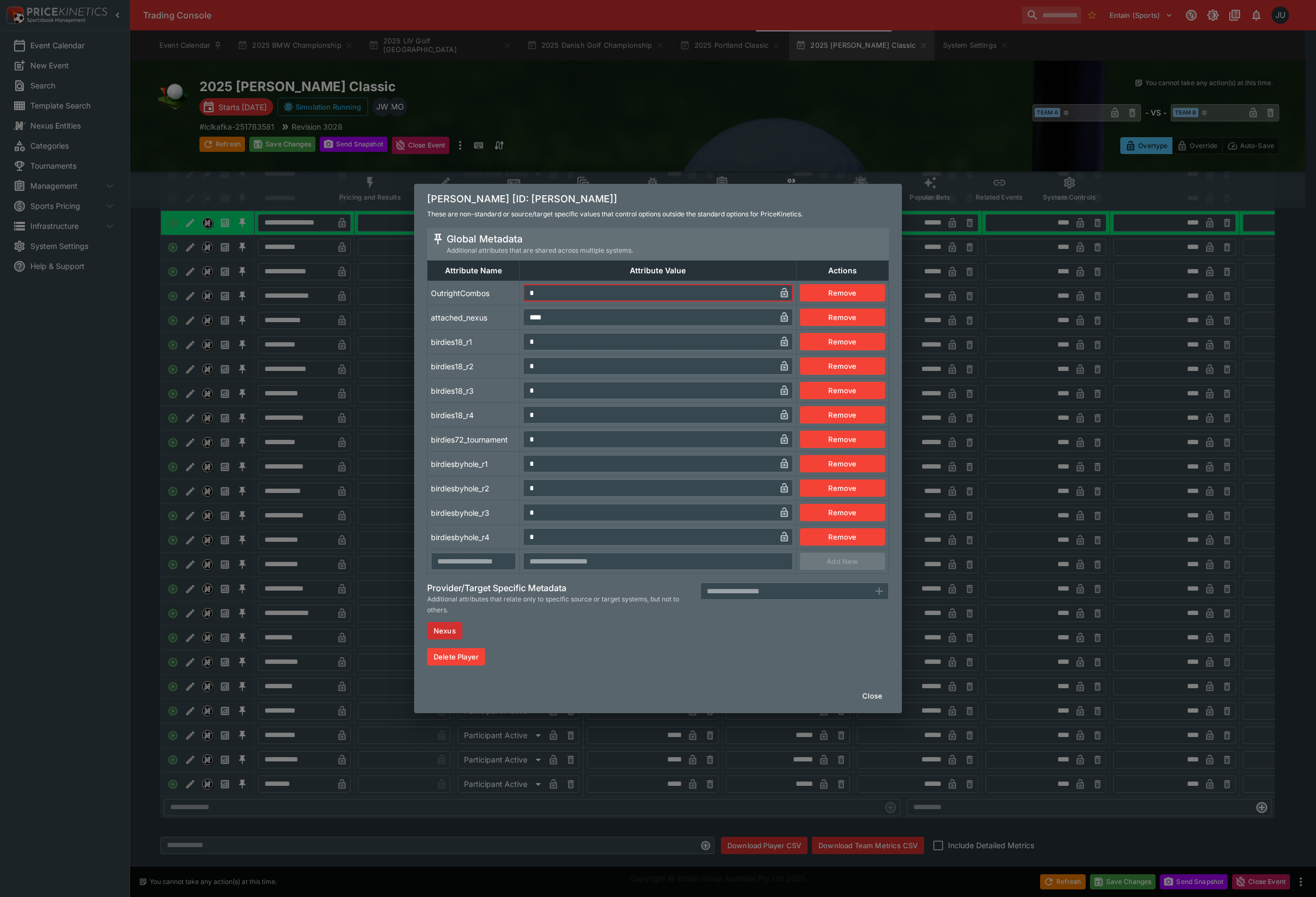
drag, startPoint x: 542, startPoint y: 300, endPoint x: 521, endPoint y: 302, distance: 21.1
click at [521, 302] on td "* ​" at bounding box center [658, 293] width 277 height 25
click at [477, 359] on td "birdies18_r2" at bounding box center [474, 366] width 92 height 25
click at [418, 411] on div "Global Metadata Additional attributes that are shared across multiple systems. …" at bounding box center [658, 453] width 488 height 450
click at [317, 484] on div "[PERSON_NAME] [ID: [PERSON_NAME]] These are non-standard or source/target speci…" at bounding box center [658, 448] width 1316 height 897
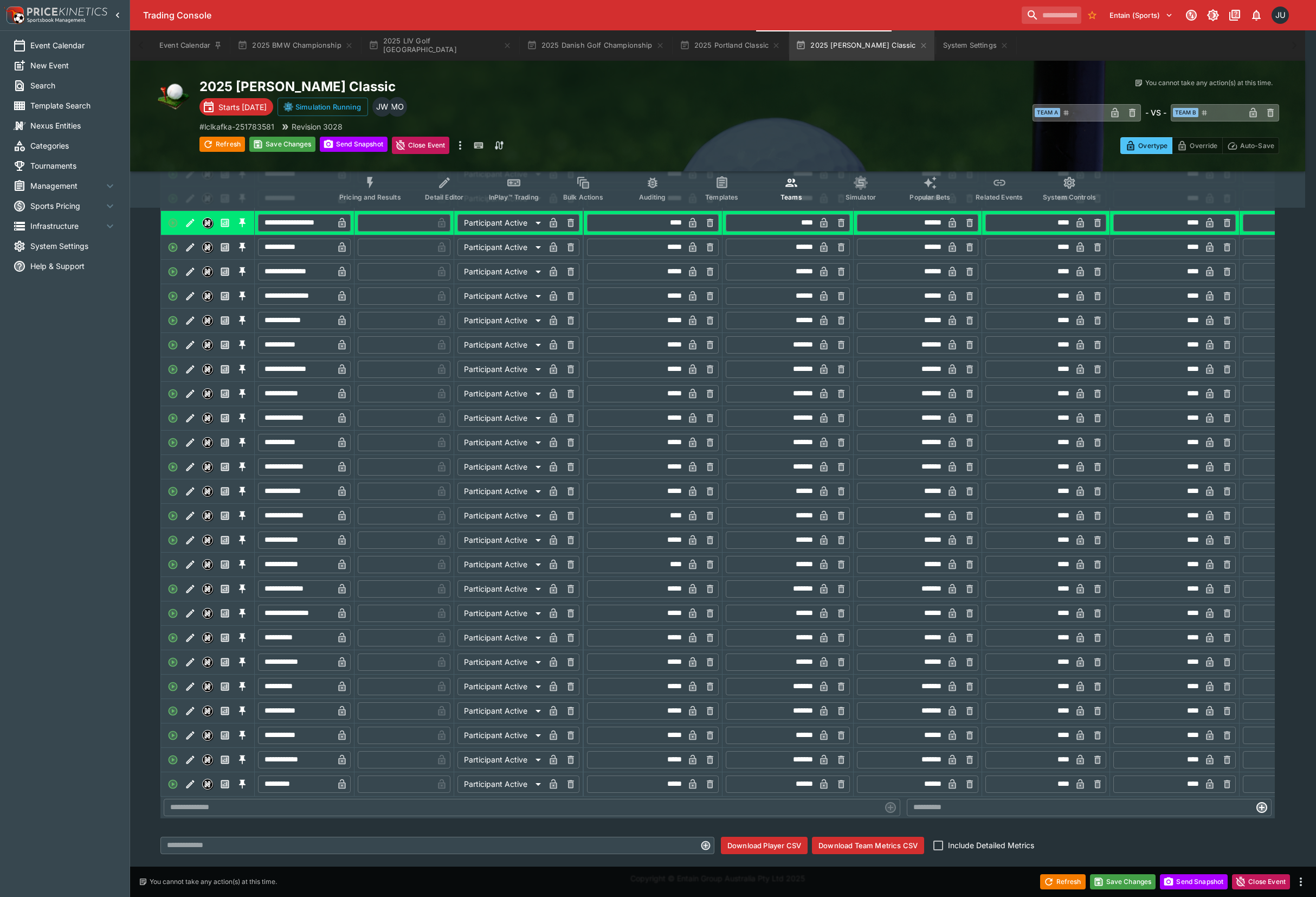
type input "*"
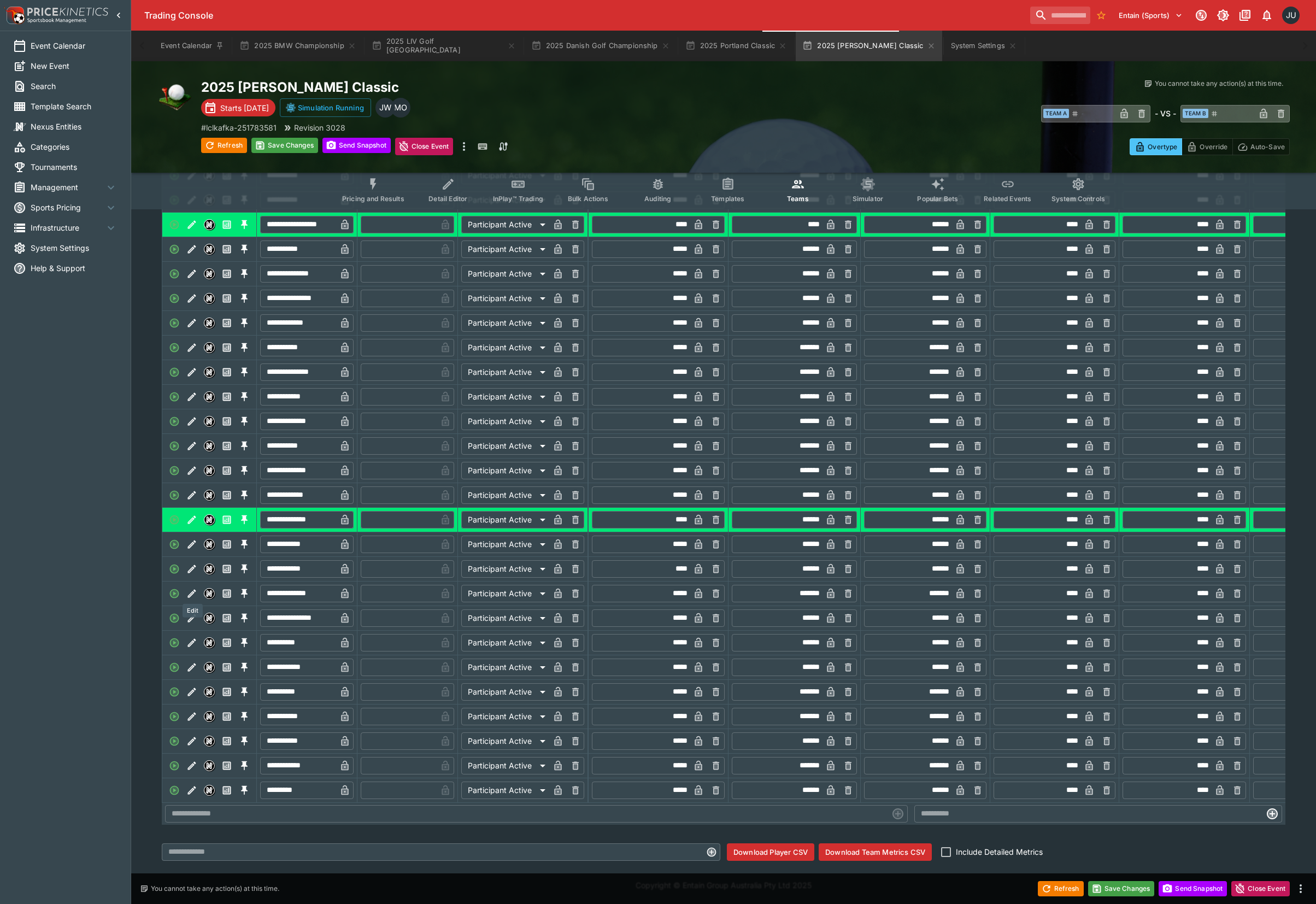
click at [197, 578] on button "Edit" at bounding box center [192, 569] width 18 height 18
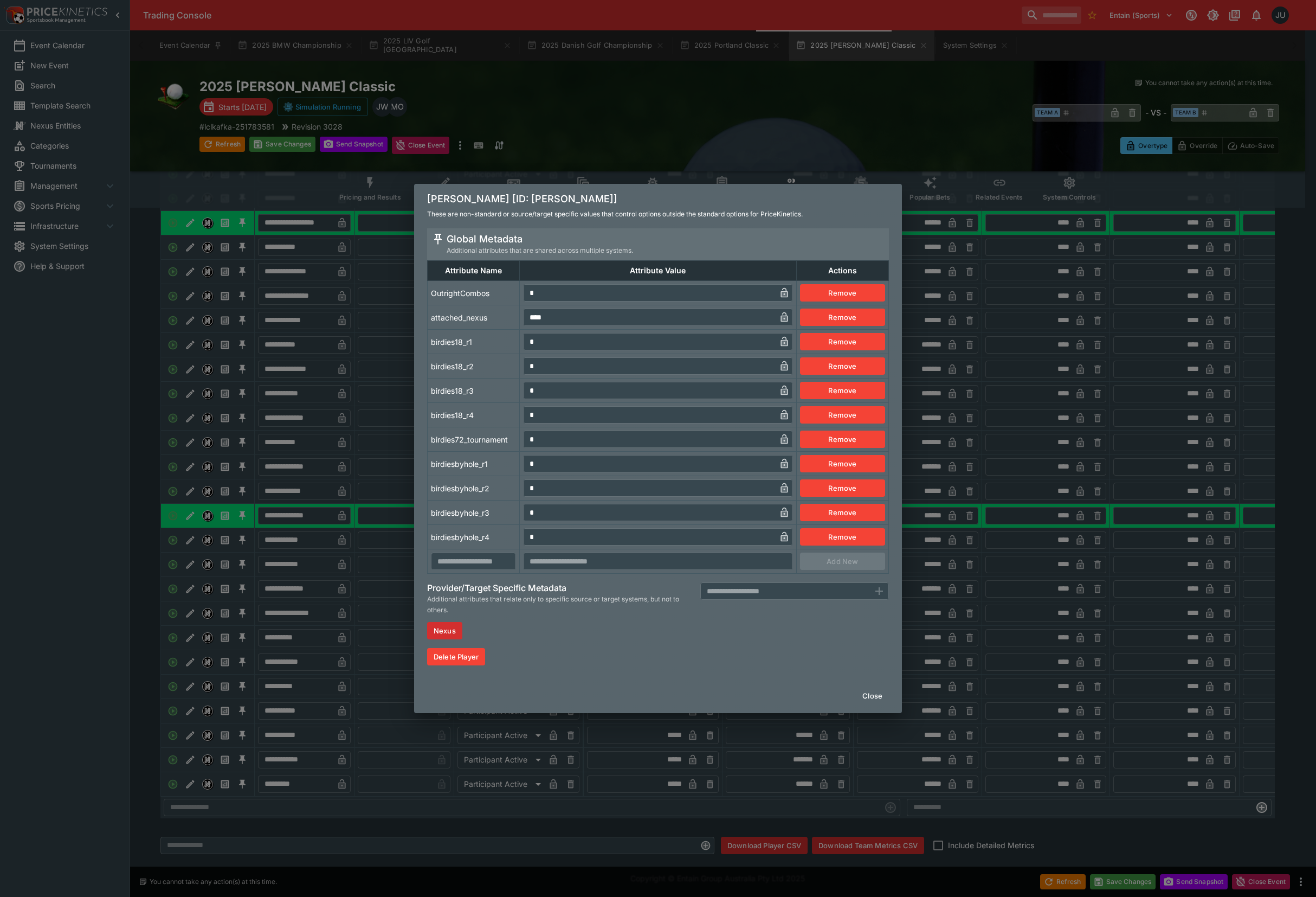
drag, startPoint x: 531, startPoint y: 298, endPoint x: 517, endPoint y: 306, distance: 16.1
click at [526, 299] on input "*" at bounding box center [649, 293] width 253 height 17
type input "*"
click at [496, 339] on td "birdies18_r1" at bounding box center [474, 342] width 92 height 25
drag, startPoint x: 354, startPoint y: 455, endPoint x: 336, endPoint y: 500, distance: 48.5
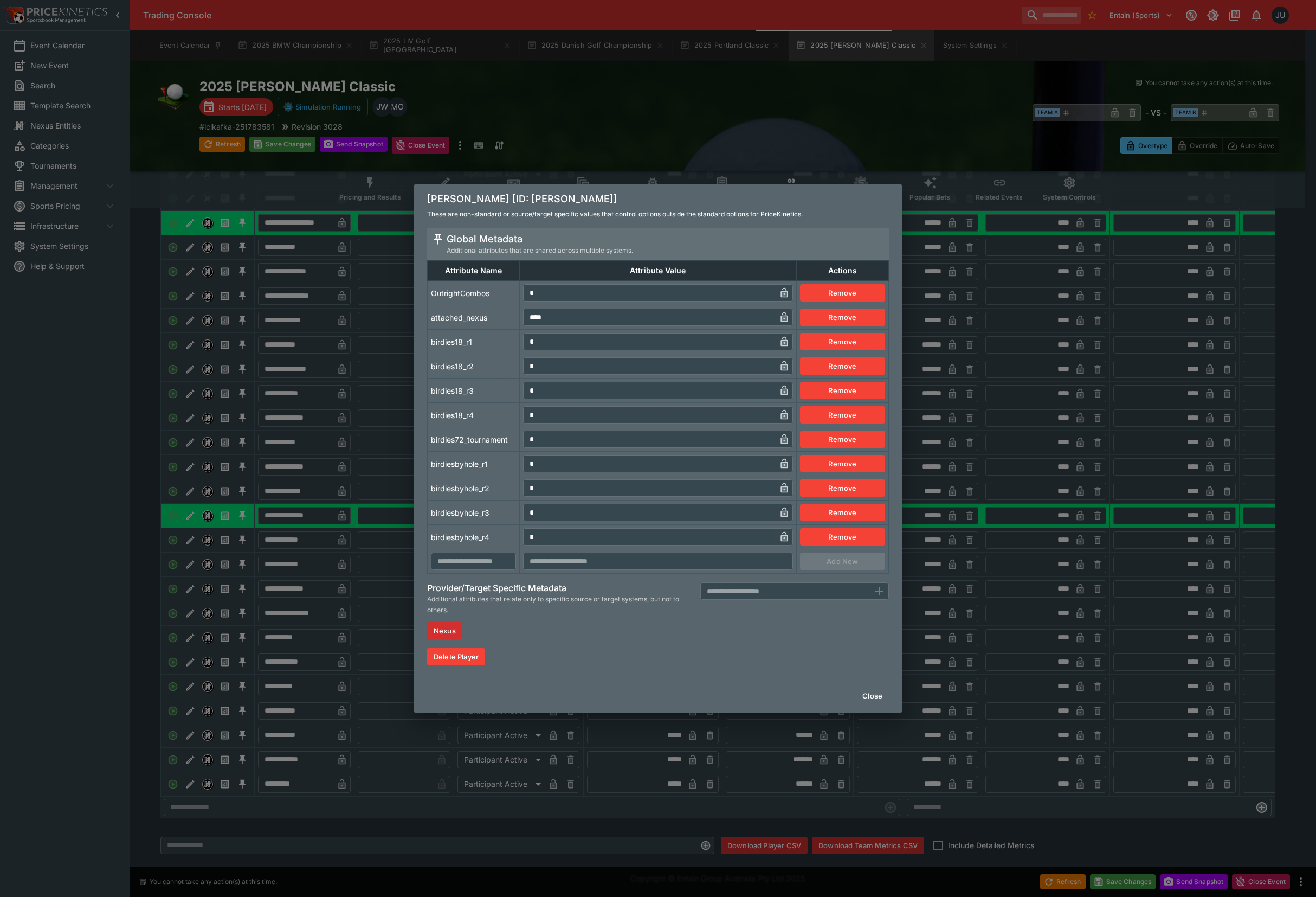
click at [354, 456] on div "[PERSON_NAME] [ID: [PERSON_NAME]] These are non-standard or source/target speci…" at bounding box center [658, 448] width 1316 height 897
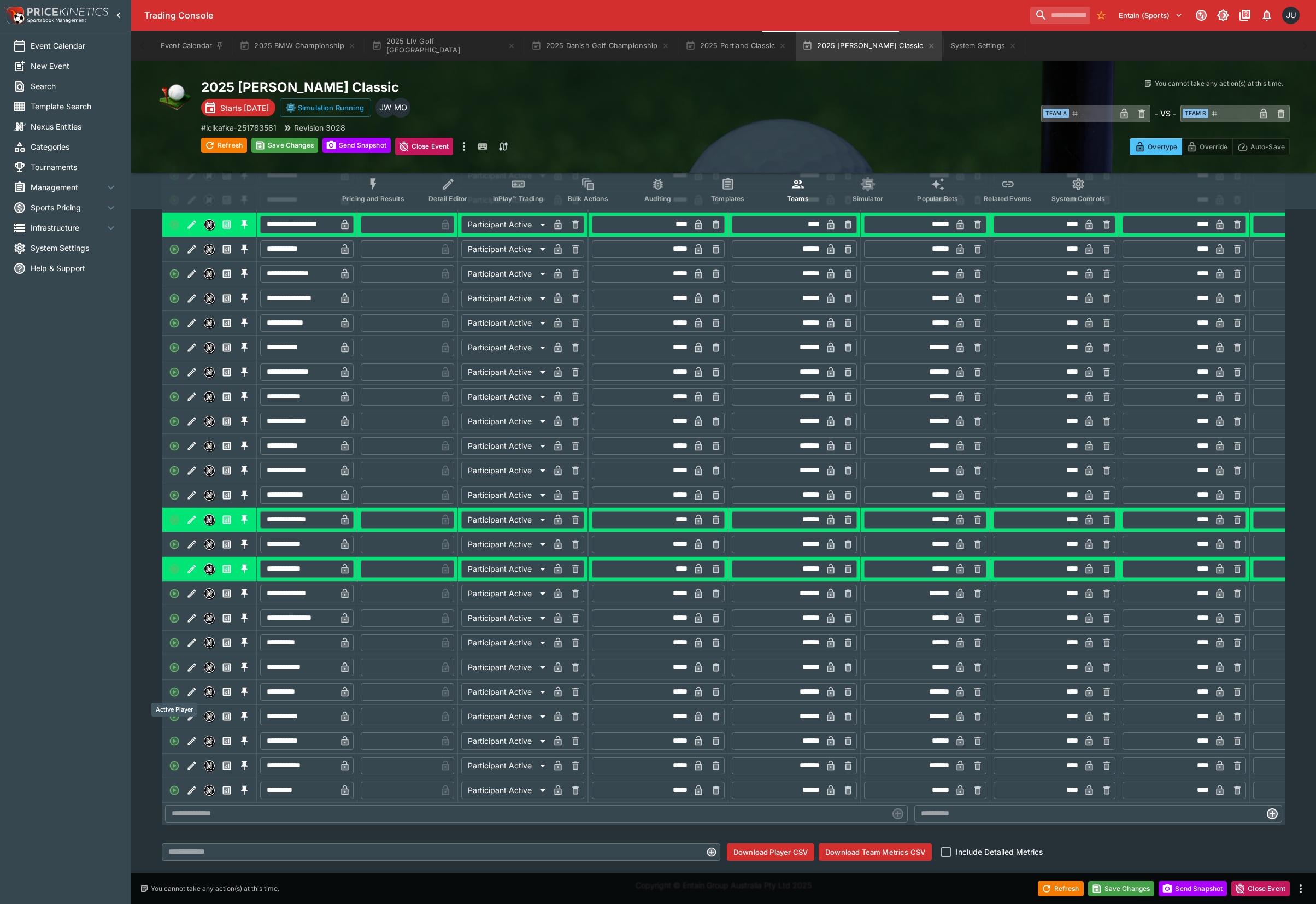
click at [194, 672] on icon "Edit" at bounding box center [192, 667] width 11 height 11
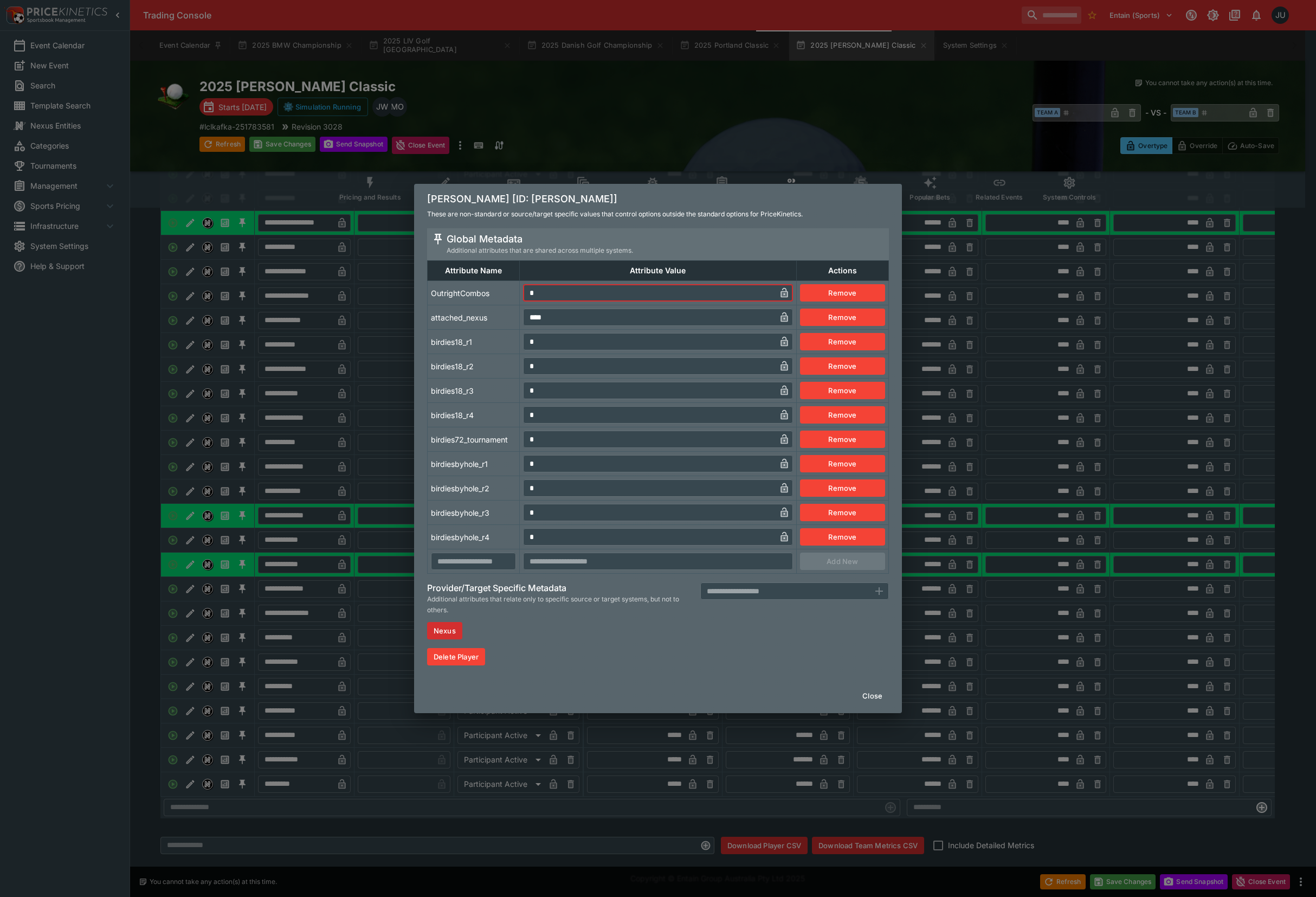
drag, startPoint x: 543, startPoint y: 295, endPoint x: 510, endPoint y: 301, distance: 33.5
click at [510, 300] on tr "OutrightCombos * ​ Remove" at bounding box center [658, 293] width 461 height 25
click at [485, 348] on td "birdies18_r1" at bounding box center [474, 342] width 92 height 25
click at [384, 438] on div "[PERSON_NAME] [ID: [PERSON_NAME]] These are non-standard or source/target speci…" at bounding box center [658, 448] width 1316 height 897
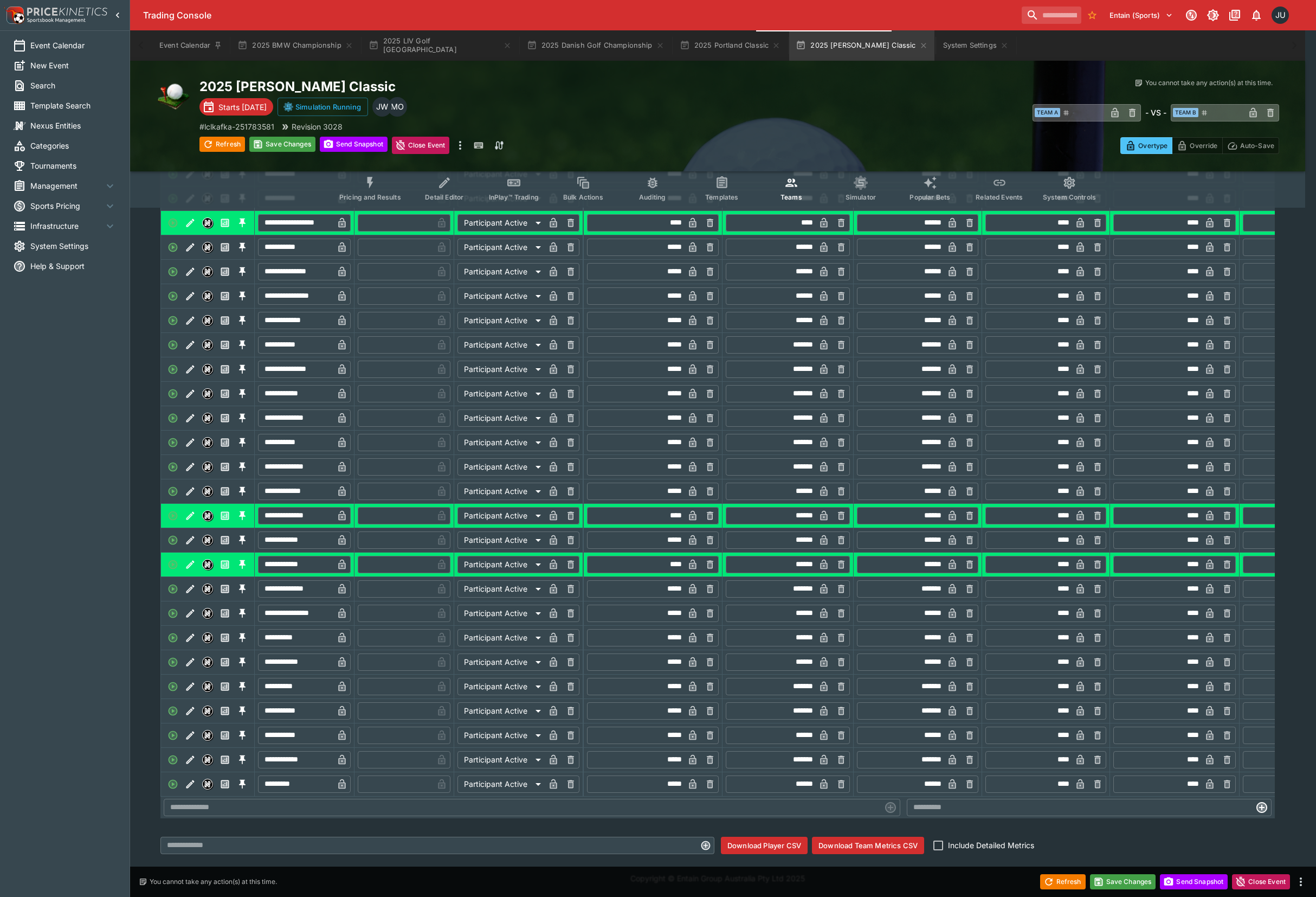
type input "*"
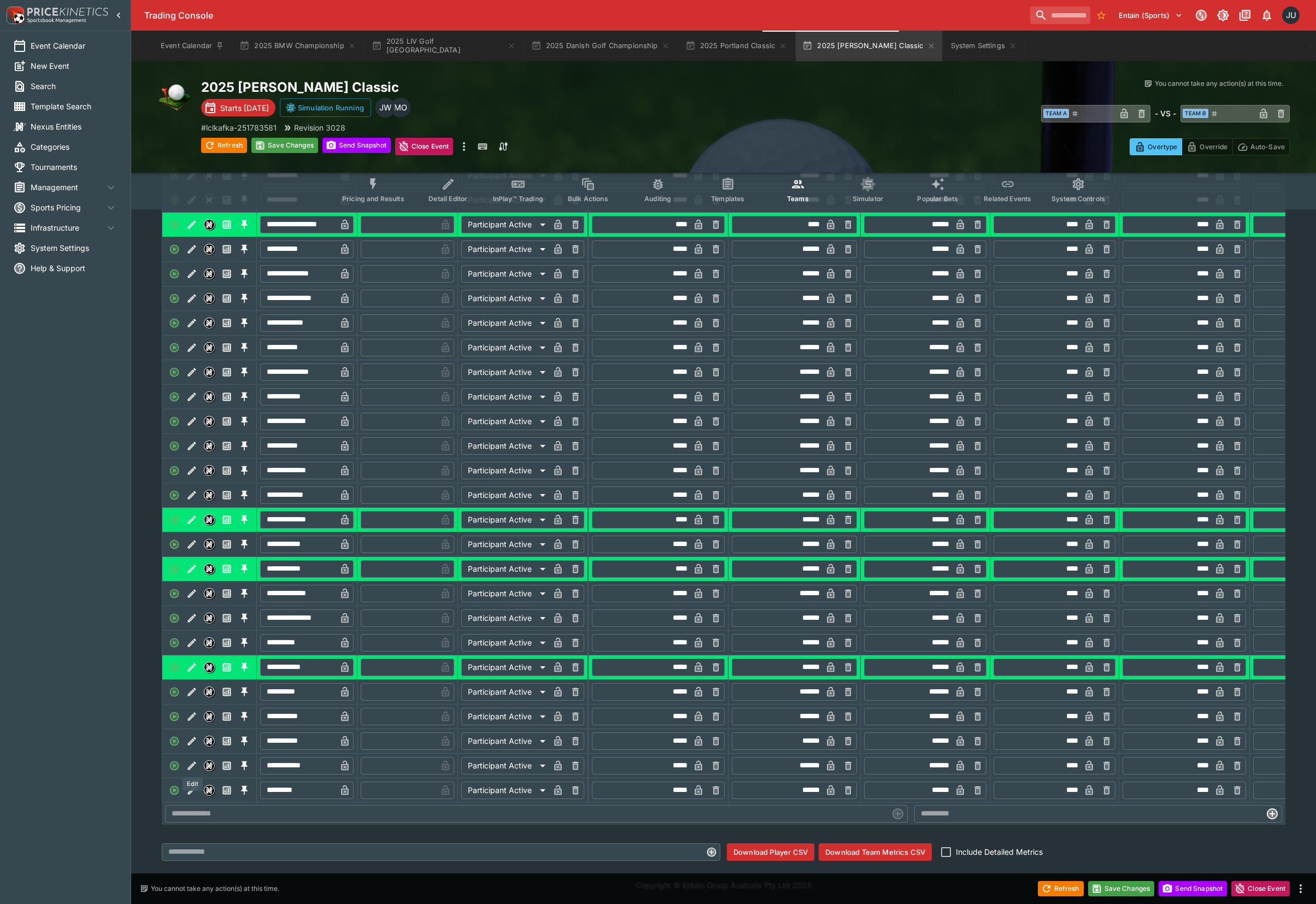
click at [194, 747] on icon "Edit" at bounding box center [192, 741] width 11 height 11
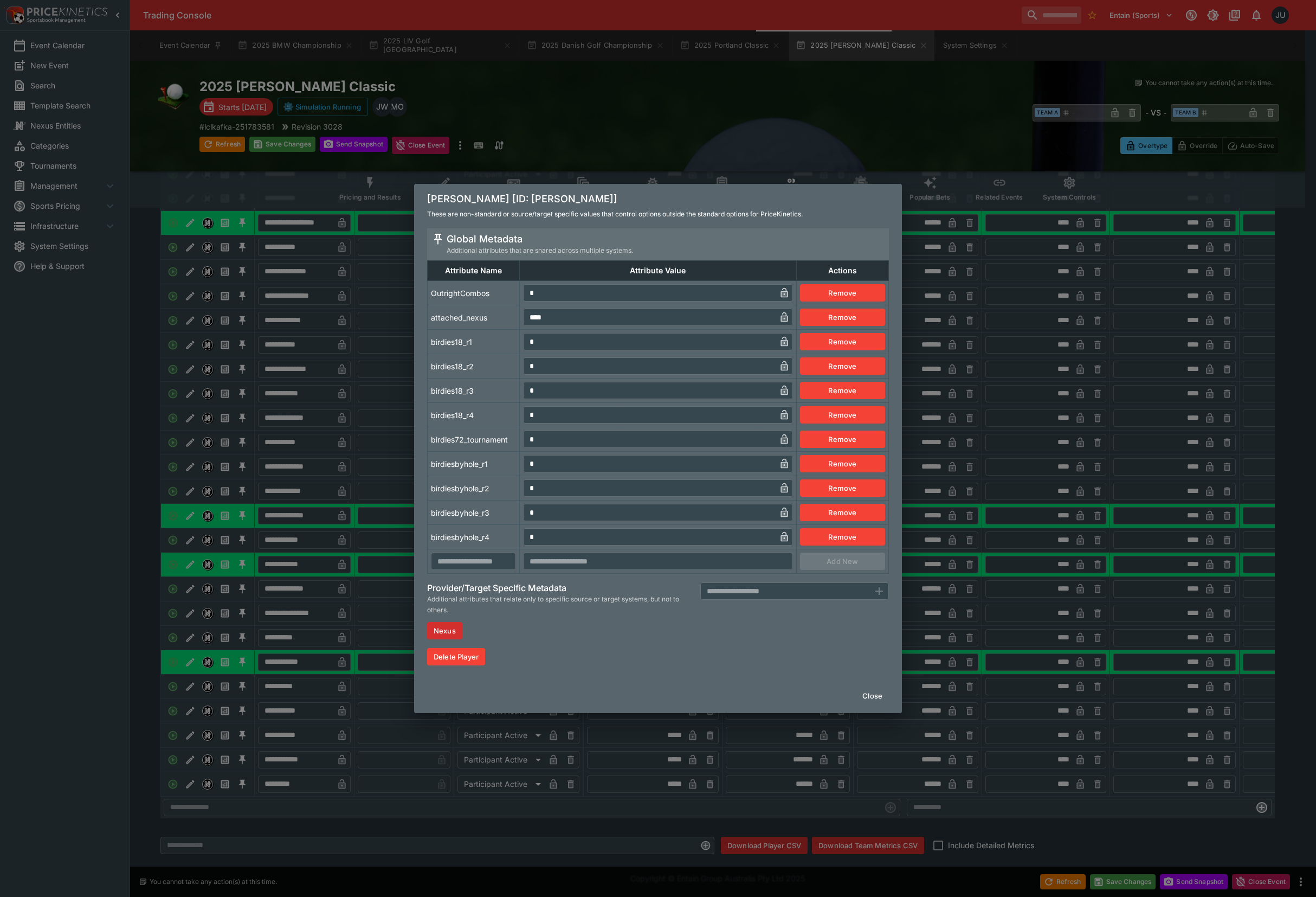
click at [519, 293] on tr "OutrightCombos * ​ Remove" at bounding box center [658, 293] width 461 height 25
drag, startPoint x: 533, startPoint y: 295, endPoint x: 511, endPoint y: 298, distance: 22.2
click at [512, 296] on tr "OutrightCombos * ​ Remove" at bounding box center [658, 293] width 461 height 25
type input "*"
drag, startPoint x: 497, startPoint y: 309, endPoint x: 376, endPoint y: 360, distance: 131.3
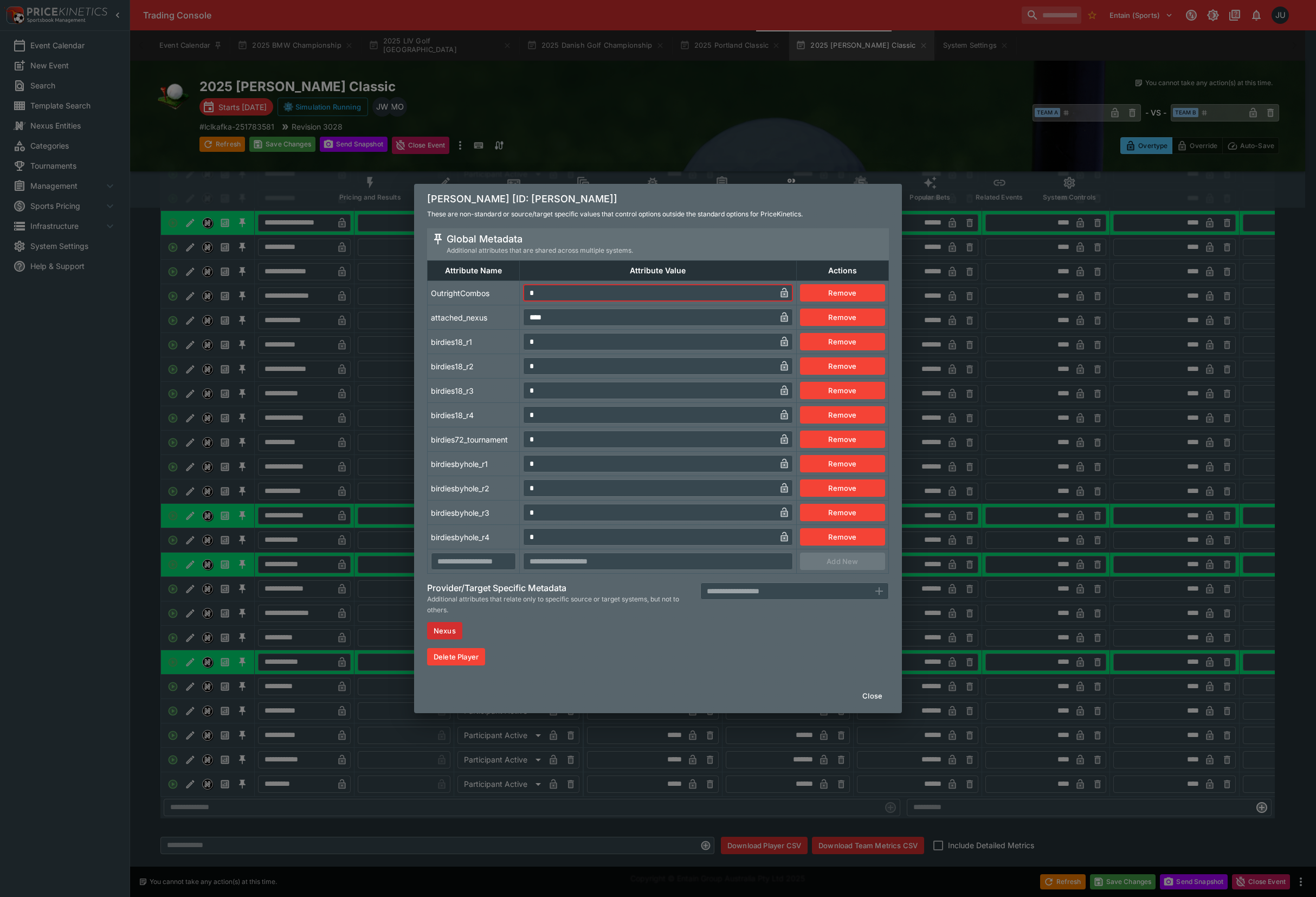
click at [492, 314] on td "attached_nexus" at bounding box center [474, 317] width 92 height 25
click at [410, 350] on div "[PERSON_NAME] [ID: [PERSON_NAME]] These are non-standard or source/target speci…" at bounding box center [658, 448] width 1316 height 897
click at [376, 360] on div "[PERSON_NAME] [ID: [PERSON_NAME]] These are non-standard or source/target speci…" at bounding box center [658, 448] width 1316 height 897
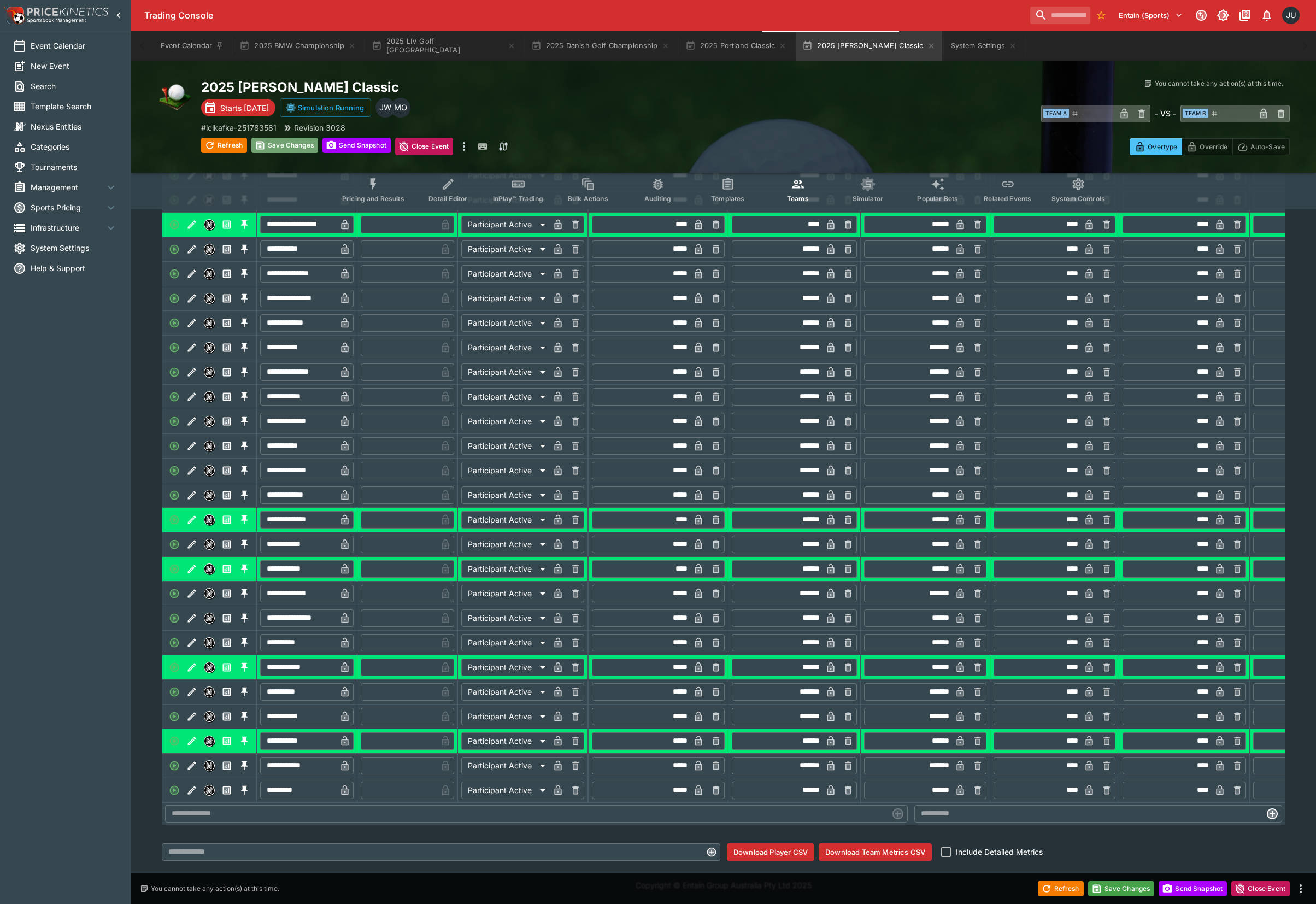
click at [298, 146] on button "Save Changes" at bounding box center [285, 145] width 67 height 15
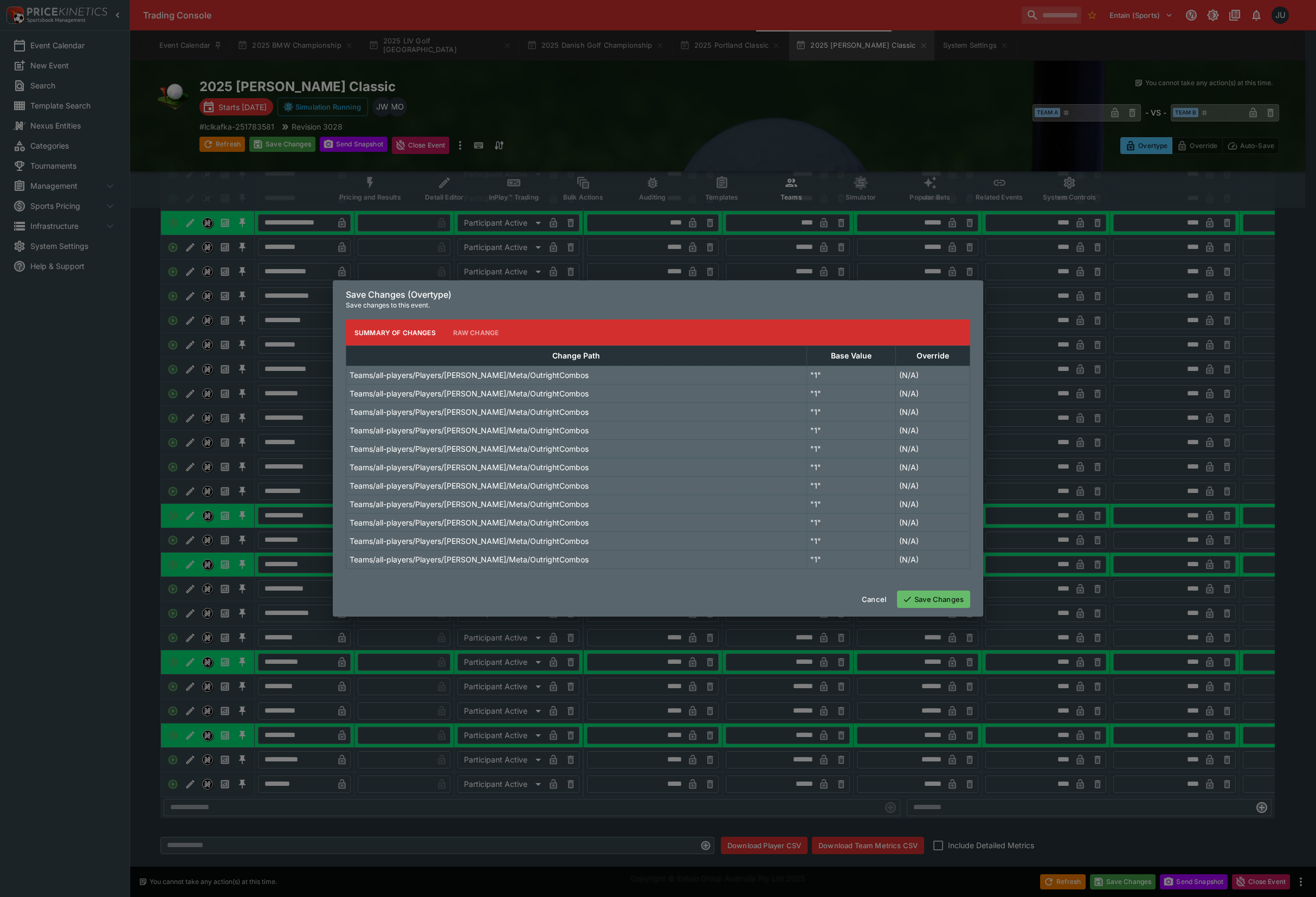
drag, startPoint x: 949, startPoint y: 592, endPoint x: 634, endPoint y: 710, distance: 336.4
click at [635, 712] on div "Save Changes (Overtype) Save changes to this event. Summary of Changes Raw Chan…" at bounding box center [658, 448] width 1316 height 897
drag, startPoint x: 634, startPoint y: 710, endPoint x: 534, endPoint y: 706, distance: 100.1
click at [619, 710] on div "Save Changes (Overtype) Save changes to this event. Summary of Changes Raw Chan…" at bounding box center [658, 448] width 1316 height 897
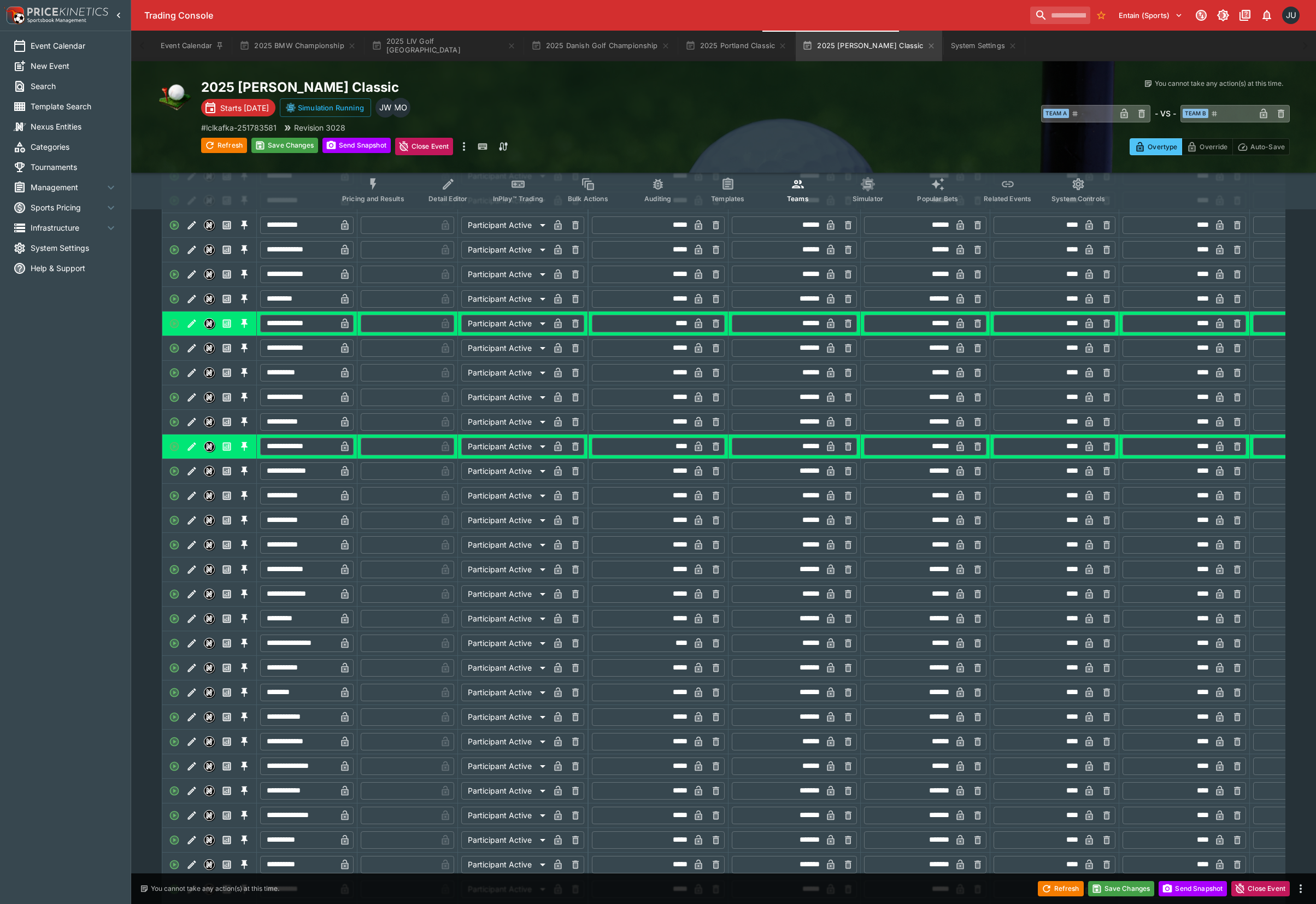
scroll to position [0, 0]
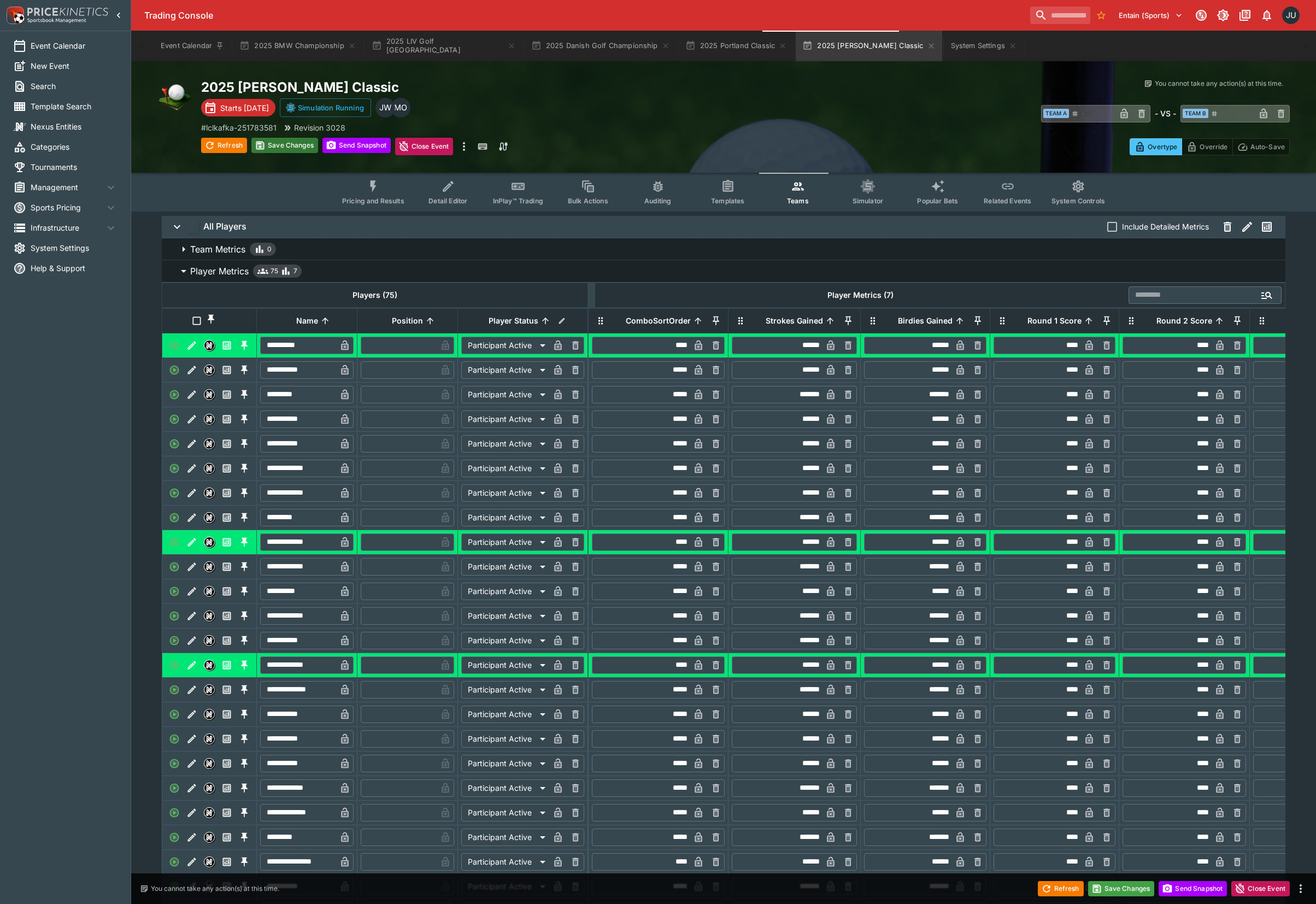
click at [288, 143] on button "Save Changes" at bounding box center [285, 145] width 67 height 15
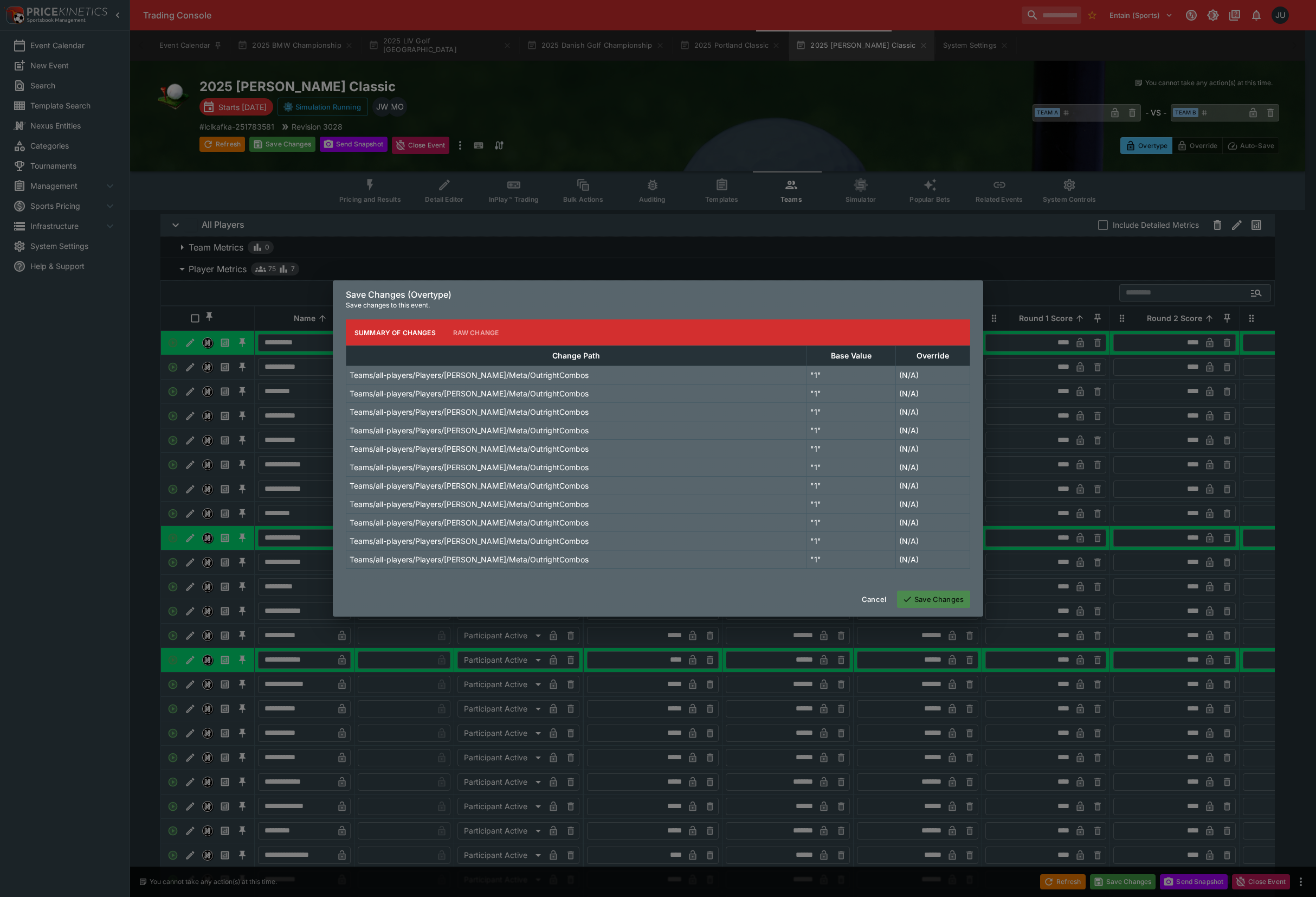
click at [937, 598] on button "Save Changes" at bounding box center [934, 599] width 73 height 17
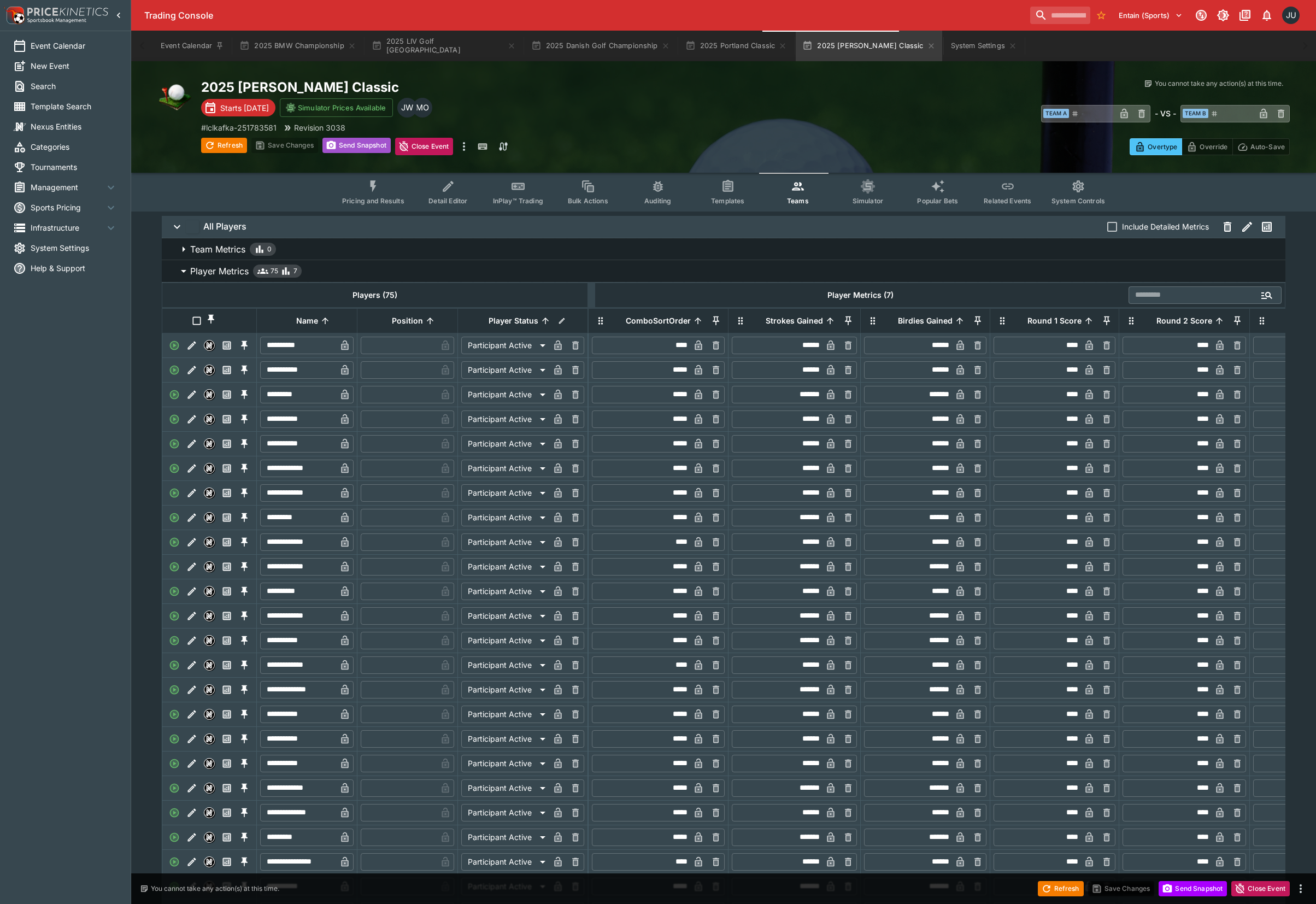
click at [369, 147] on button "Send Snapshot" at bounding box center [357, 145] width 68 height 15
click at [287, 40] on button "2025 BMW Championship" at bounding box center [298, 46] width 130 height 31
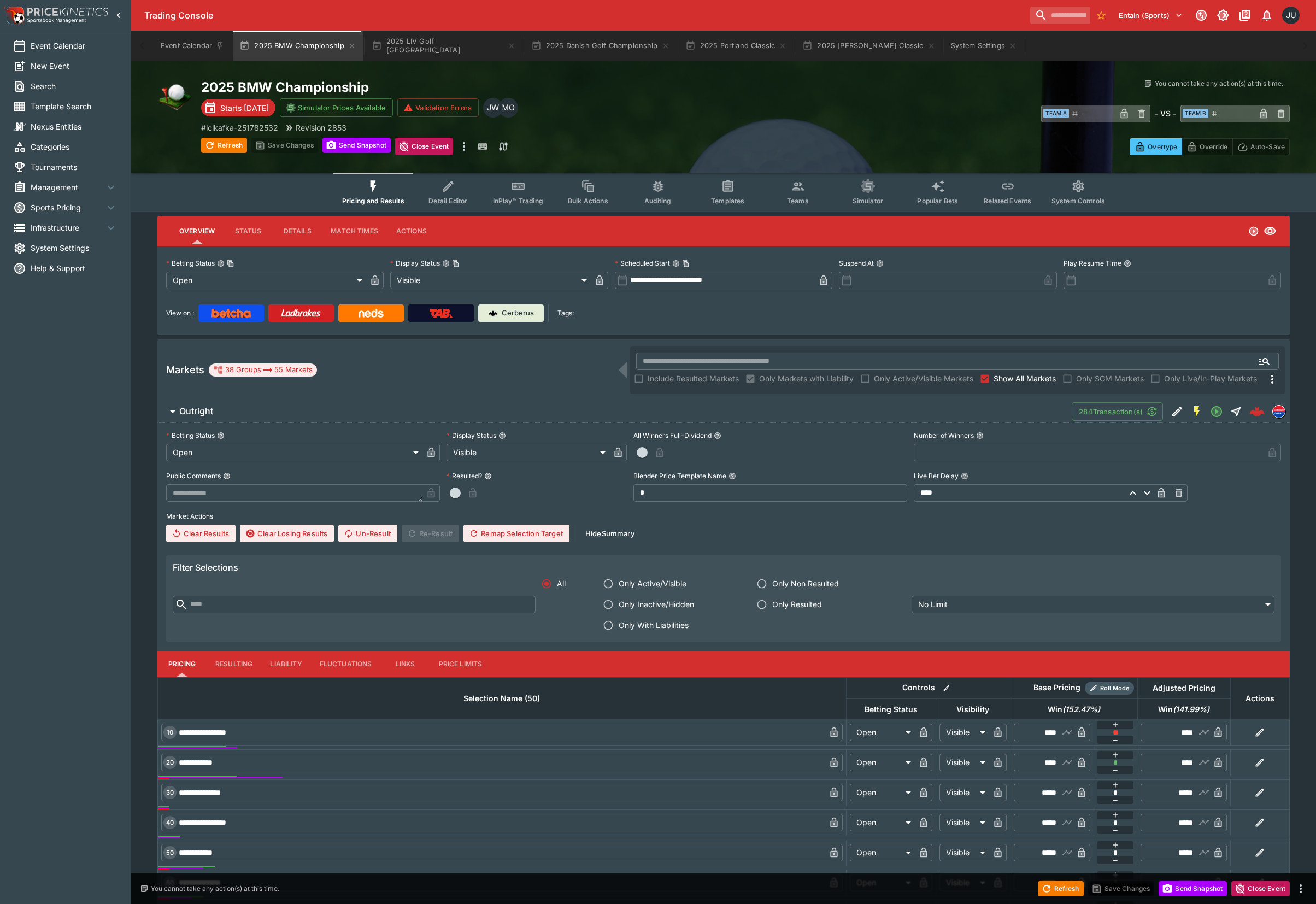
drag, startPoint x: 451, startPoint y: 199, endPoint x: 457, endPoint y: 207, distance: 10.0
click at [451, 199] on span "Detail Editor" at bounding box center [448, 201] width 39 height 8
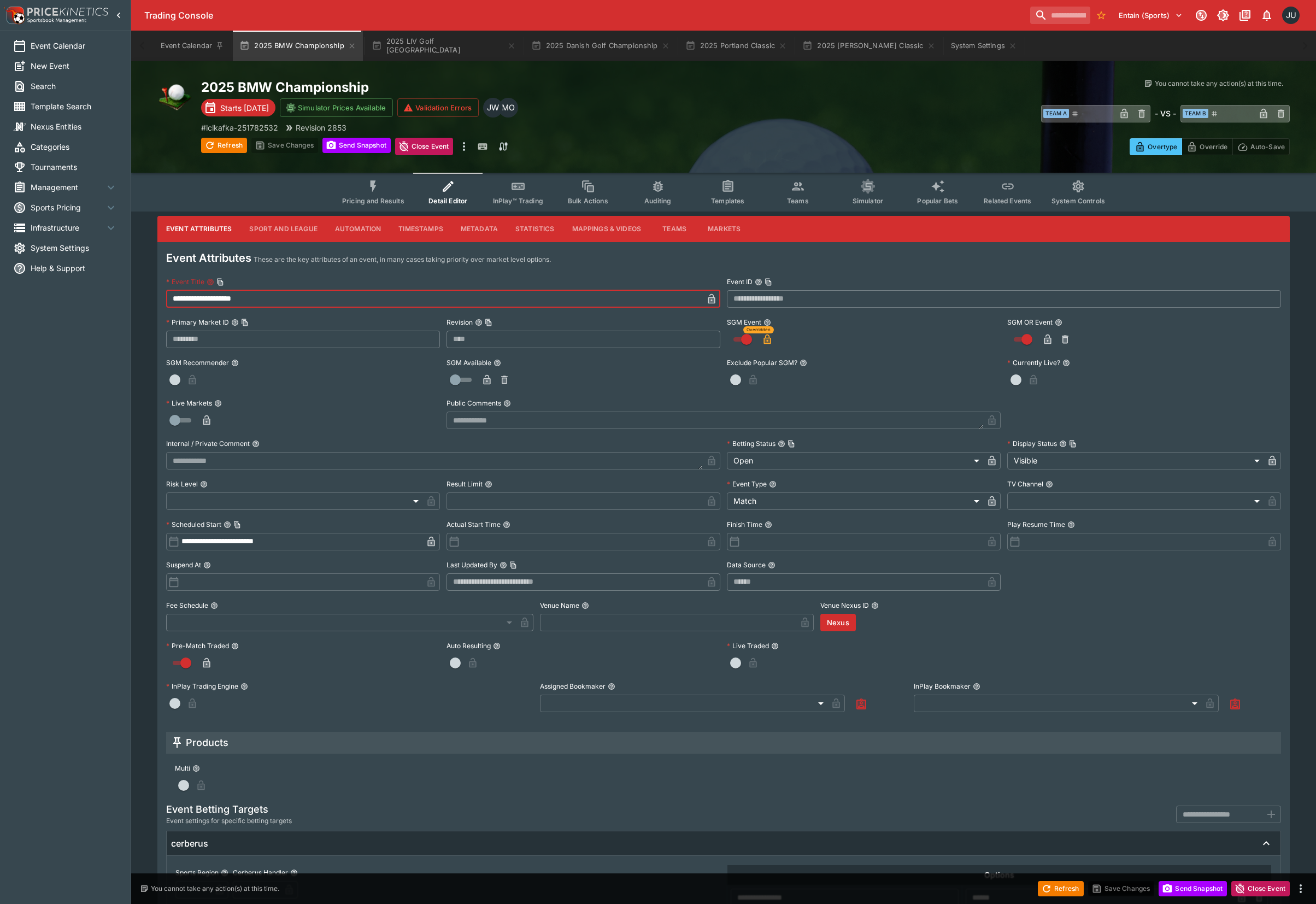
drag, startPoint x: 289, startPoint y: 296, endPoint x: 134, endPoint y: 294, distance: 155.0
click at [134, 294] on div "**********" at bounding box center [723, 610] width 1185 height 788
drag, startPoint x: 365, startPoint y: 195, endPoint x: 424, endPoint y: 4, distance: 199.9
click at [365, 194] on button "Pricing and Results" at bounding box center [373, 192] width 80 height 39
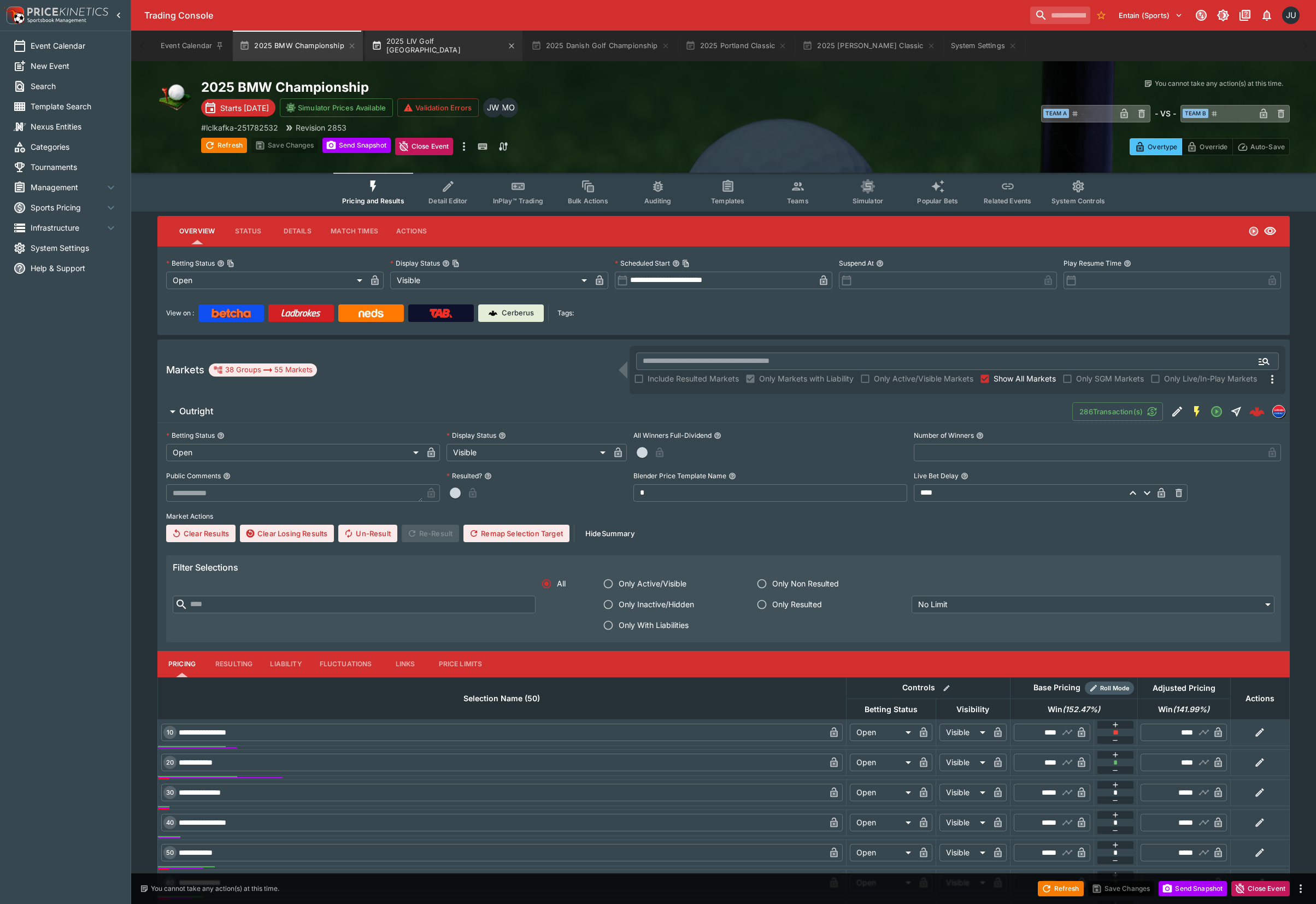
drag, startPoint x: 392, startPoint y: 40, endPoint x: 412, endPoint y: 57, distance: 26.2
click at [394, 40] on button "2025 LIV Golf [GEOGRAPHIC_DATA]" at bounding box center [444, 46] width 157 height 31
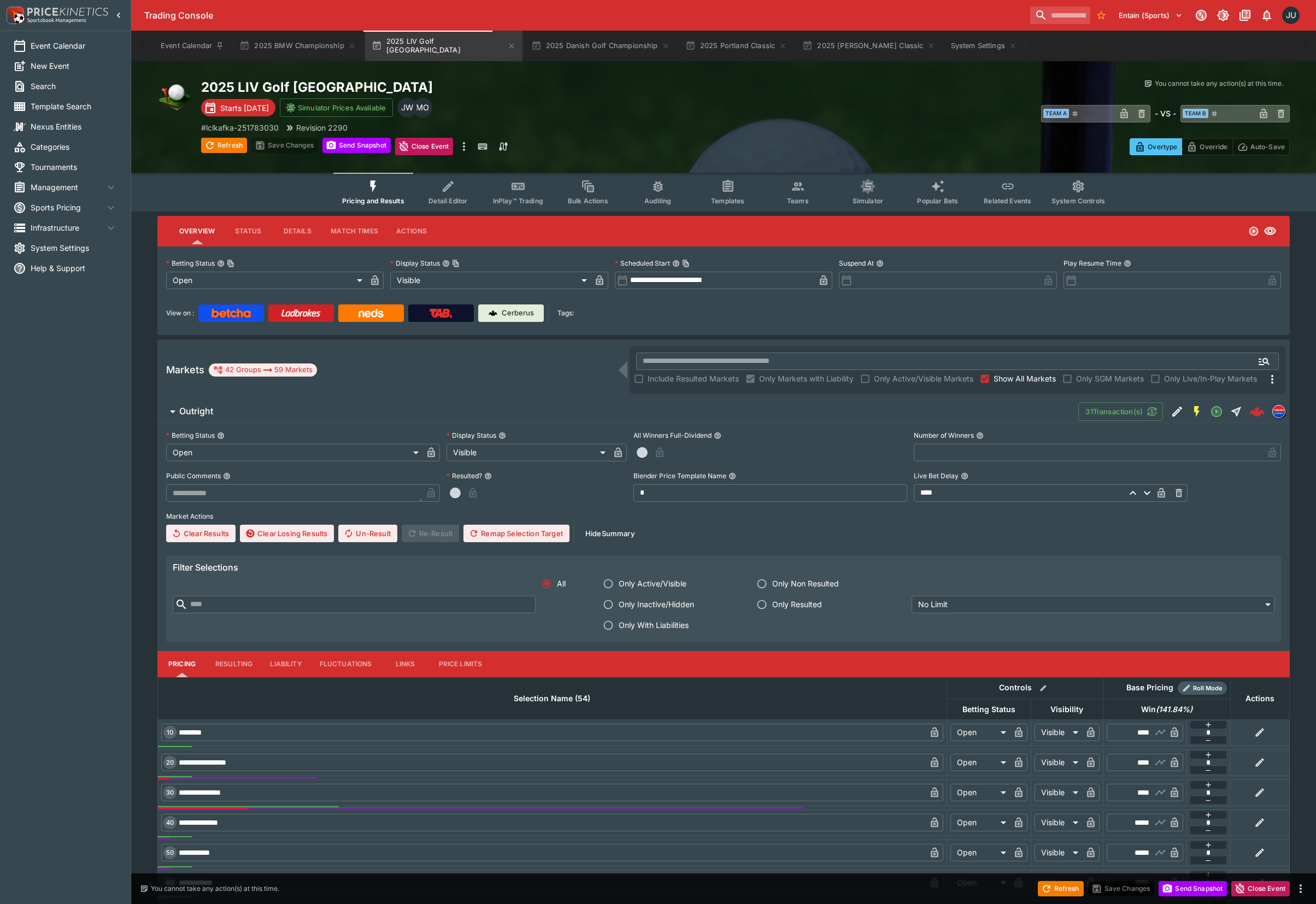
click at [462, 199] on span "Detail Editor" at bounding box center [448, 201] width 39 height 8
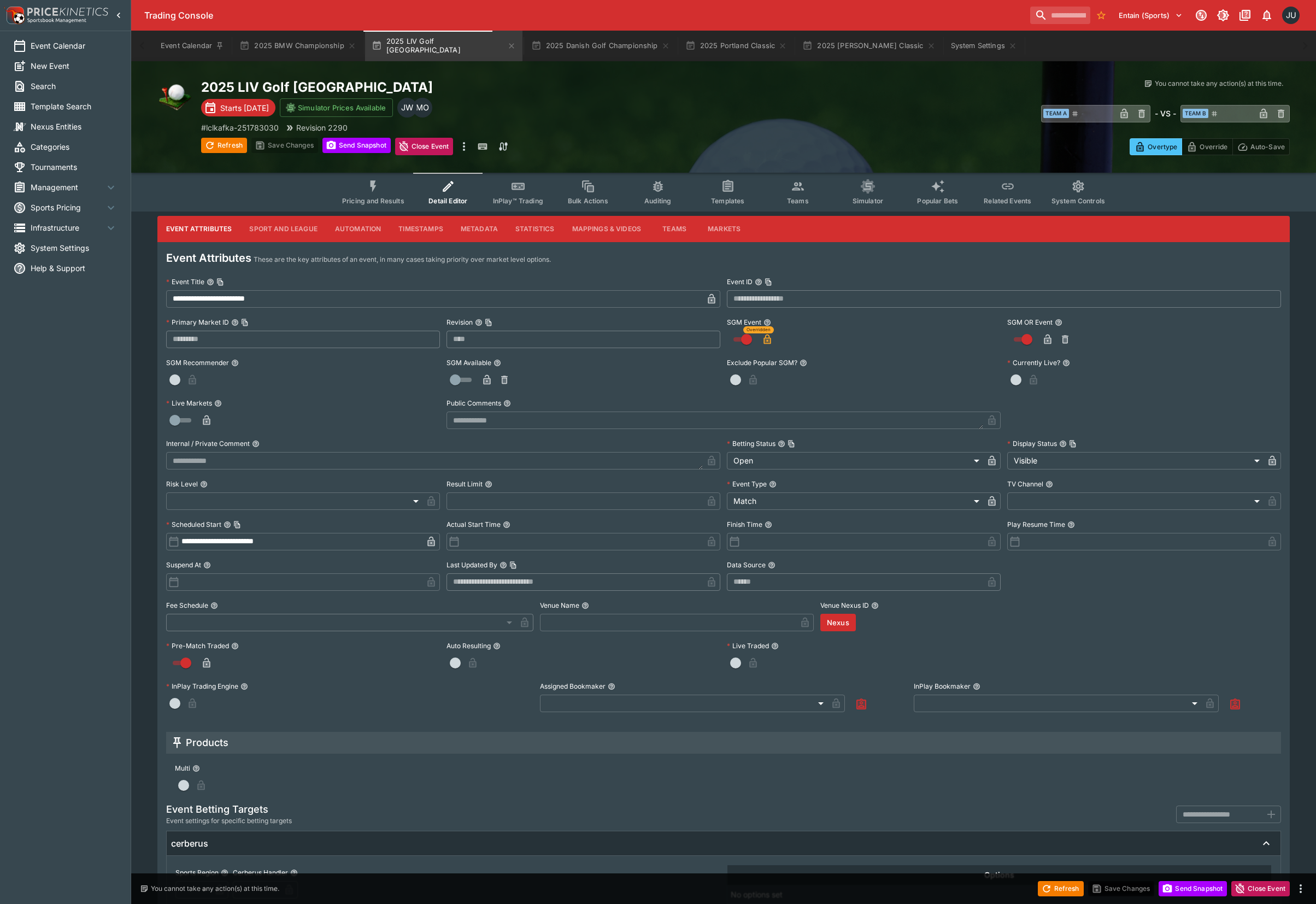
click at [386, 204] on button "Pricing and Results" at bounding box center [373, 192] width 80 height 39
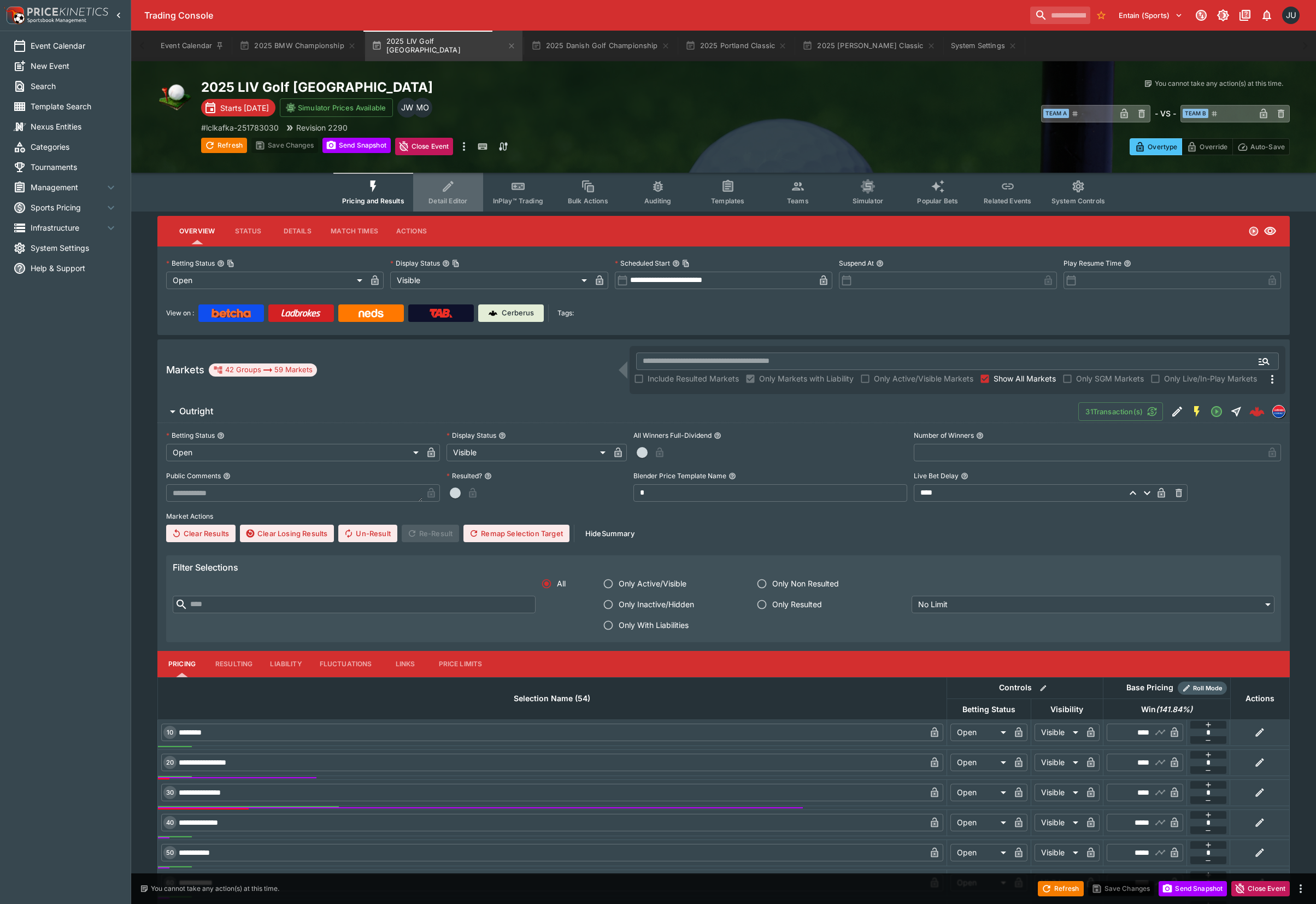
click at [457, 198] on span "Detail Editor" at bounding box center [448, 201] width 39 height 8
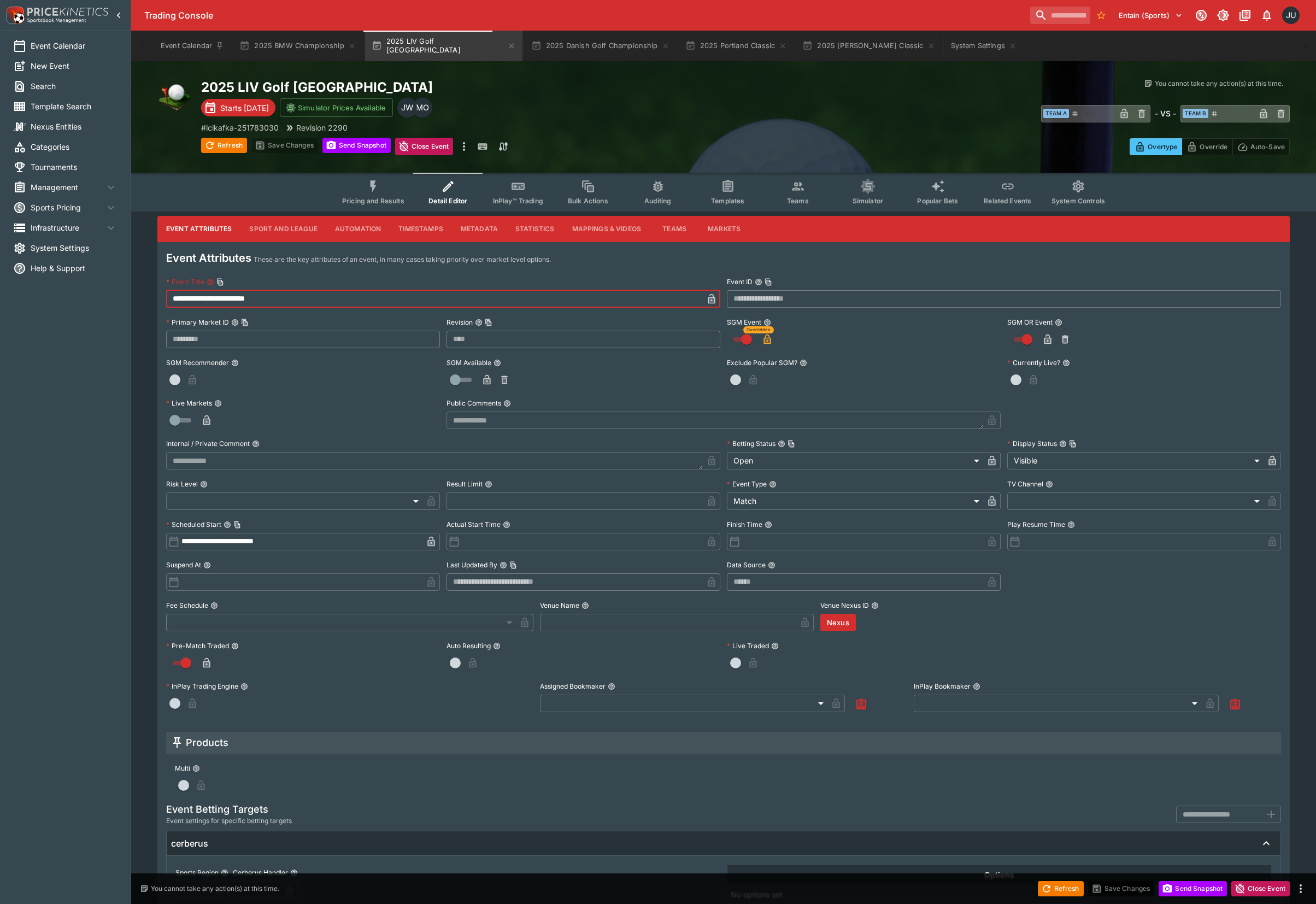
drag, startPoint x: 271, startPoint y: 296, endPoint x: 121, endPoint y: 297, distance: 150.0
click at [121, 297] on div "Trading Console Entain (Sports) 1 JU Event Calendar New Event Search Template S…" at bounding box center [658, 523] width 1316 height 1046
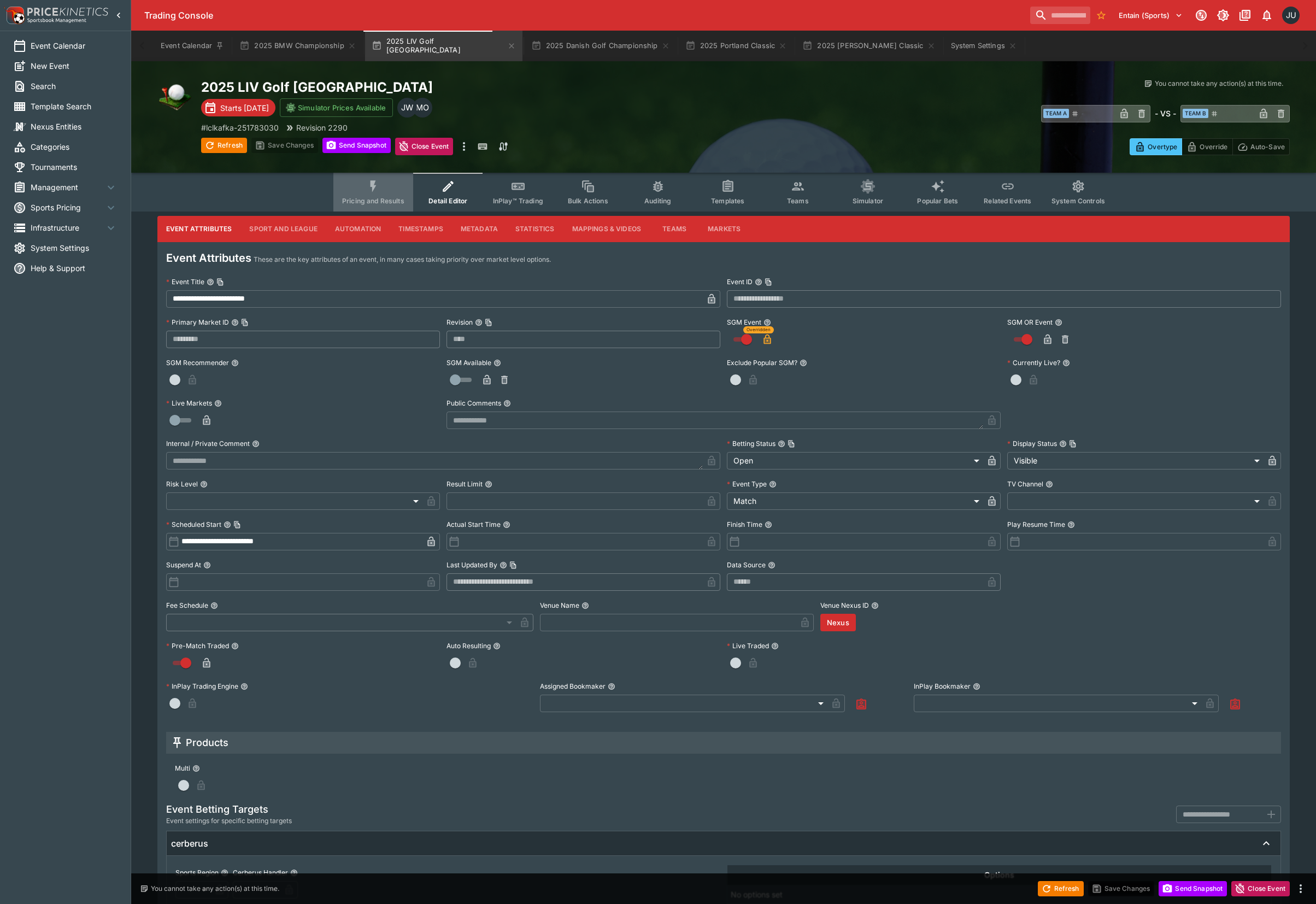
click at [384, 191] on button "Pricing and Results" at bounding box center [373, 192] width 80 height 39
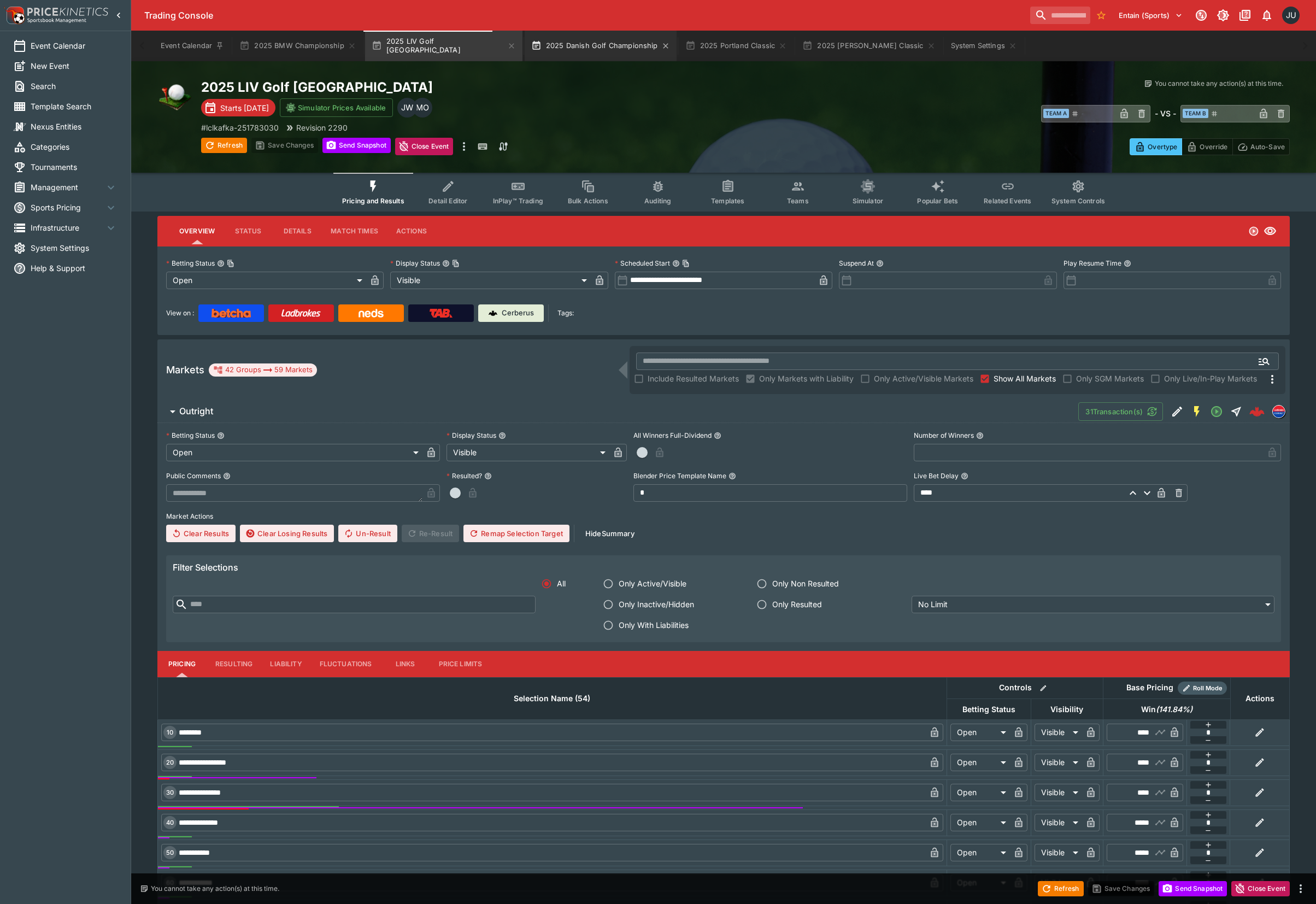
click at [549, 48] on button "2025 Danish Golf Championship" at bounding box center [600, 46] width 152 height 31
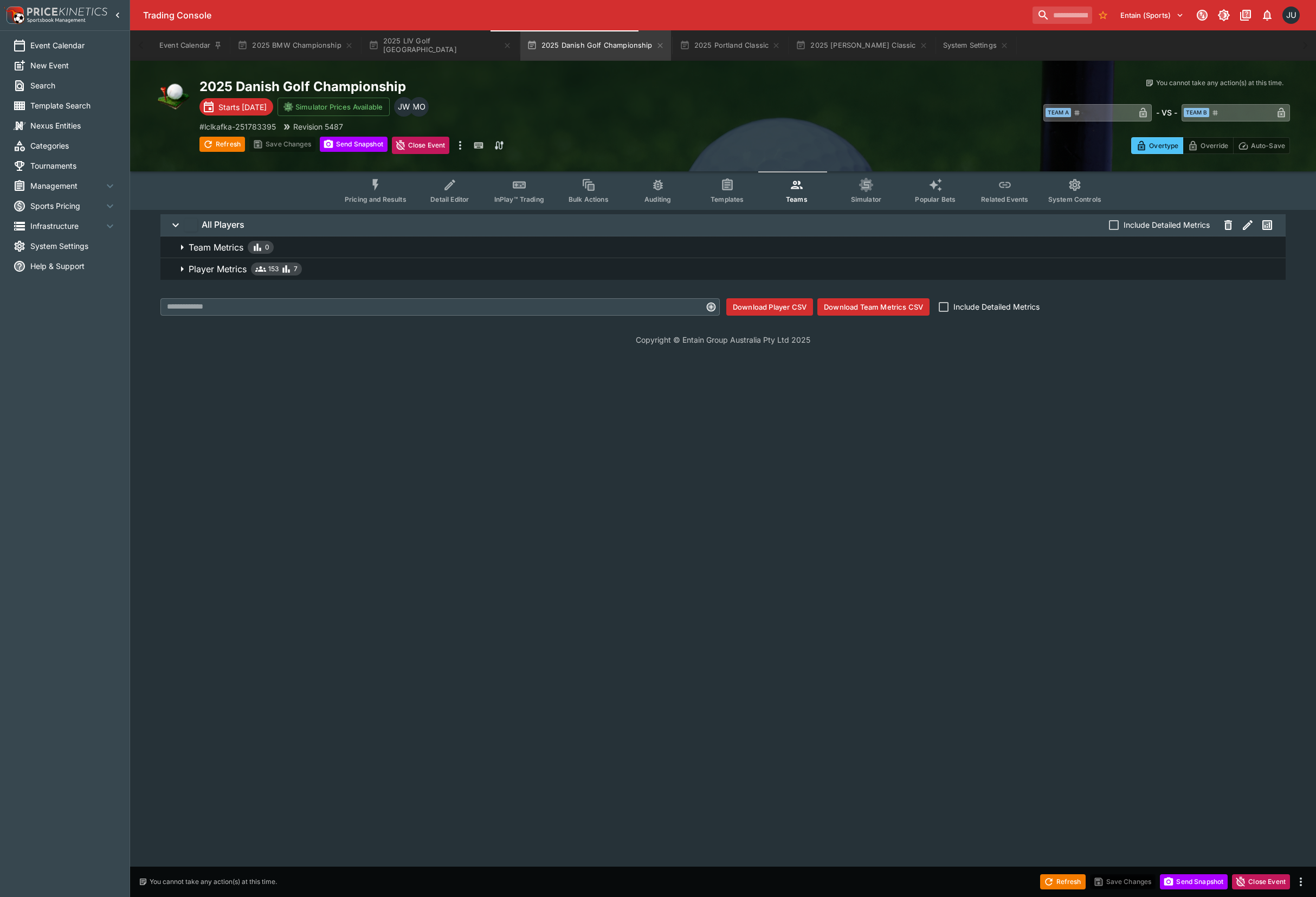
click at [376, 203] on button "Pricing and Results" at bounding box center [376, 191] width 79 height 39
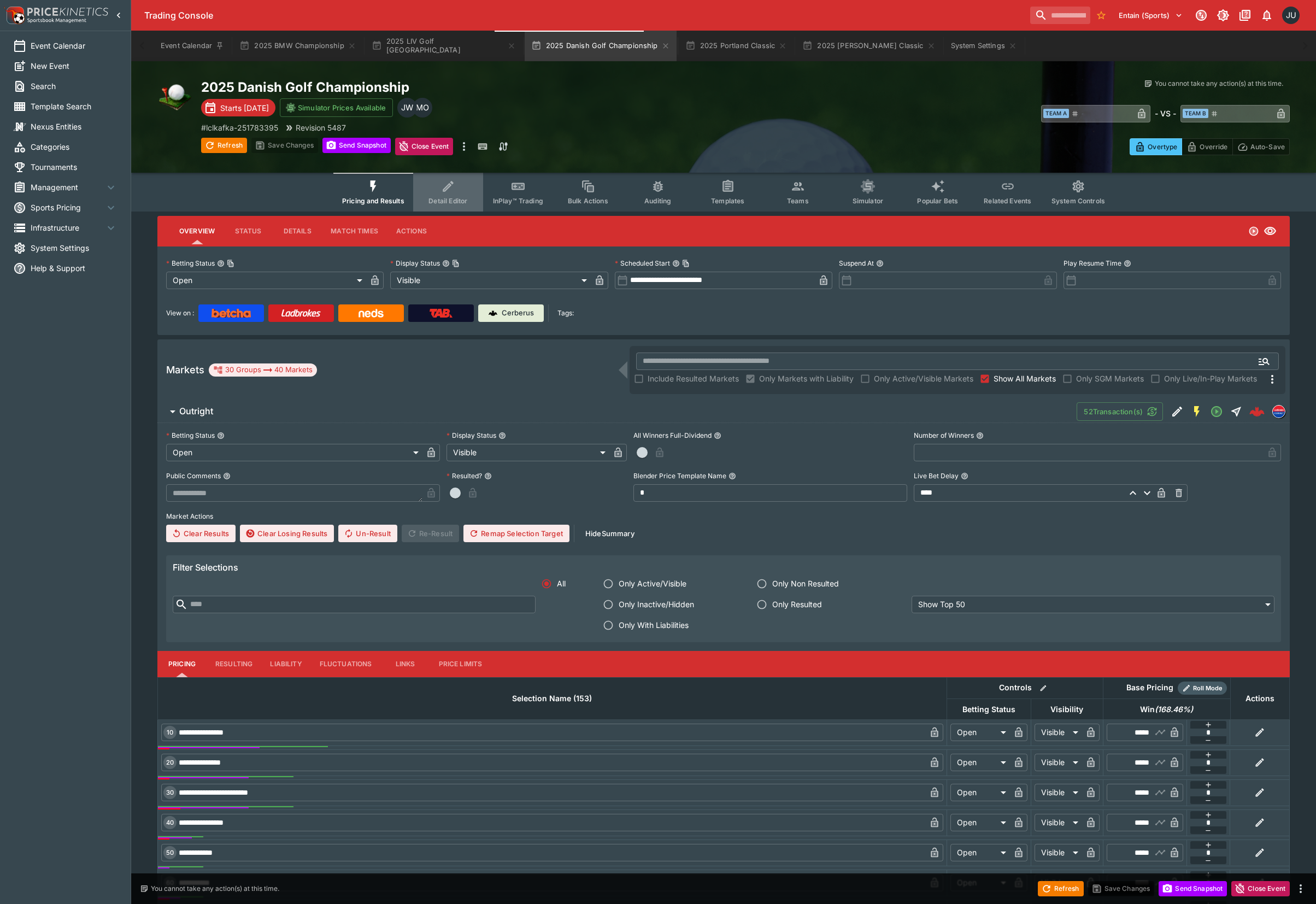
click at [462, 199] on span "Detail Editor" at bounding box center [448, 201] width 39 height 8
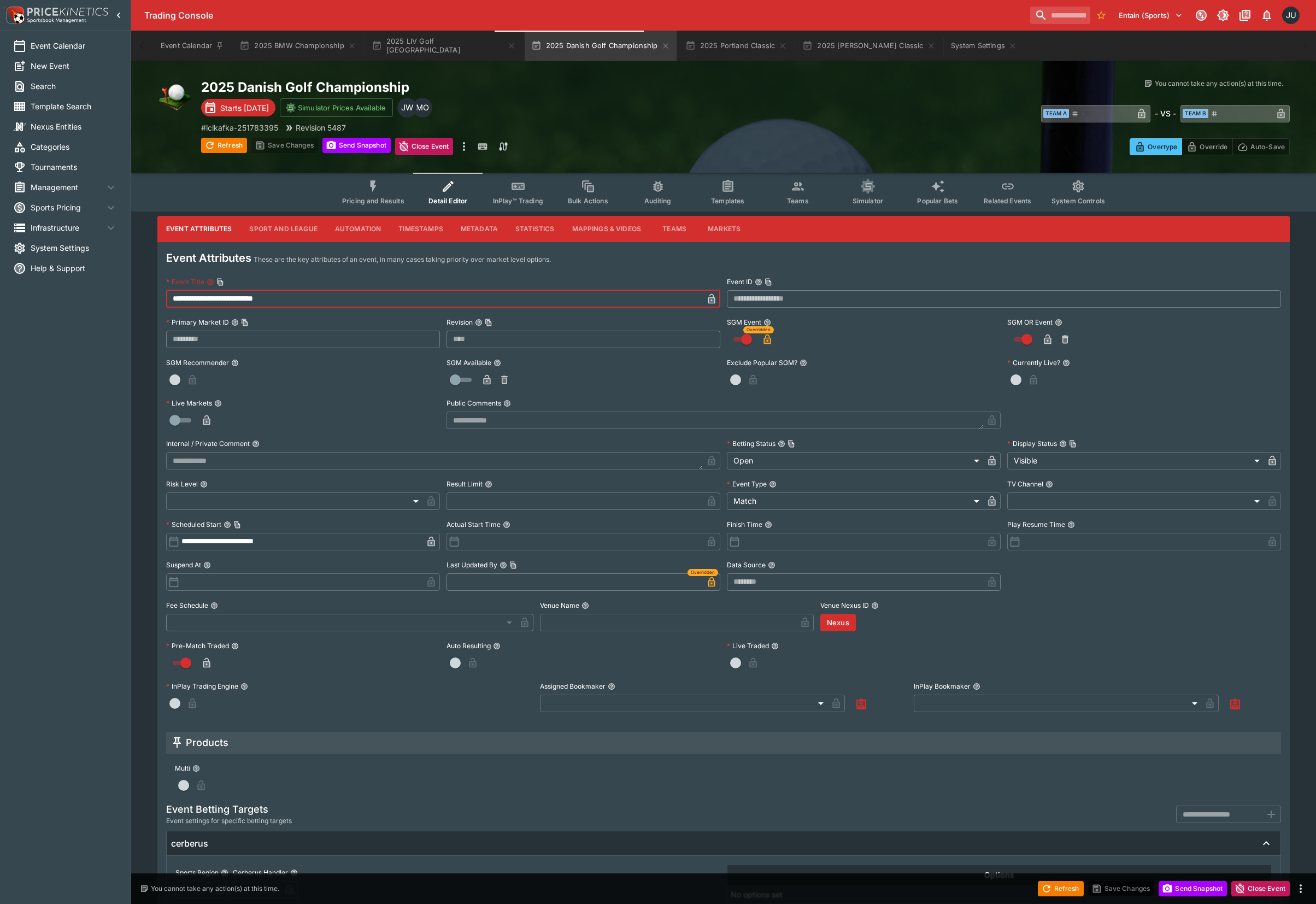
drag, startPoint x: 248, startPoint y: 295, endPoint x: 154, endPoint y: 295, distance: 94.0
click at [154, 295] on div "**********" at bounding box center [723, 610] width 1185 height 788
click at [379, 199] on span "Pricing and Results" at bounding box center [373, 201] width 62 height 8
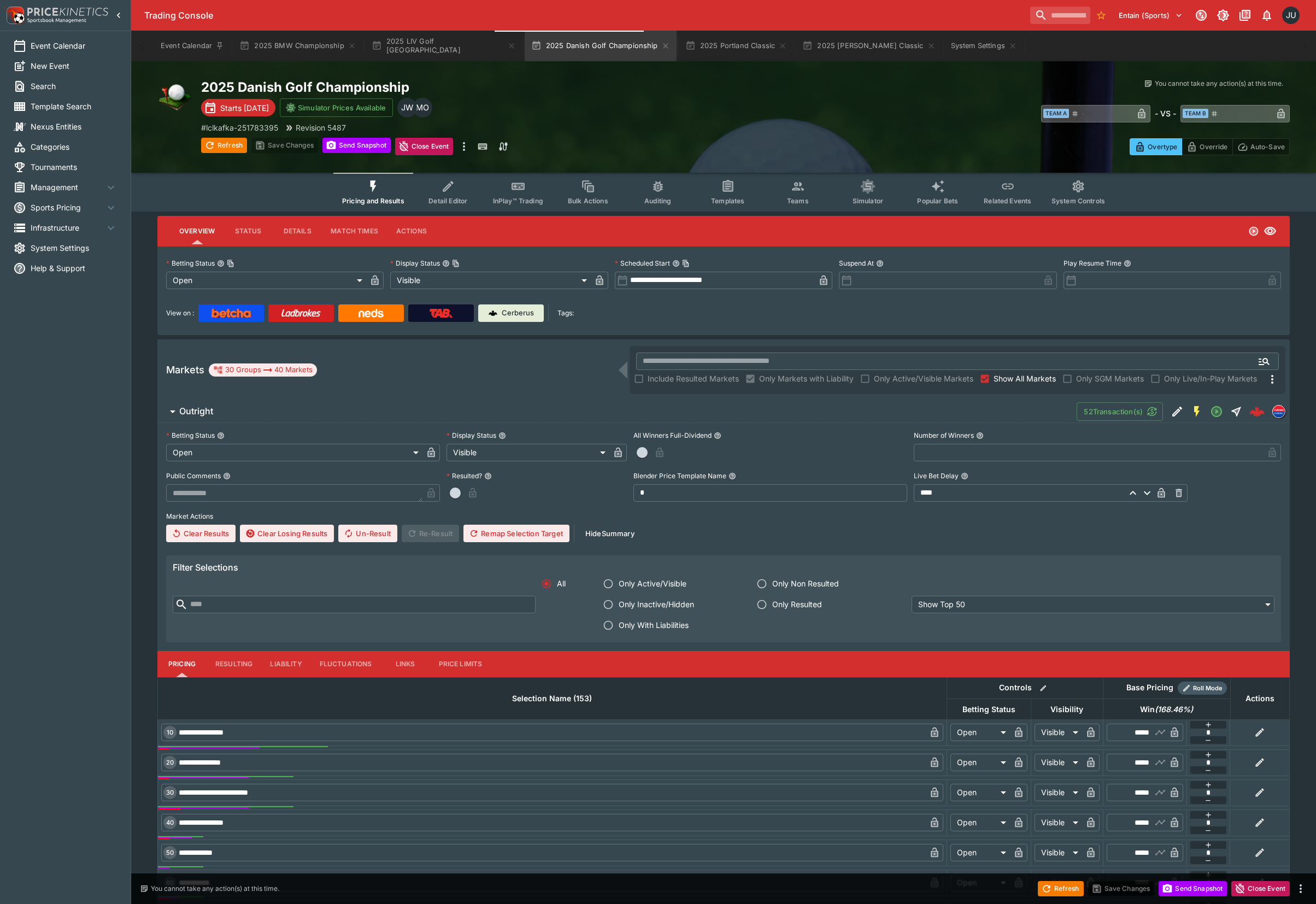
click at [444, 202] on span "Detail Editor" at bounding box center [448, 201] width 39 height 8
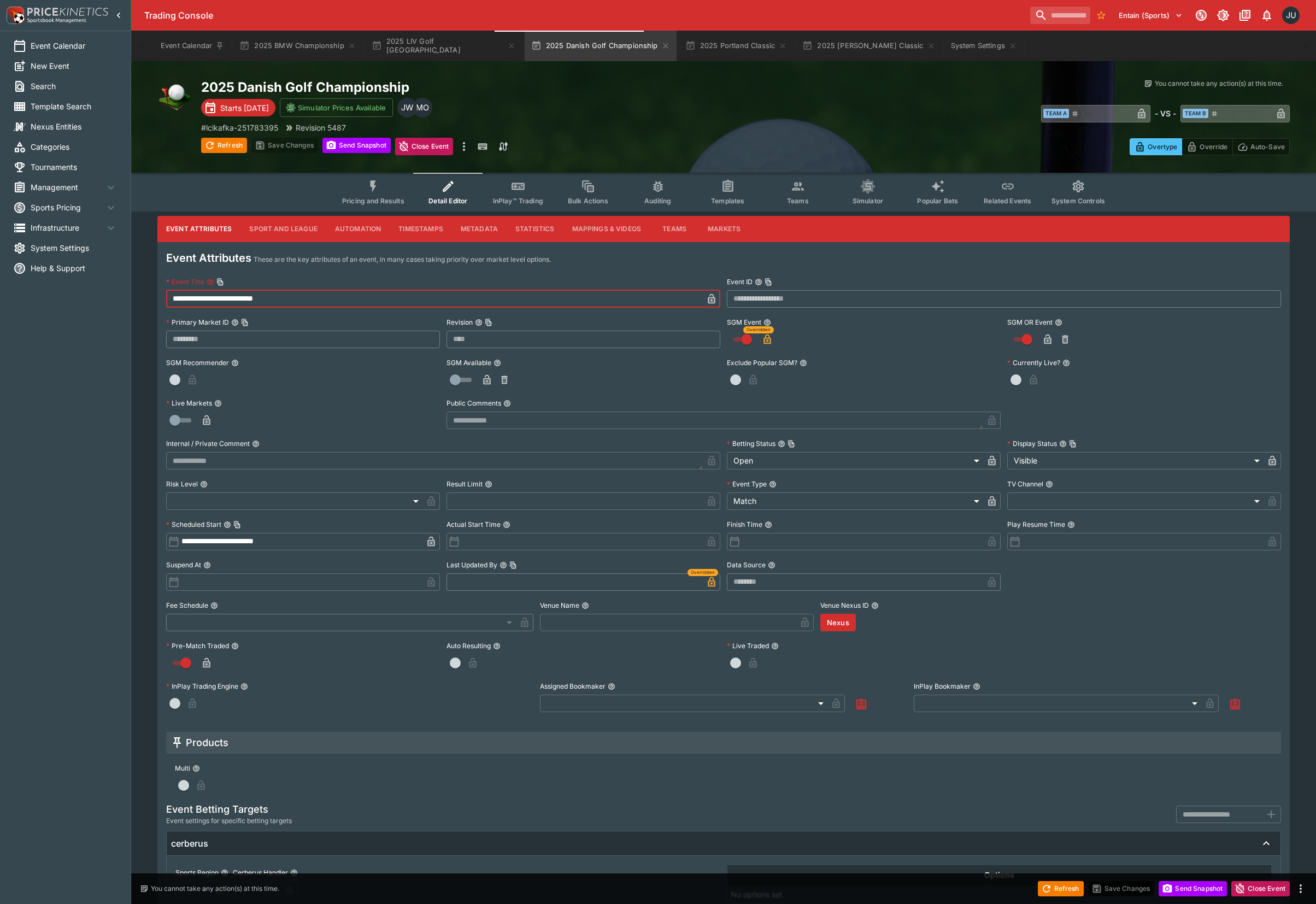
drag, startPoint x: 351, startPoint y: 289, endPoint x: 165, endPoint y: 305, distance: 186.7
click at [144, 313] on div "**********" at bounding box center [723, 610] width 1185 height 788
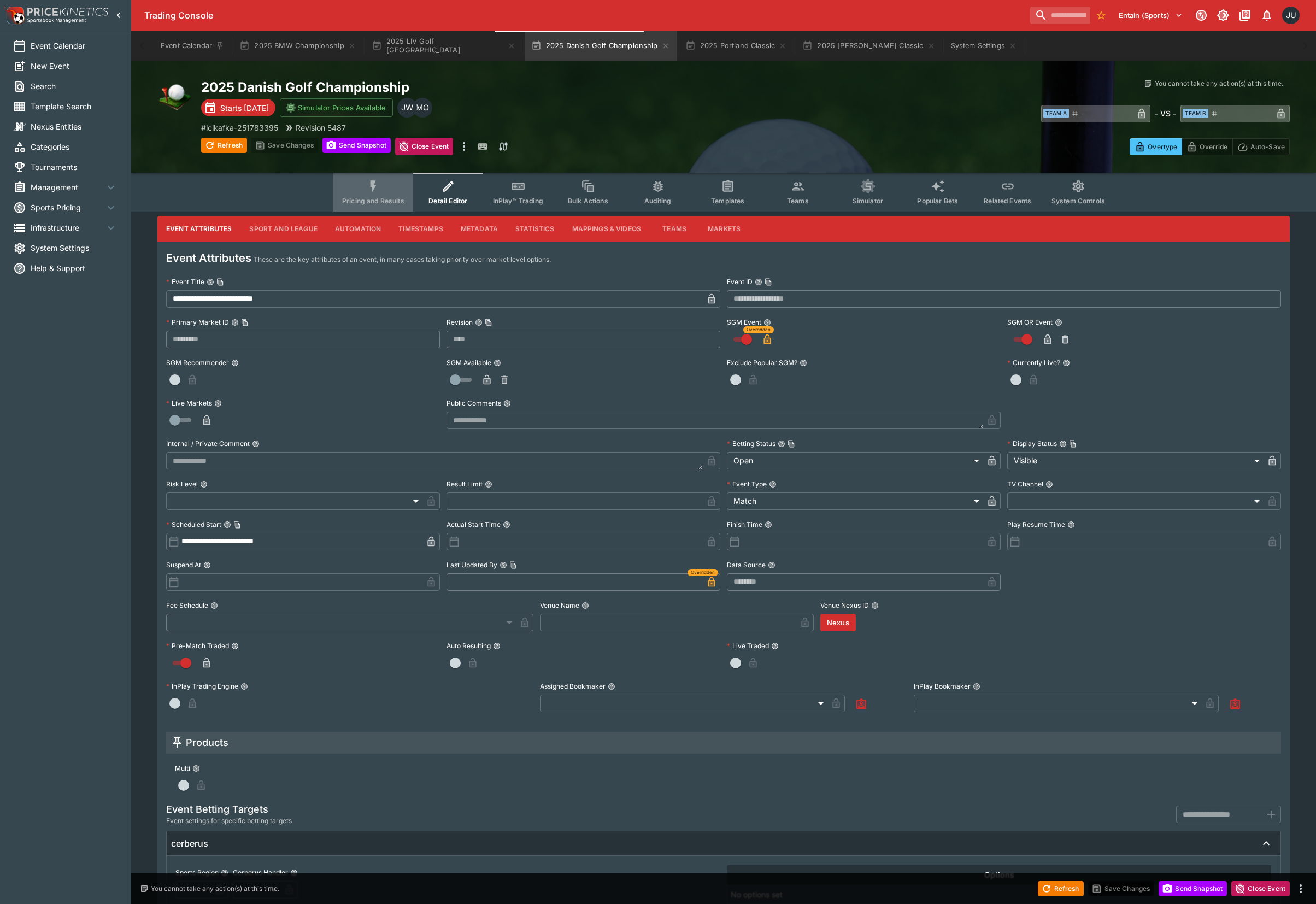
drag, startPoint x: 387, startPoint y: 186, endPoint x: 444, endPoint y: 3, distance: 191.7
click at [390, 183] on button "Pricing and Results" at bounding box center [373, 192] width 80 height 39
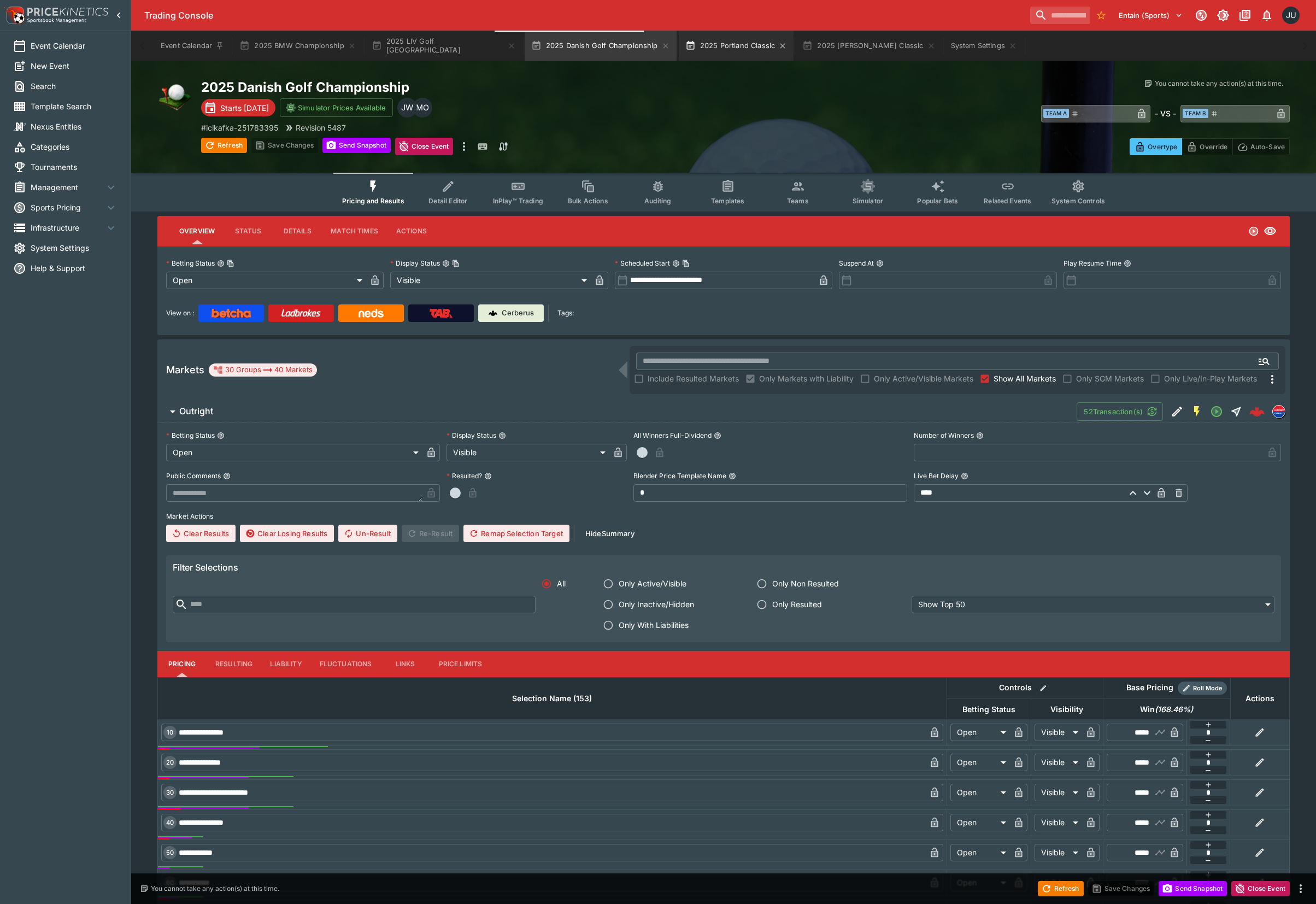
click at [679, 54] on button "2025 Portland Classic" at bounding box center [736, 46] width 116 height 31
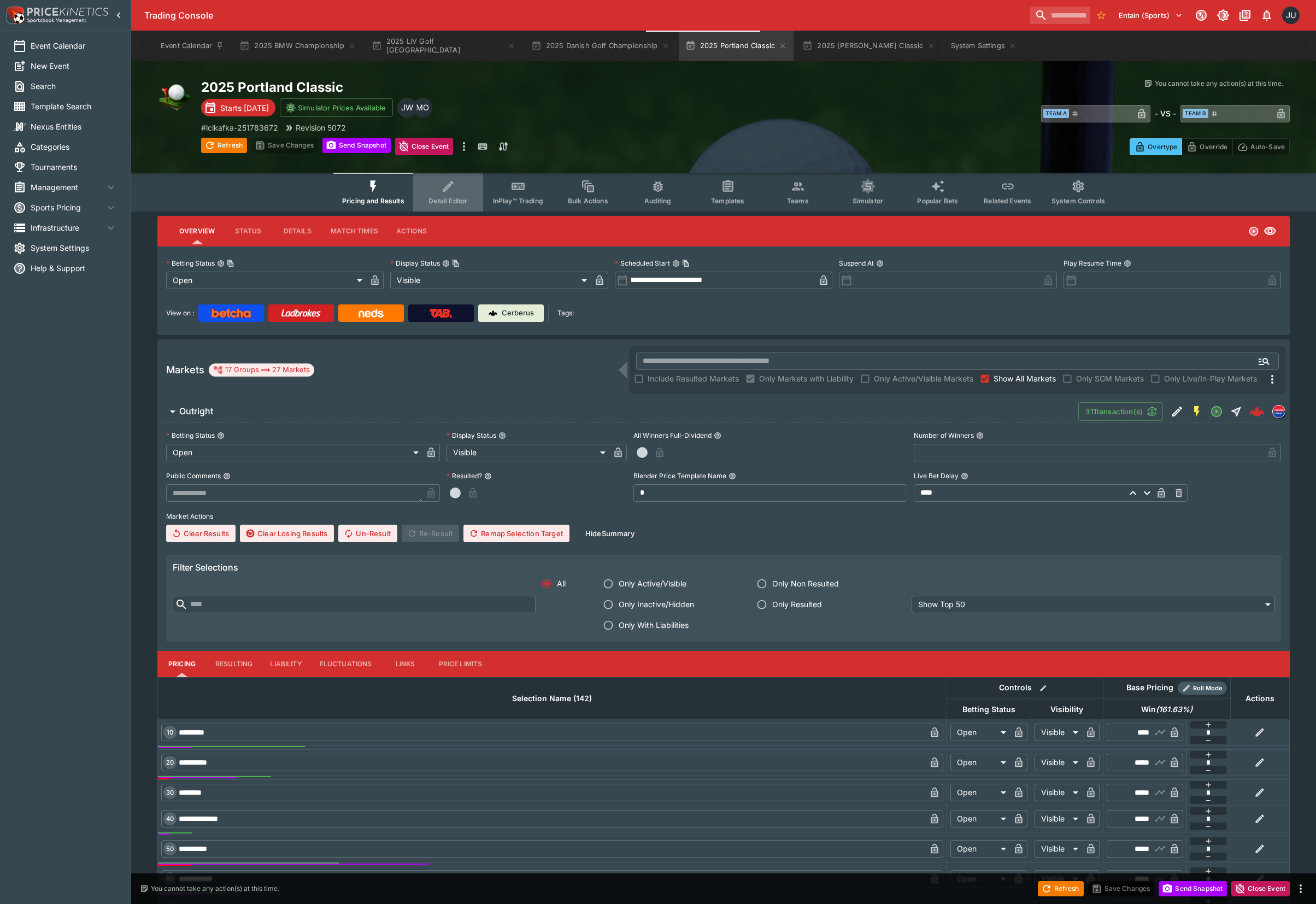
click at [455, 185] on icon "Event type filters" at bounding box center [448, 187] width 14 height 14
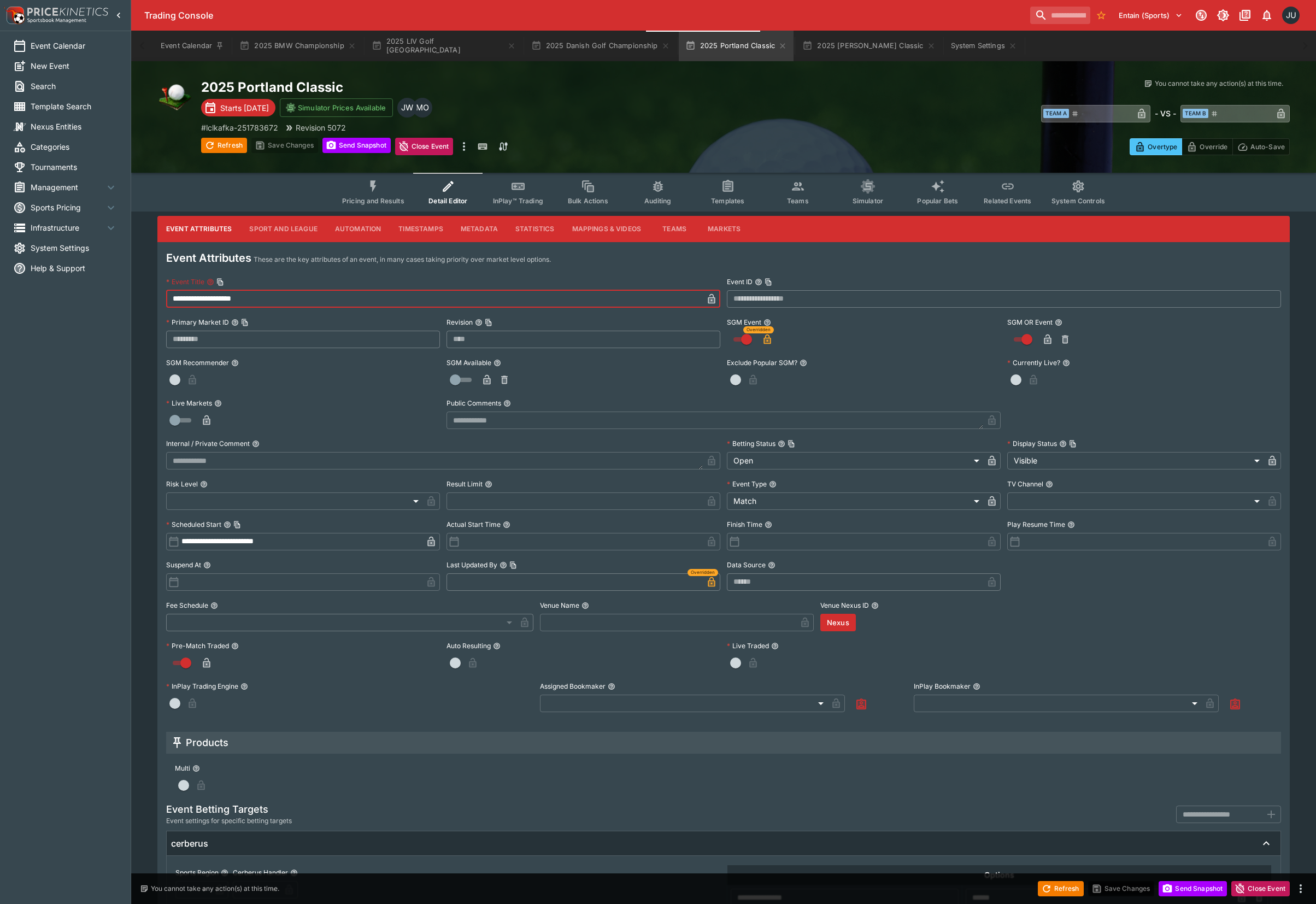
drag, startPoint x: 318, startPoint y: 296, endPoint x: 187, endPoint y: 299, distance: 131.0
click at [156, 299] on div "**********" at bounding box center [723, 610] width 1185 height 788
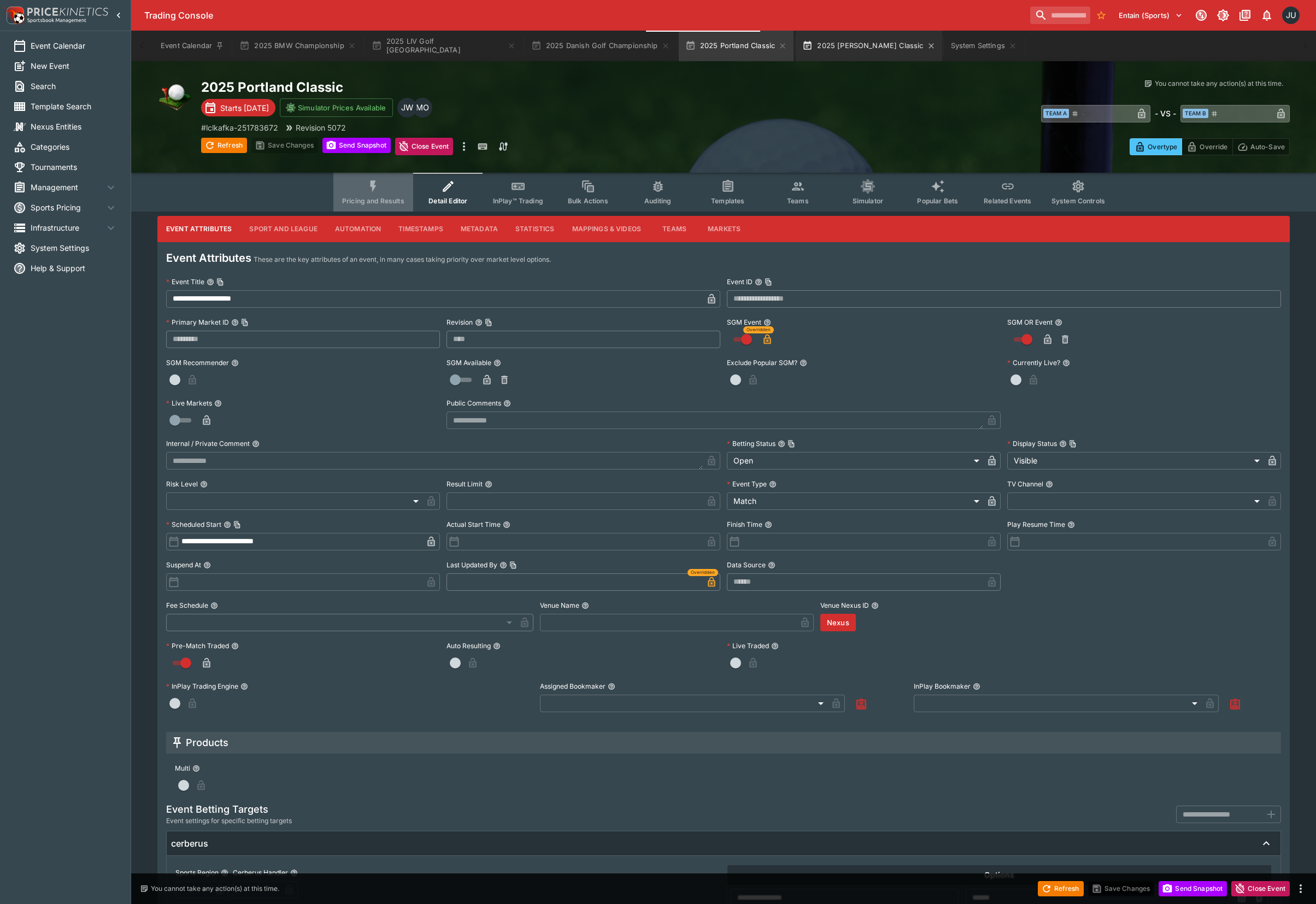
drag, startPoint x: 387, startPoint y: 184, endPoint x: 804, endPoint y: 48, distance: 438.6
click at [398, 184] on button "Pricing and Results" at bounding box center [373, 192] width 80 height 39
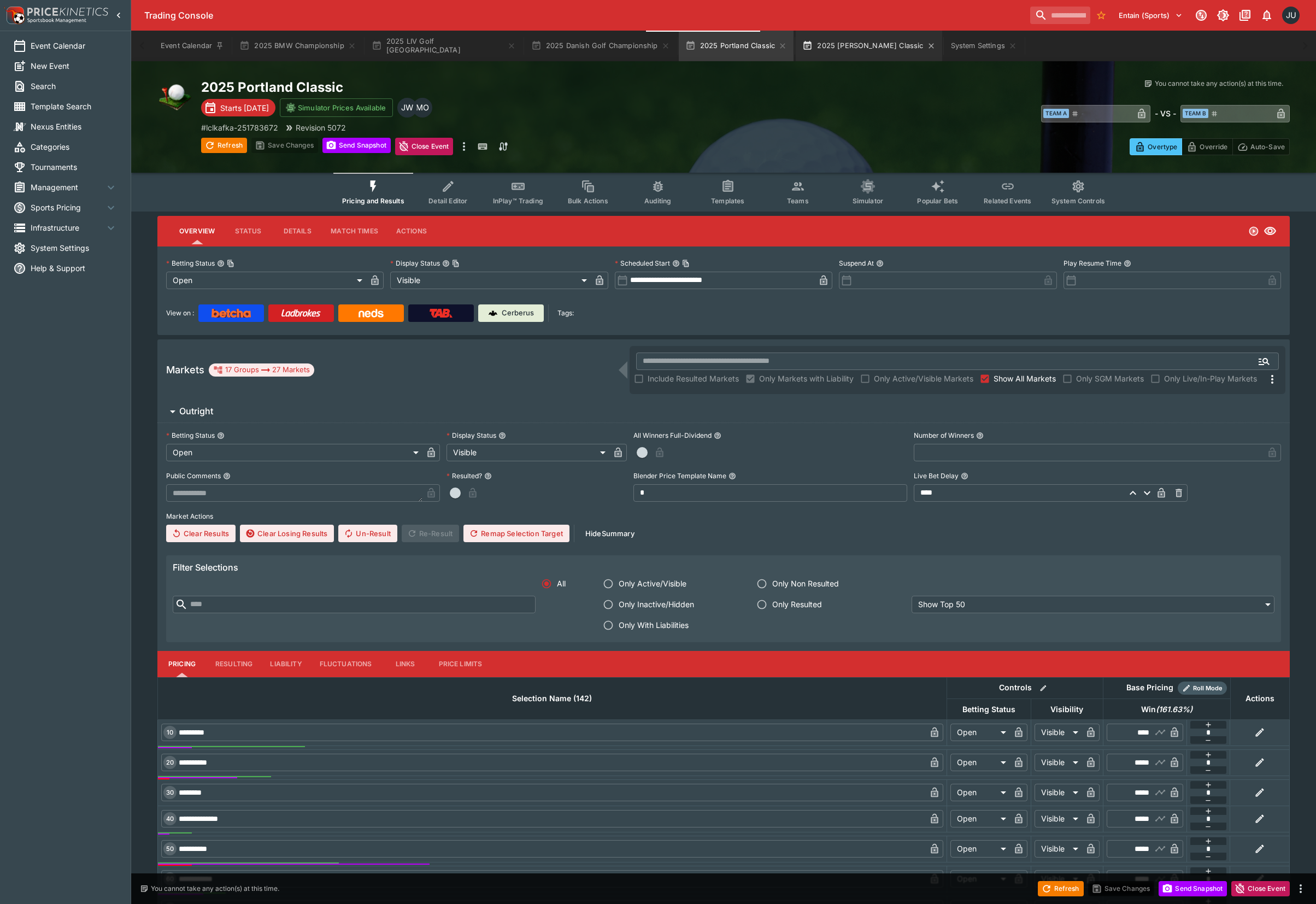
click at [805, 48] on button "2025 [PERSON_NAME] Classic" at bounding box center [869, 46] width 146 height 31
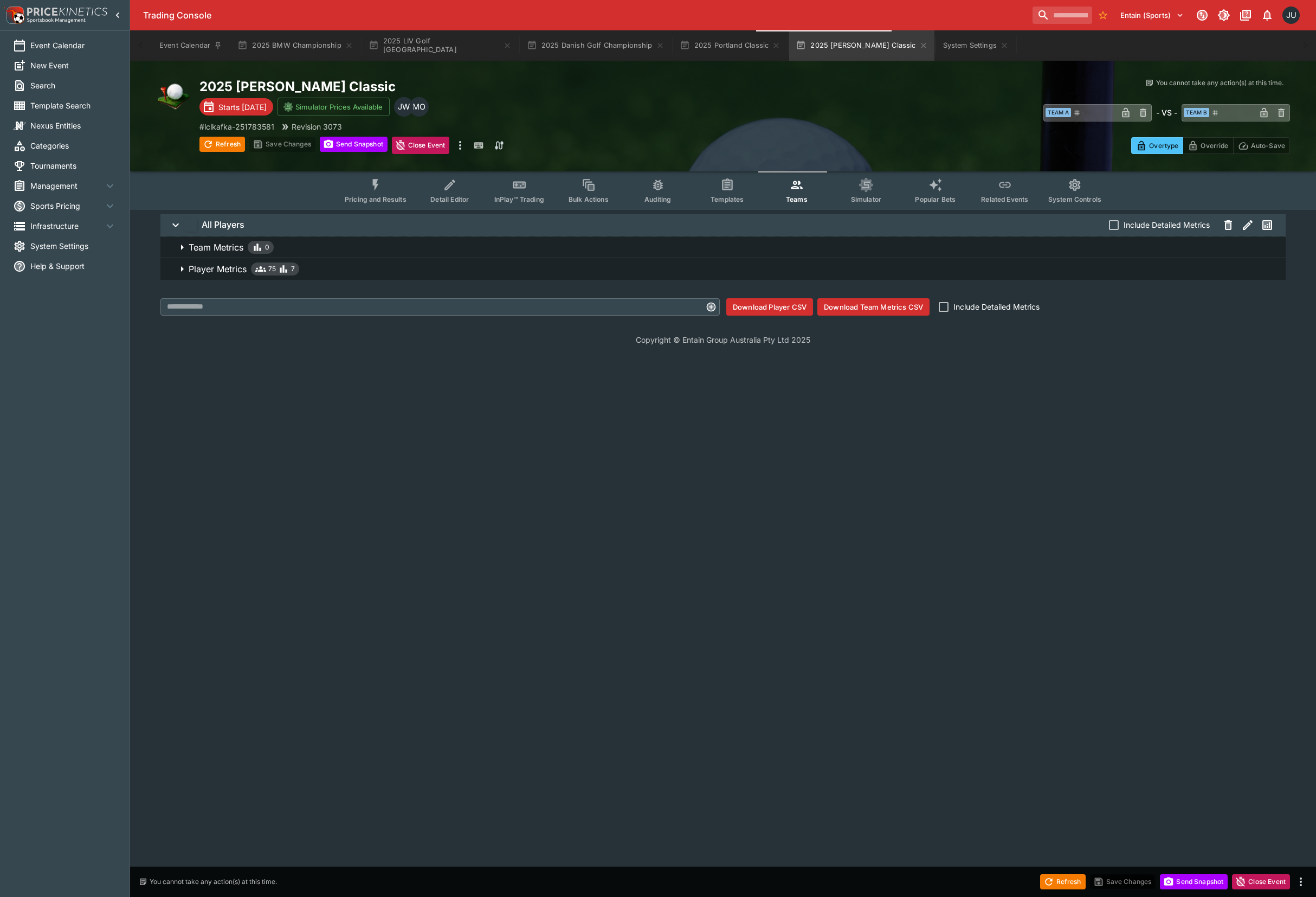
click at [382, 187] on icon "Event type filters" at bounding box center [376, 185] width 14 height 14
click at [445, 190] on icon "Event type filters" at bounding box center [450, 185] width 14 height 14
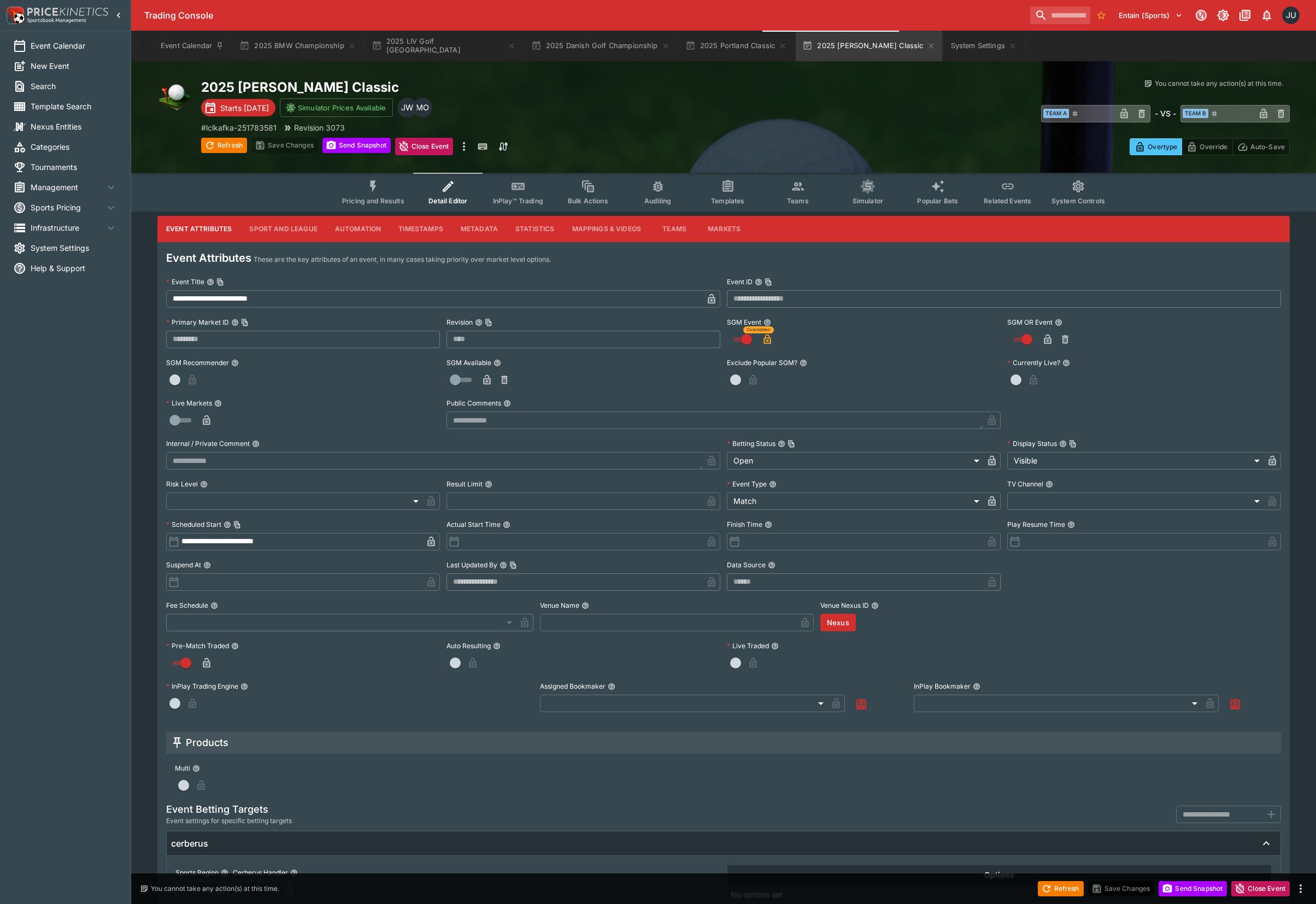
click at [455, 202] on span "Detail Editor" at bounding box center [448, 201] width 39 height 8
drag, startPoint x: 266, startPoint y: 295, endPoint x: 136, endPoint y: 291, distance: 130.1
click at [114, 292] on div "Trading Console Entain (Sports) 1 JU Event Calendar New Event Search Template S…" at bounding box center [658, 523] width 1316 height 1046
drag, startPoint x: 205, startPoint y: 291, endPoint x: 212, endPoint y: 291, distance: 7.0
drag, startPoint x: 390, startPoint y: 190, endPoint x: 586, endPoint y: 1, distance: 272.3
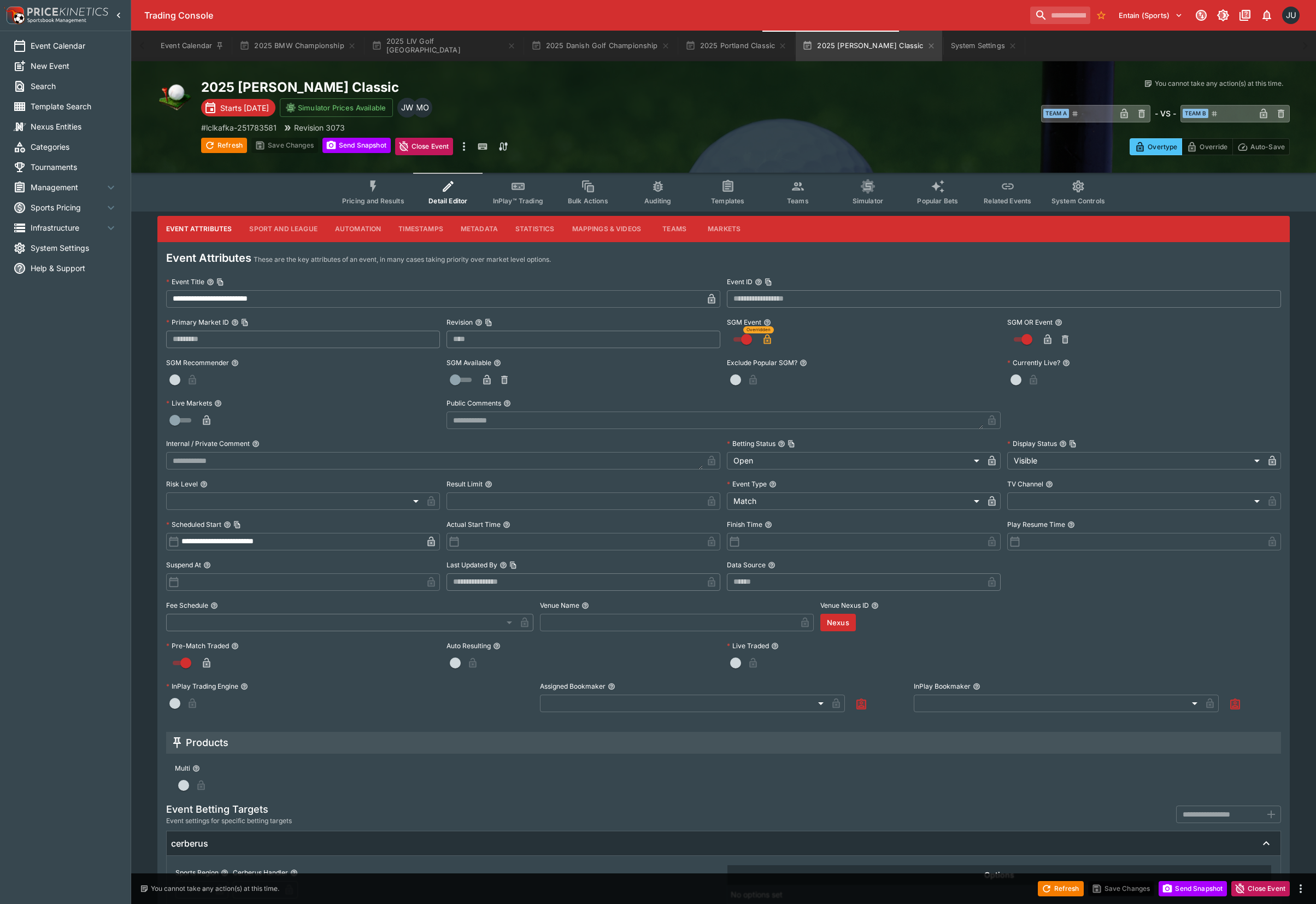
click at [390, 190] on button "Pricing and Results" at bounding box center [373, 192] width 80 height 39
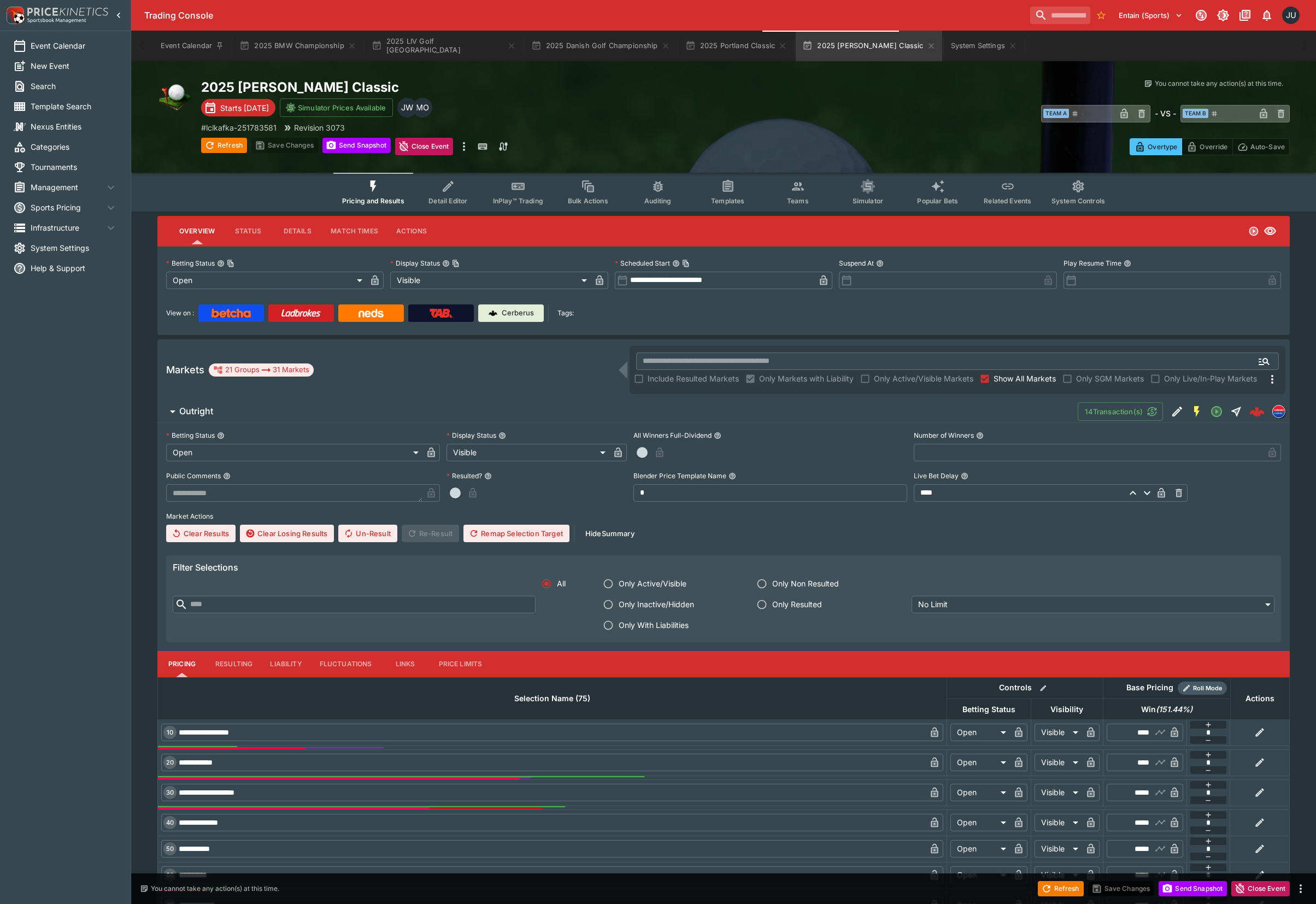
drag, startPoint x: 691, startPoint y: 50, endPoint x: 625, endPoint y: 89, distance: 76.7
click at [691, 50] on button "2025 Portland Classic" at bounding box center [736, 46] width 116 height 31
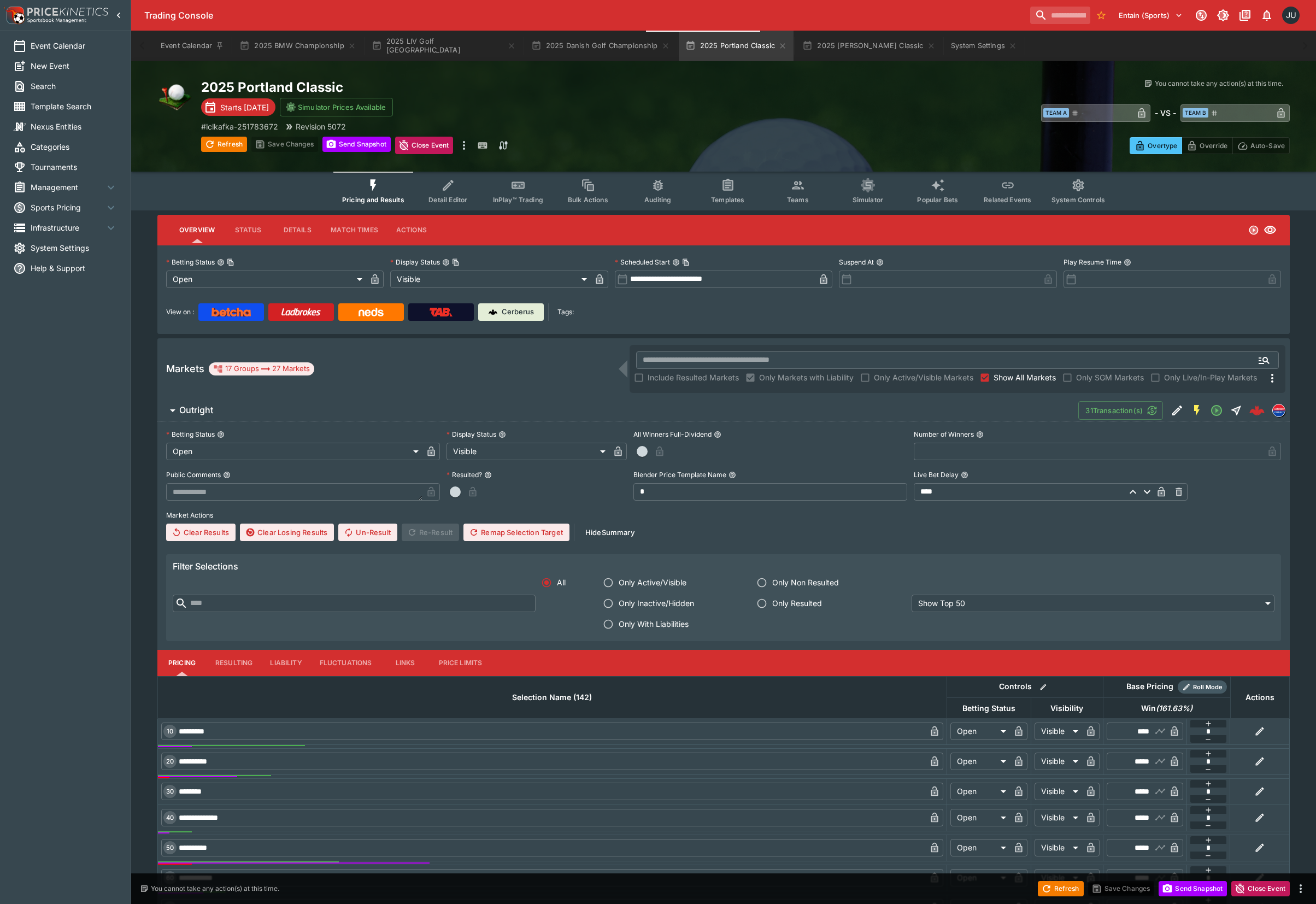
click at [370, 197] on span "Pricing and Results" at bounding box center [373, 200] width 62 height 8
